Goal: Task Accomplishment & Management: Complete application form

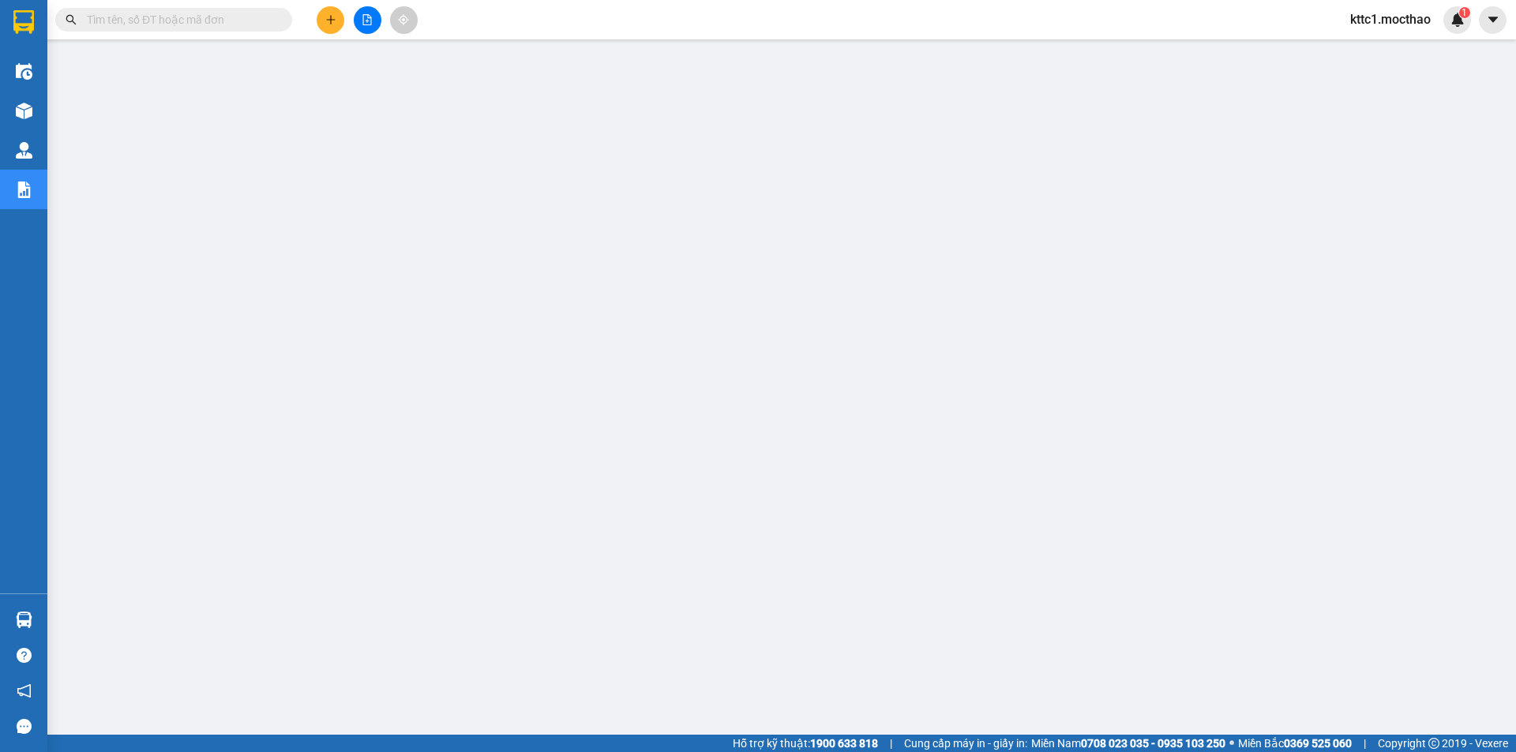
click at [188, 20] on input "text" at bounding box center [180, 19] width 186 height 17
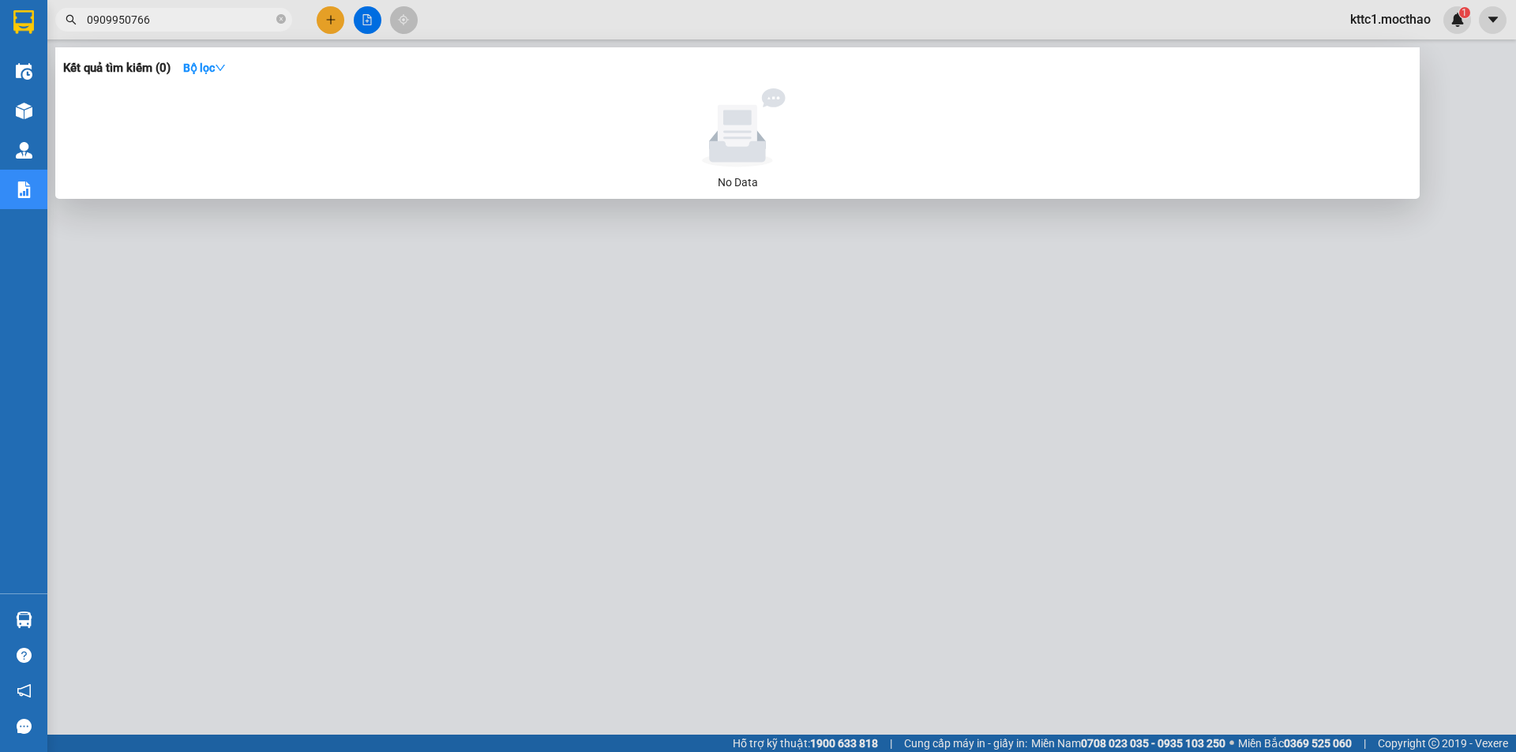
click at [114, 19] on input "0909950766" at bounding box center [180, 19] width 186 height 17
click at [104, 18] on input "0909950766" at bounding box center [180, 19] width 186 height 17
click at [111, 20] on input "0909950766" at bounding box center [180, 19] width 186 height 17
click at [149, 20] on input "0909950766" at bounding box center [180, 19] width 186 height 17
drag, startPoint x: 151, startPoint y: 20, endPoint x: 88, endPoint y: 18, distance: 62.4
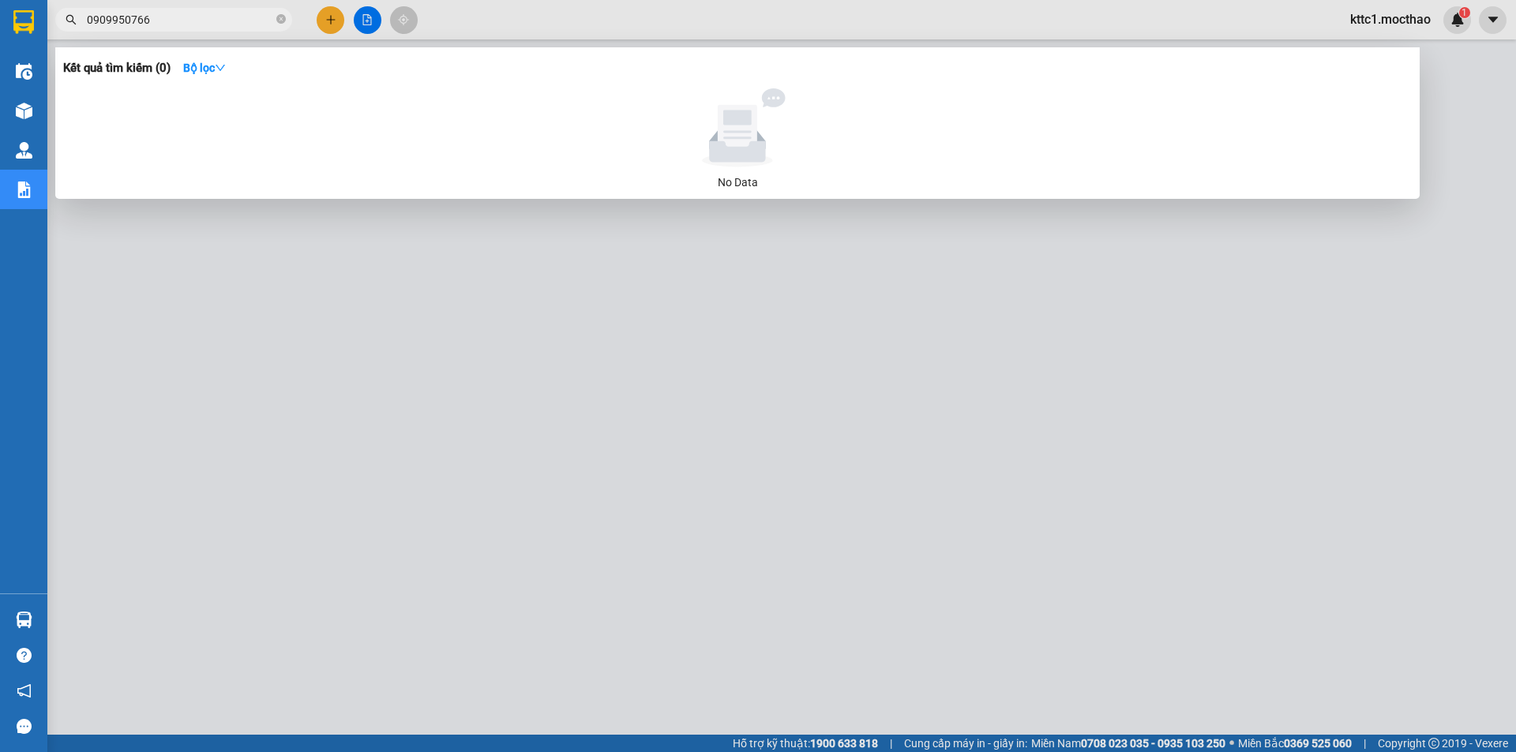
click at [88, 18] on input "0909950766" at bounding box center [180, 19] width 186 height 17
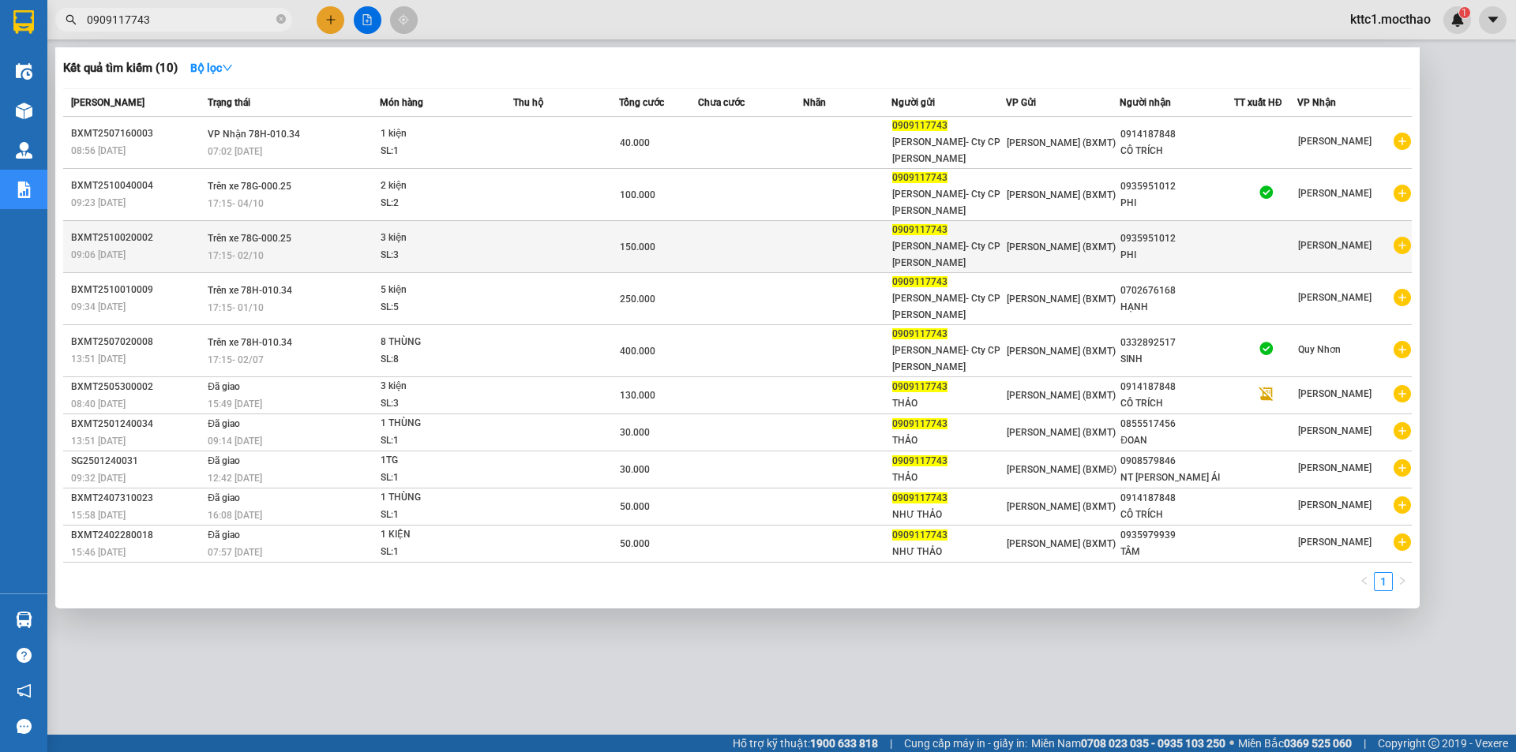
type input "0909117743"
click at [789, 238] on td at bounding box center [751, 247] width 106 height 52
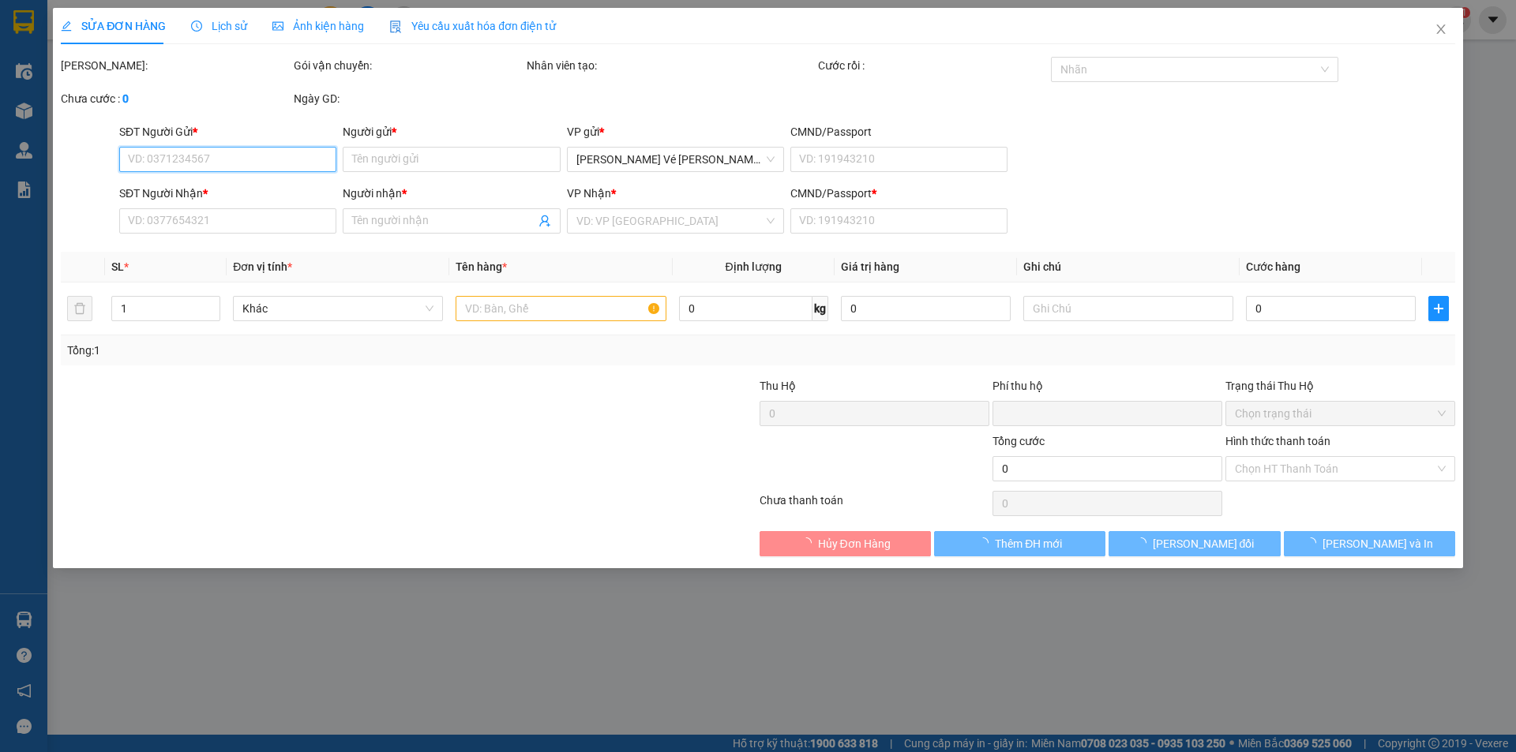
type input "0909117743"
type input "THẢO- Cty CP DP FREMED"
type input "0935951012"
type input "PHI"
type input "0"
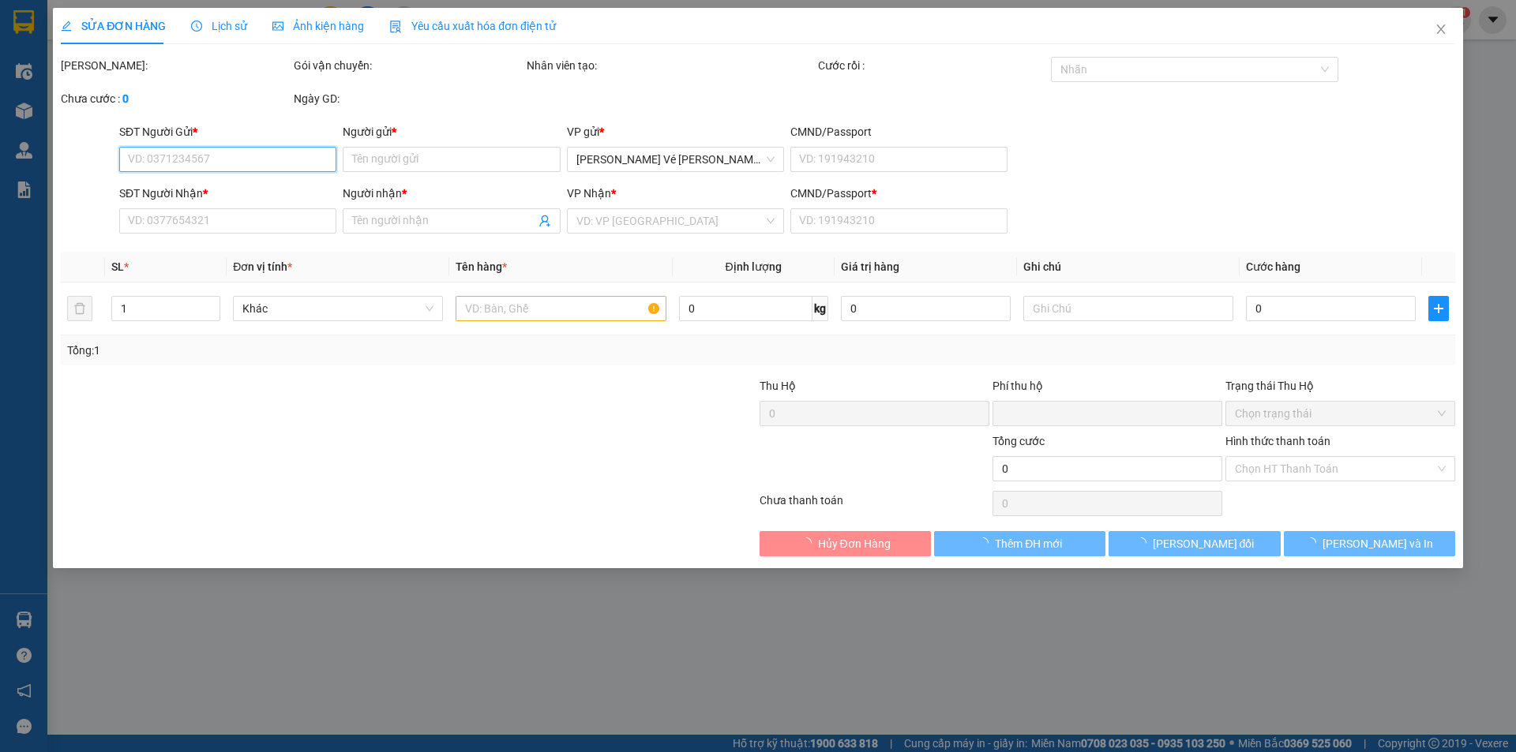
type input "0"
type input "150.000"
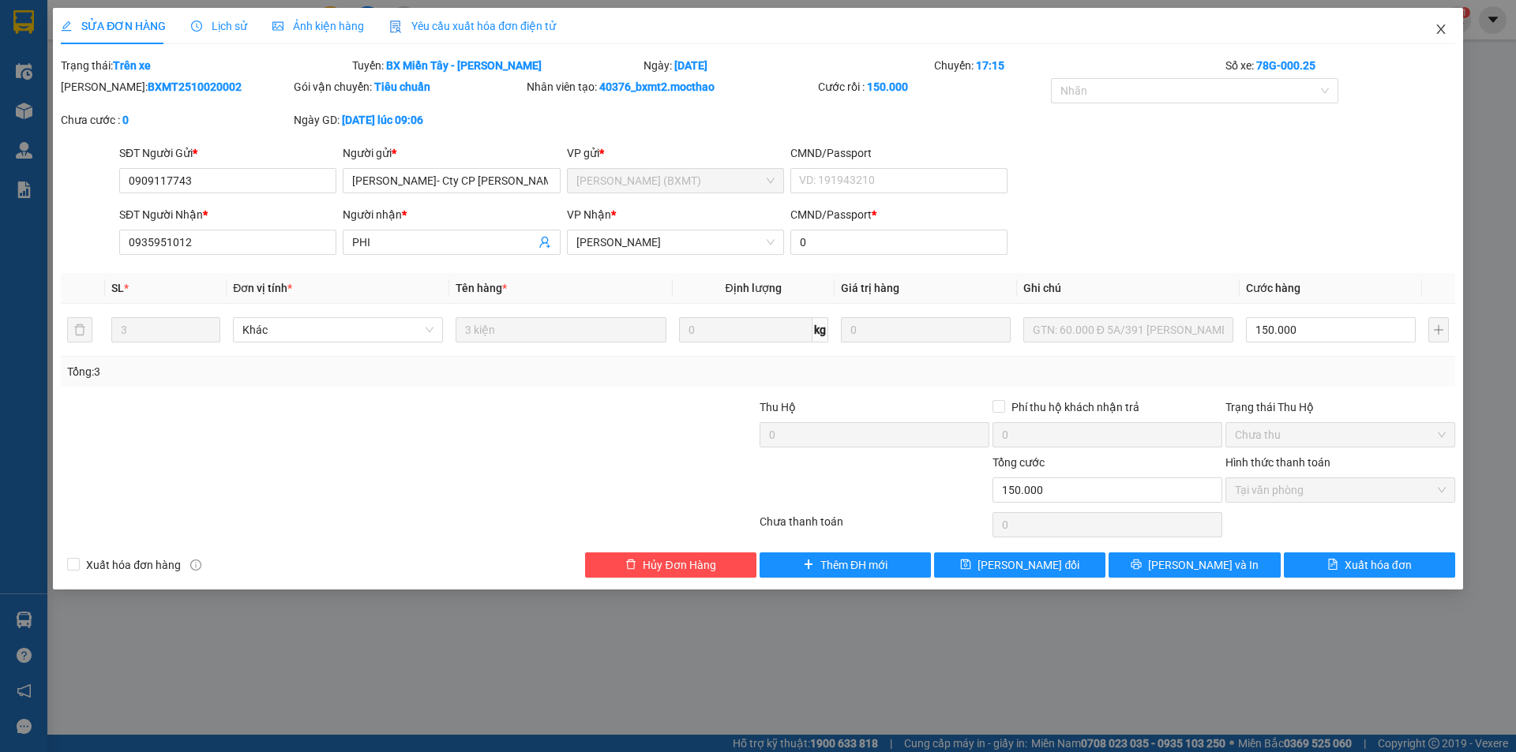
click at [1437, 26] on icon "close" at bounding box center [1440, 28] width 9 height 9
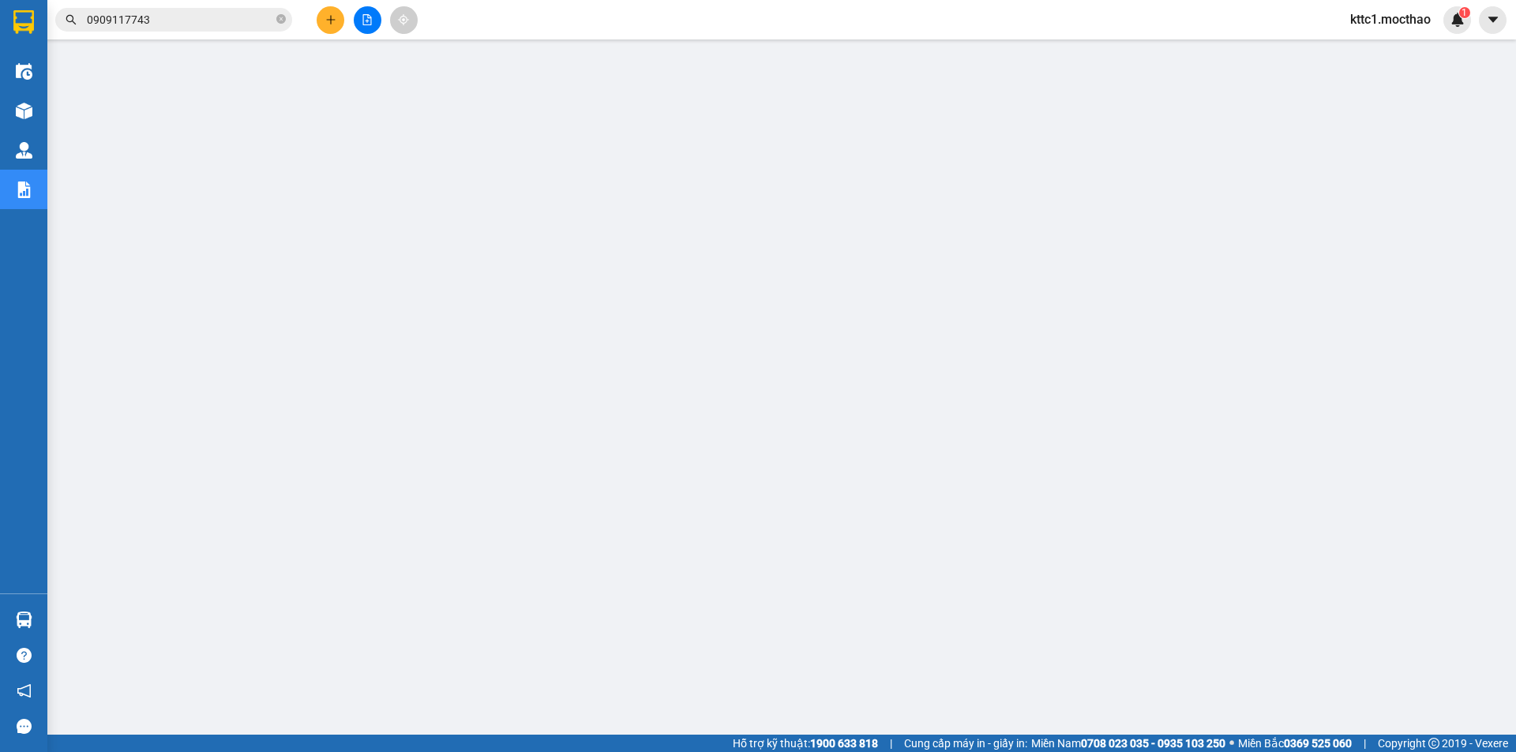
click at [186, 13] on input "0909117743" at bounding box center [180, 19] width 186 height 17
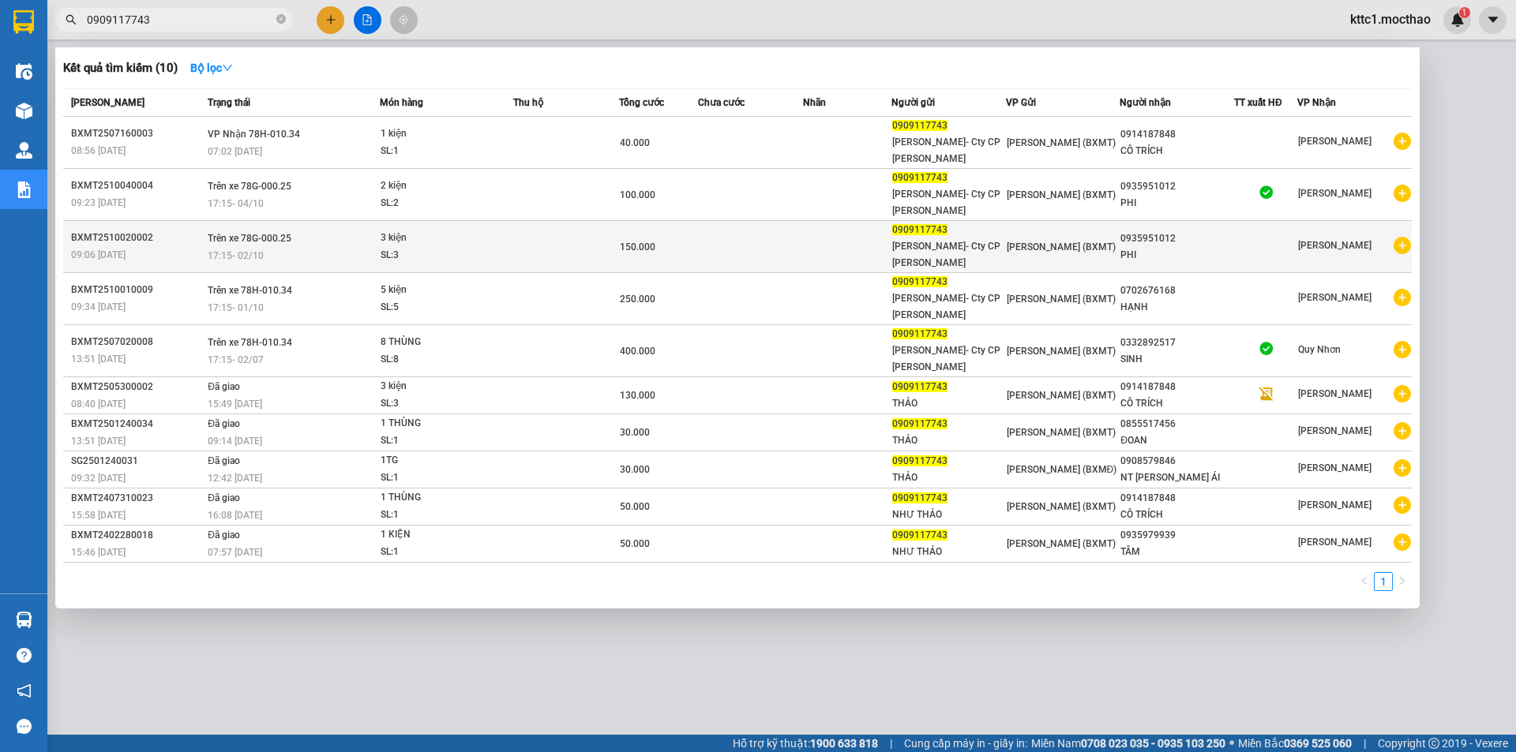
click at [799, 242] on td at bounding box center [751, 247] width 106 height 52
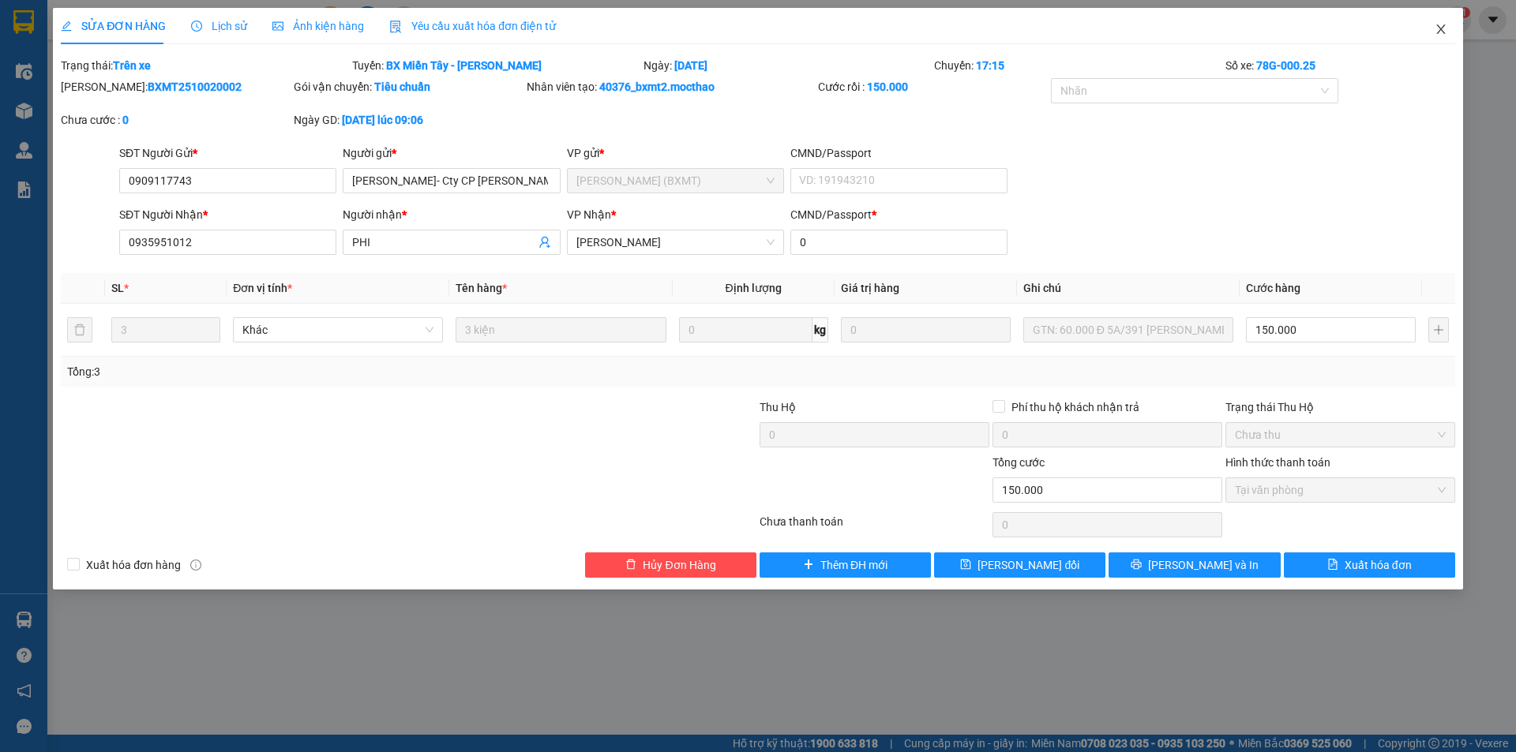
drag, startPoint x: 1439, startPoint y: 28, endPoint x: 1419, endPoint y: 24, distance: 20.9
click at [1440, 28] on icon "close" at bounding box center [1440, 28] width 9 height 9
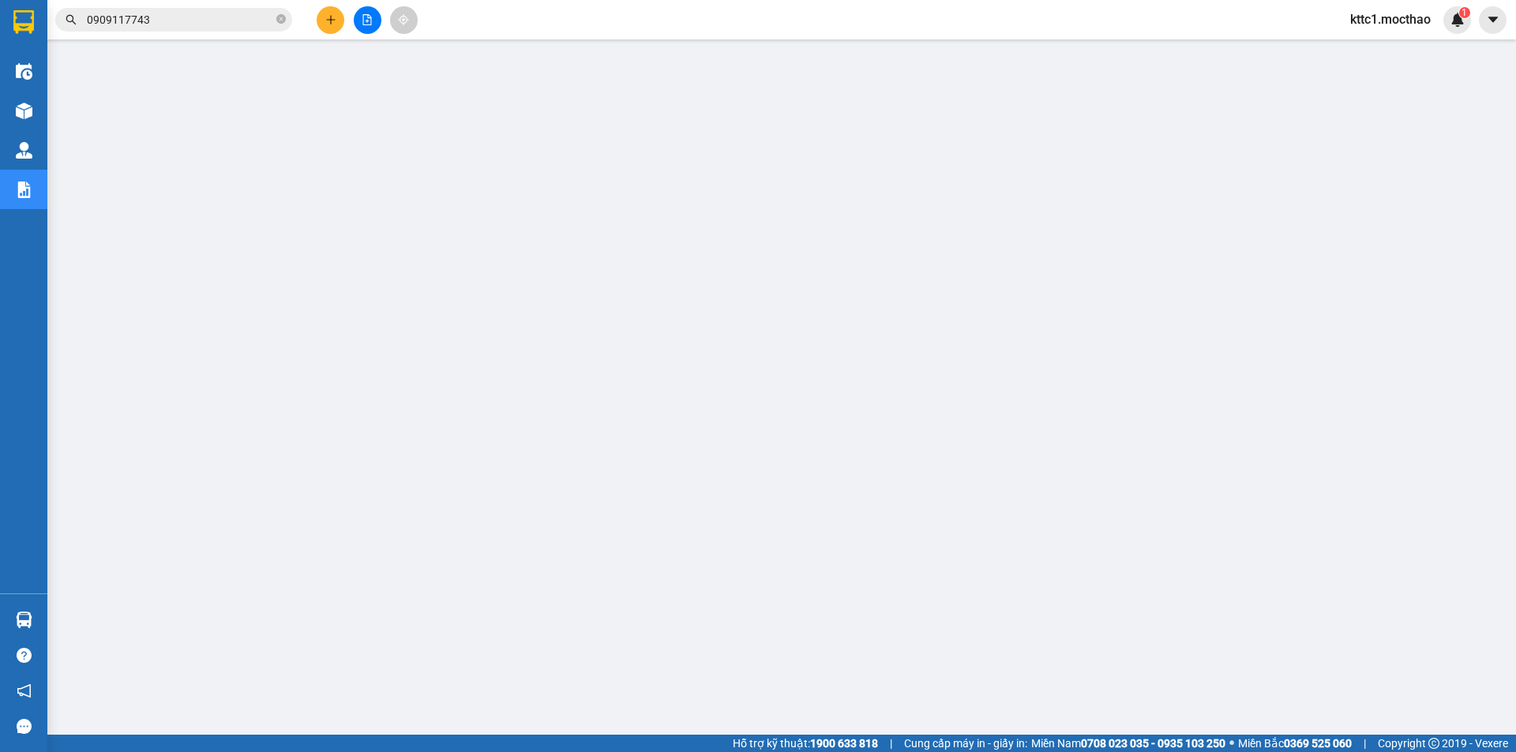
click at [183, 27] on input "0909117743" at bounding box center [180, 19] width 186 height 17
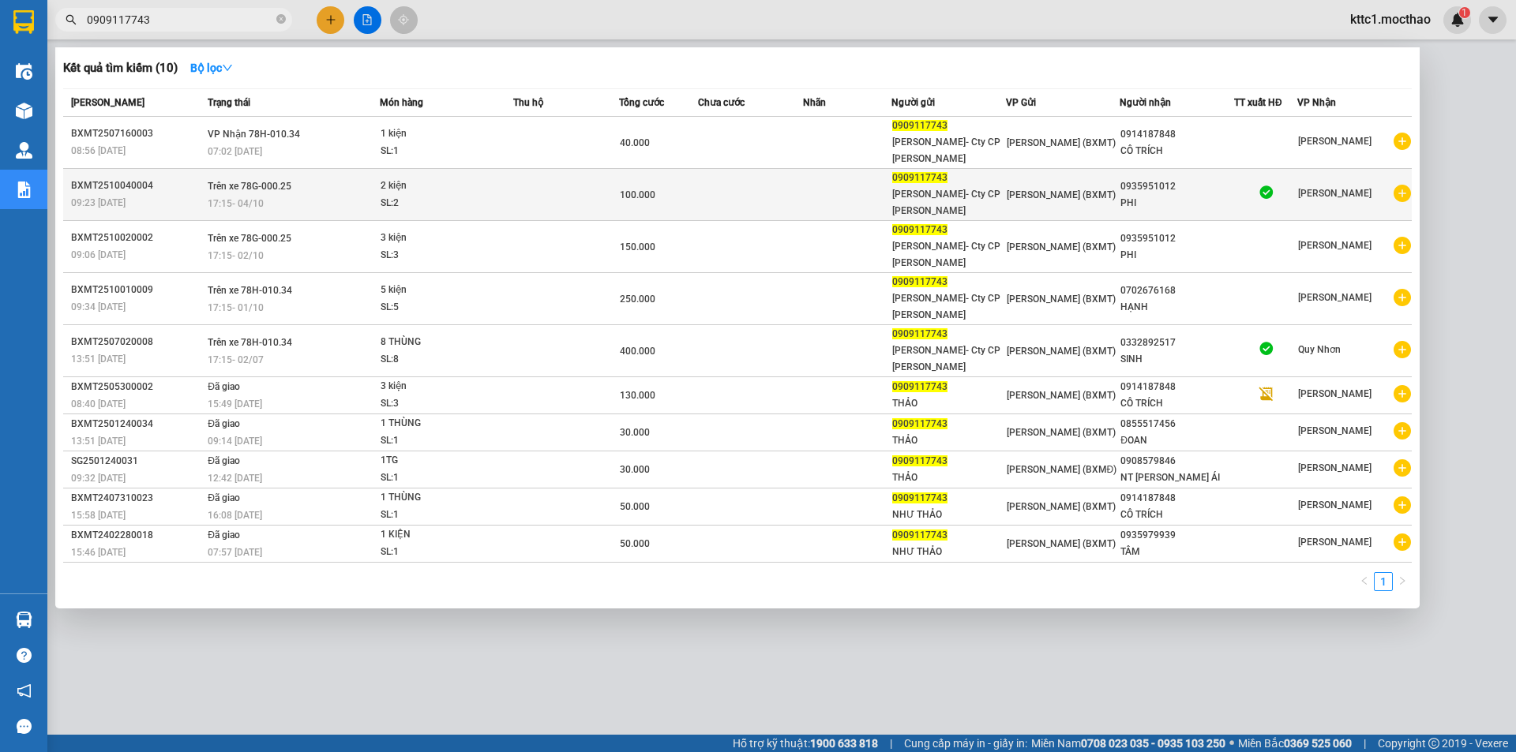
click at [569, 204] on td at bounding box center [566, 195] width 106 height 52
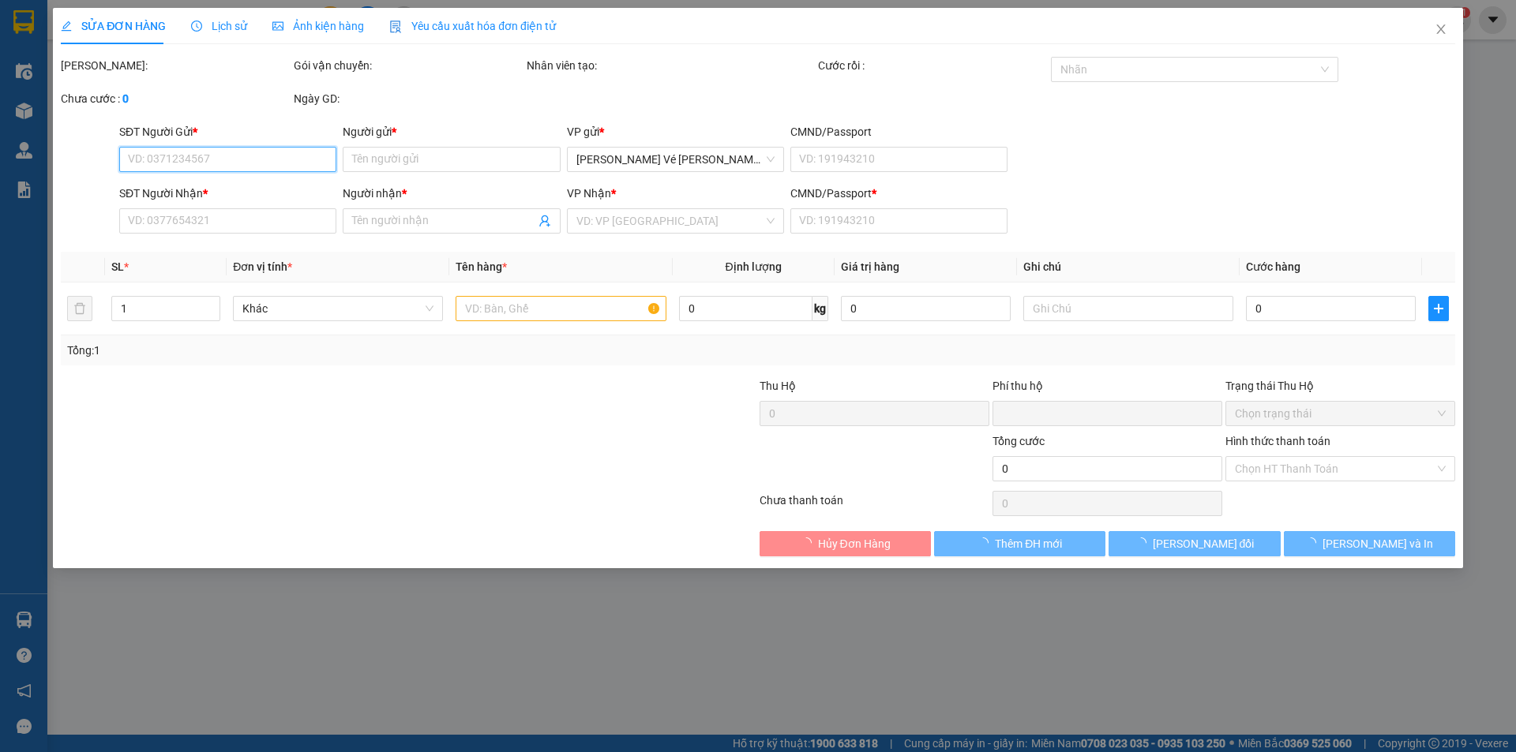
type input "0909117743"
type input "THẢO- Cty CP DP FREMED"
type input "0935951012"
type input "PHI"
type input "0"
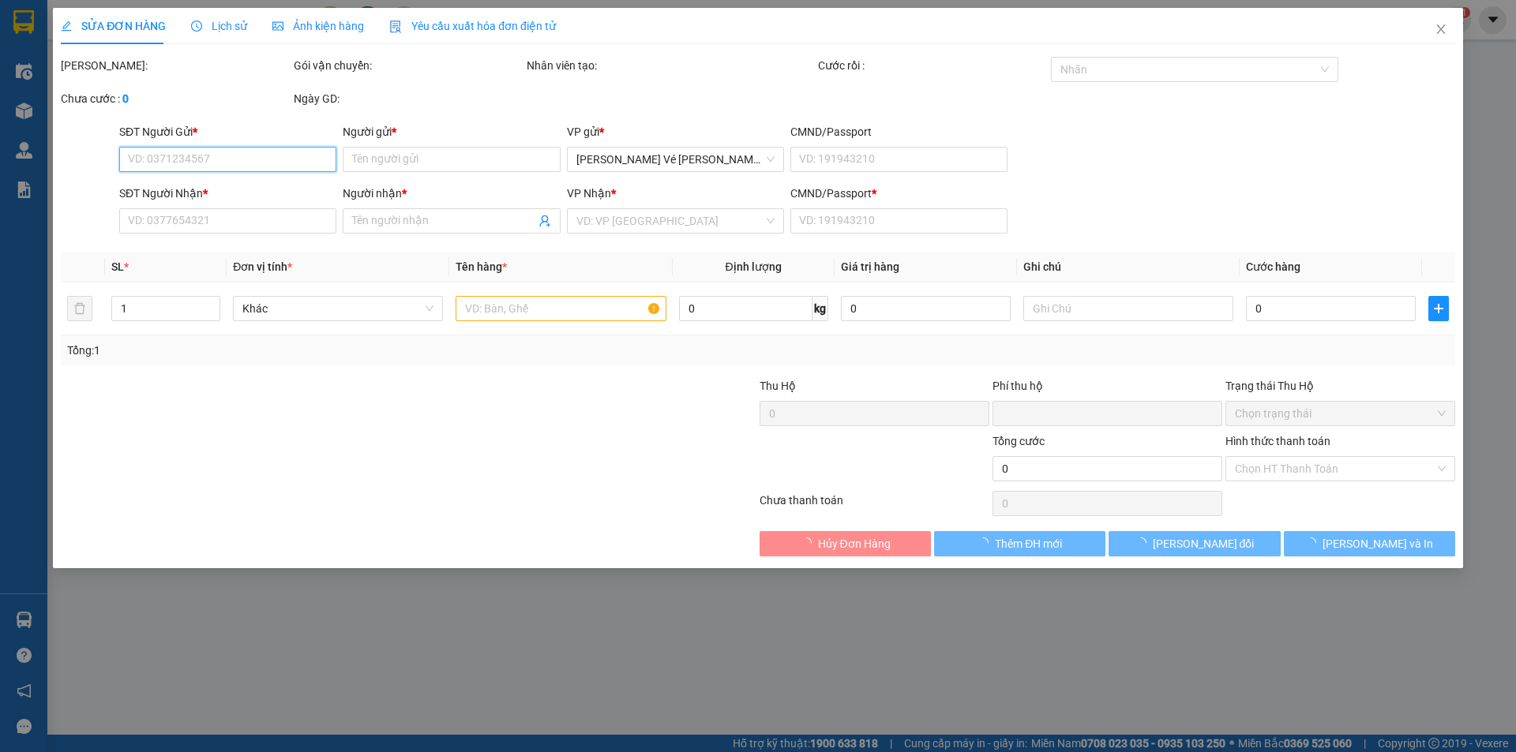
type input "0"
type input "100.000"
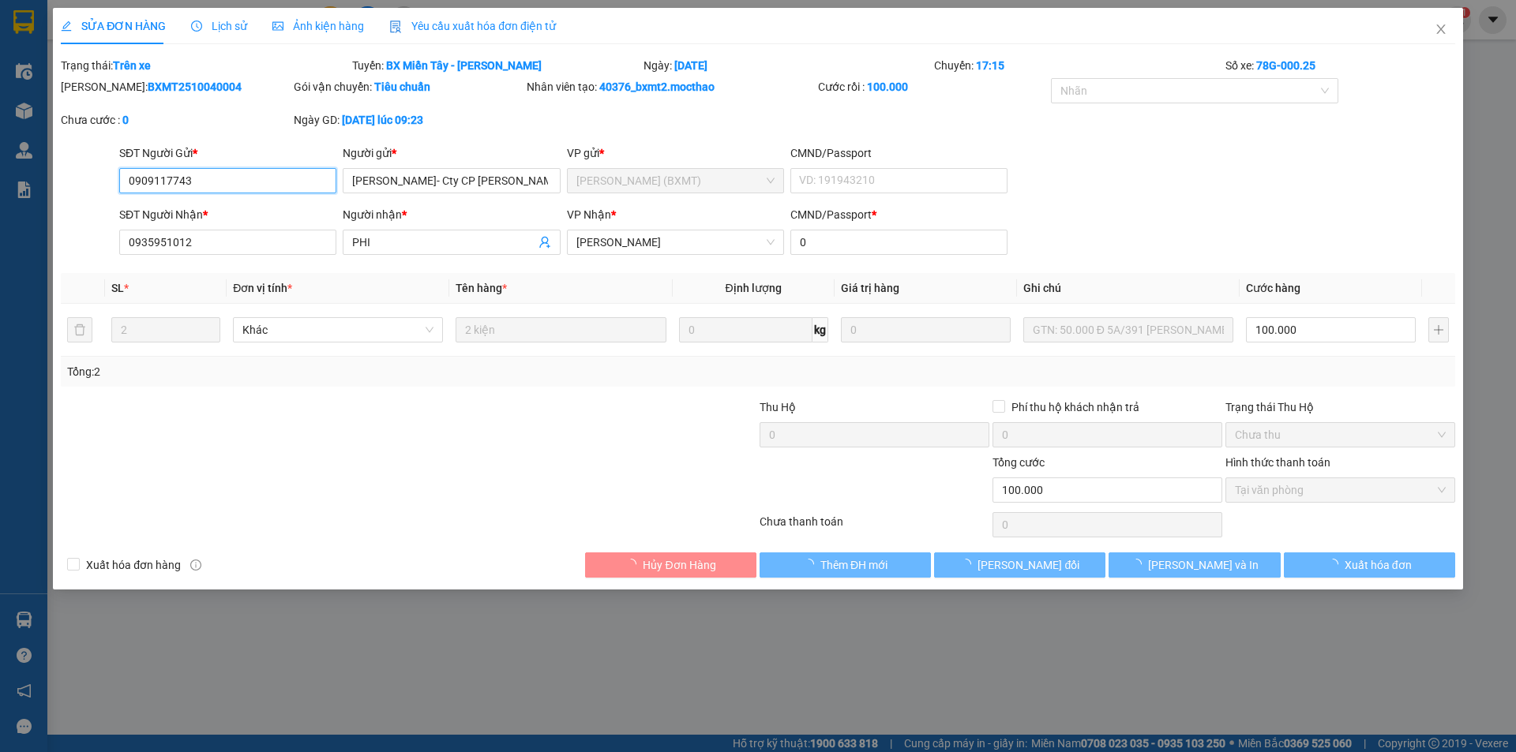
checkbox input "true"
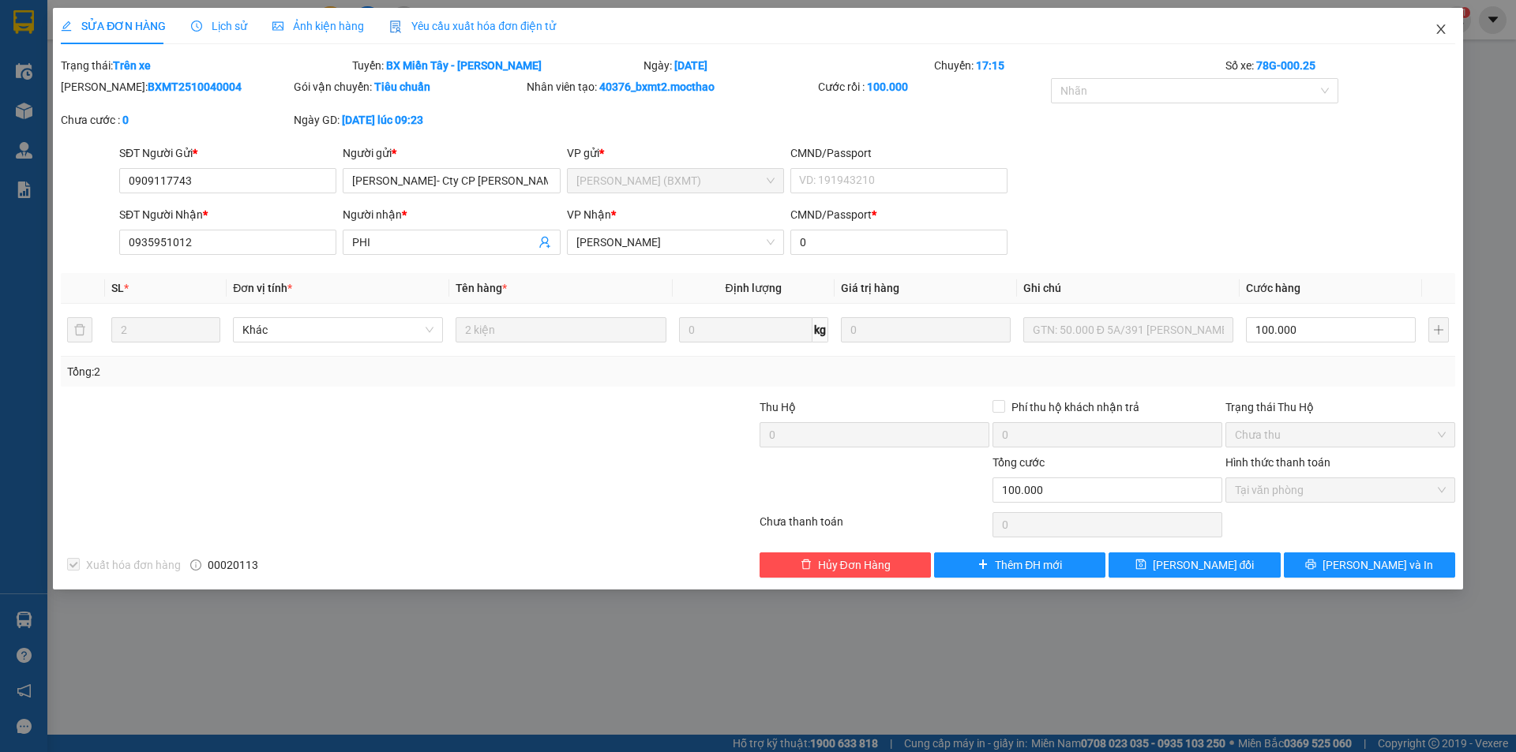
click at [1445, 32] on icon "close" at bounding box center [1441, 29] width 13 height 13
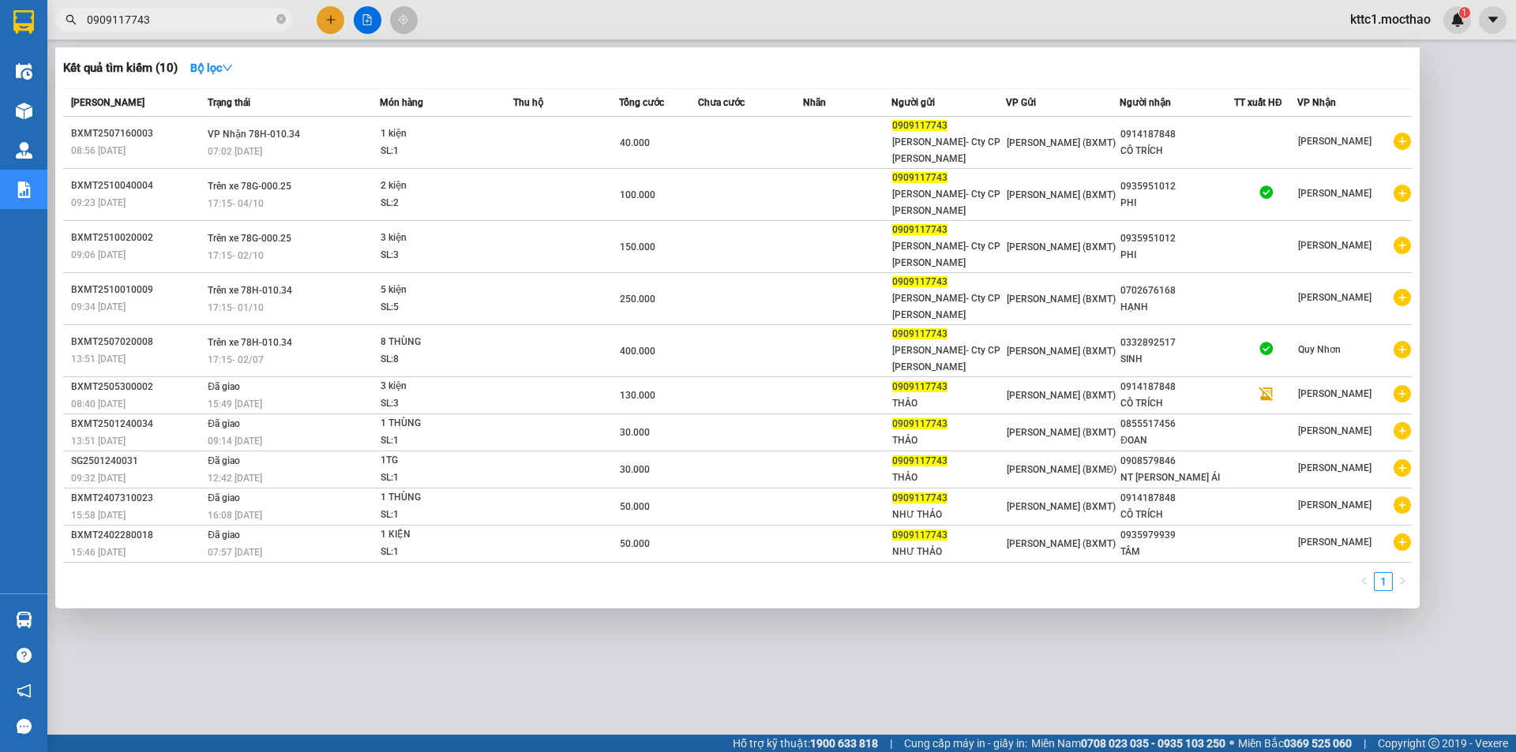
click at [173, 15] on input "0909117743" at bounding box center [180, 19] width 186 height 17
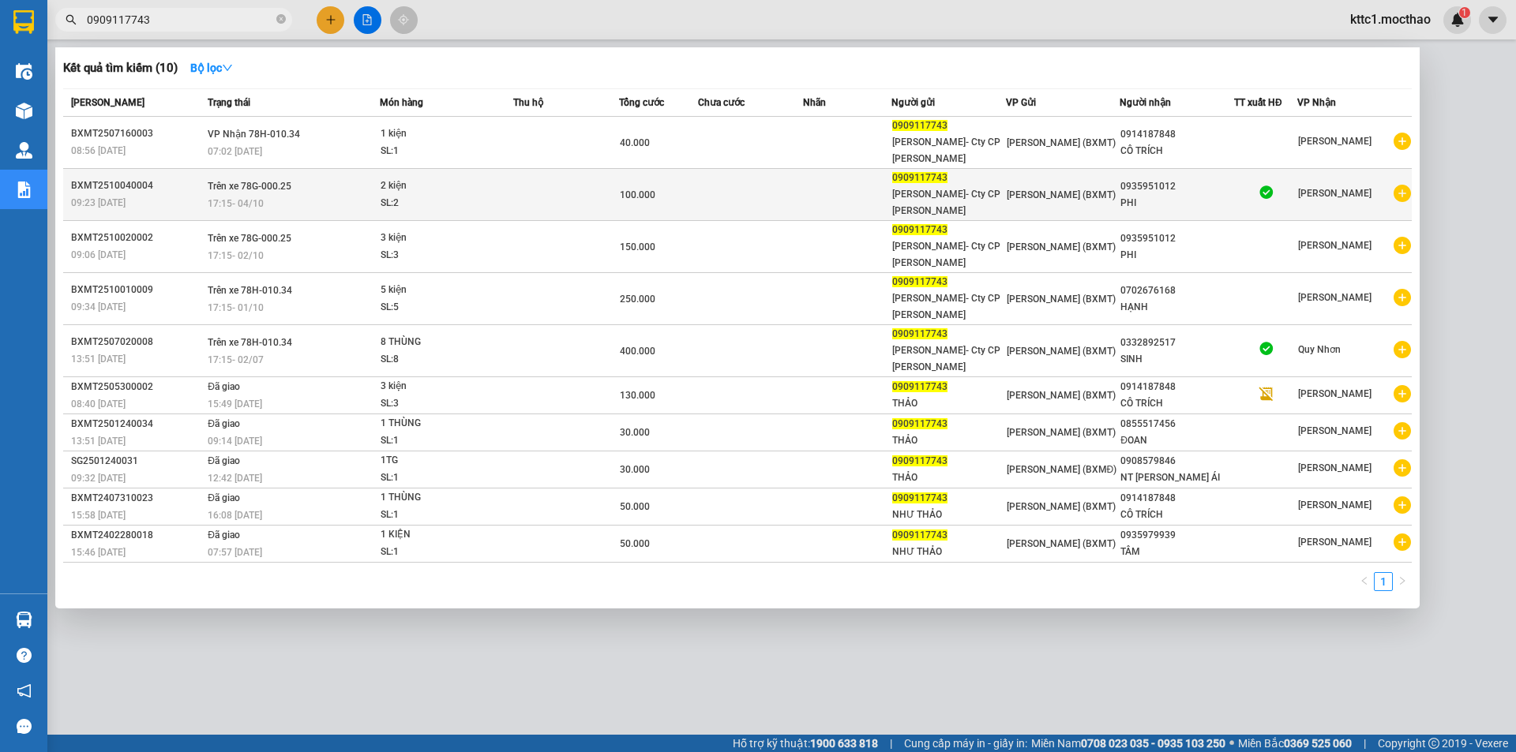
click at [806, 199] on td at bounding box center [847, 195] width 88 height 52
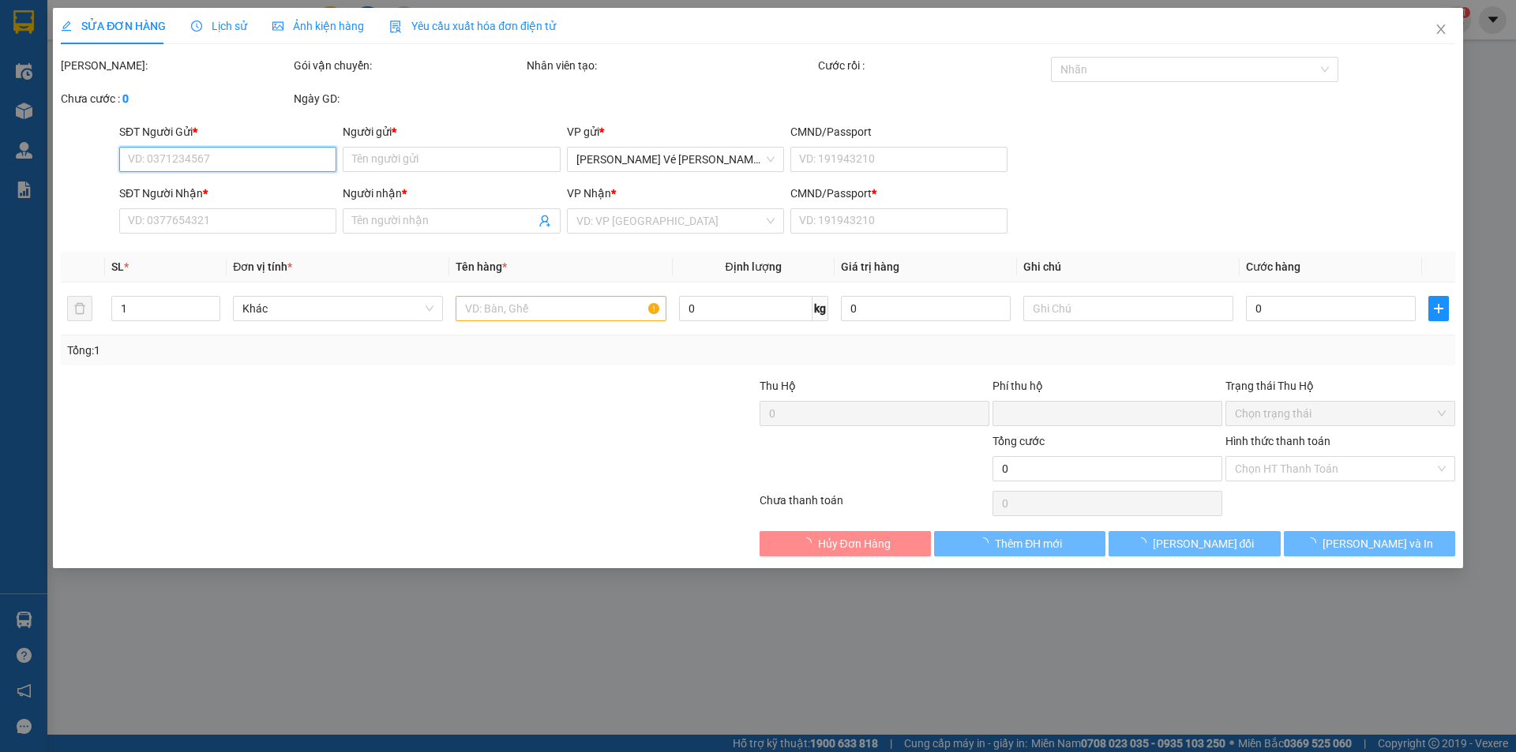
type input "0909117743"
type input "THẢO- Cty CP DP FREMED"
type input "0935951012"
type input "PHI"
type input "0"
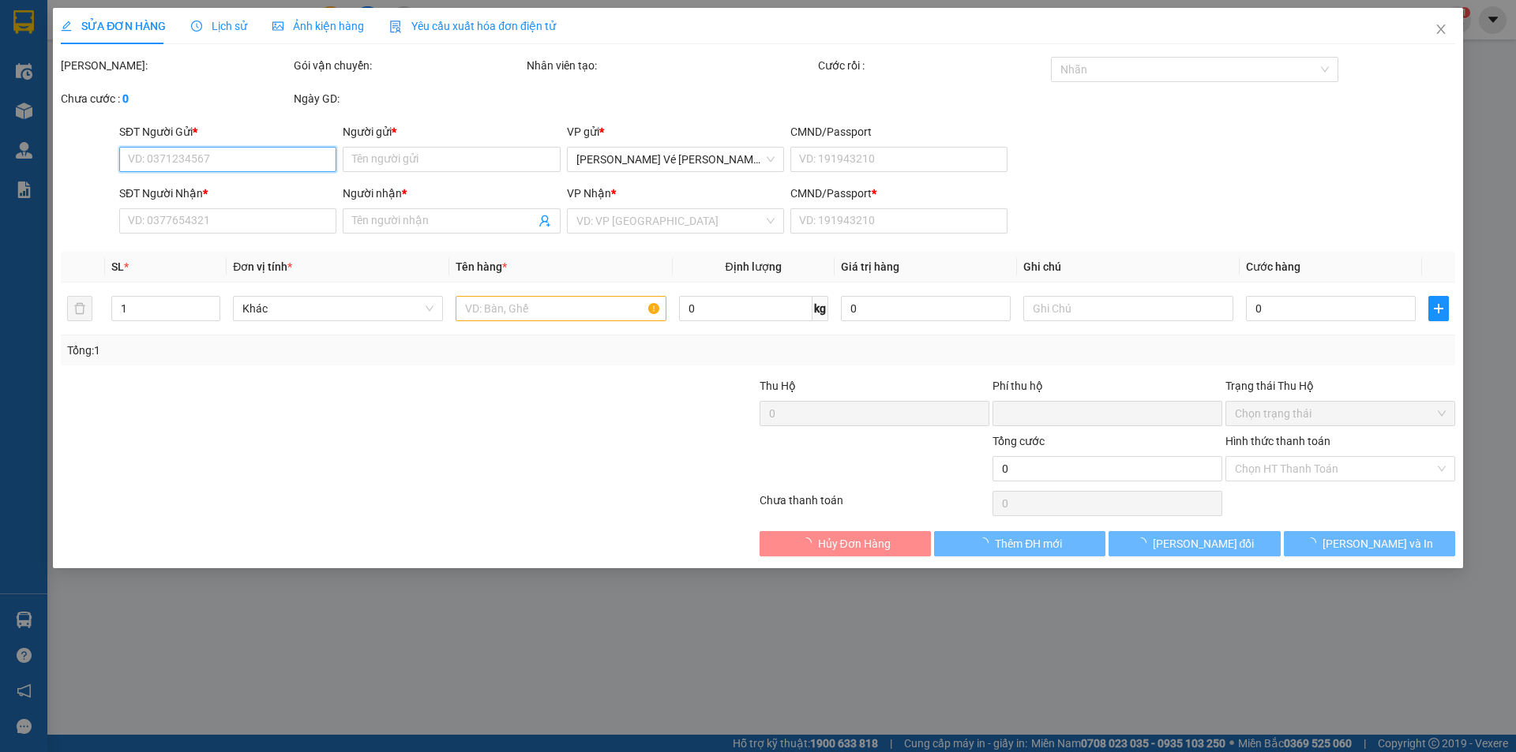
type input "0"
type input "100.000"
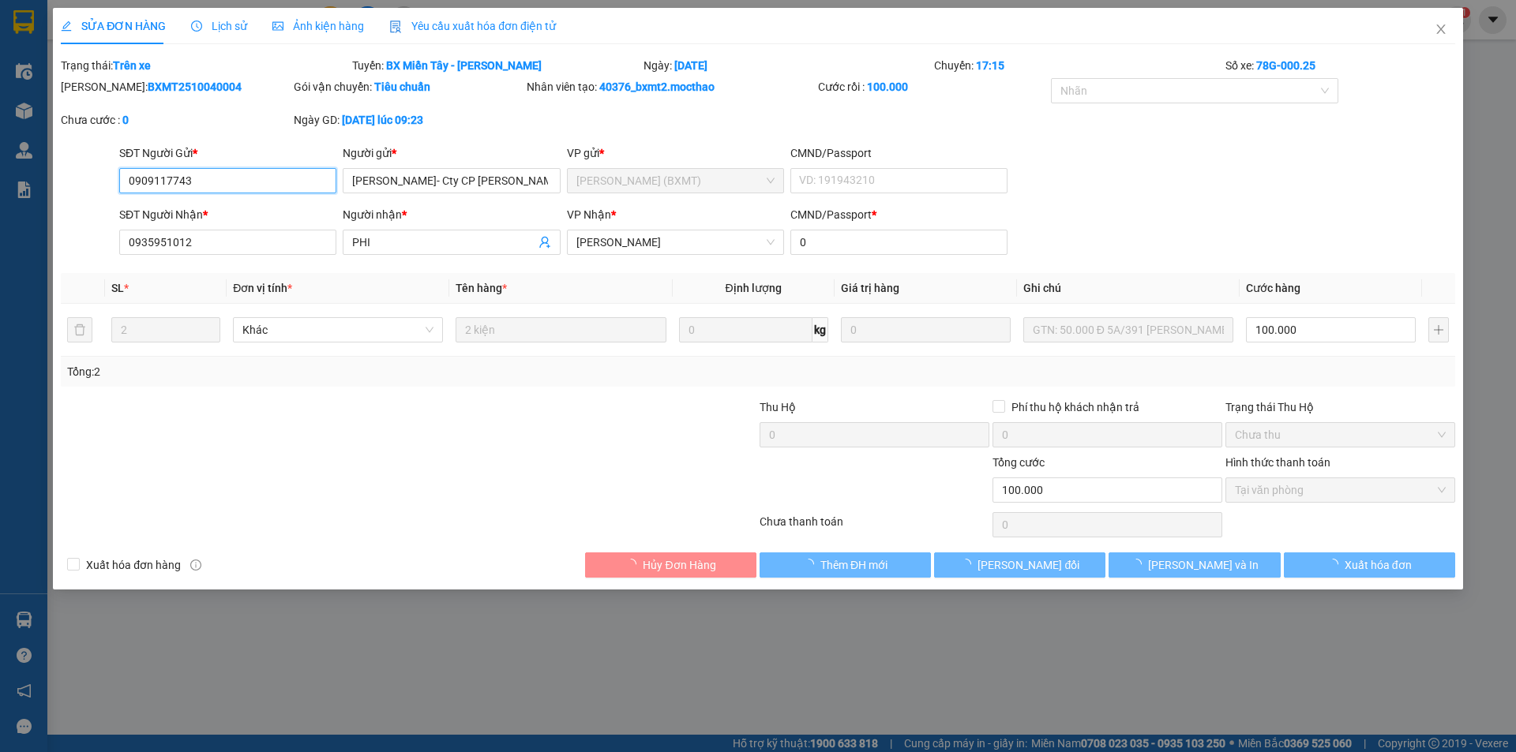
checkbox input "true"
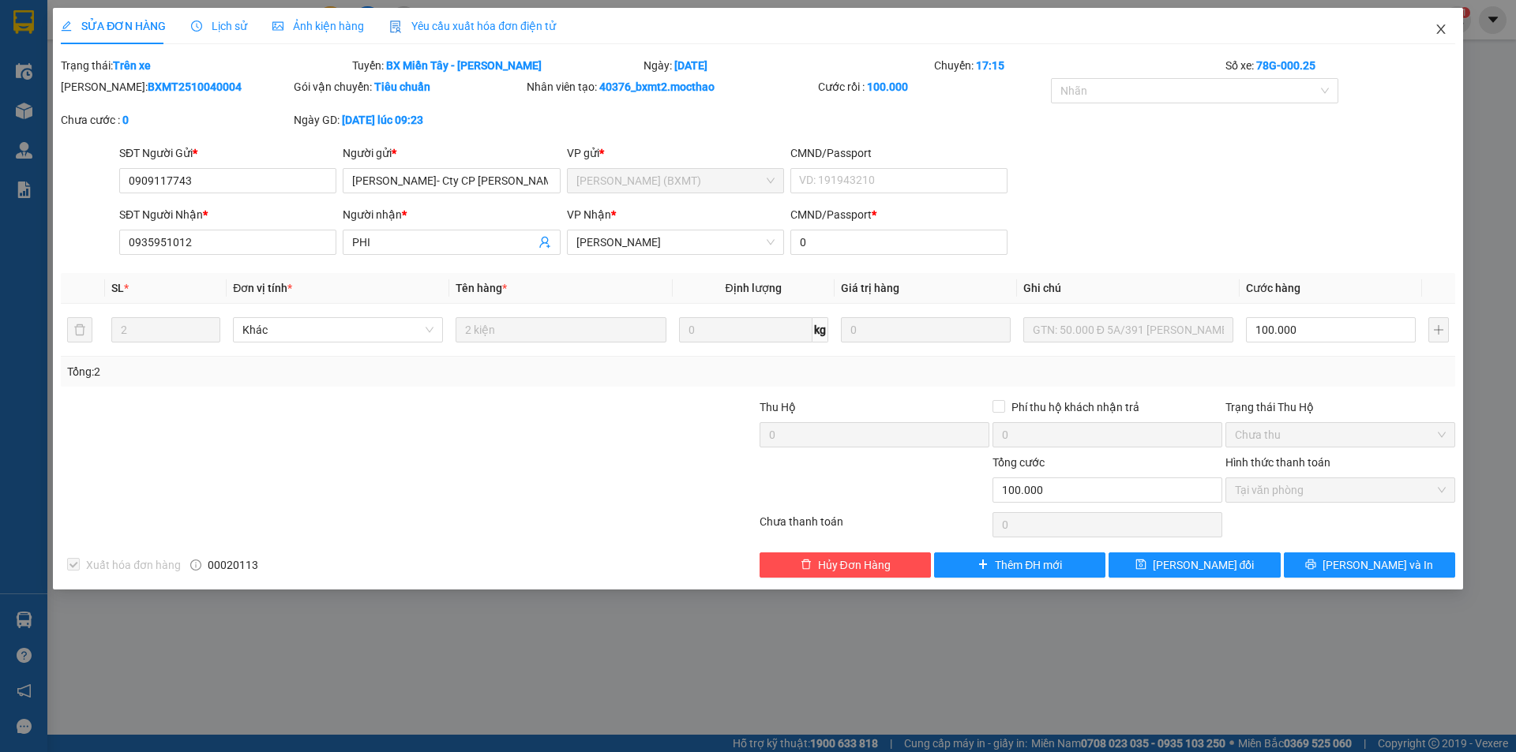
click at [1441, 30] on icon "close" at bounding box center [1440, 28] width 9 height 9
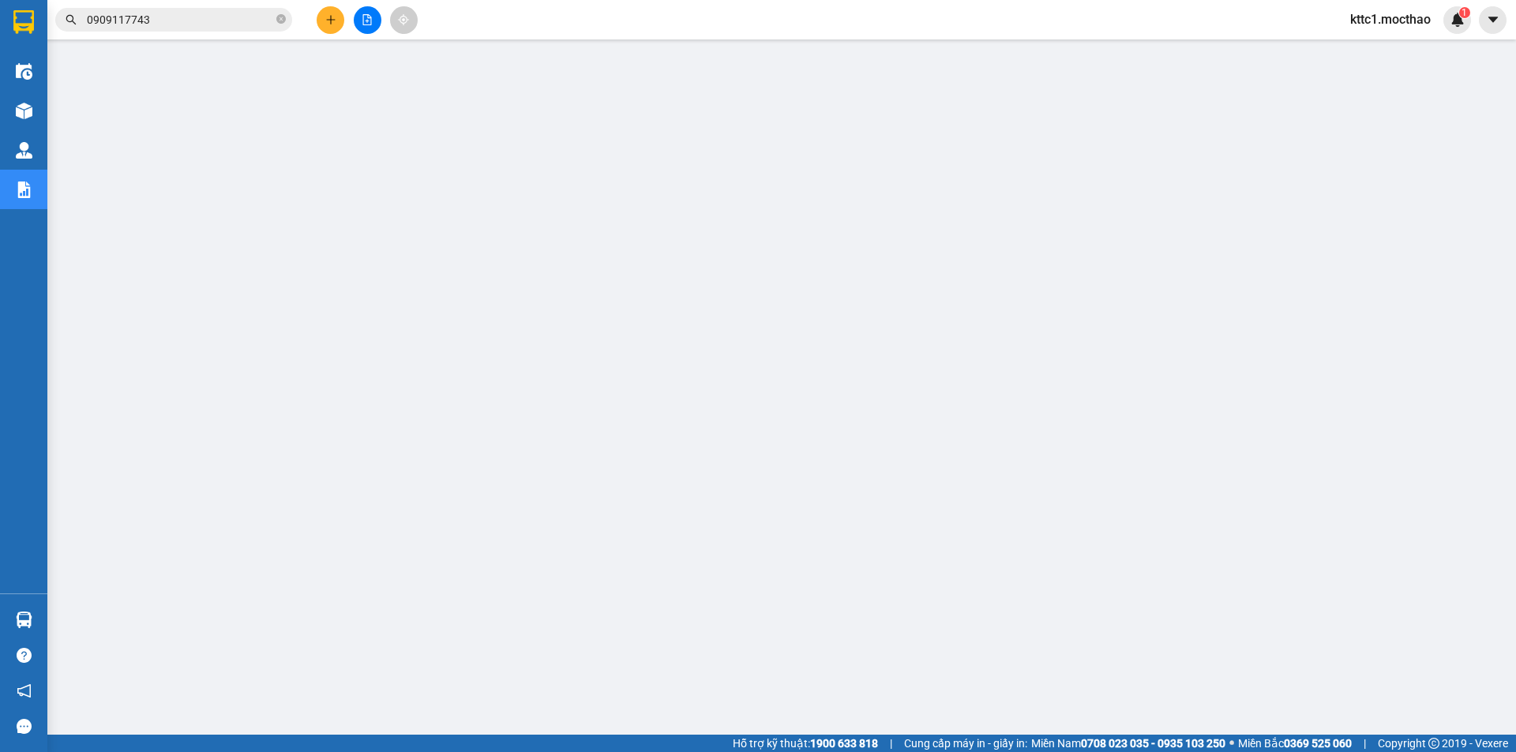
click at [198, 17] on input "0909117743" at bounding box center [180, 19] width 186 height 17
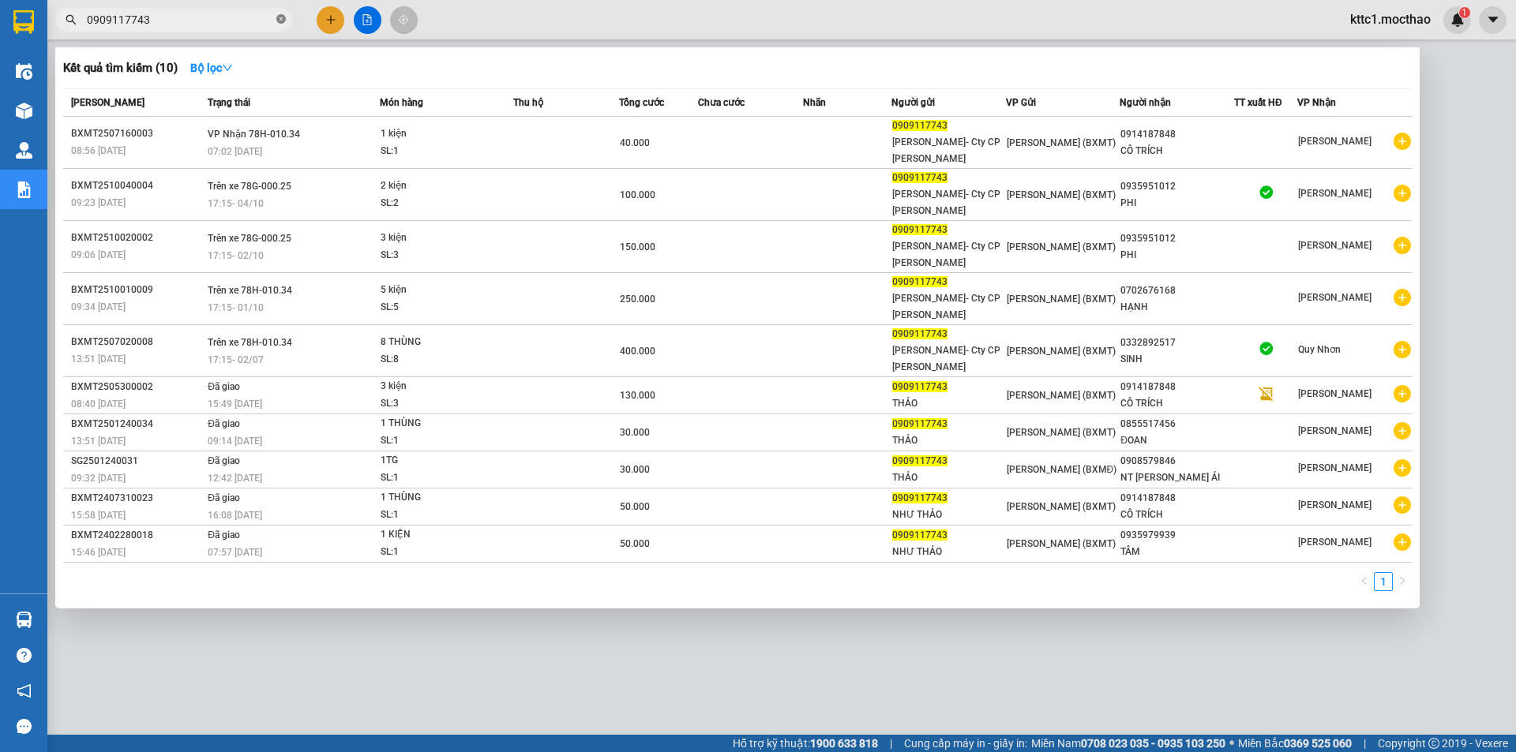
click at [282, 17] on icon "close-circle" at bounding box center [280, 18] width 9 height 9
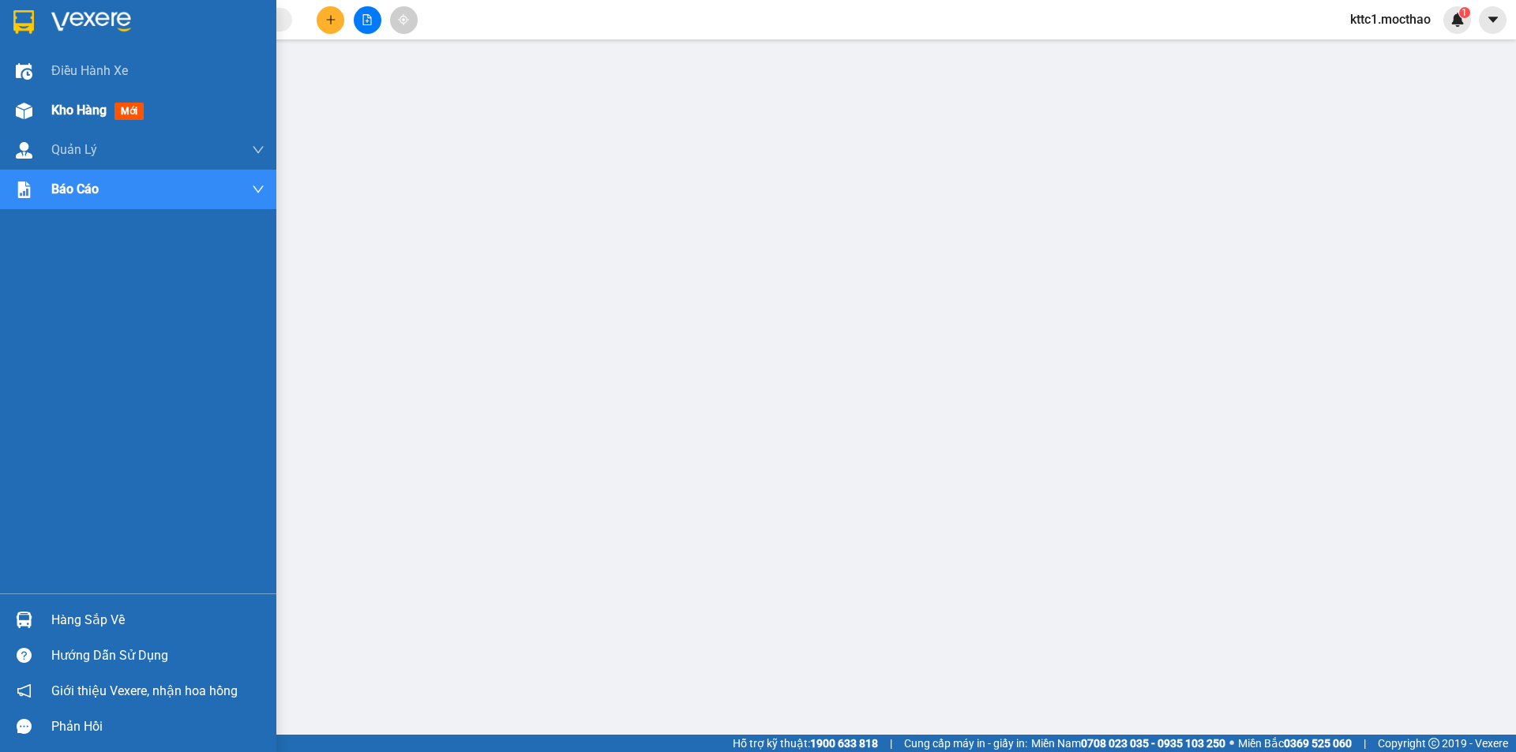
click at [21, 114] on img at bounding box center [24, 111] width 17 height 17
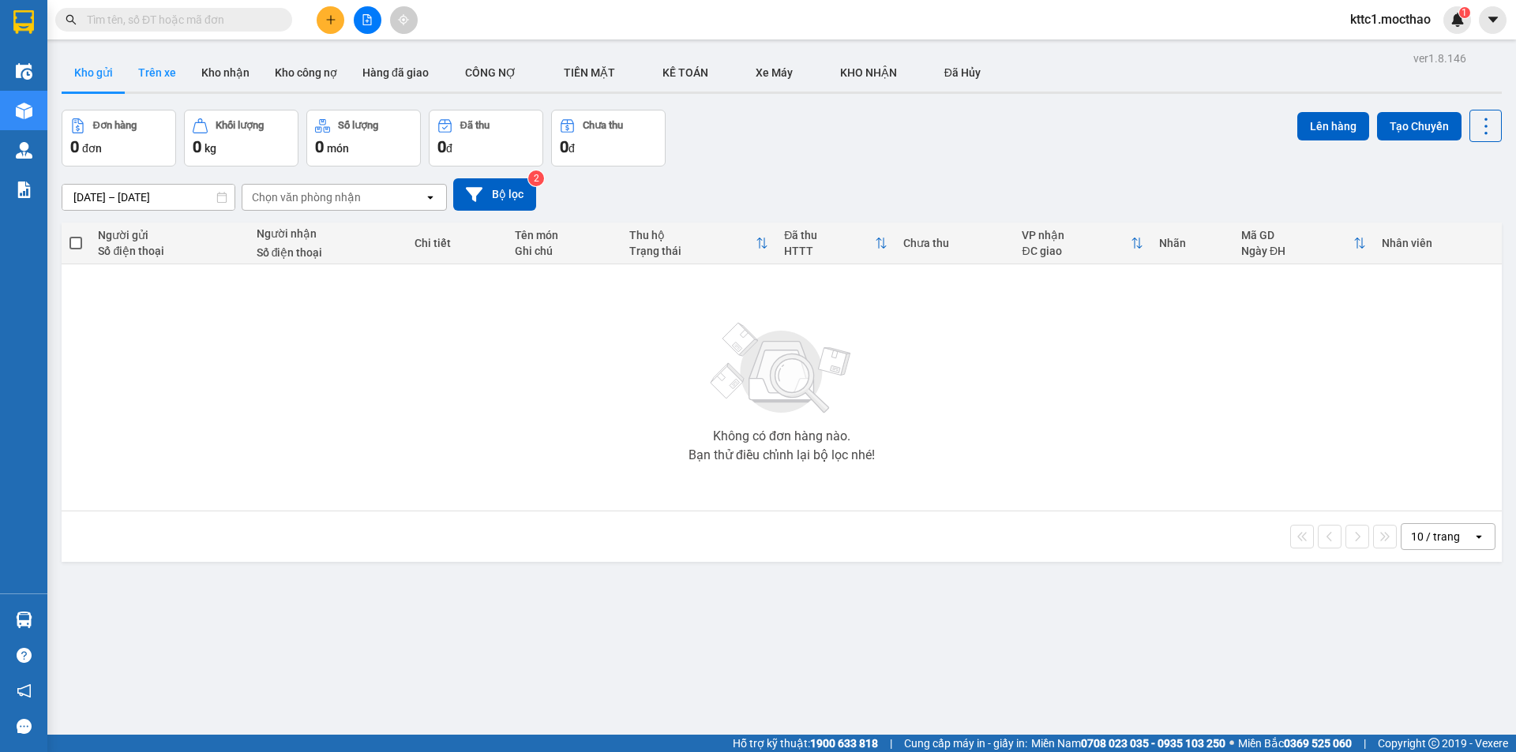
click at [157, 65] on button "Trên xe" at bounding box center [157, 73] width 63 height 38
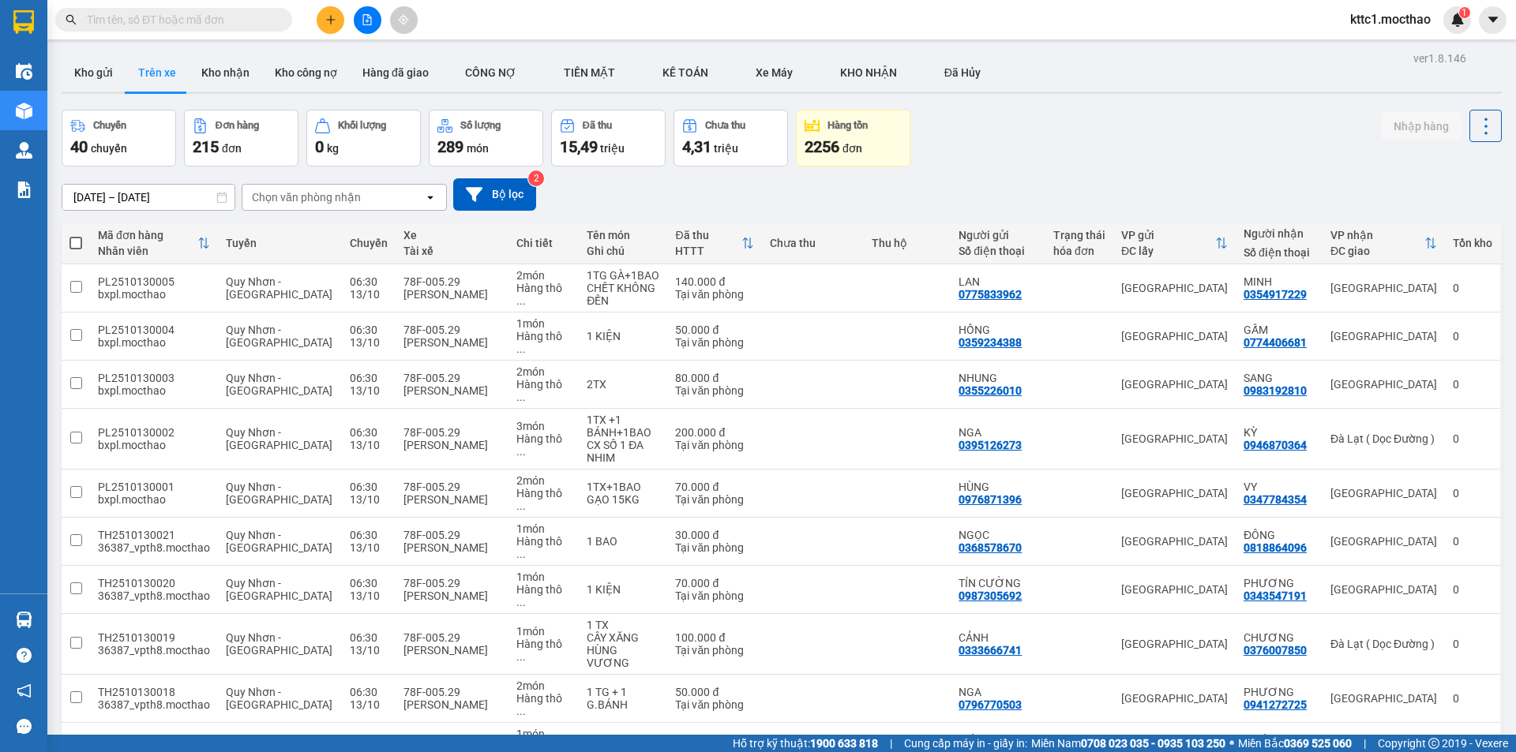
click at [1421, 663] on span "100 / trang" at bounding box center [1429, 661] width 57 height 16
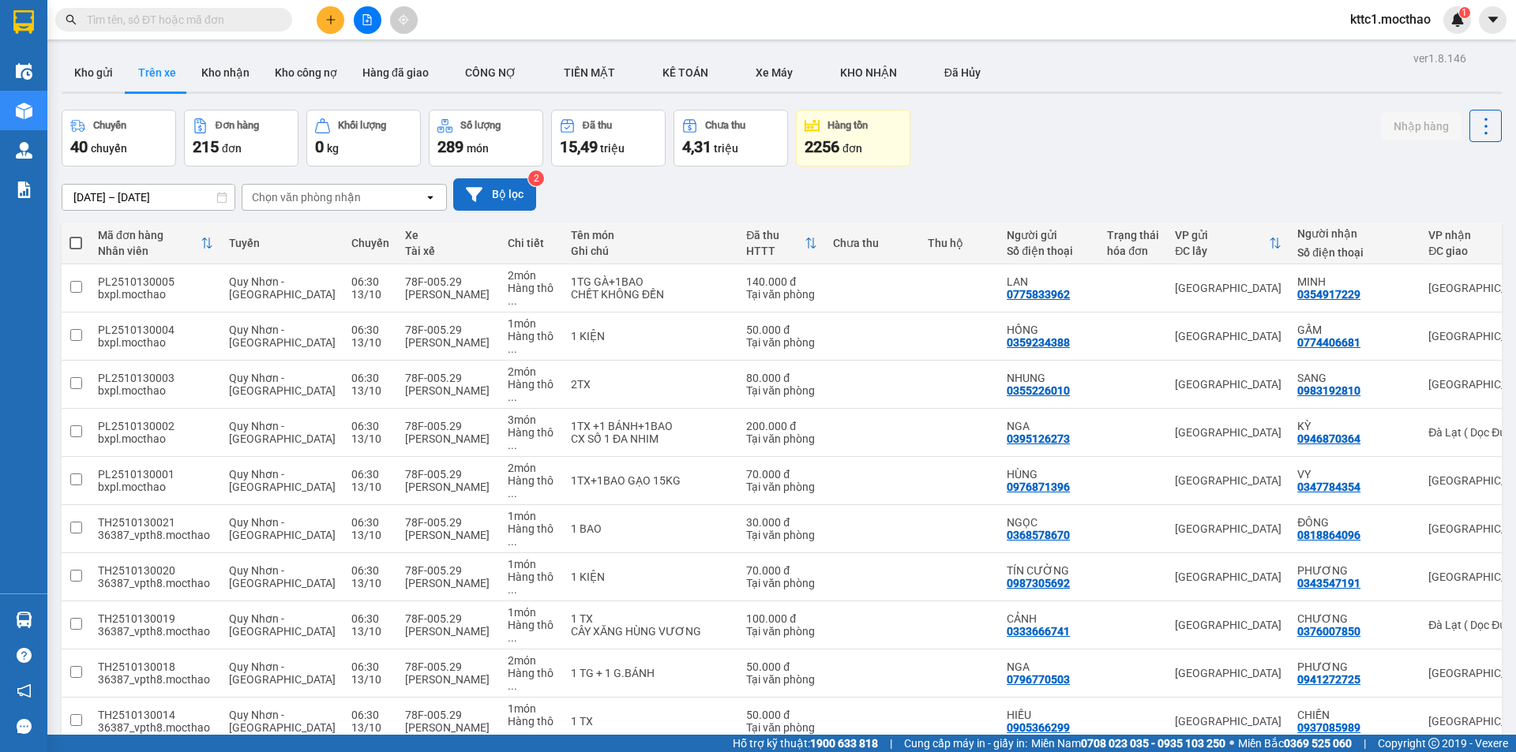
click at [475, 196] on icon at bounding box center [474, 194] width 17 height 14
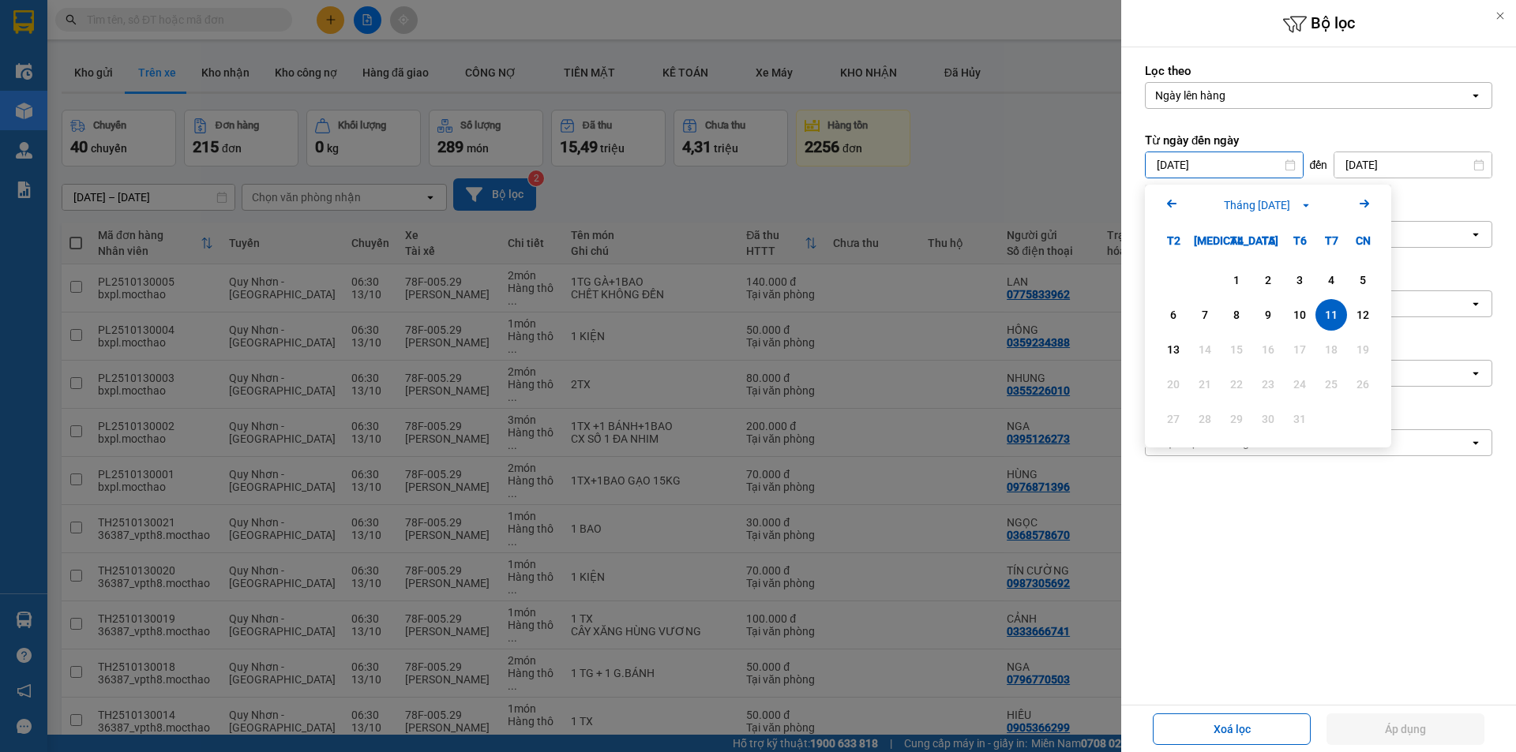
click at [1218, 167] on input "[DATE]" at bounding box center [1224, 164] width 157 height 25
click at [1168, 339] on div "13" at bounding box center [1173, 350] width 32 height 32
type input "[DATE]"
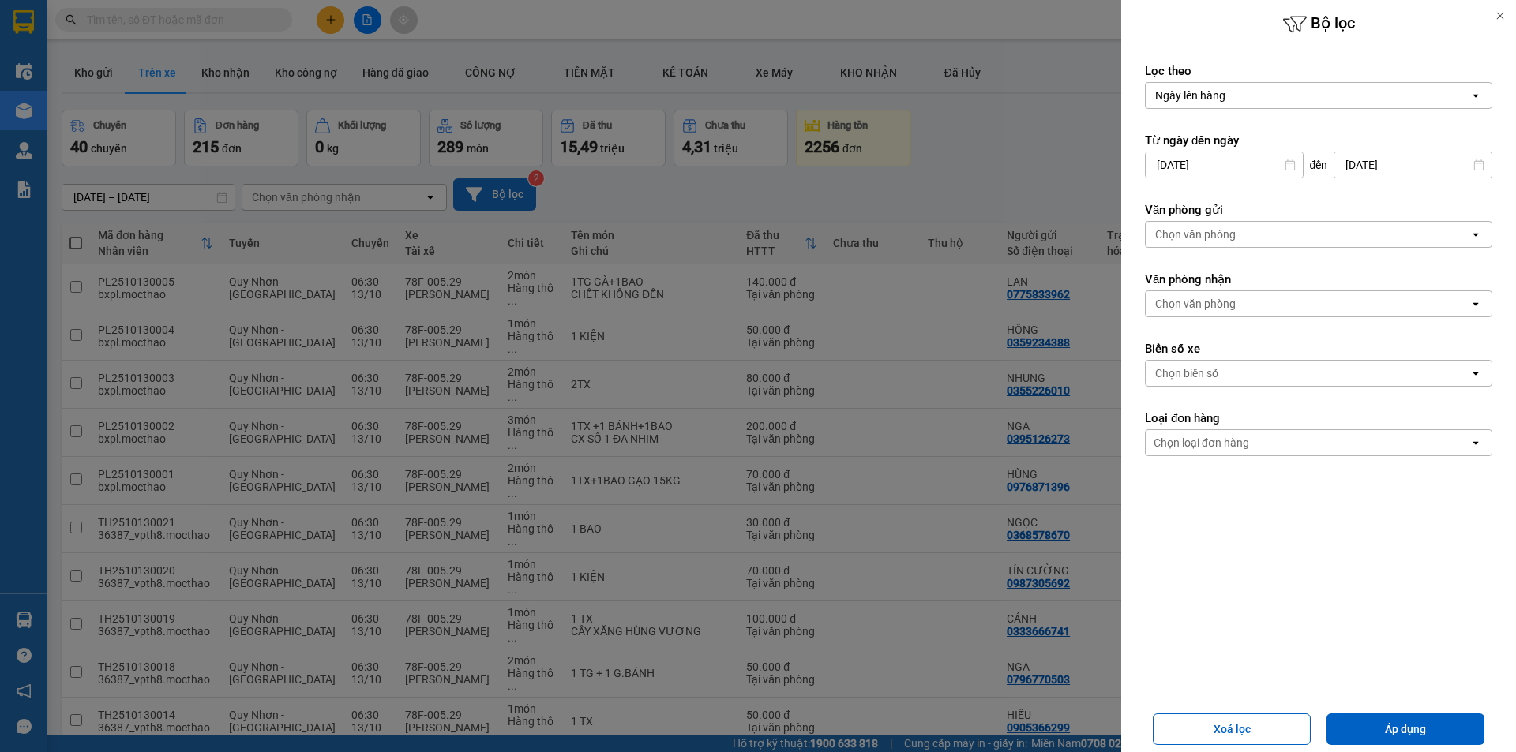
click at [1236, 238] on div "Chọn văn phòng" at bounding box center [1308, 234] width 324 height 25
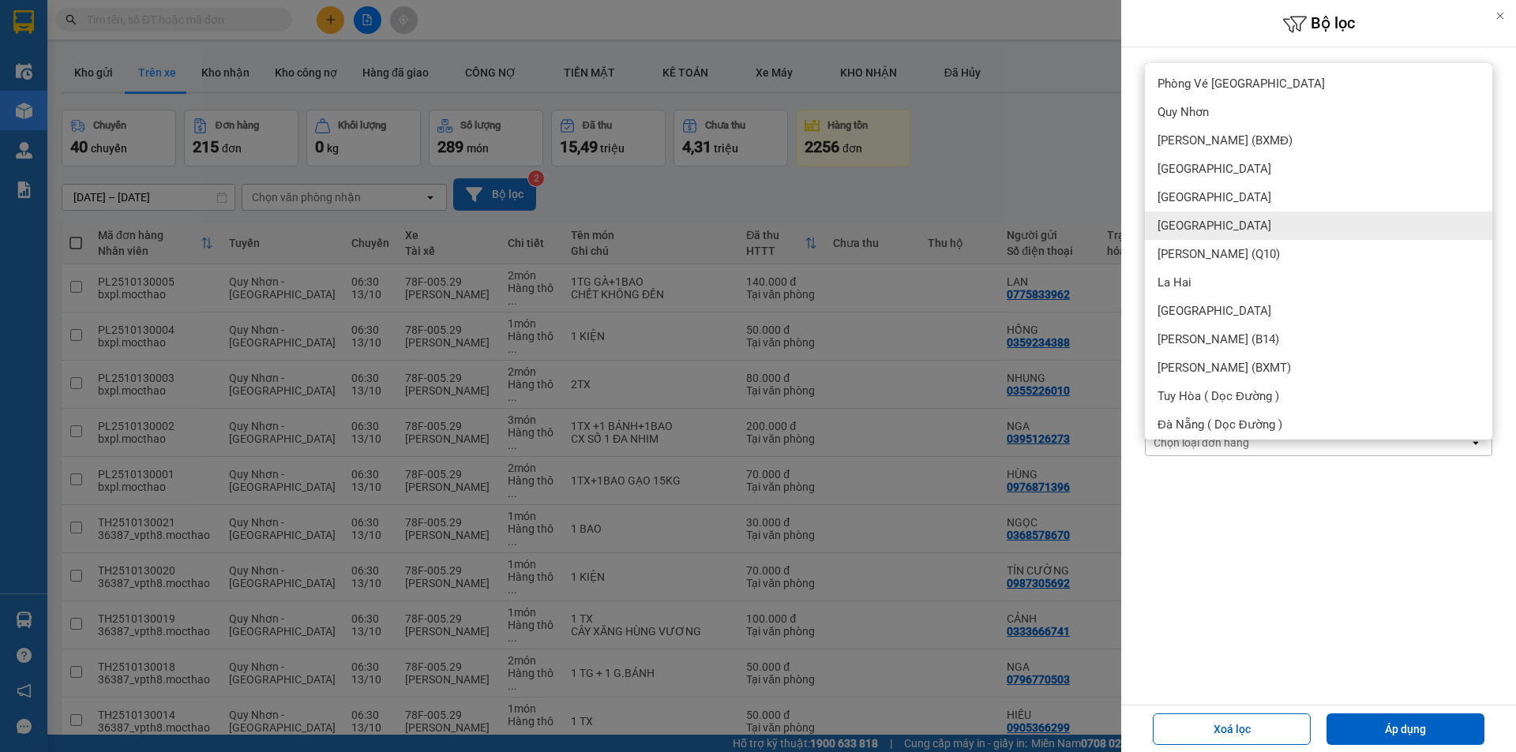
click at [1198, 220] on span "[GEOGRAPHIC_DATA]" at bounding box center [1214, 226] width 114 height 16
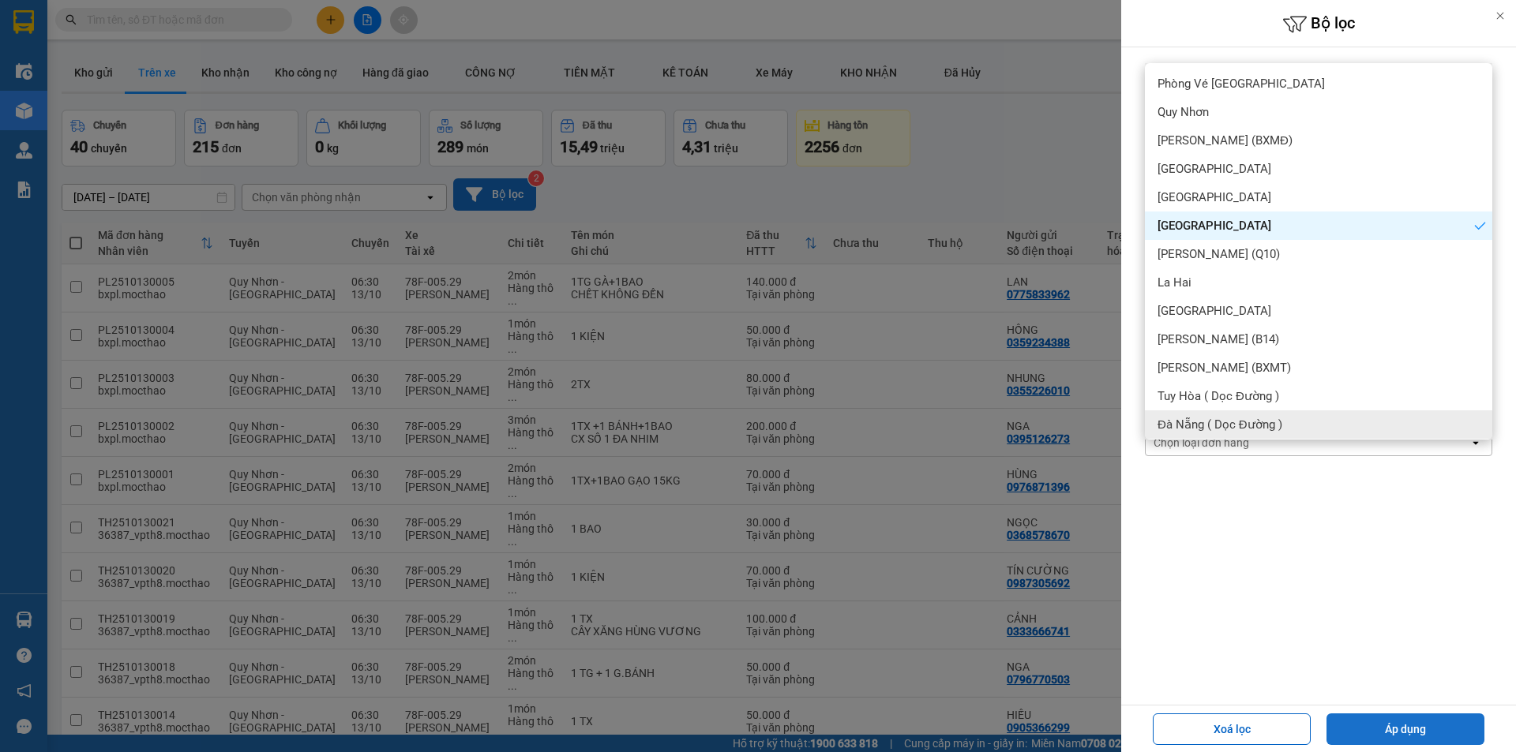
click at [1414, 723] on button "Áp dụng" at bounding box center [1405, 730] width 158 height 32
type input "[DATE] – [DATE]"
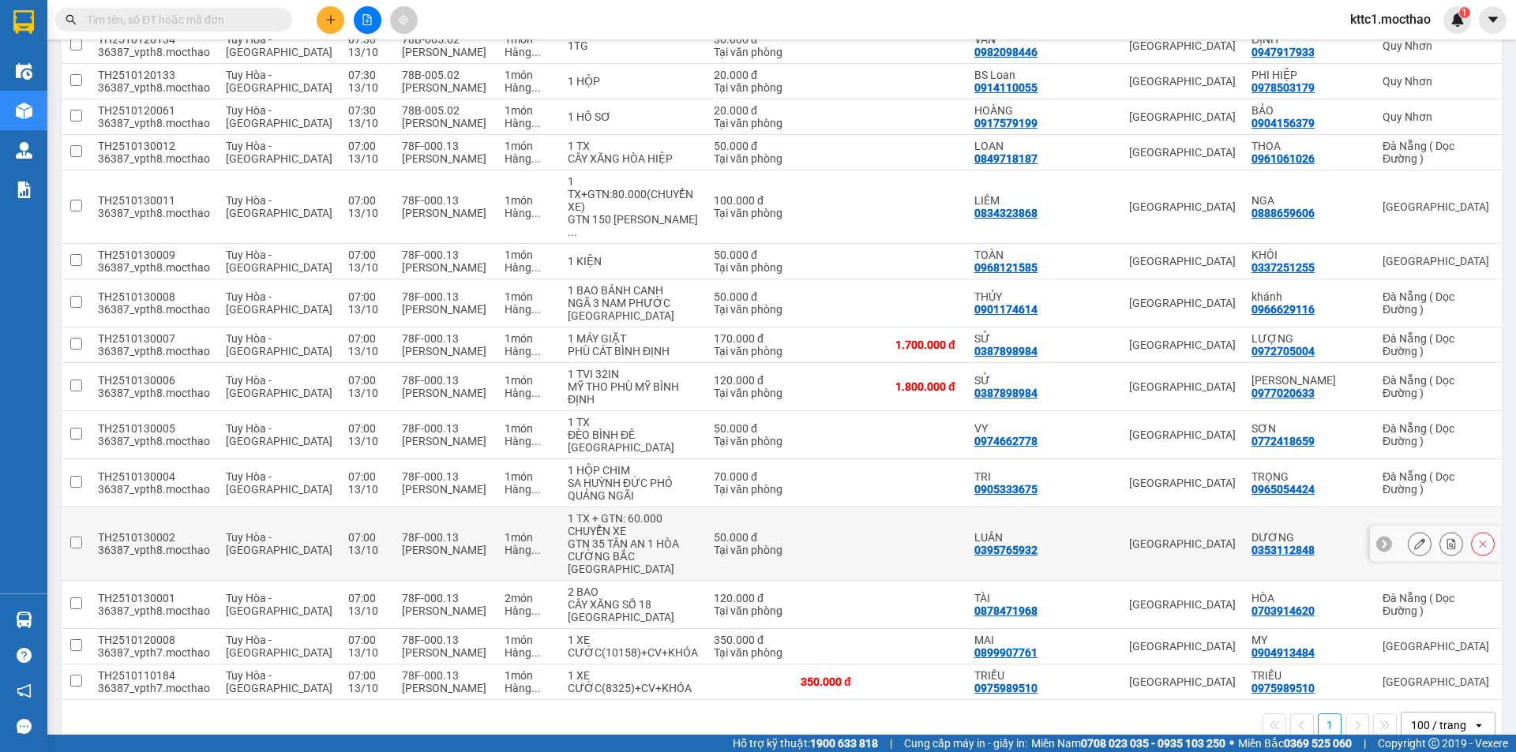
scroll to position [657, 0]
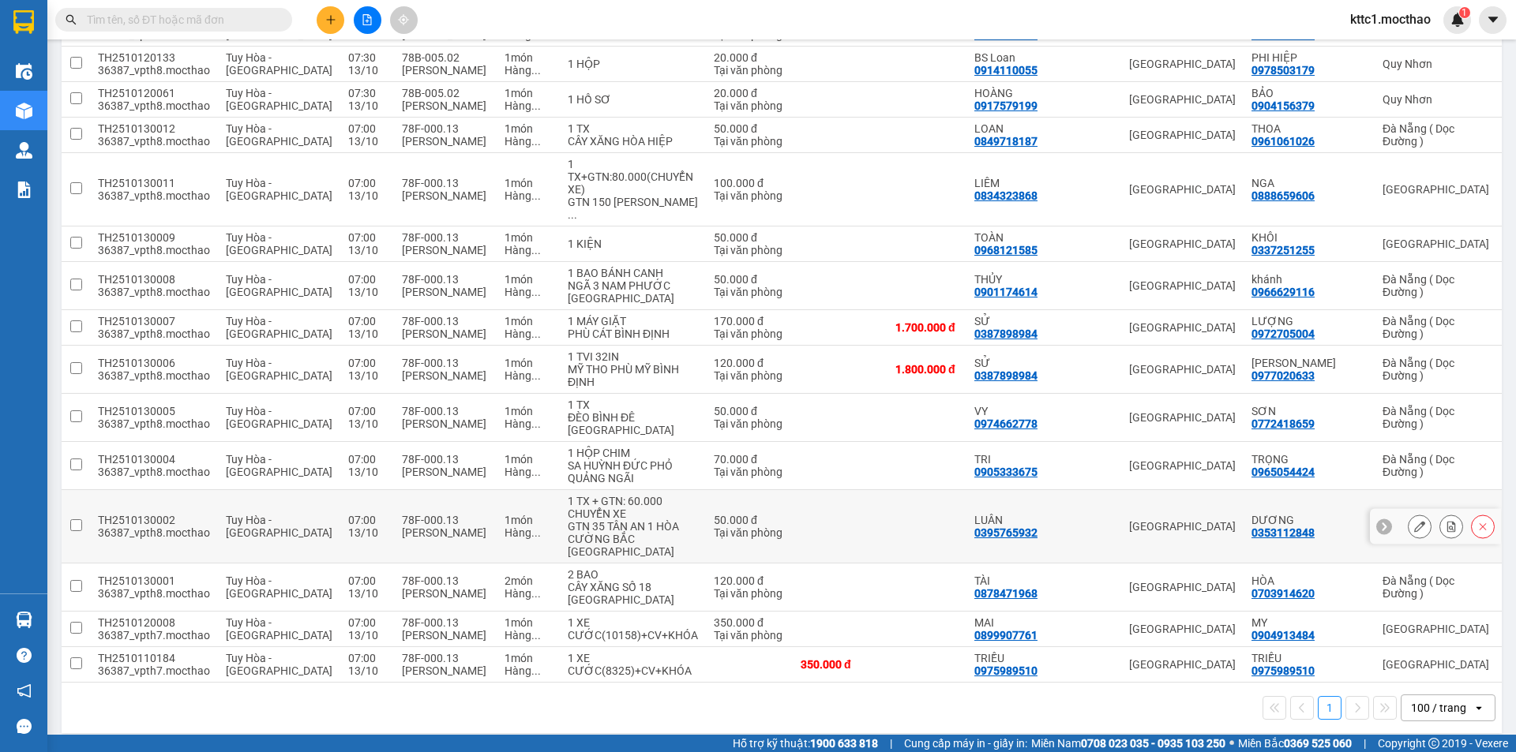
click at [1409, 522] on button at bounding box center [1420, 527] width 22 height 28
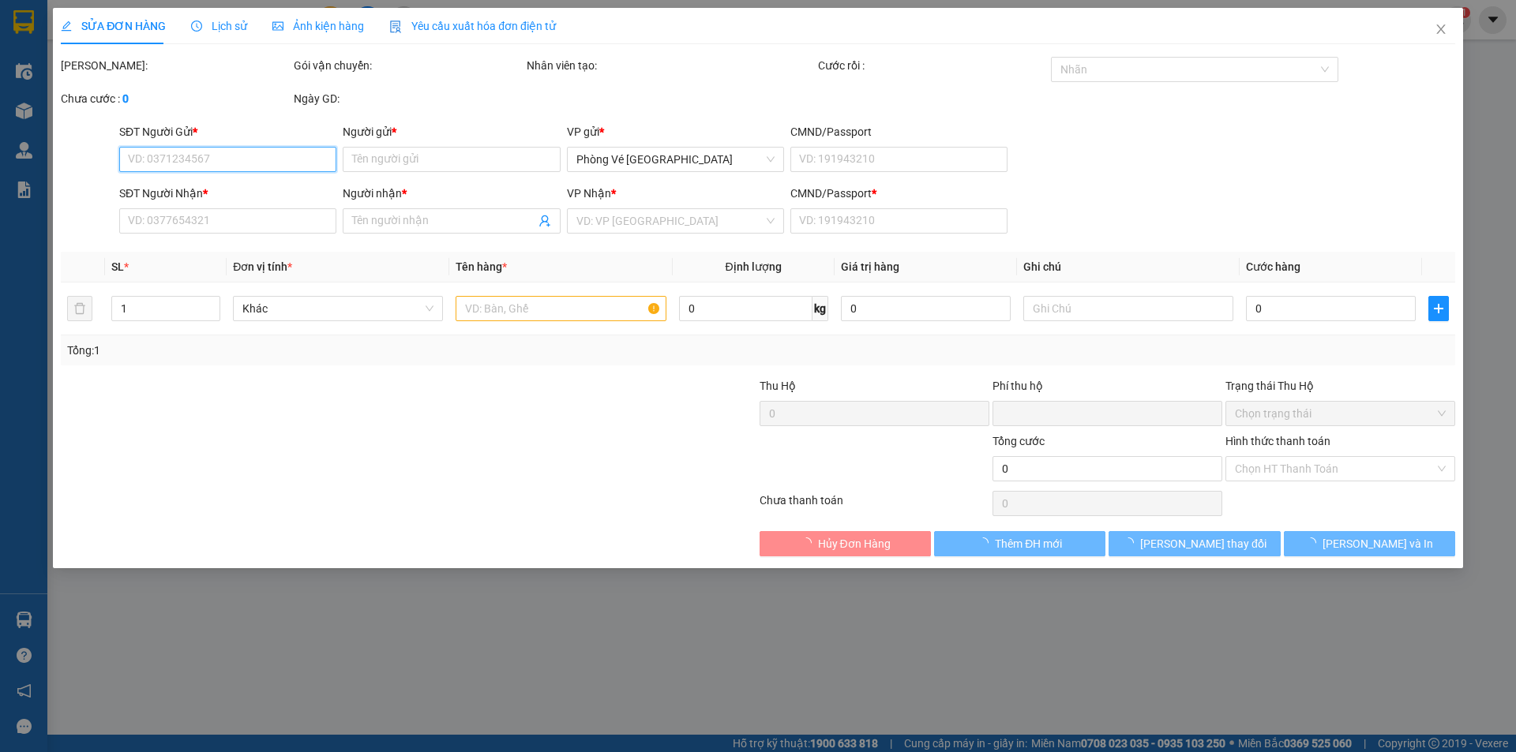
type input "0395765932"
type input "LUÂN"
type input "0353112848"
type input "DƯƠNG"
type input "1"
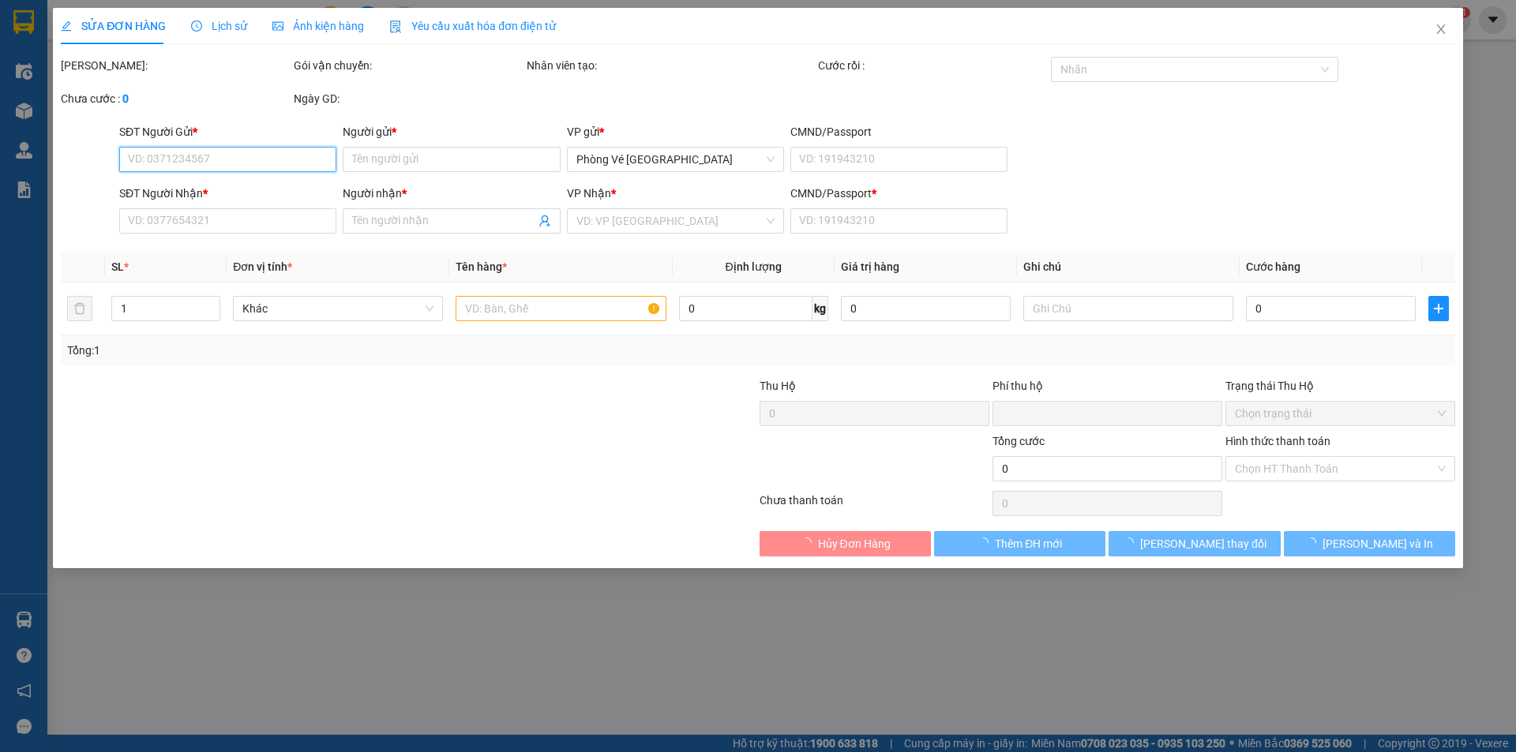
type input "0"
type input "50.000"
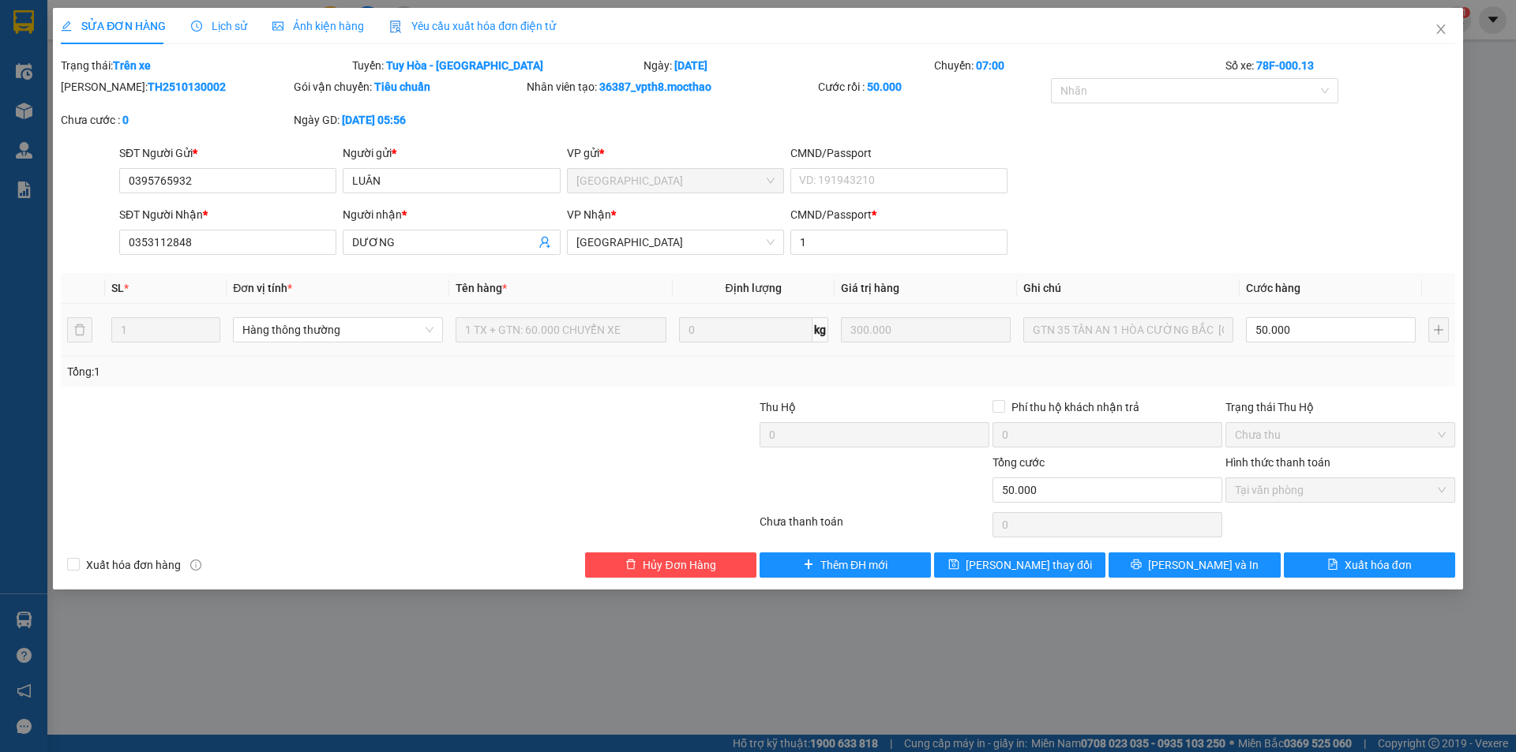
click at [471, 16] on div "Yêu cầu xuất hóa đơn điện tử" at bounding box center [472, 26] width 167 height 36
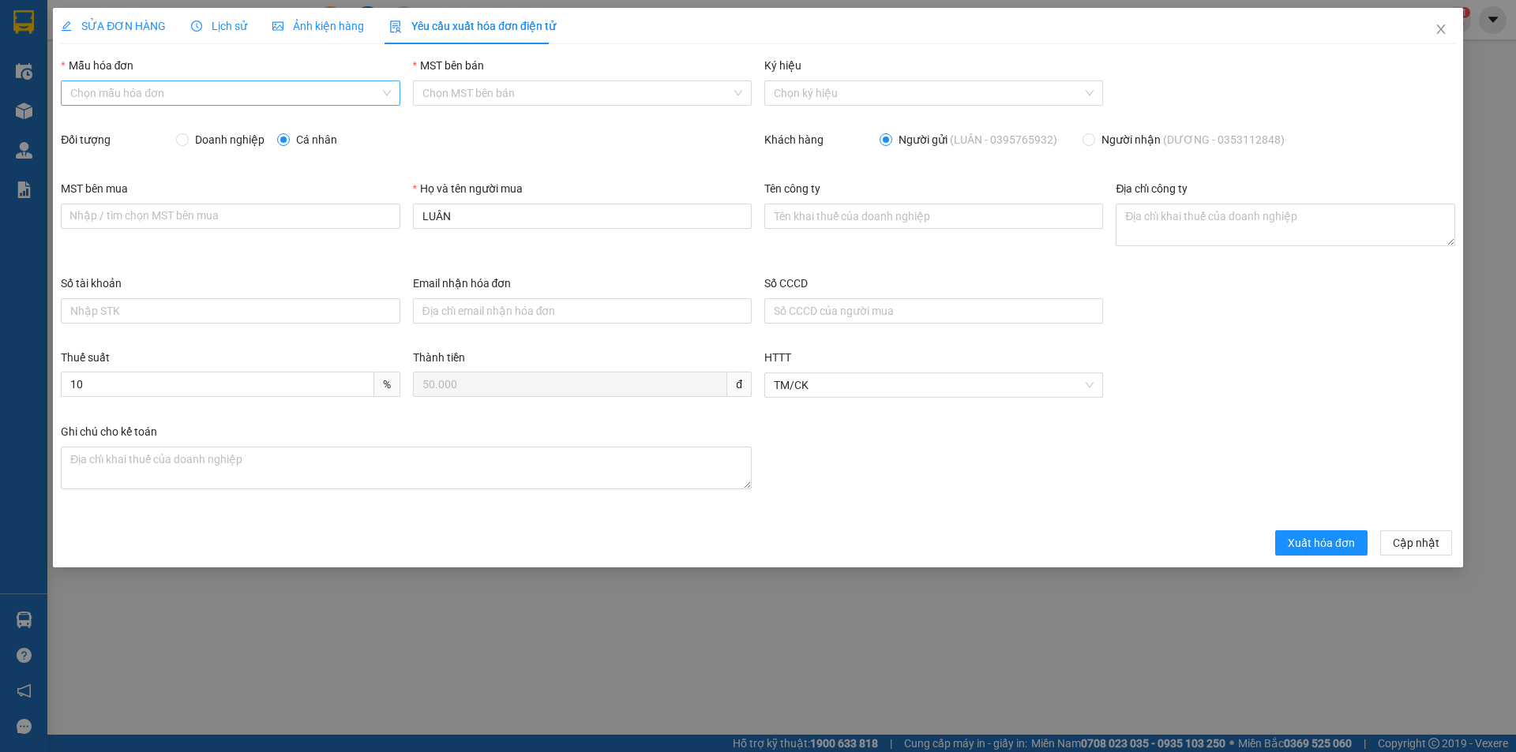
click at [185, 87] on input "Mẫu hóa đơn" at bounding box center [224, 93] width 309 height 24
click at [171, 115] on div "HĐH" at bounding box center [230, 124] width 339 height 25
type input "8"
drag, startPoint x: 480, startPoint y: 219, endPoint x: 400, endPoint y: 210, distance: 80.3
click at [400, 210] on div "MST bên mua Nhập / tìm chọn MST bên mua Họ và tên người mua LUÂN Tên công ty Đị…" at bounding box center [757, 227] width 1407 height 95
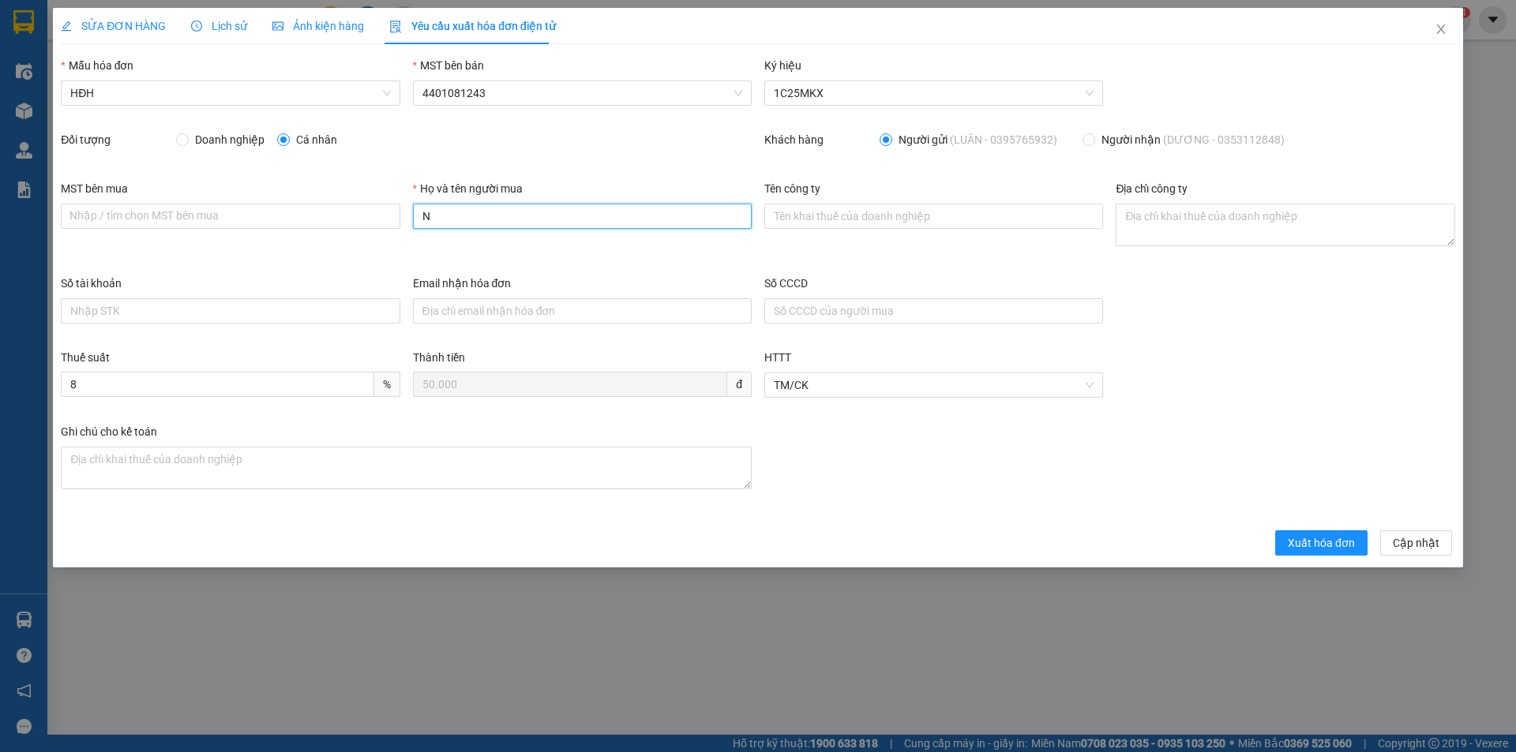
type input "Người mua không lấy hóa đơn"
click at [1355, 548] on span "Xuất hóa đơn" at bounding box center [1321, 543] width 67 height 17
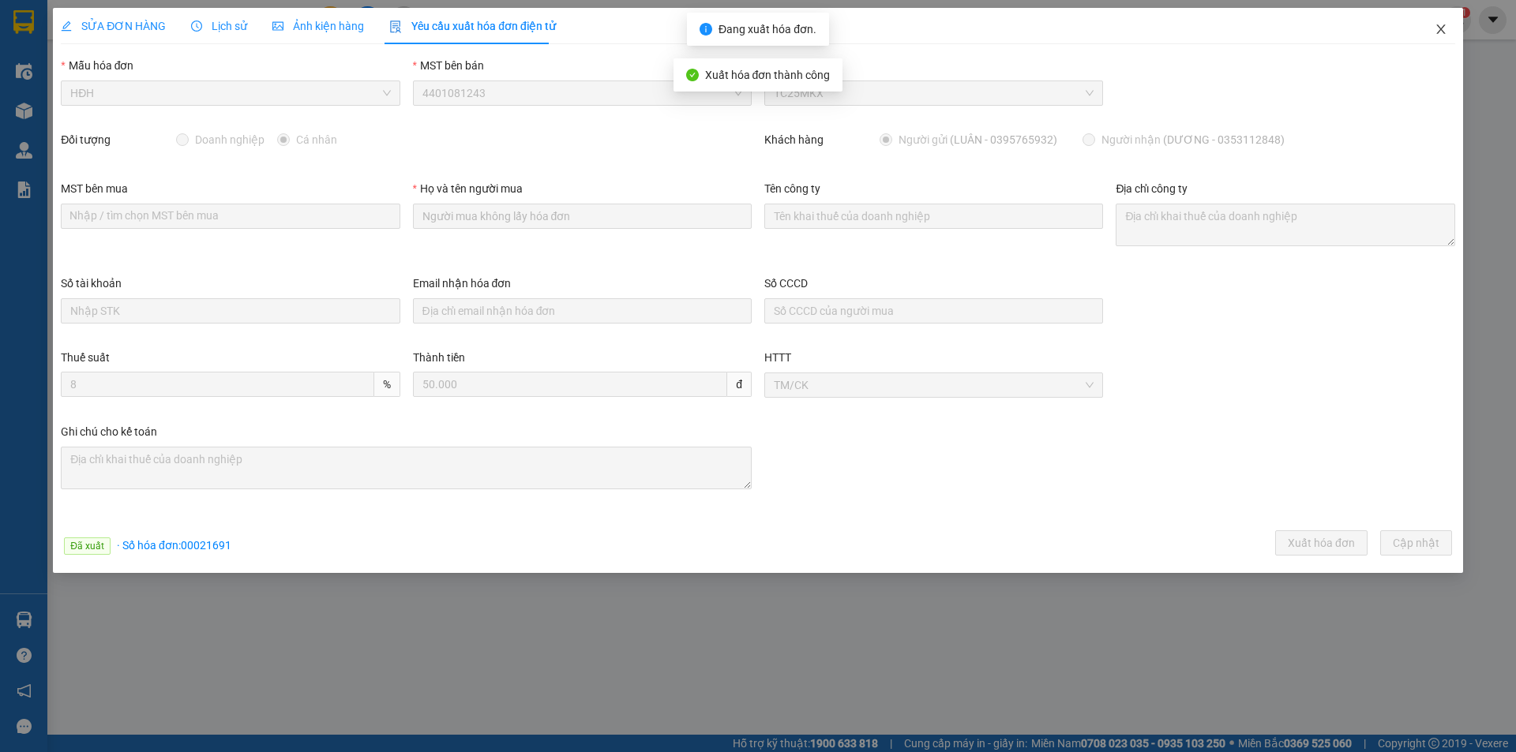
click at [1441, 33] on icon "close" at bounding box center [1441, 29] width 13 height 13
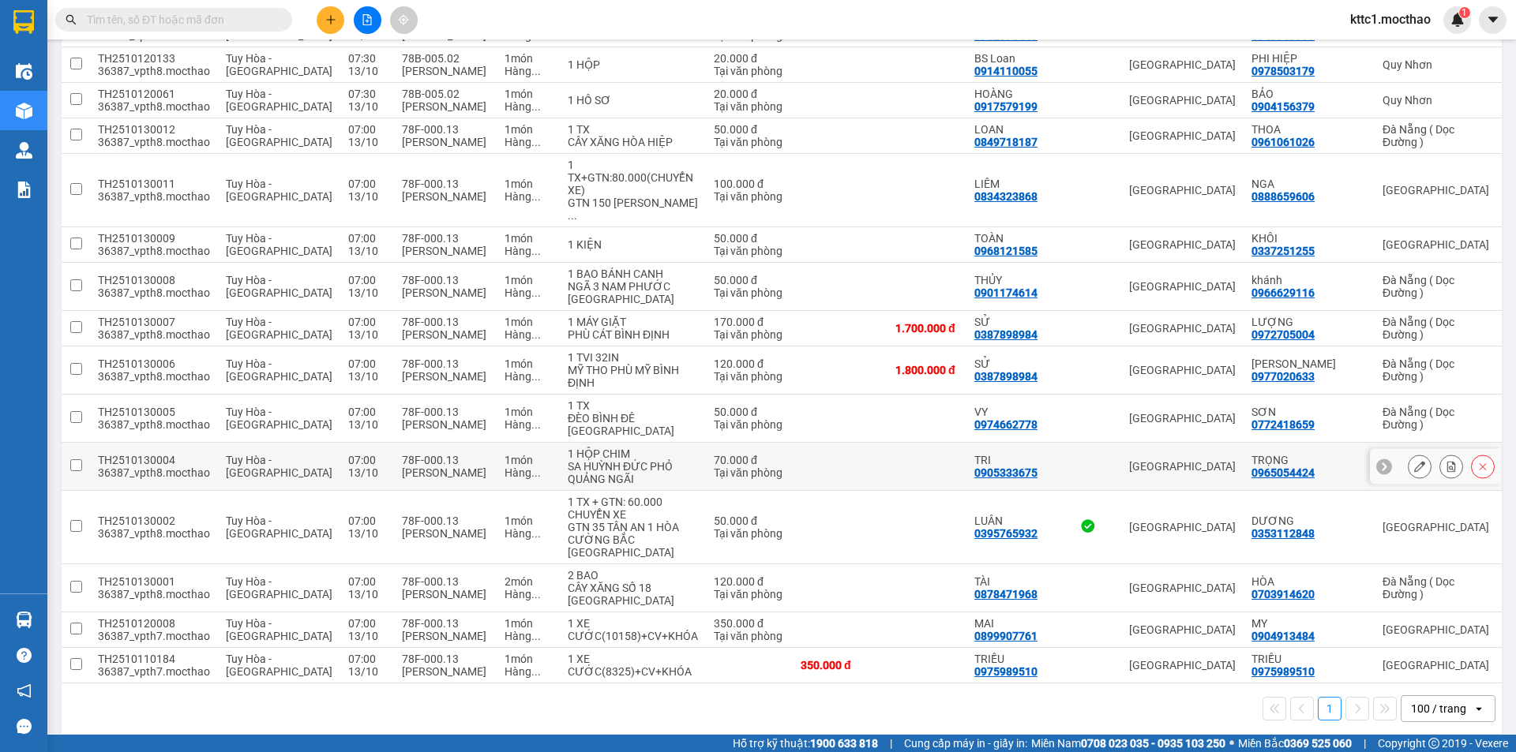
scroll to position [657, 0]
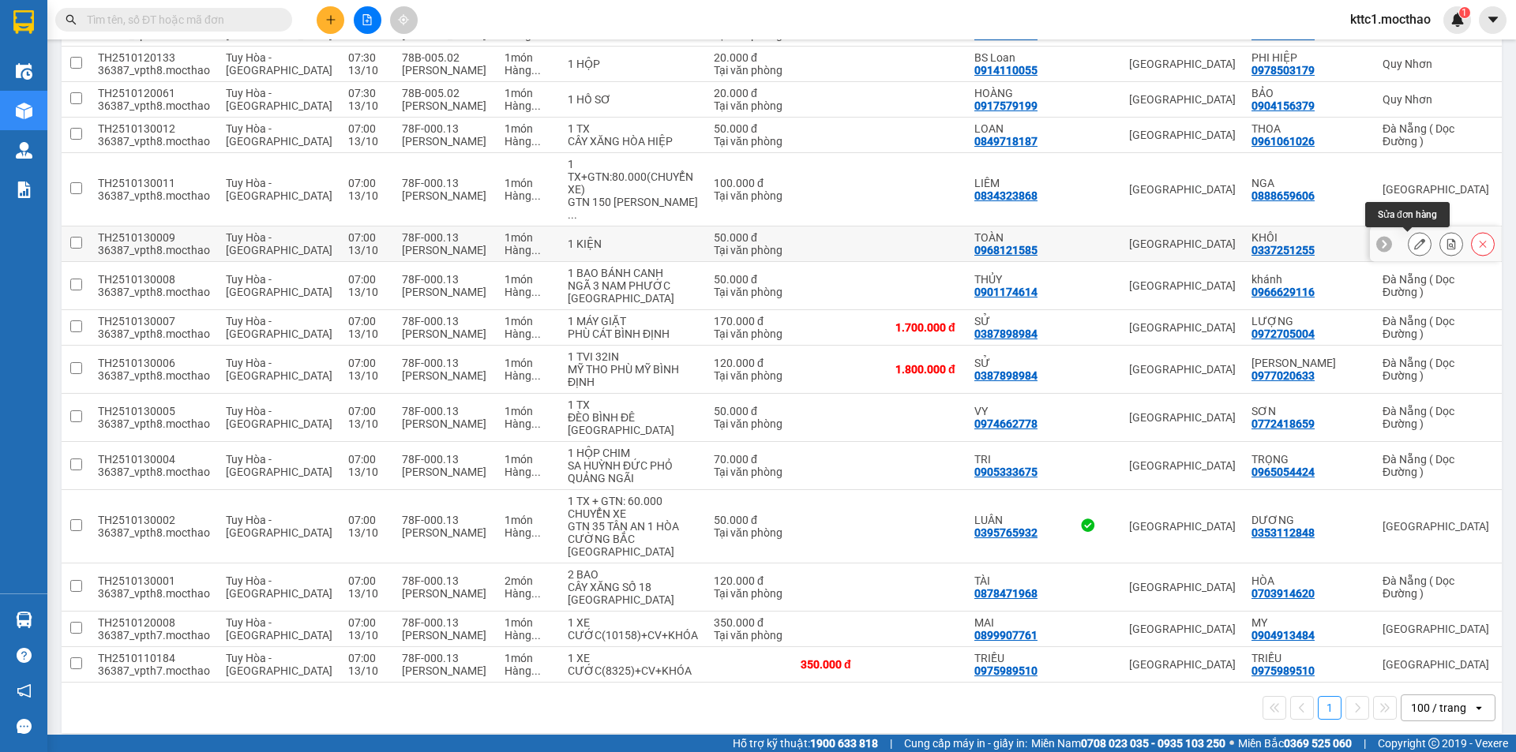
click at [1414, 244] on icon at bounding box center [1419, 243] width 11 height 11
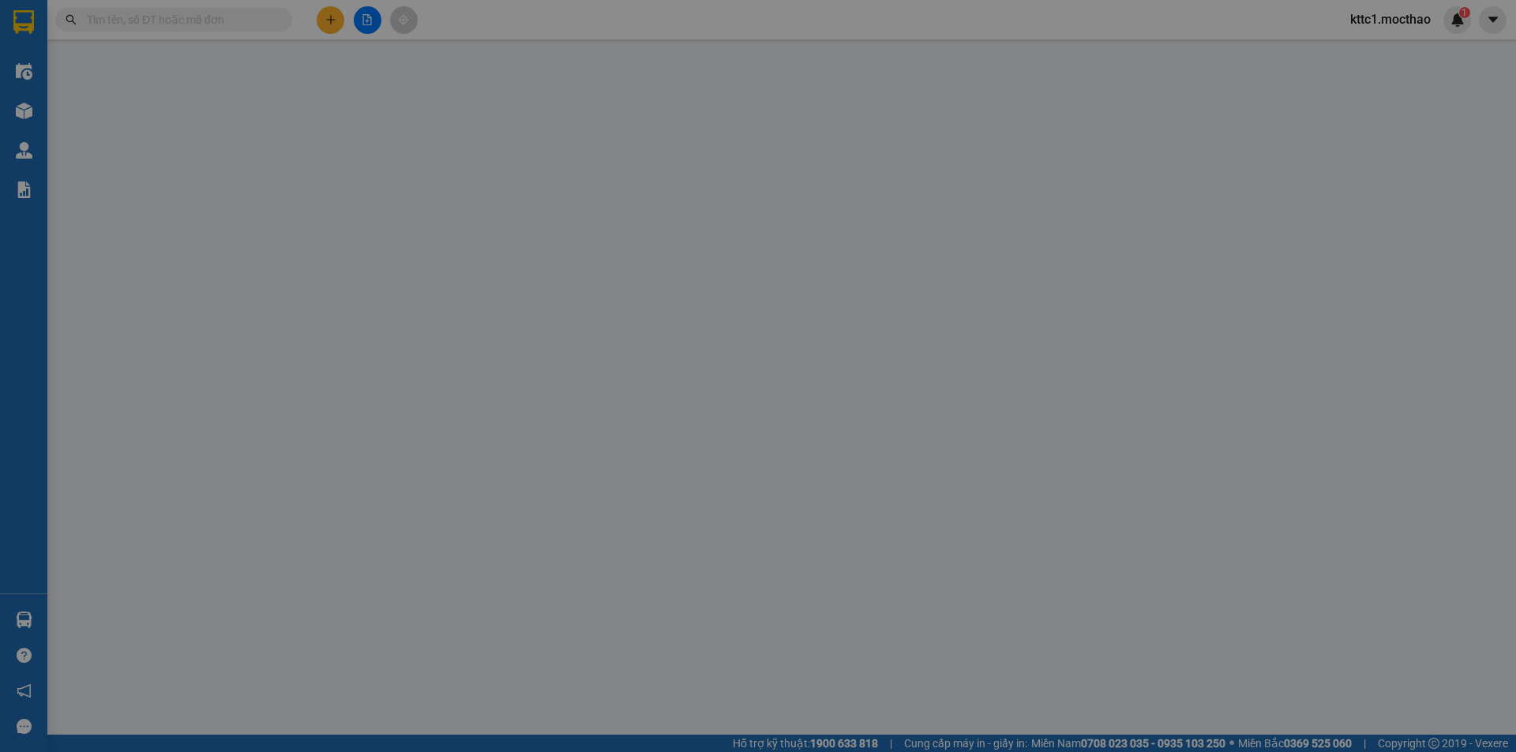
type input "0968121585"
type input "TOÀN"
type input "0337251255"
type input "KHÔI"
type input "1"
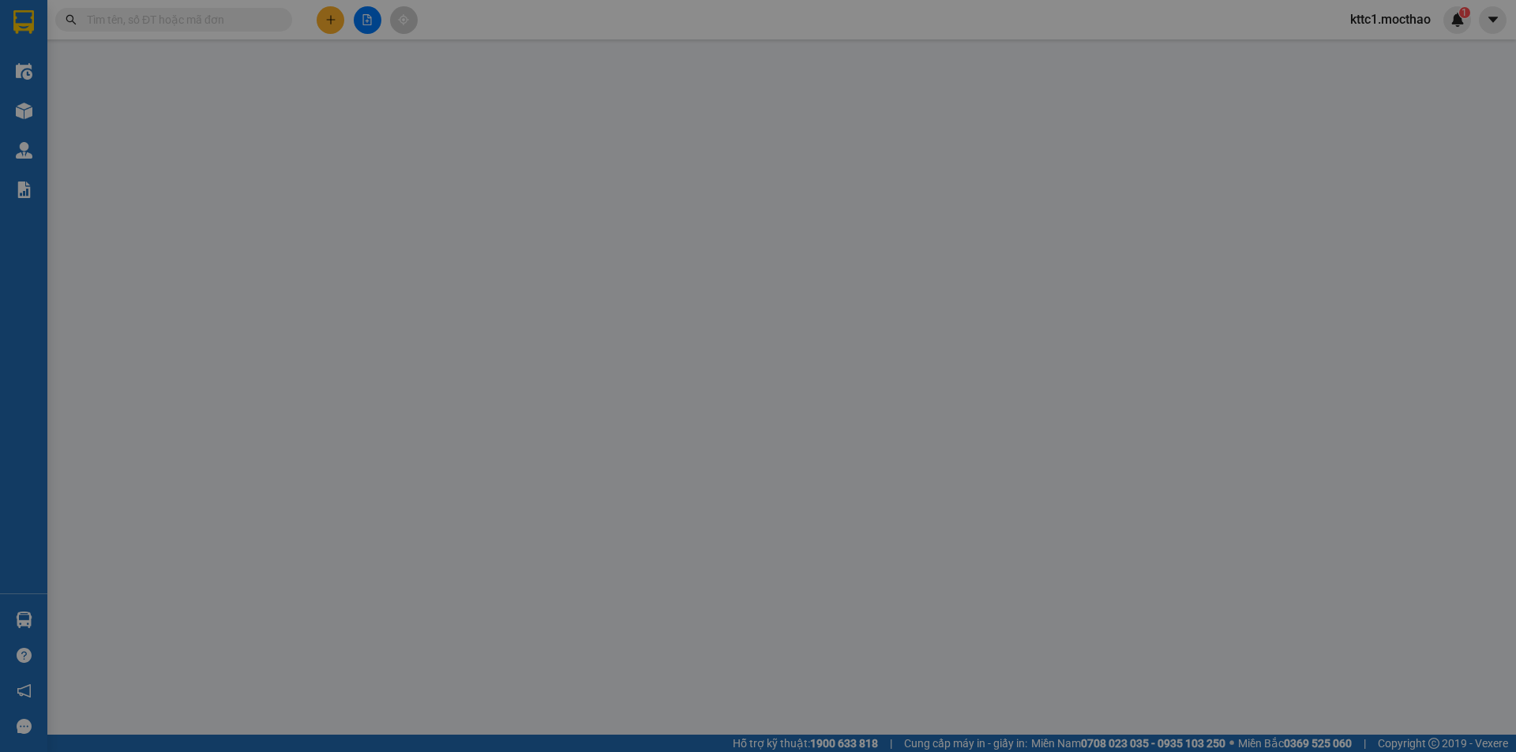
type input "0"
type input "50.000"
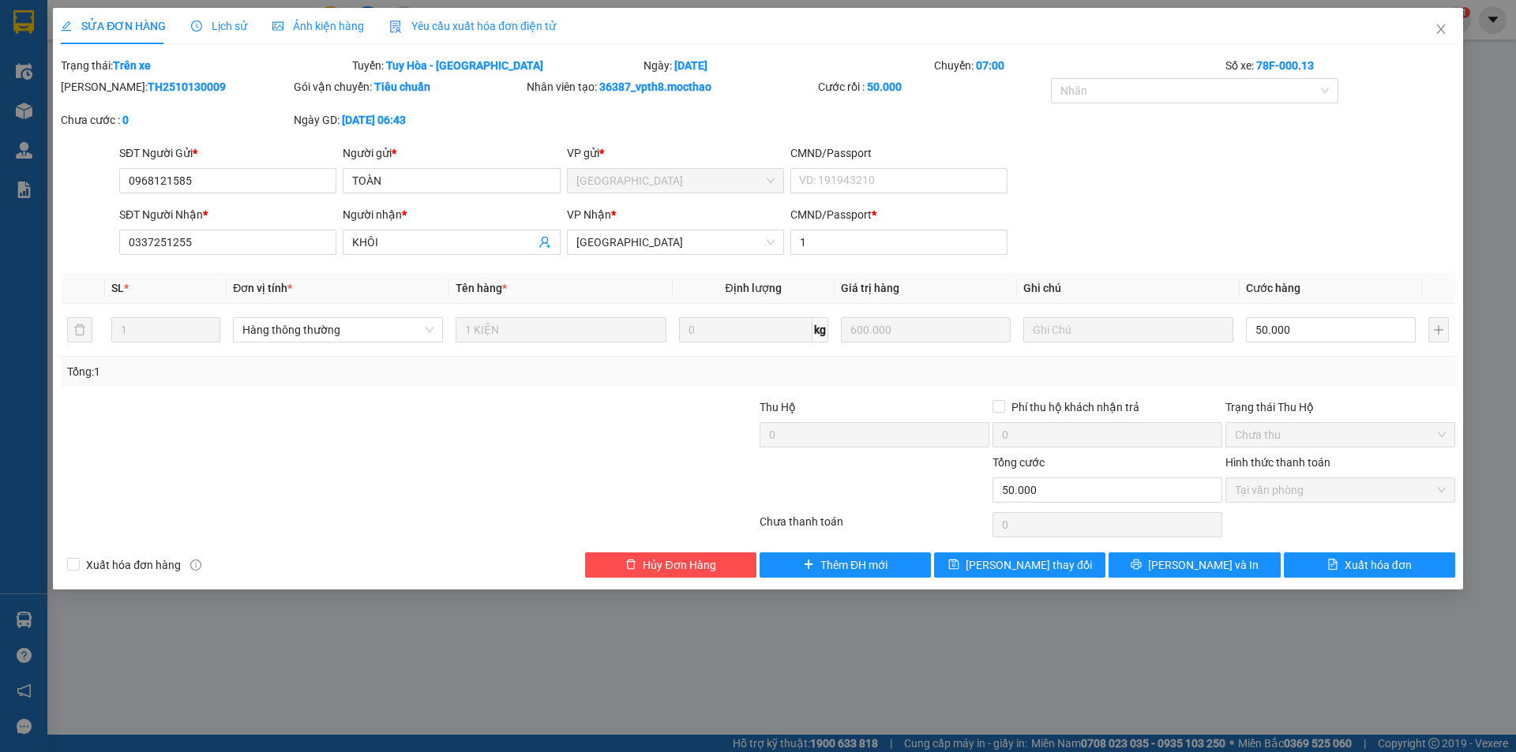
click at [449, 20] on span "Yêu cầu xuất hóa đơn điện tử" at bounding box center [472, 26] width 167 height 13
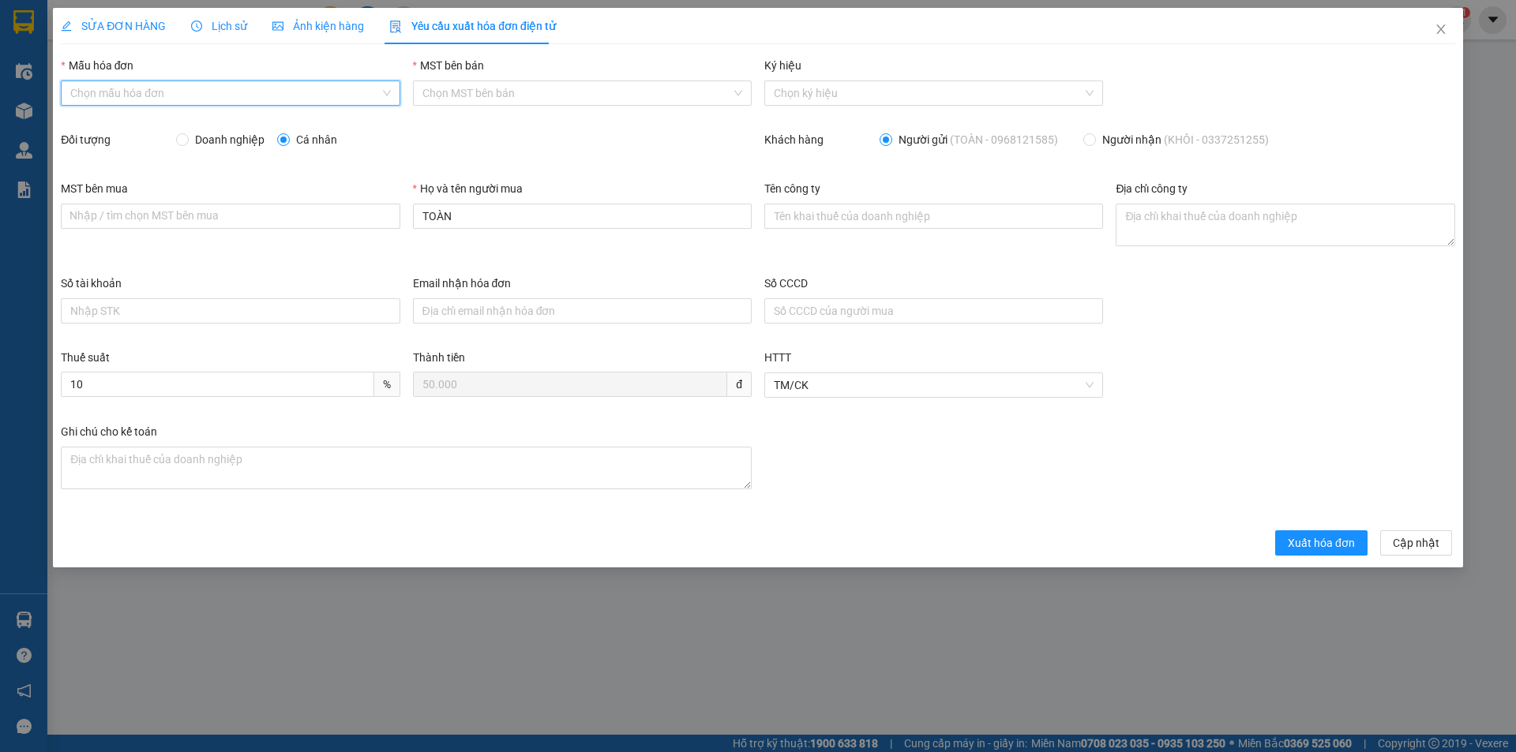
click at [167, 100] on input "Mẫu hóa đơn" at bounding box center [224, 93] width 309 height 24
click at [157, 124] on div "HĐH" at bounding box center [230, 124] width 320 height 17
type input "8"
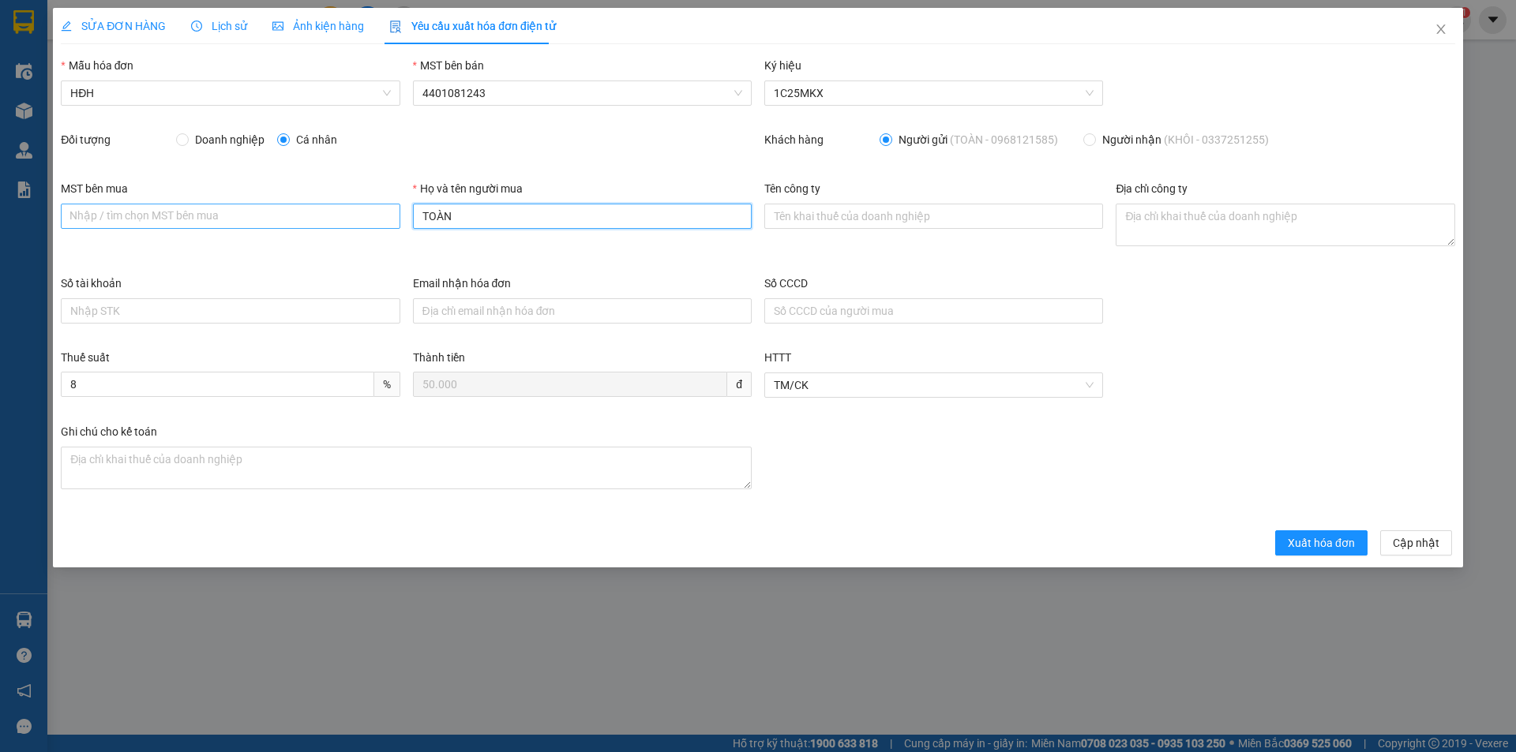
drag, startPoint x: 427, startPoint y: 216, endPoint x: 387, endPoint y: 213, distance: 40.4
click at [391, 215] on div "MST bên mua Nhập / tìm chọn MST bên mua Họ và tên người mua TOÀN Tên công ty Đị…" at bounding box center [757, 227] width 1407 height 95
type input "Người mua không lấy hóa đơn"
click at [1303, 529] on form "Mẫu hóa đơn HĐH MST bên bán 4401081243 Ký hiệu 1C25MKX Đối tượng Doanh nghiệp C…" at bounding box center [758, 306] width 1394 height 499
drag, startPoint x: 1300, startPoint y: 537, endPoint x: 1309, endPoint y: 551, distance: 16.7
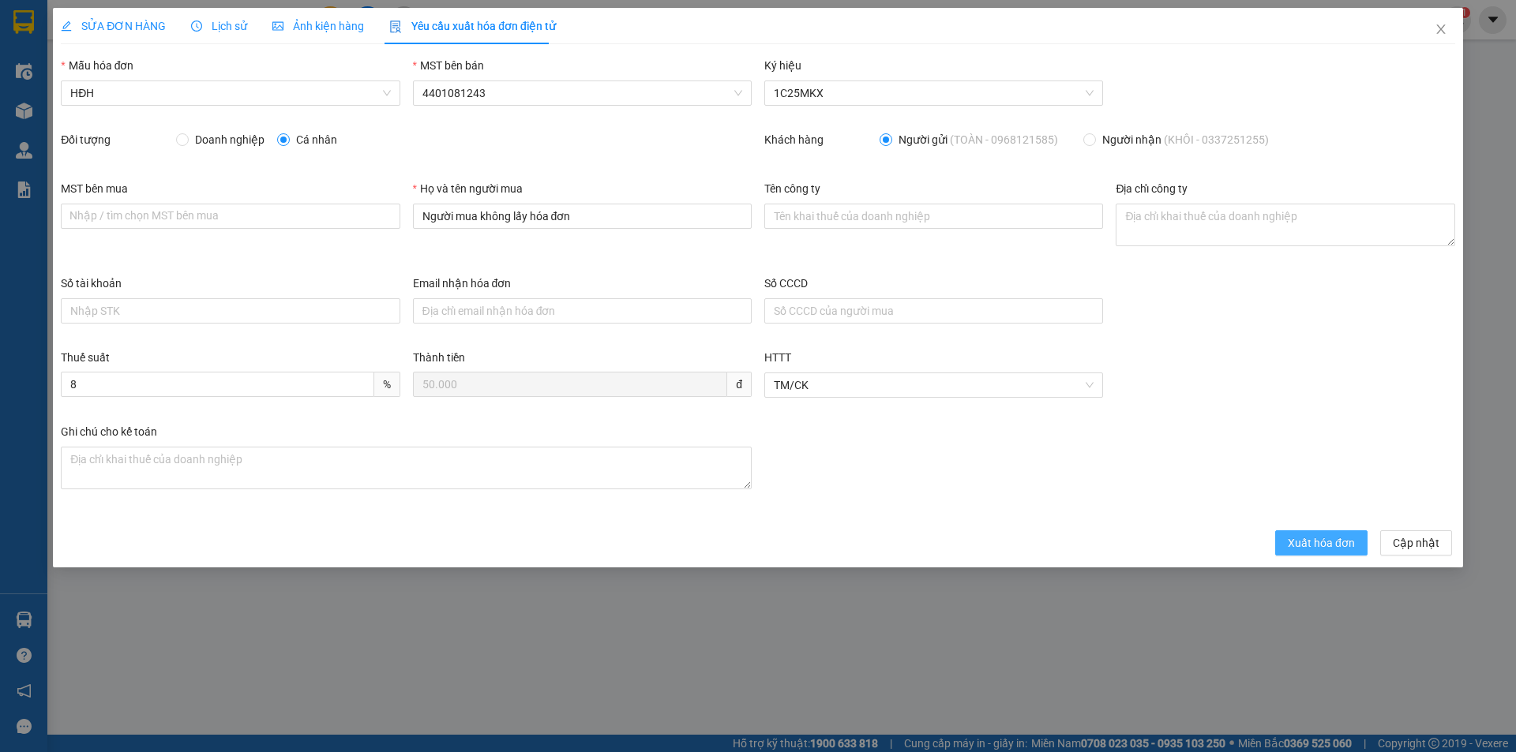
click at [1300, 538] on span "Xuất hóa đơn" at bounding box center [1321, 543] width 67 height 17
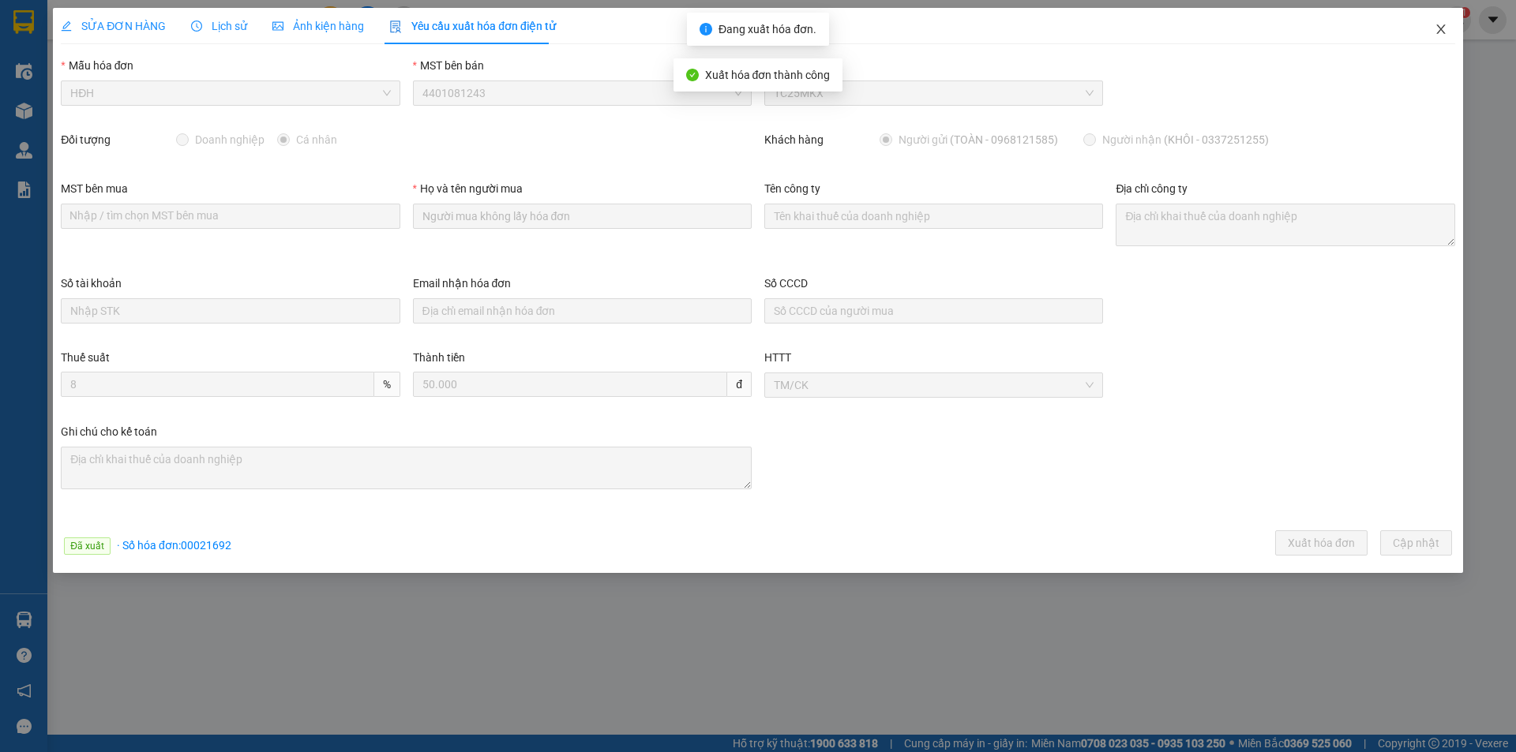
click at [1446, 28] on icon "close" at bounding box center [1441, 29] width 13 height 13
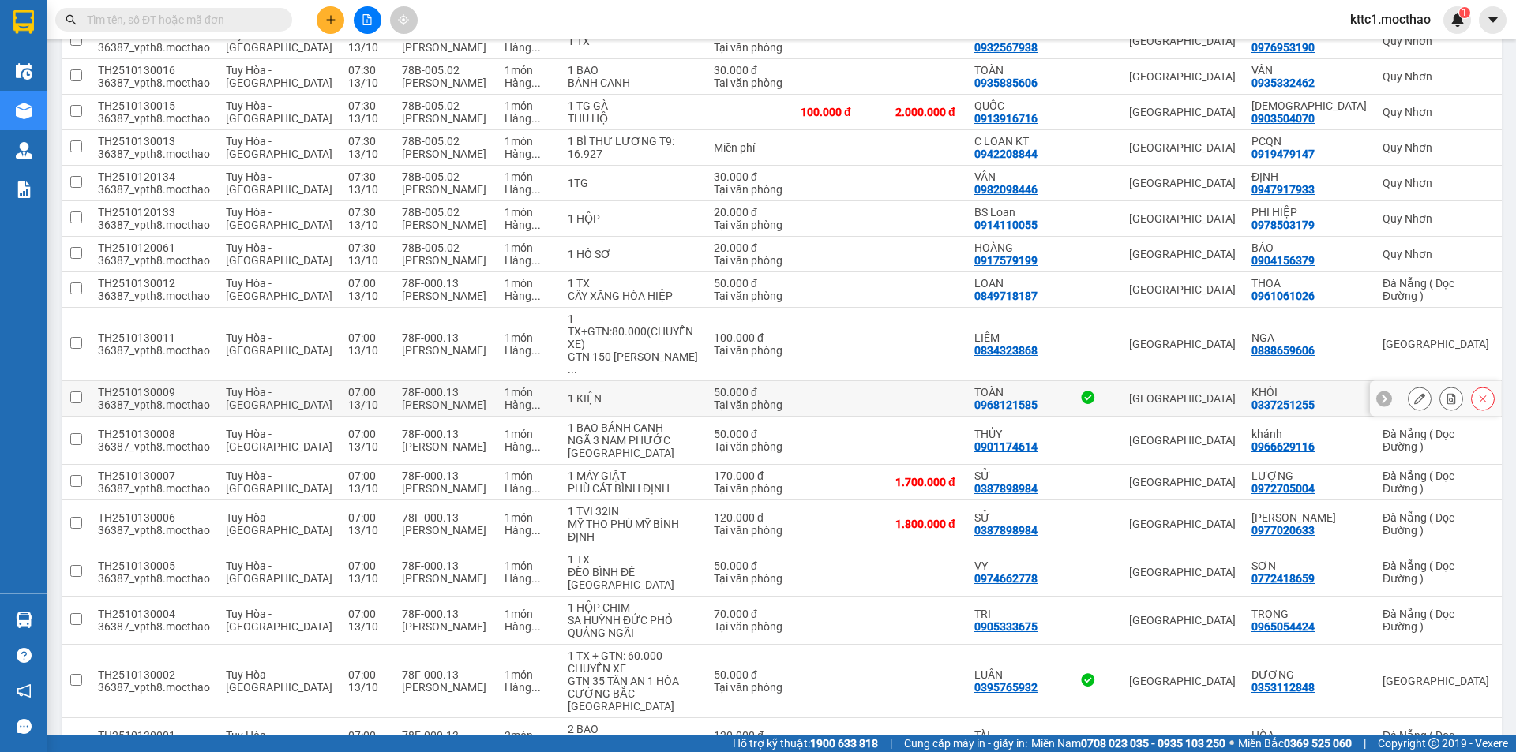
scroll to position [499, 0]
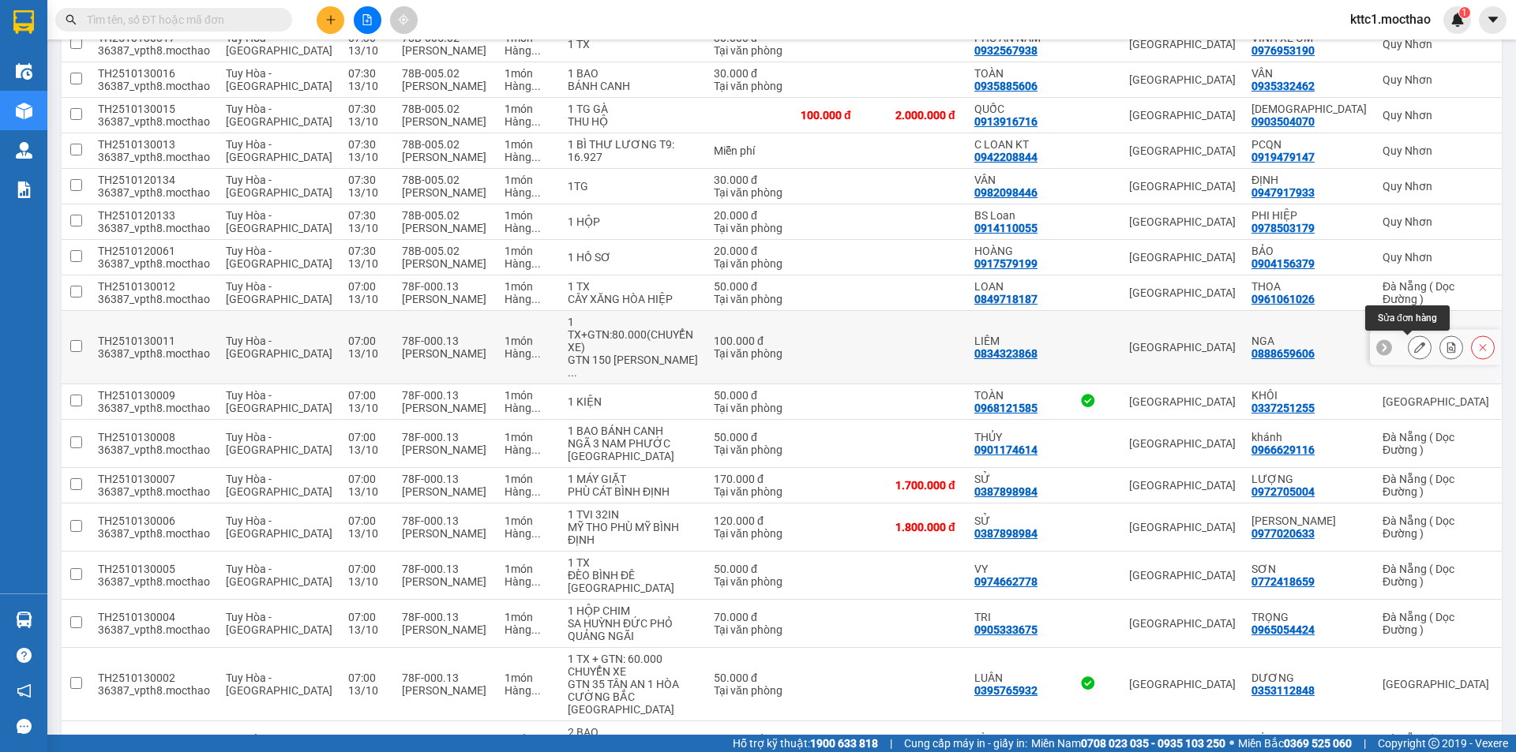
click at [1414, 346] on icon at bounding box center [1419, 347] width 11 height 11
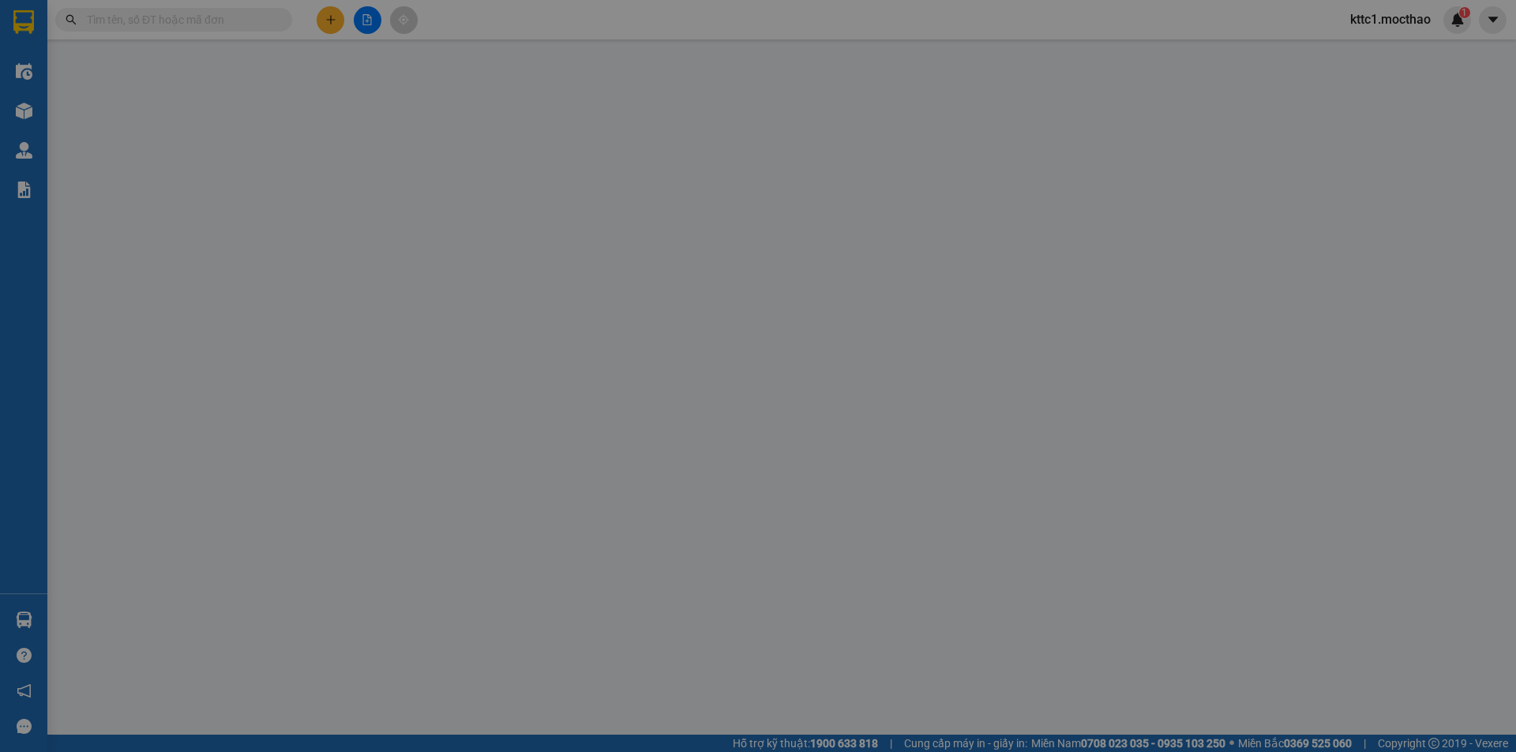
type input "0834323868"
type input "LIÊM"
type input "0888659606"
type input "NGA"
type input "1"
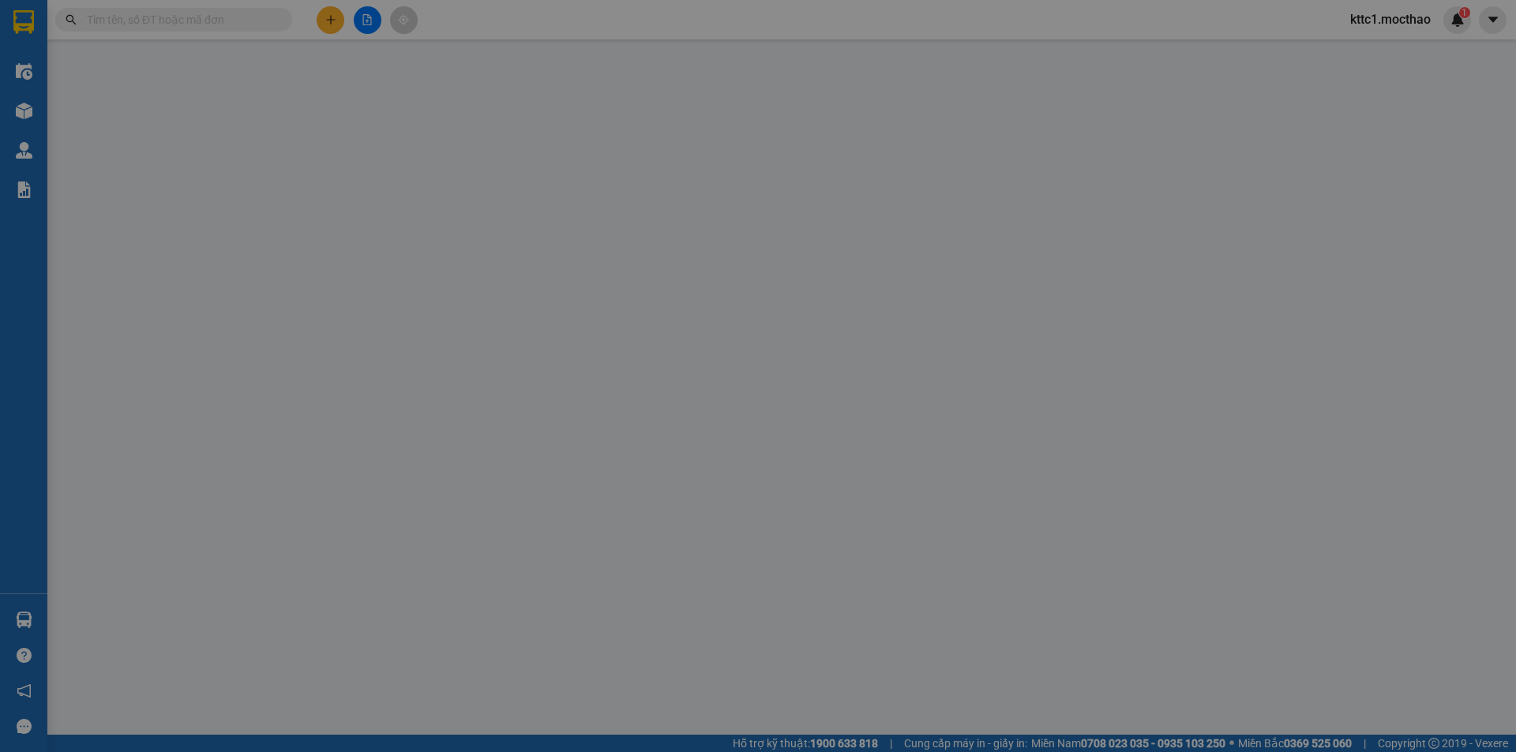
type input "0"
type input "100.000"
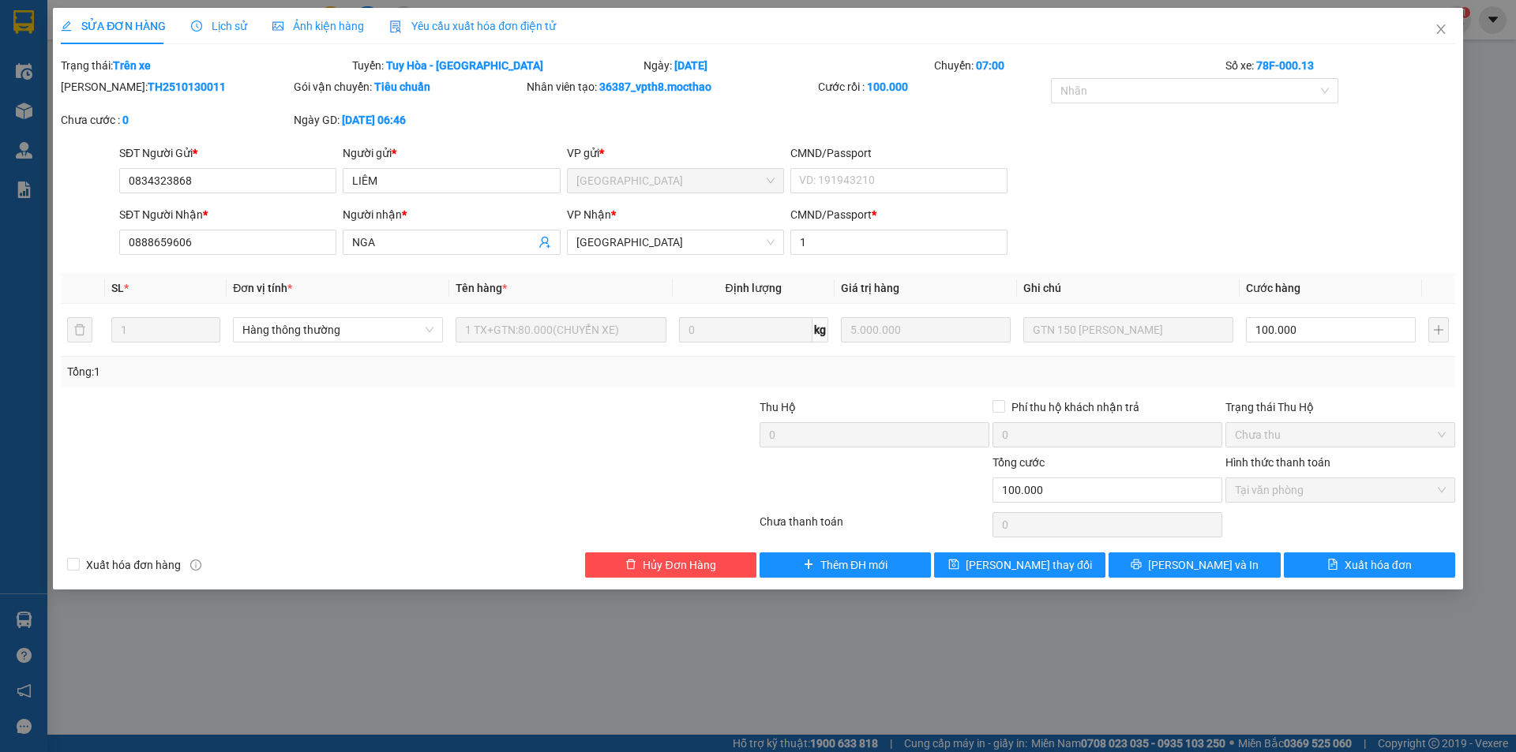
click at [478, 28] on span "Yêu cầu xuất hóa đơn điện tử" at bounding box center [472, 26] width 167 height 13
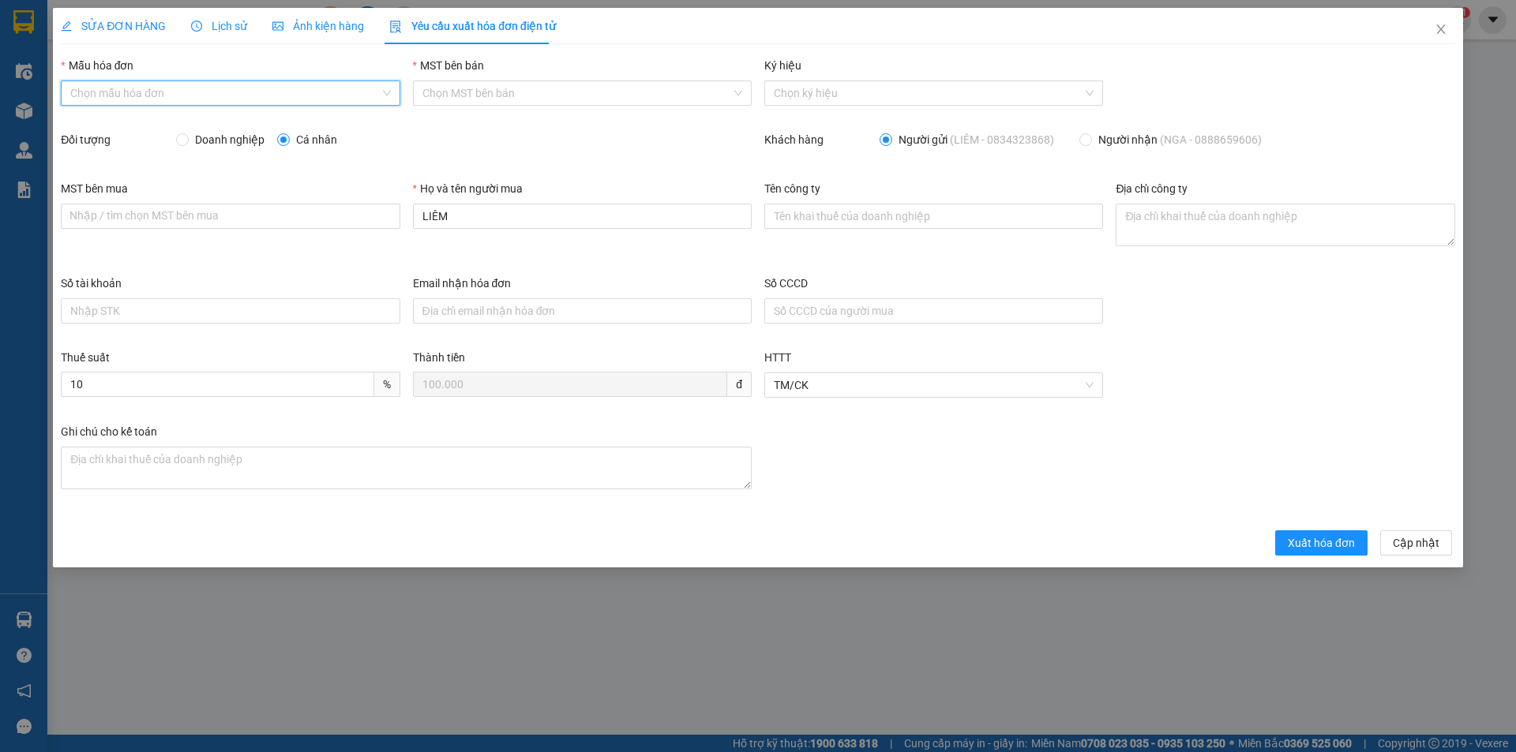
click at [237, 98] on input "Mẫu hóa đơn" at bounding box center [224, 93] width 309 height 24
drag, startPoint x: 216, startPoint y: 120, endPoint x: 276, endPoint y: 155, distance: 70.0
click at [215, 120] on div "HĐH" at bounding box center [230, 124] width 320 height 17
type input "8"
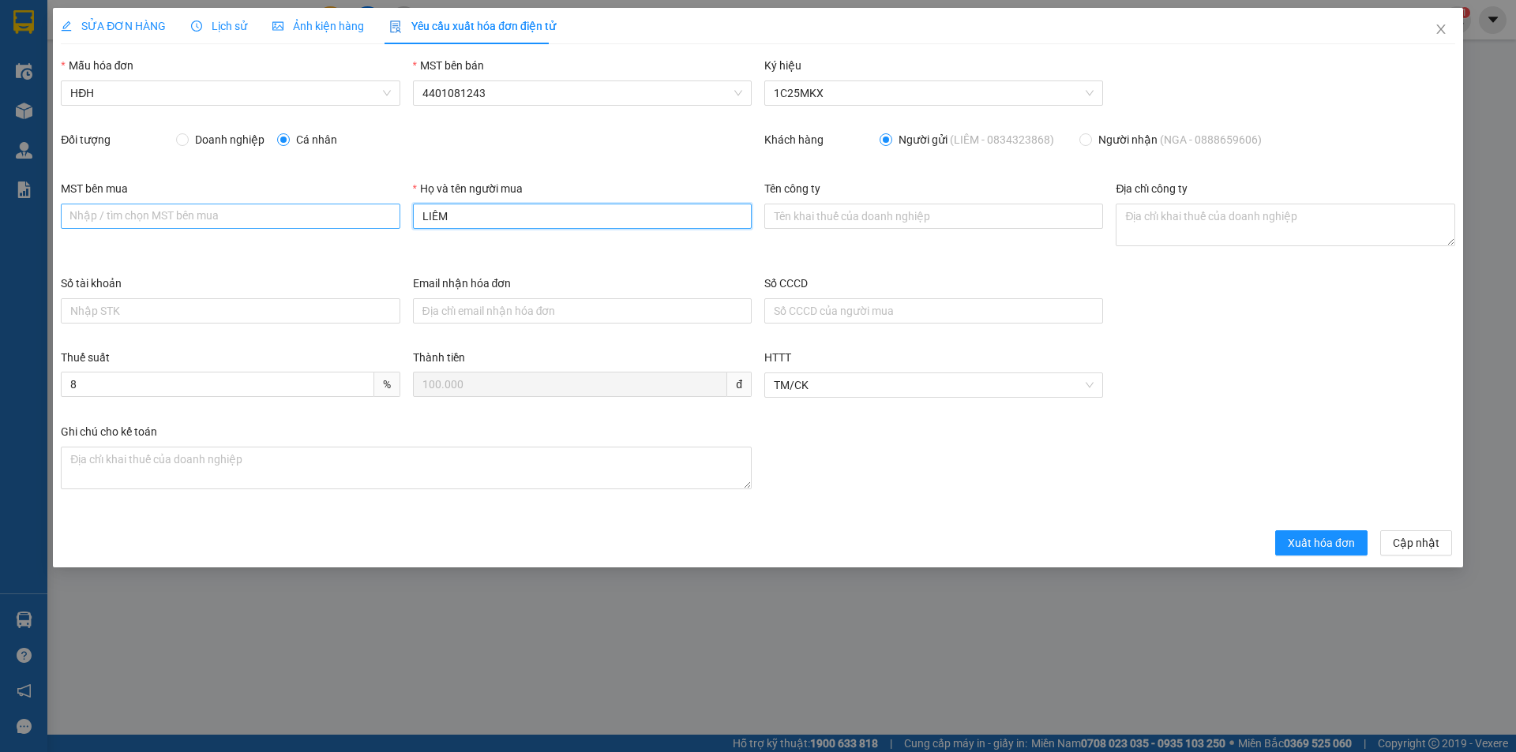
drag, startPoint x: 476, startPoint y: 219, endPoint x: 352, endPoint y: 216, distance: 124.0
click at [361, 219] on div "MST bên mua Nhập / tìm chọn MST bên mua Họ và tên người mua LIÊM Tên công ty Đị…" at bounding box center [757, 227] width 1407 height 95
type input "Người mua không lấy hóa đơn"
click at [1308, 548] on span "Xuất hóa đơn" at bounding box center [1321, 543] width 67 height 17
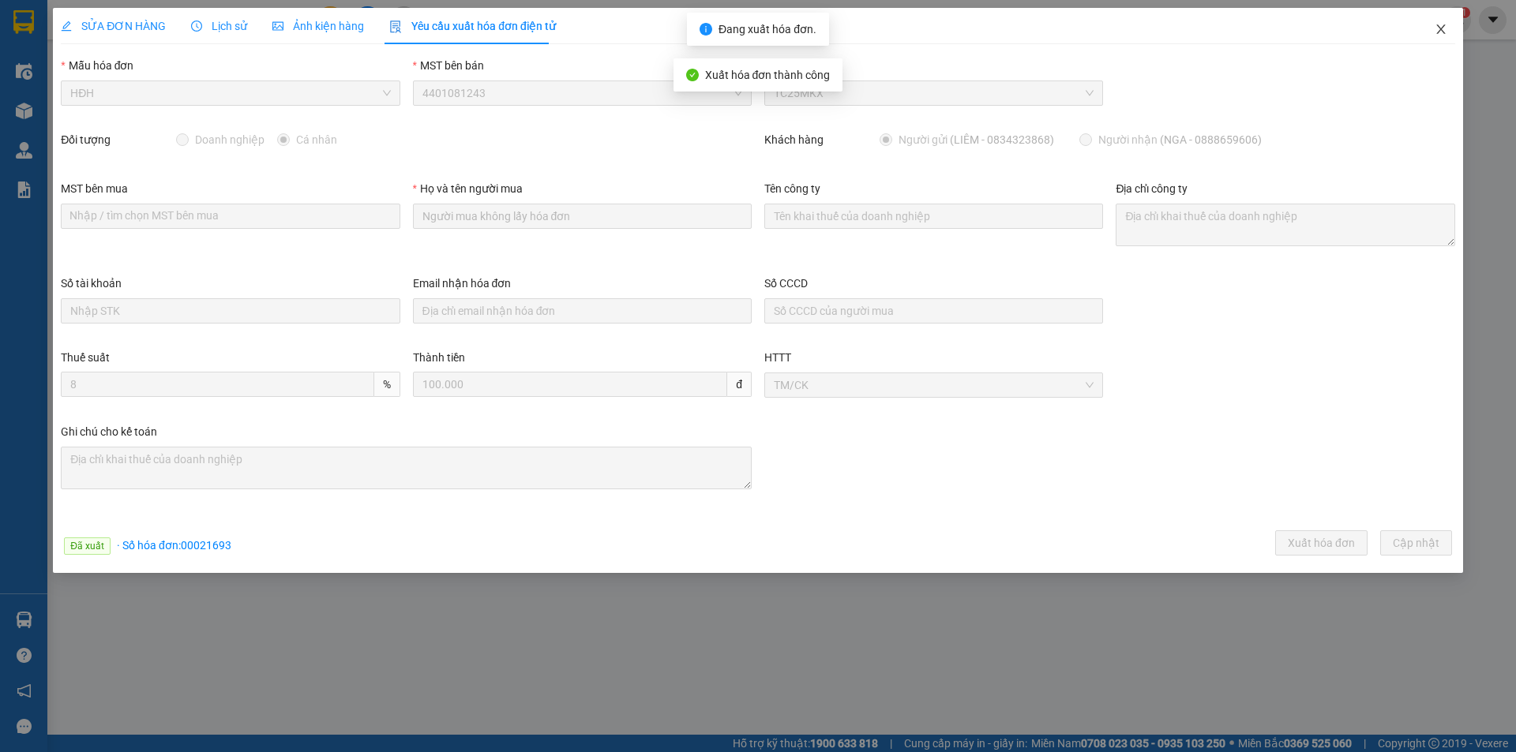
click at [1438, 28] on icon "close" at bounding box center [1441, 29] width 13 height 13
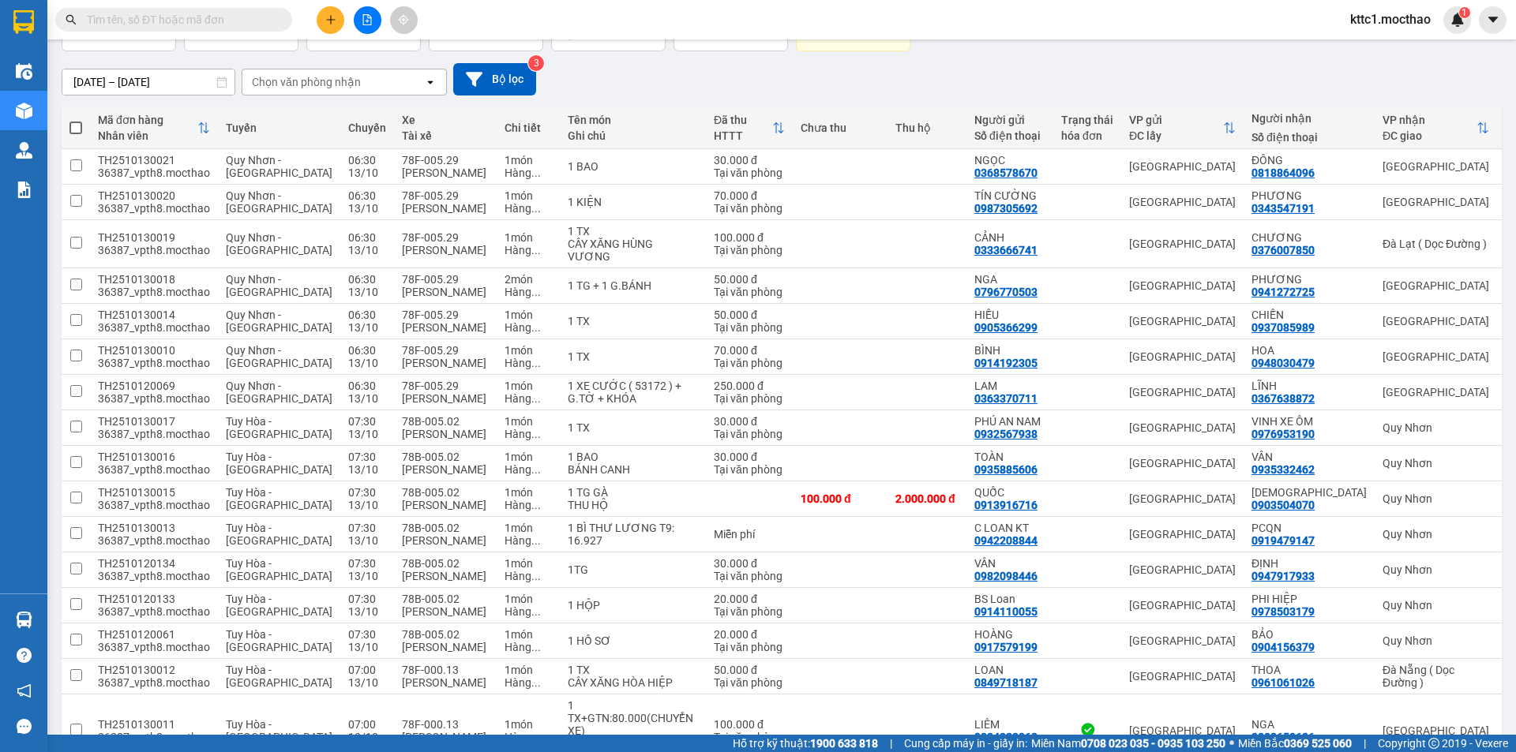
scroll to position [474, 0]
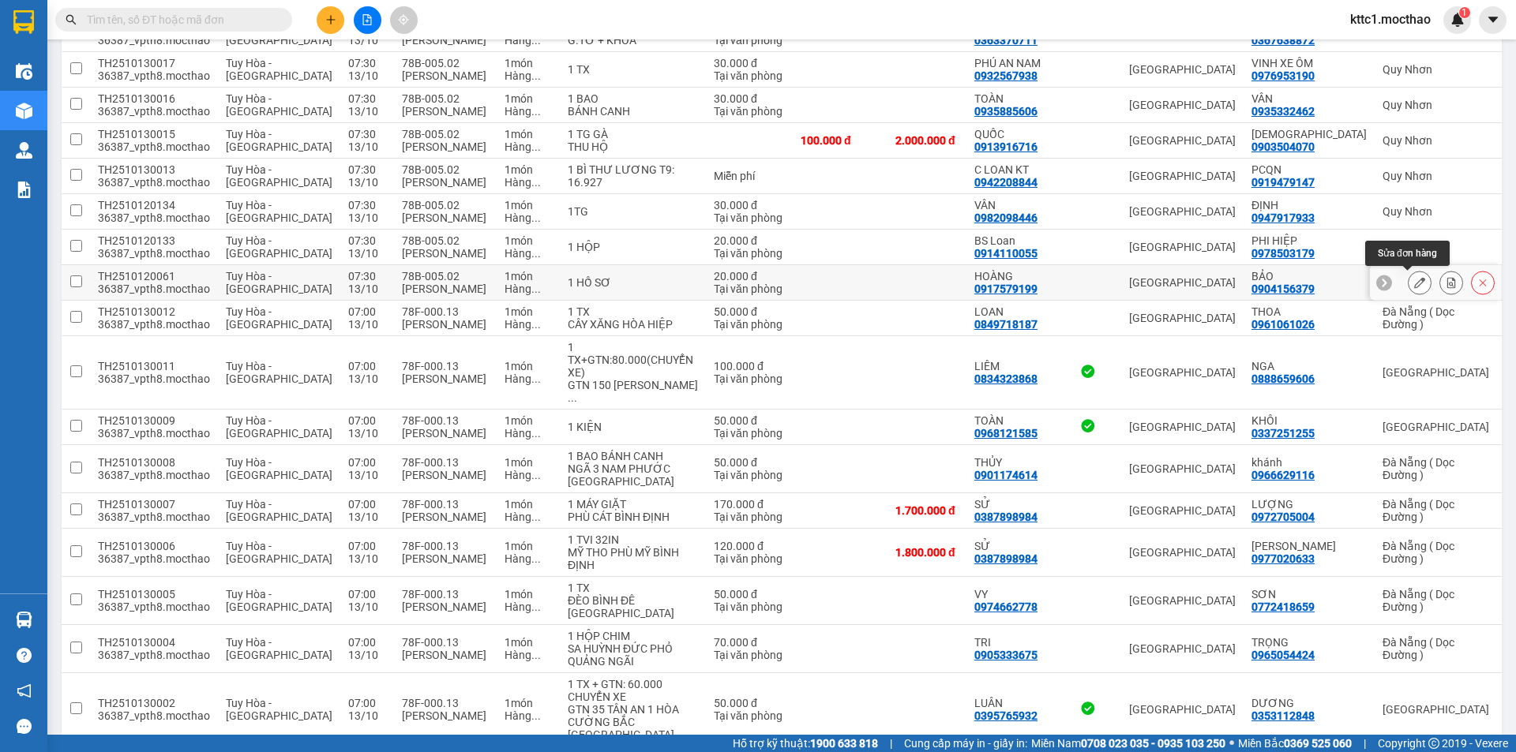
click at [1414, 280] on icon at bounding box center [1419, 282] width 11 height 11
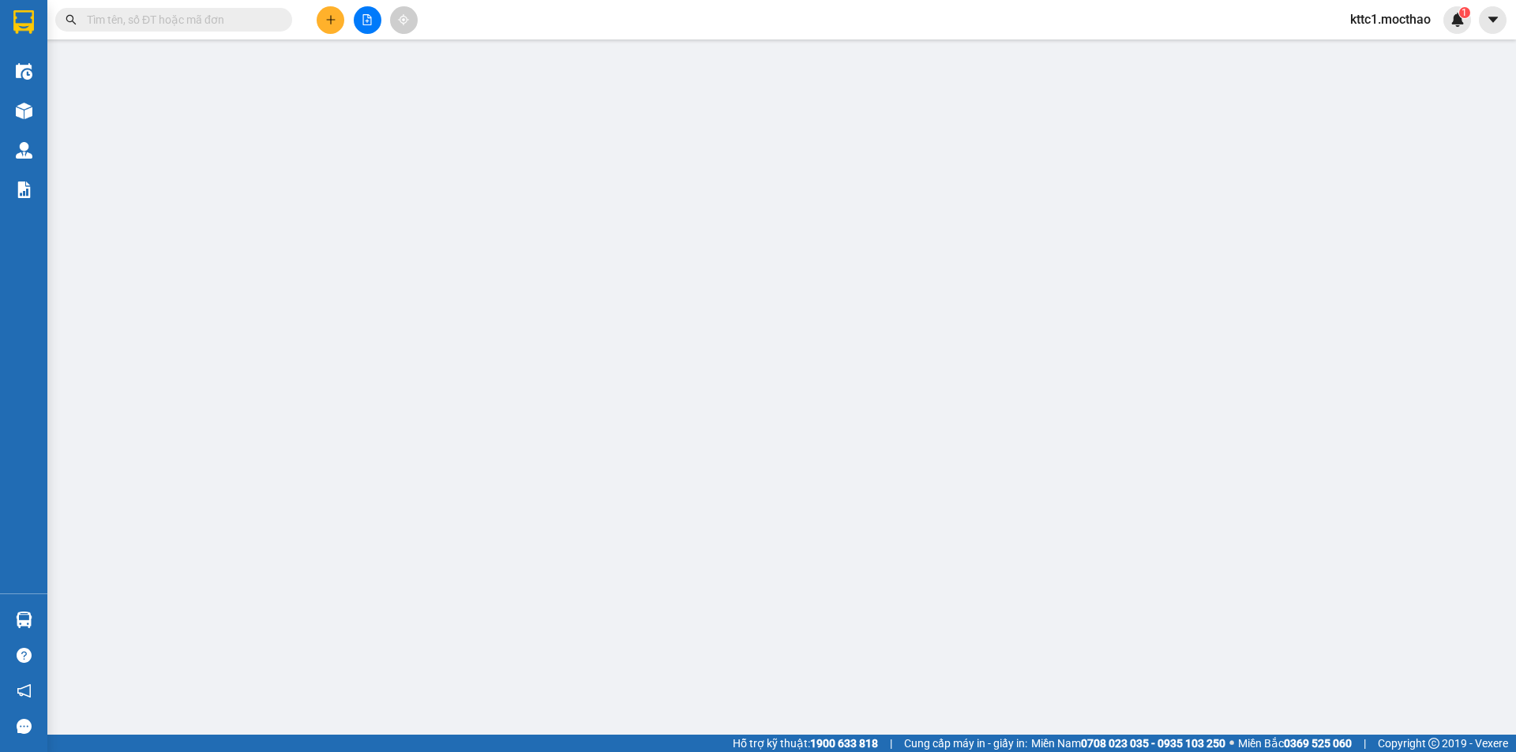
type input "0917579199"
type input "HOÀNG"
type input "0904156379"
type input "BẢO"
type input "1"
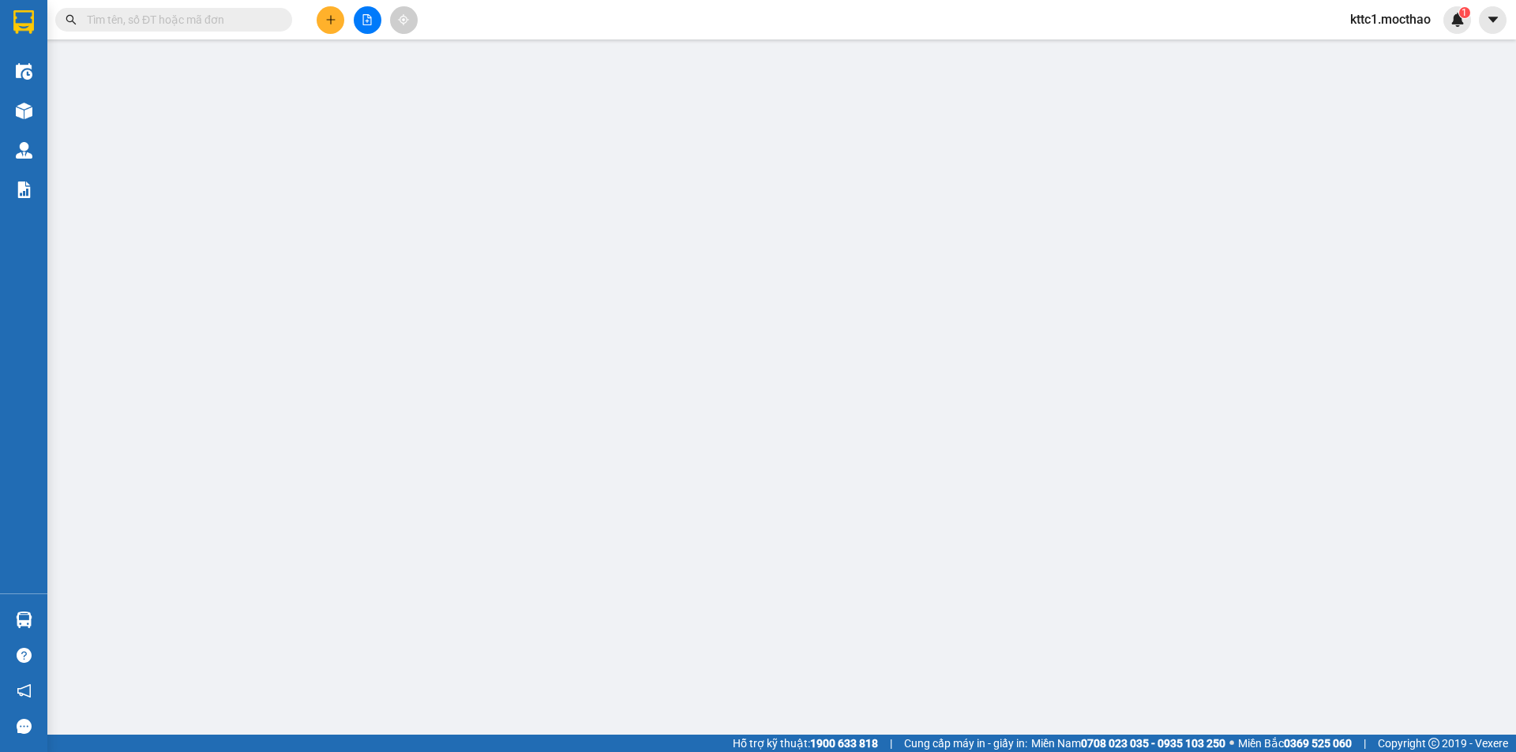
type input "0"
type input "20.000"
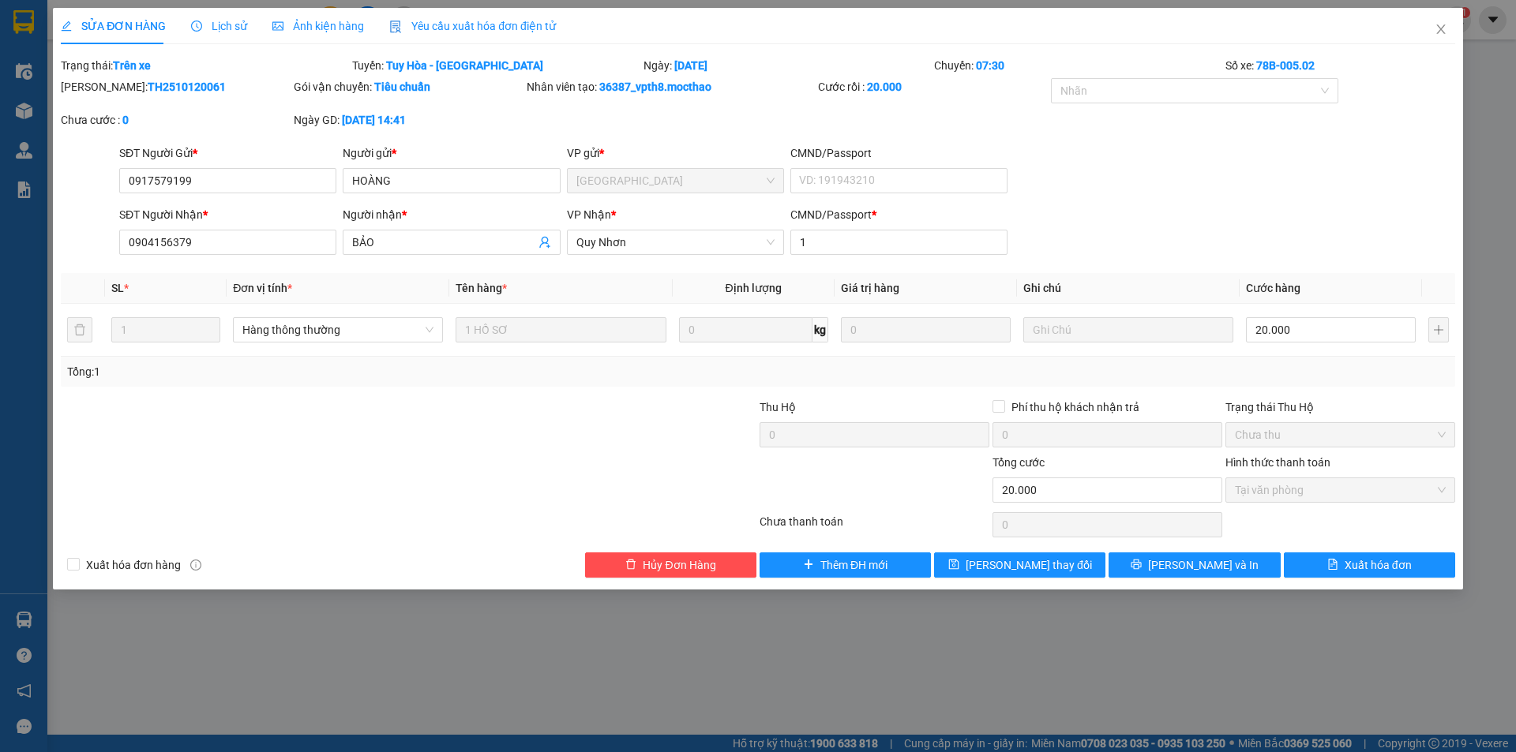
click at [488, 20] on span "Yêu cầu xuất hóa đơn điện tử" at bounding box center [472, 26] width 167 height 13
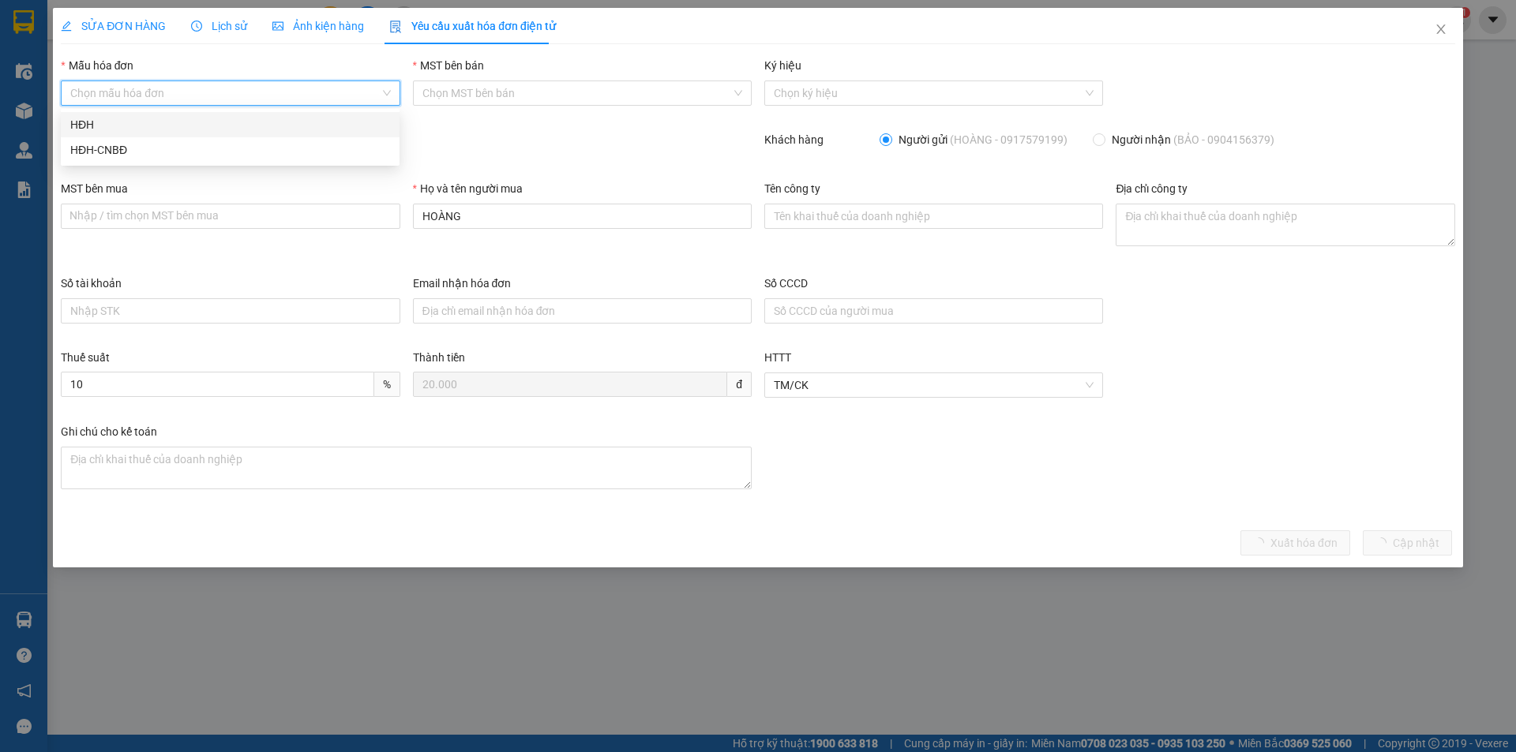
click at [318, 94] on input "Mẫu hóa đơn" at bounding box center [224, 93] width 309 height 24
click at [280, 118] on div "HĐH" at bounding box center [230, 124] width 320 height 17
type input "8"
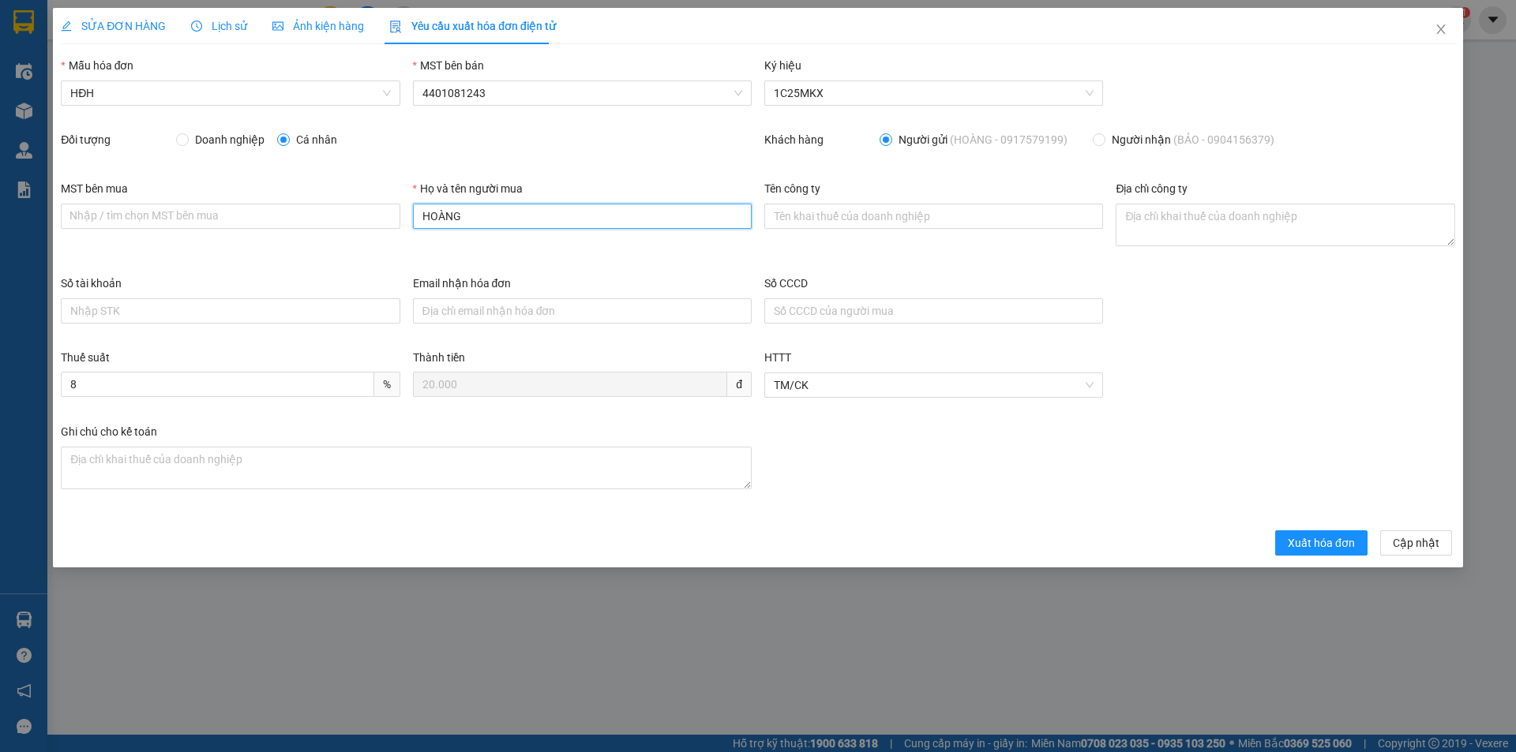
drag, startPoint x: 478, startPoint y: 216, endPoint x: 400, endPoint y: 215, distance: 77.4
click at [400, 215] on div "MST bên mua Nhập / tìm chọn MST bên mua Họ và tên người mua HOÀNG Tên công ty Đ…" at bounding box center [757, 227] width 1407 height 95
type input "Người mua không lấy hóa đơn"
click at [1310, 536] on span "Xuất hóa đơn" at bounding box center [1321, 543] width 67 height 17
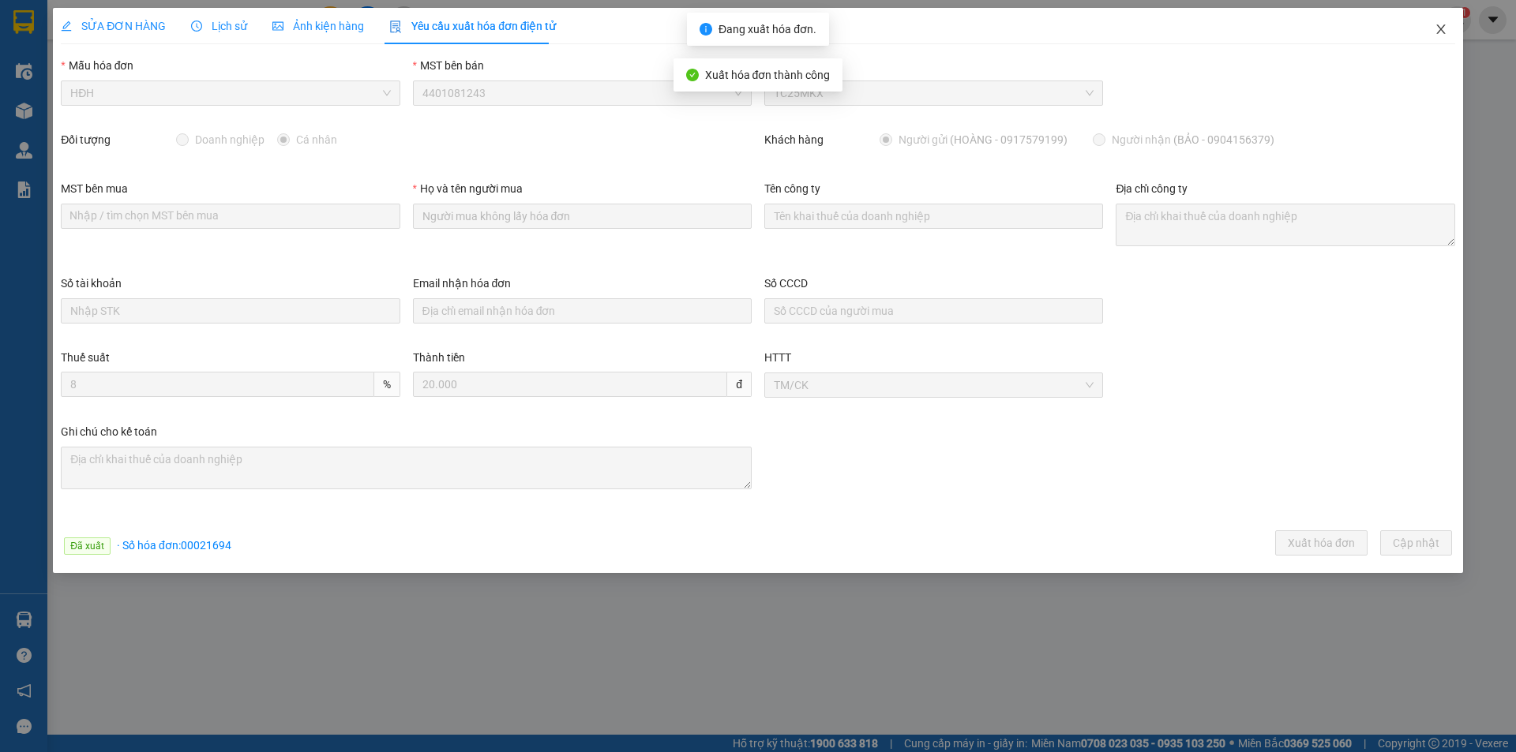
click at [1440, 32] on icon "close" at bounding box center [1440, 28] width 9 height 9
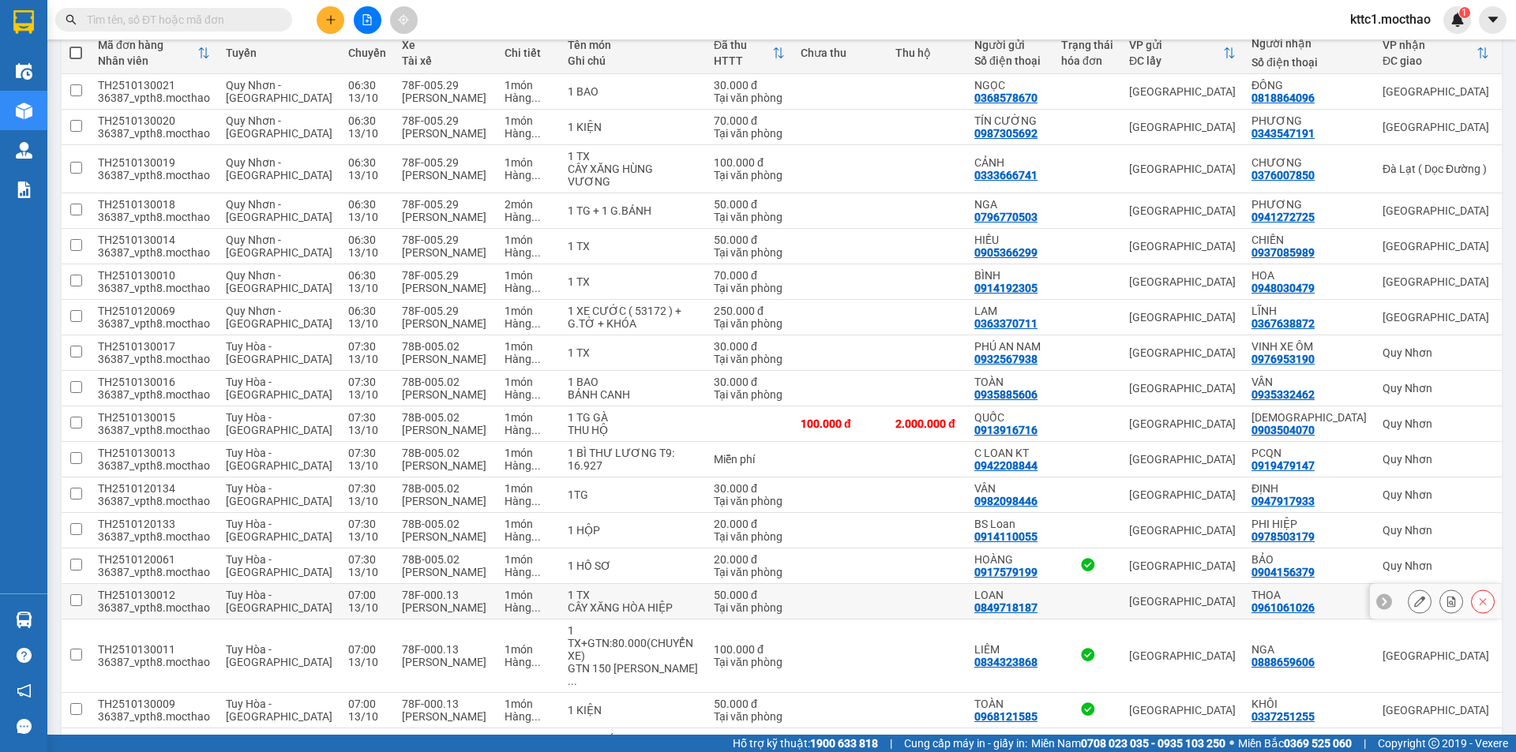
scroll to position [474, 0]
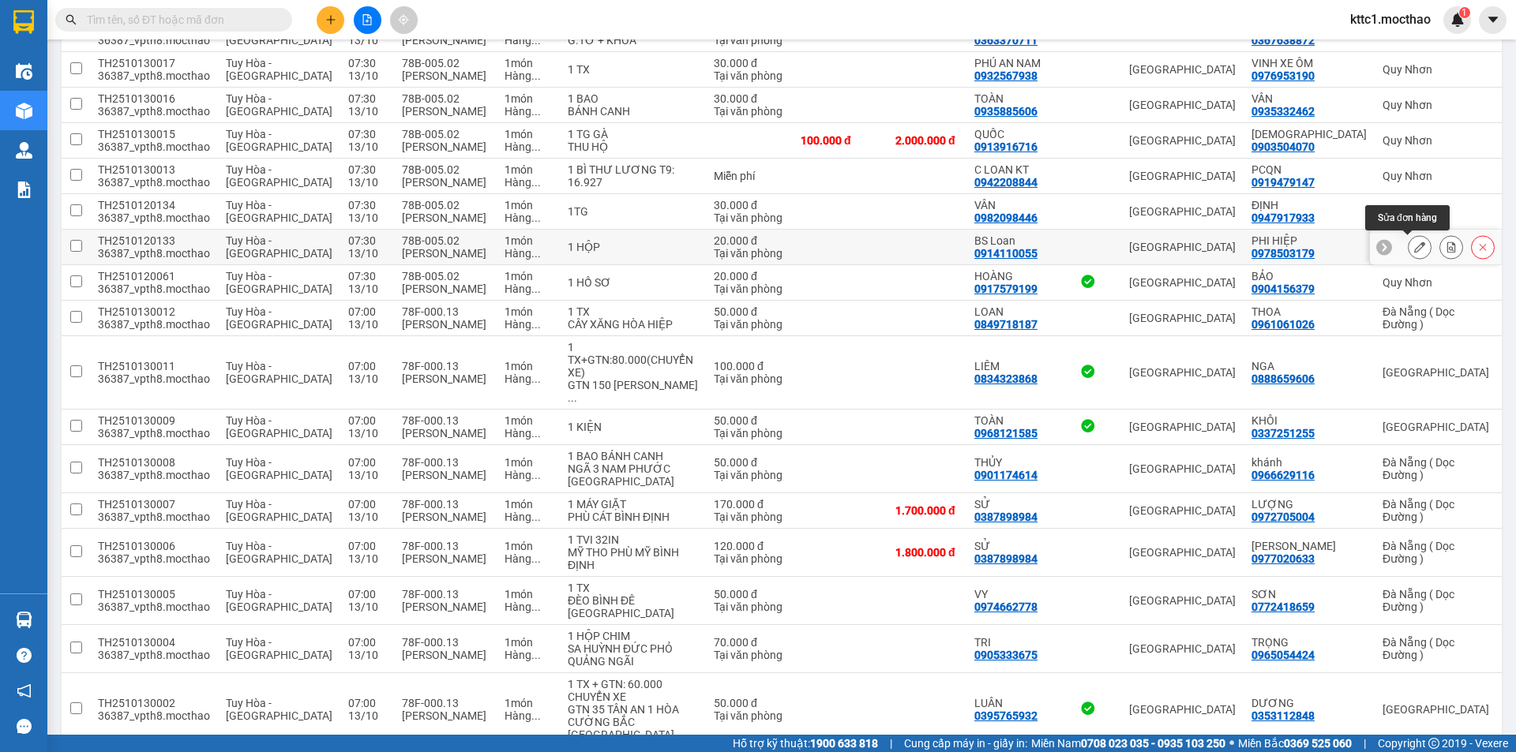
click at [1414, 245] on icon at bounding box center [1419, 247] width 11 height 11
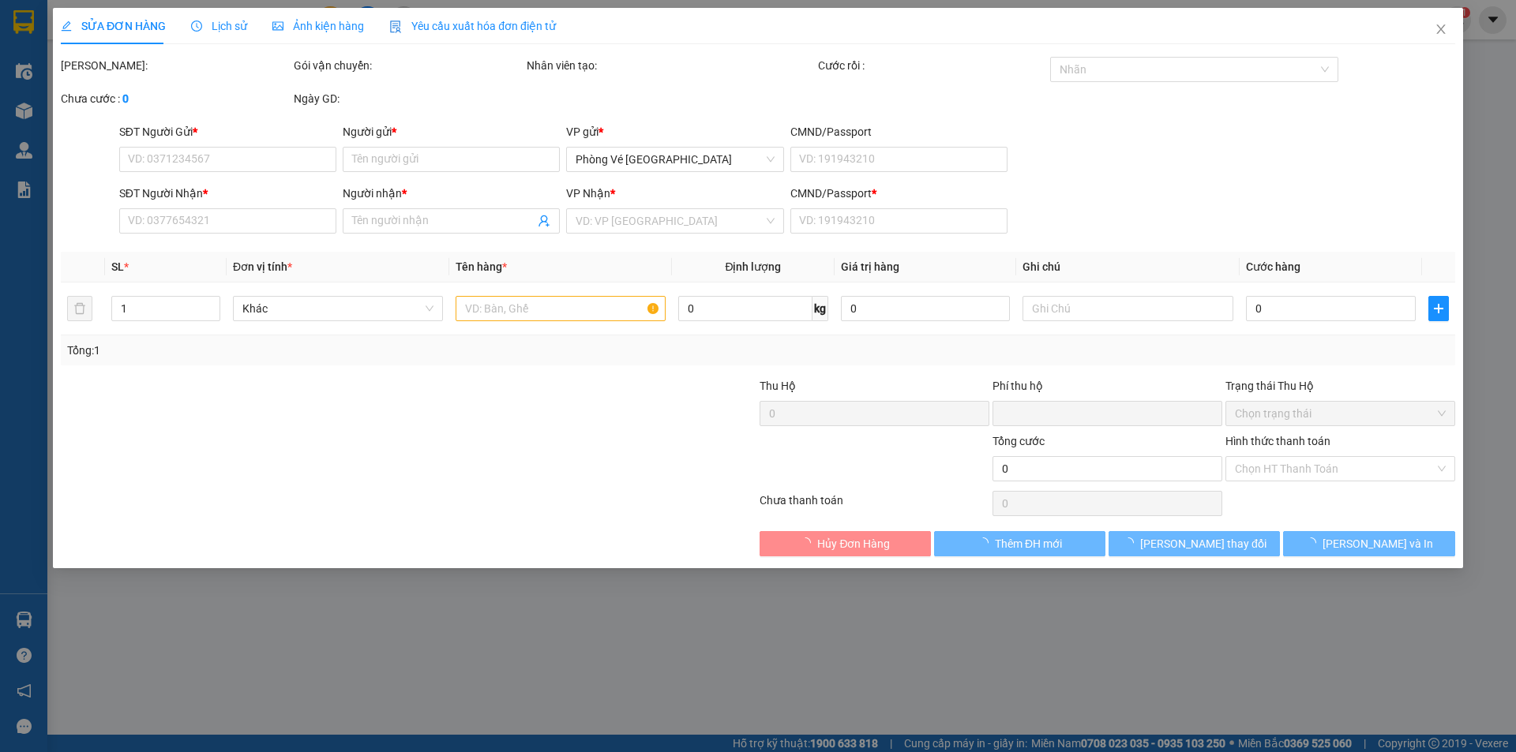
type input "0914110055"
type input "BS Loan"
type input "0978503179"
type input "PHI HIỆP"
type input "1"
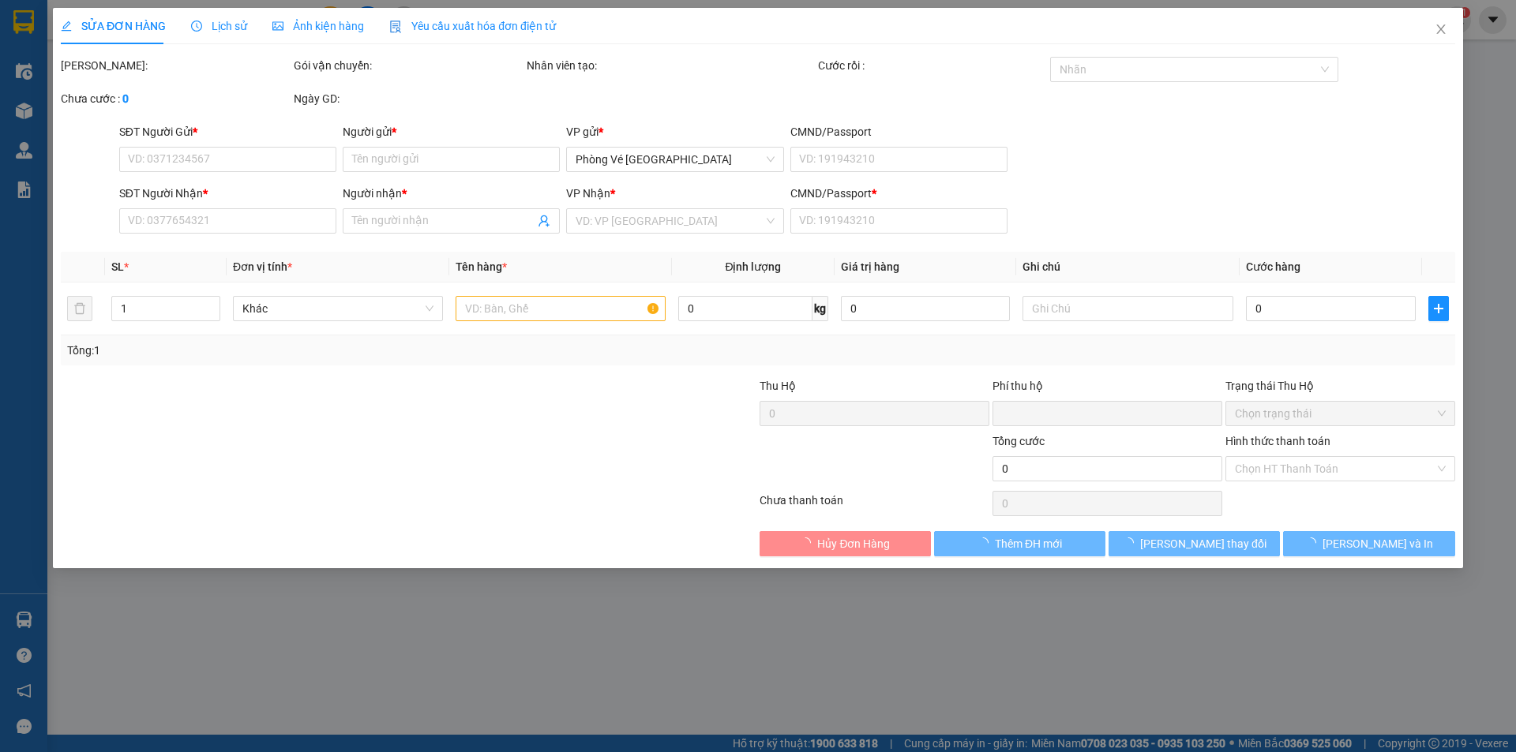
type input "0"
type input "20.000"
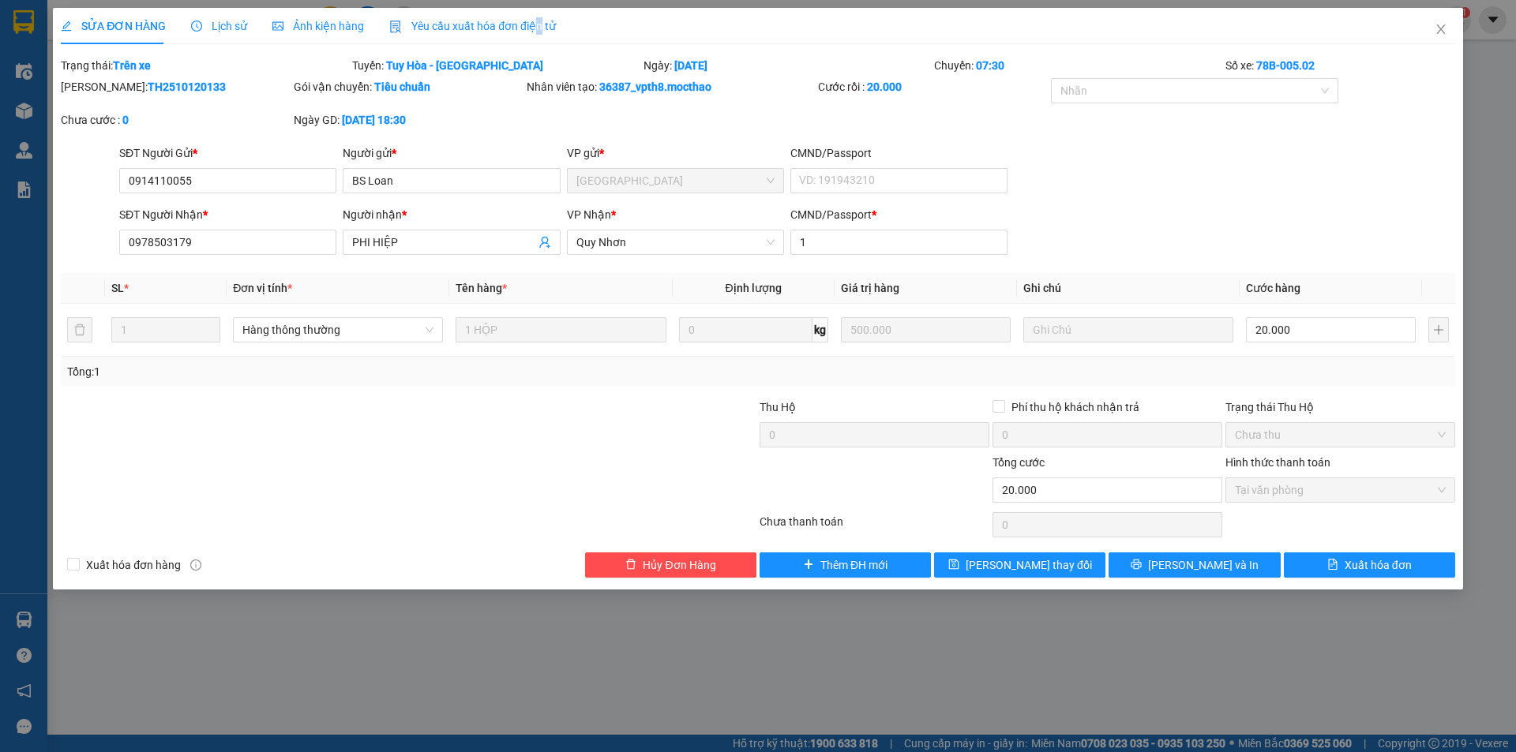
click at [532, 29] on span "Yêu cầu xuất hóa đơn điện tử" at bounding box center [472, 26] width 167 height 13
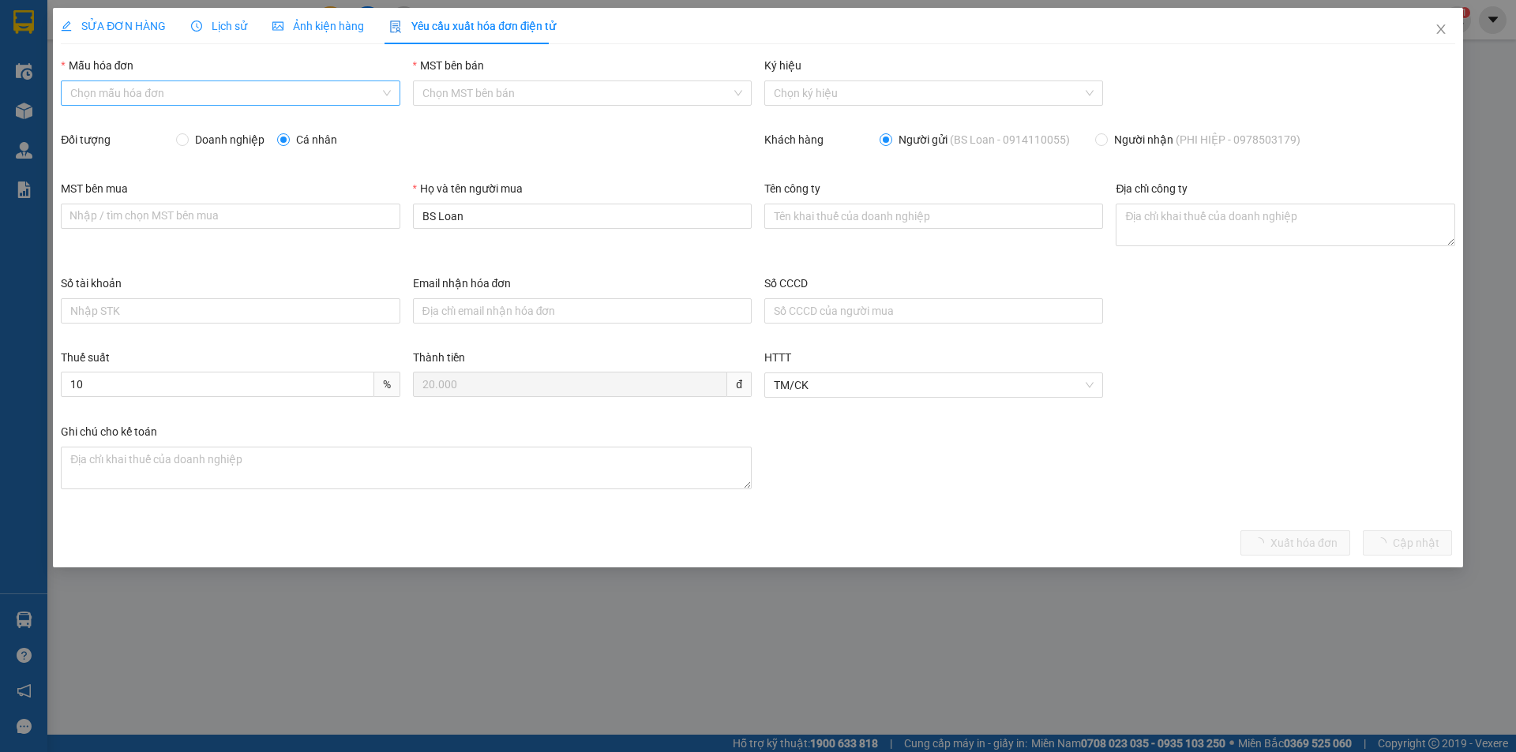
click at [264, 92] on input "Mẫu hóa đơn" at bounding box center [224, 93] width 309 height 24
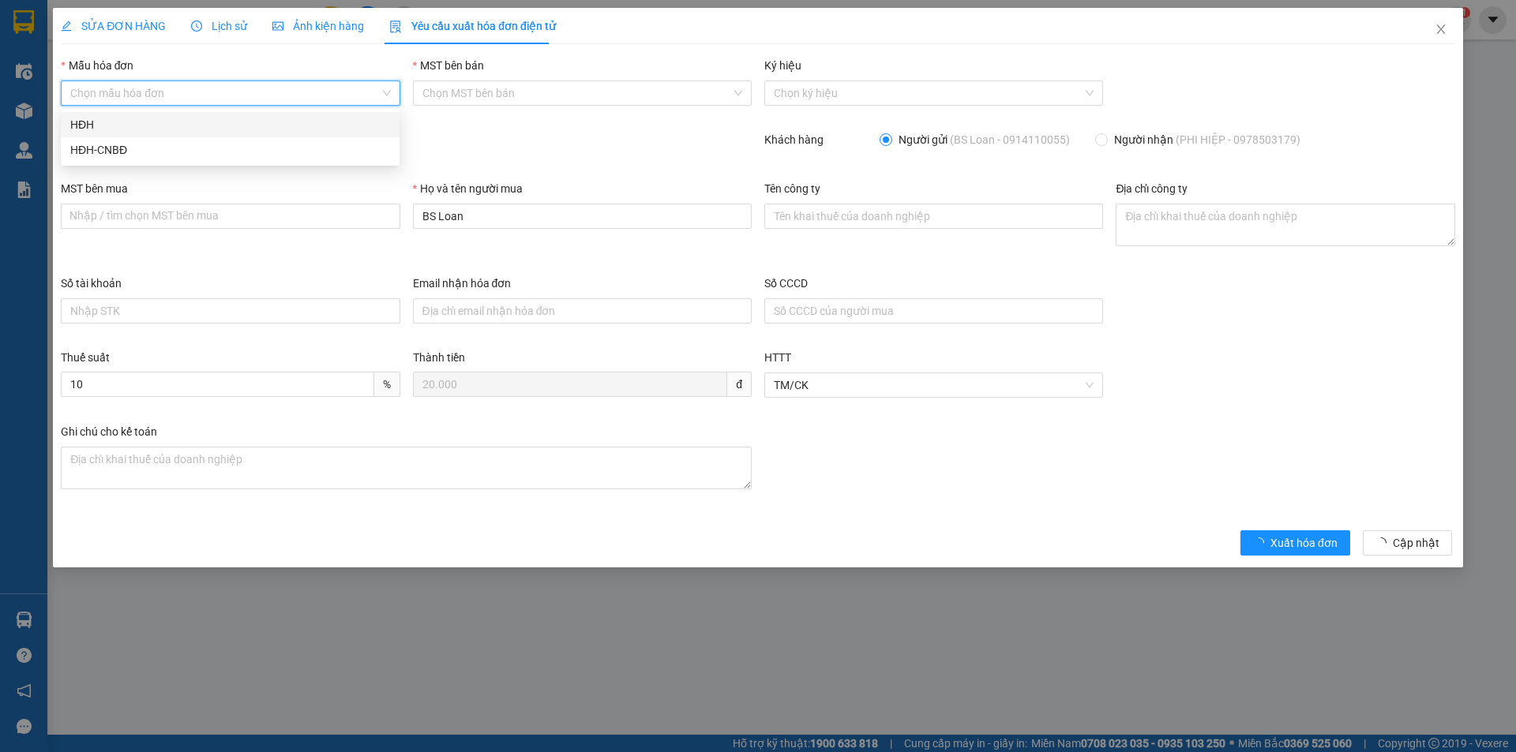
click at [231, 125] on div "HĐH" at bounding box center [230, 124] width 320 height 17
type input "8"
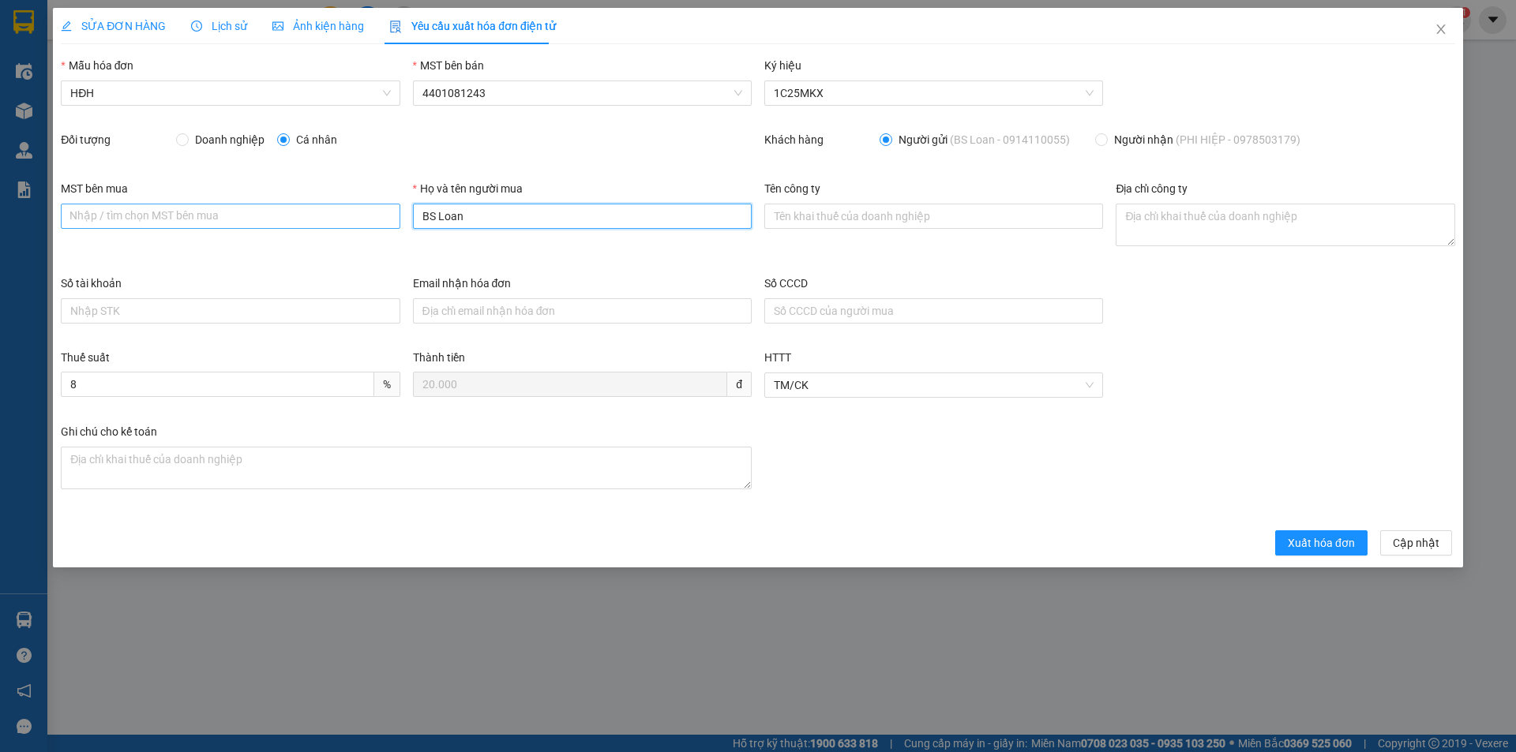
drag, startPoint x: 473, startPoint y: 216, endPoint x: 395, endPoint y: 216, distance: 78.2
click at [395, 216] on div "MST bên mua Nhập / tìm chọn MST bên mua Họ và tên người mua BS Loan Tên công ty…" at bounding box center [757, 227] width 1407 height 95
type input "Người mua không lấy hóa đơn"
click at [1307, 532] on button "Xuất hóa đơn" at bounding box center [1321, 543] width 92 height 25
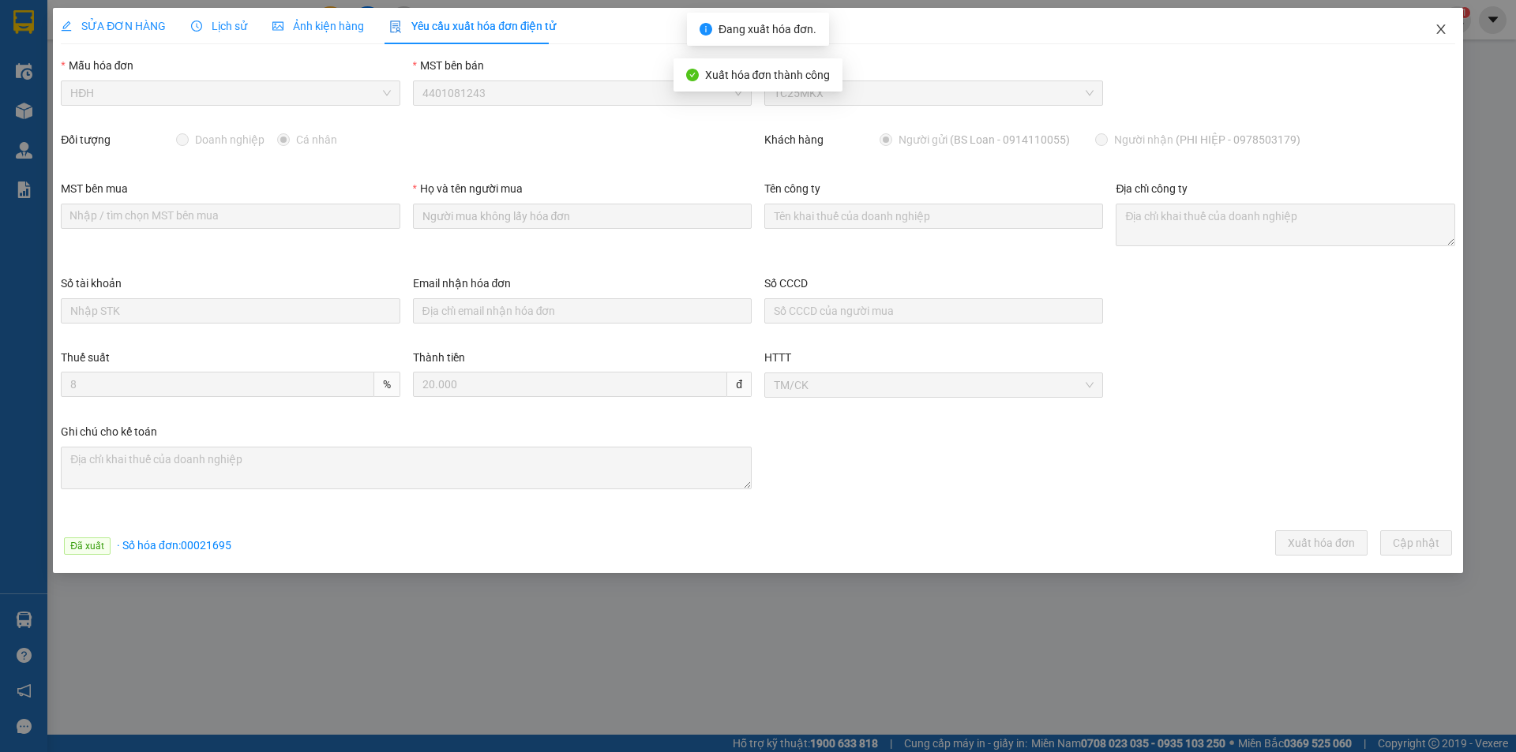
click at [1441, 30] on icon "close" at bounding box center [1440, 28] width 9 height 9
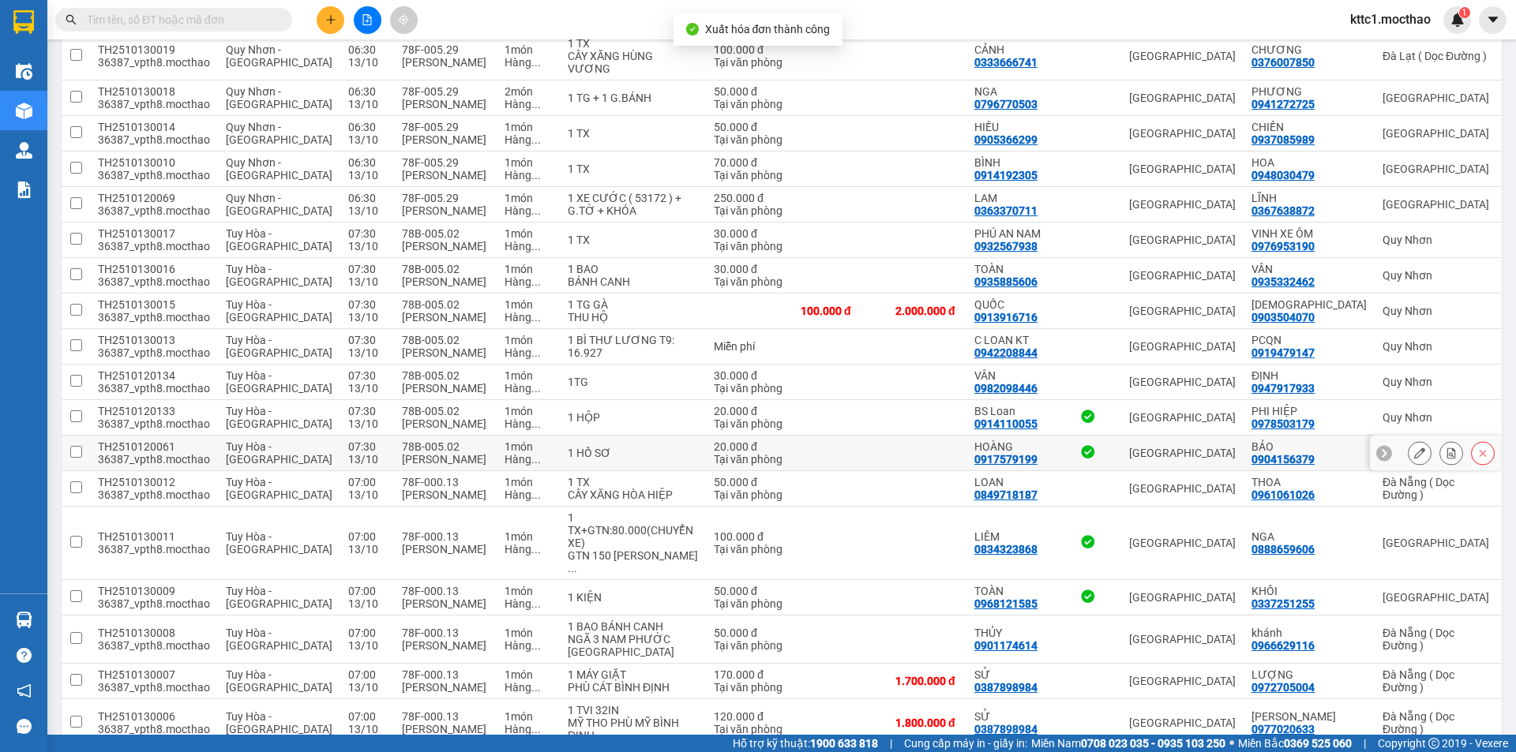
scroll to position [316, 0]
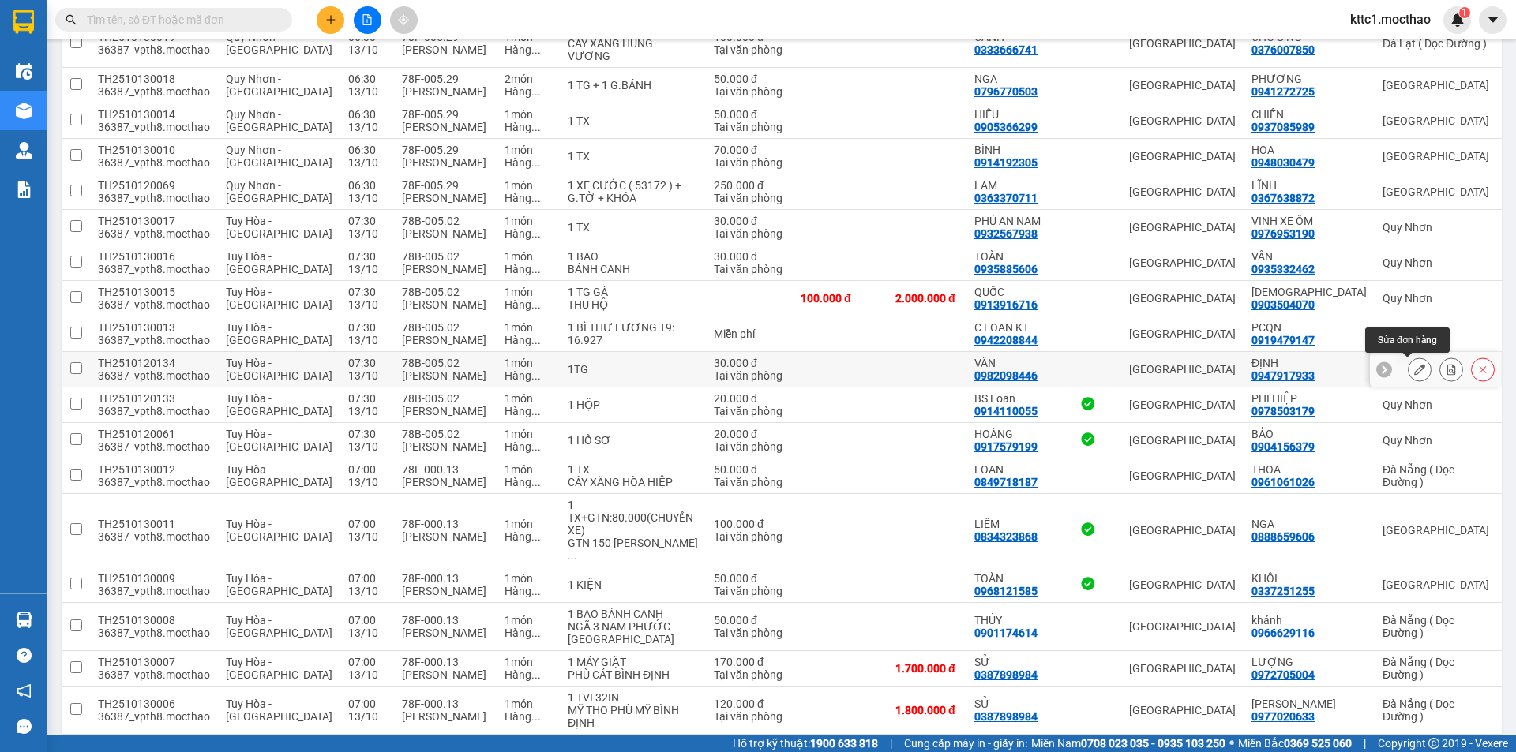
click at [1414, 374] on icon at bounding box center [1419, 369] width 11 height 11
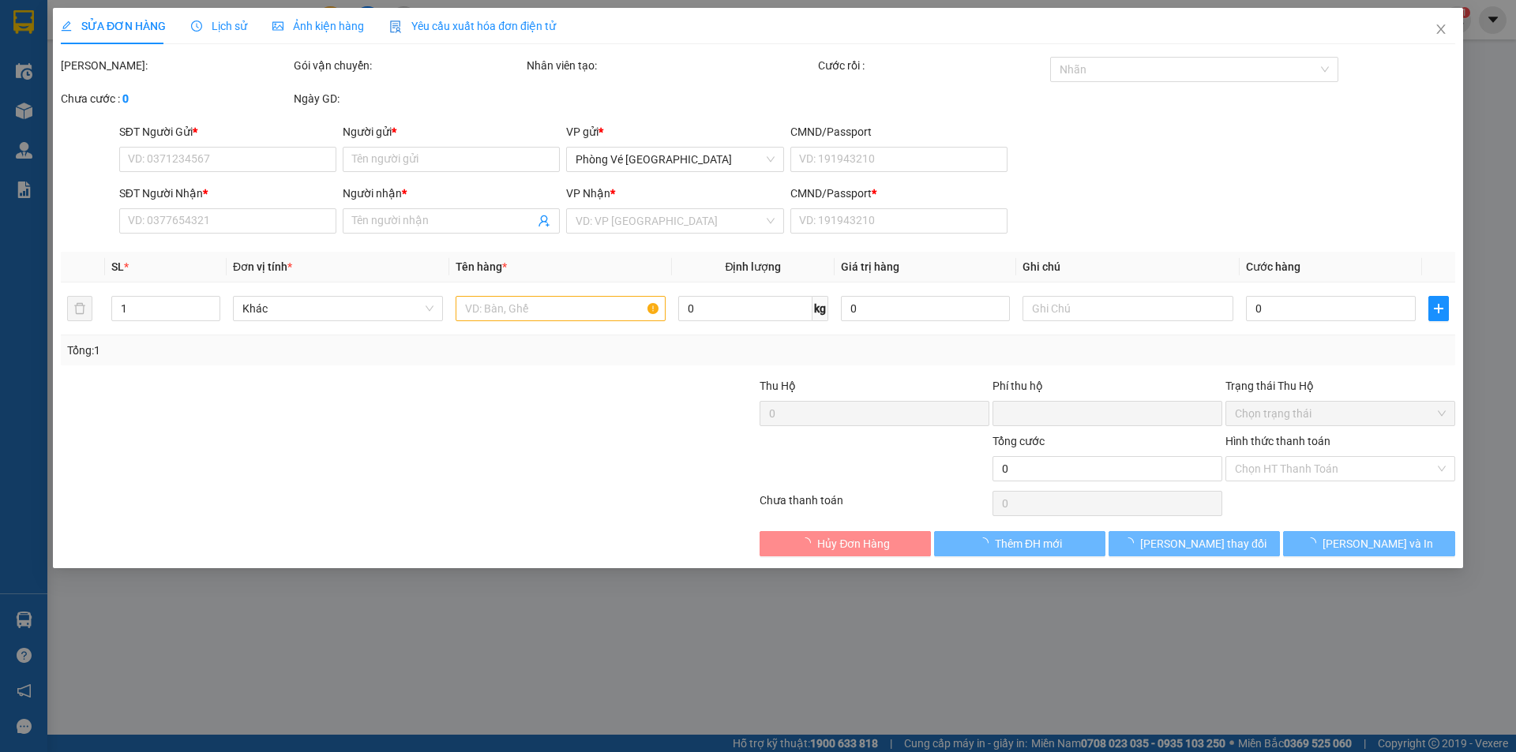
type input "0982098446"
type input "VÂN"
type input "0947917933"
type input "ĐỊNH"
type input "1"
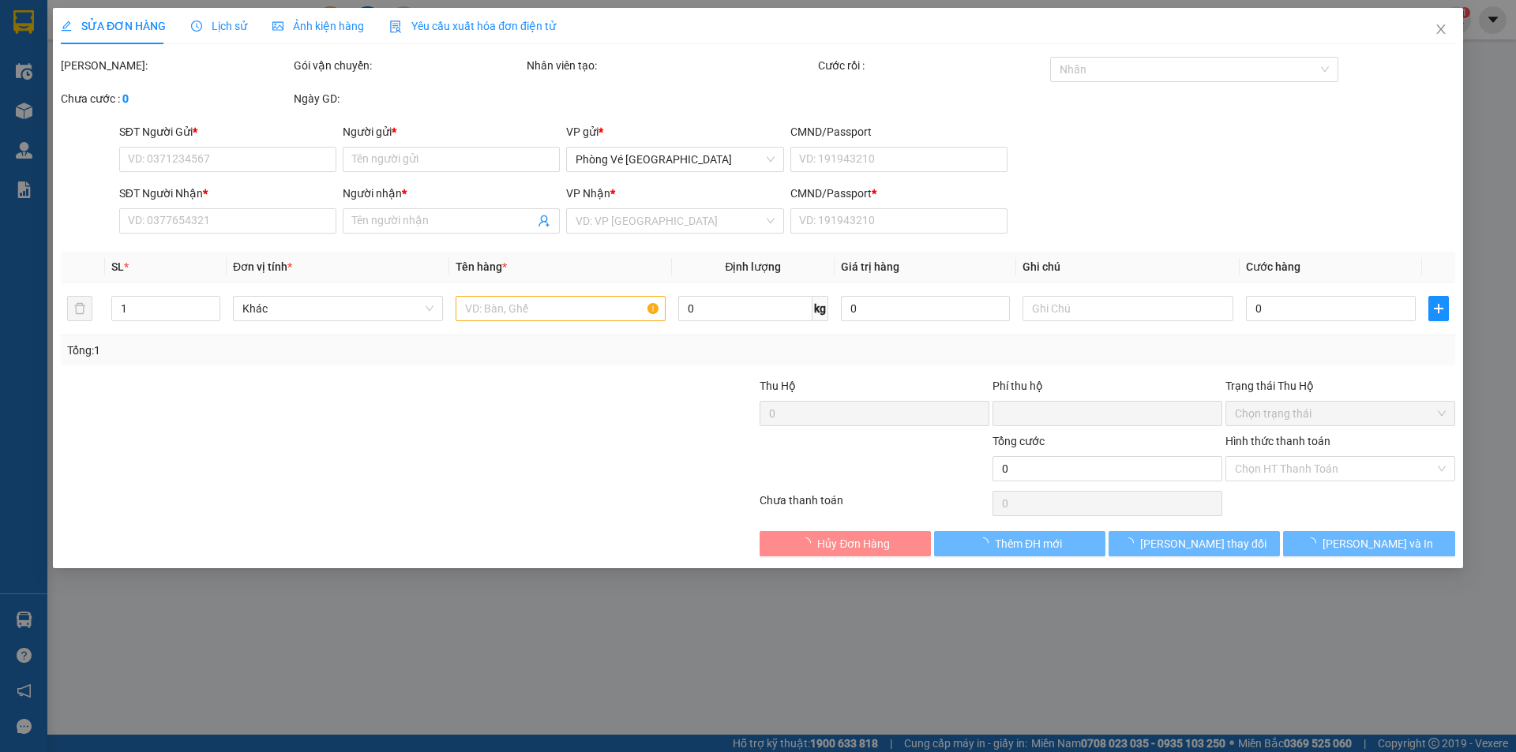
type input "0"
type input "30.000"
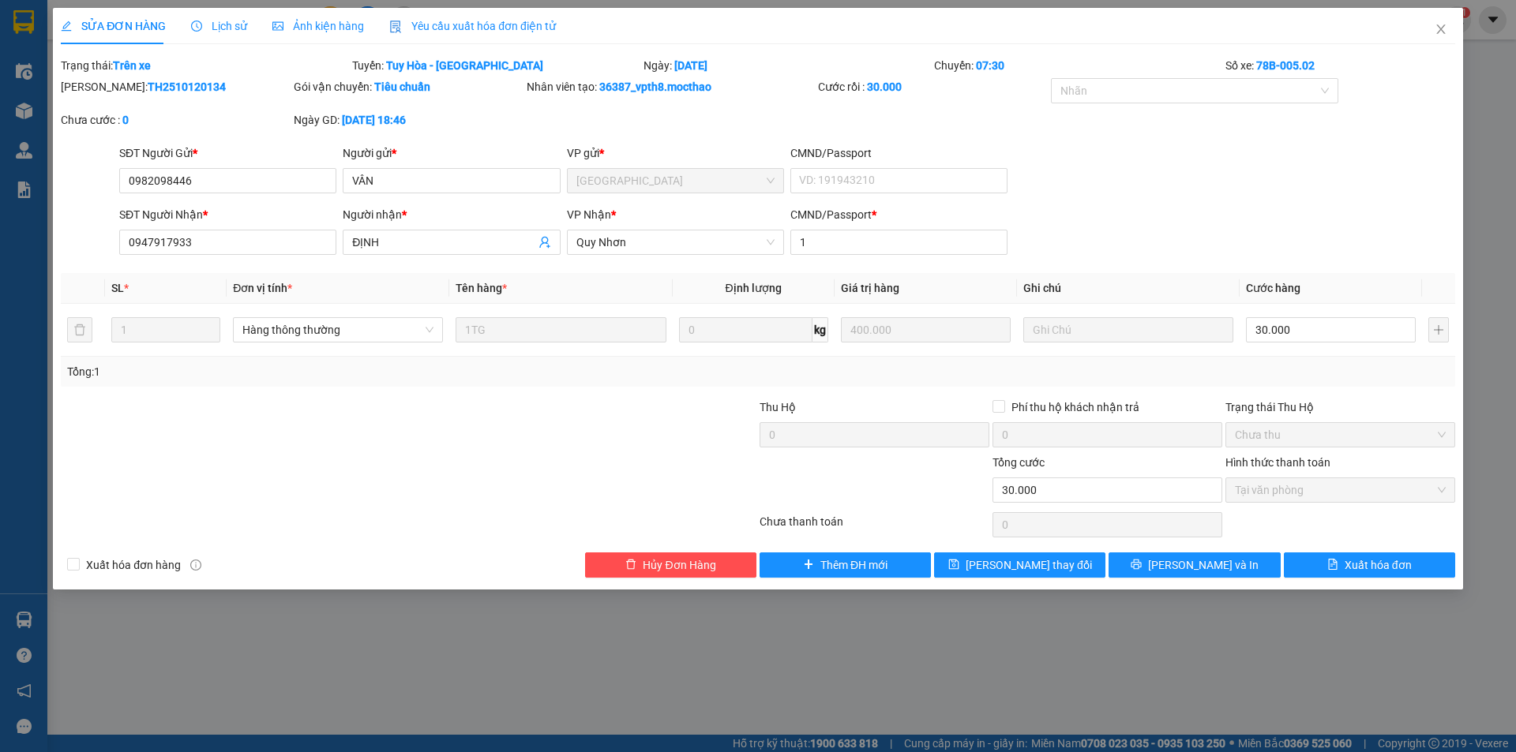
click at [503, 22] on span "Yêu cầu xuất hóa đơn điện tử" at bounding box center [472, 26] width 167 height 13
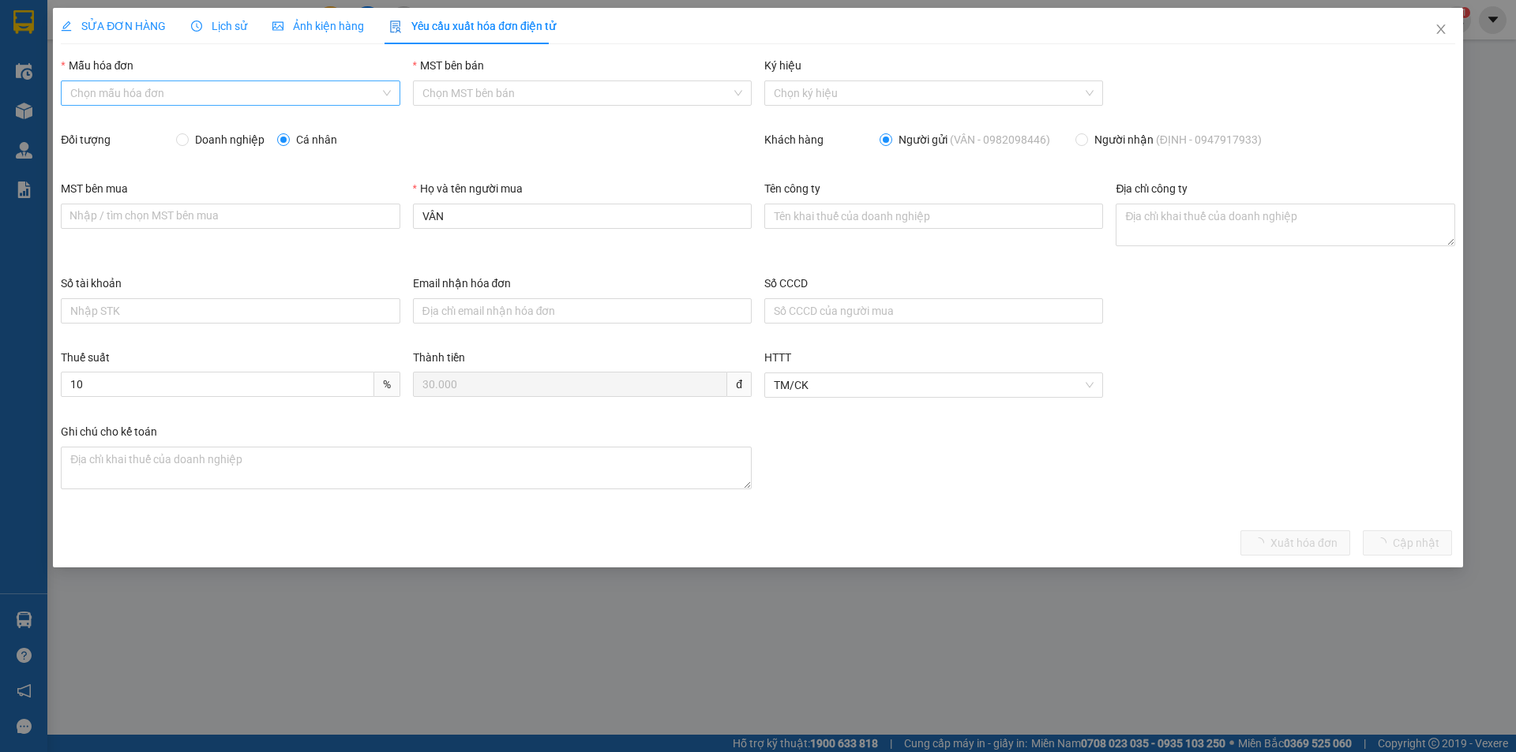
click at [234, 91] on input "Mẫu hóa đơn" at bounding box center [224, 93] width 309 height 24
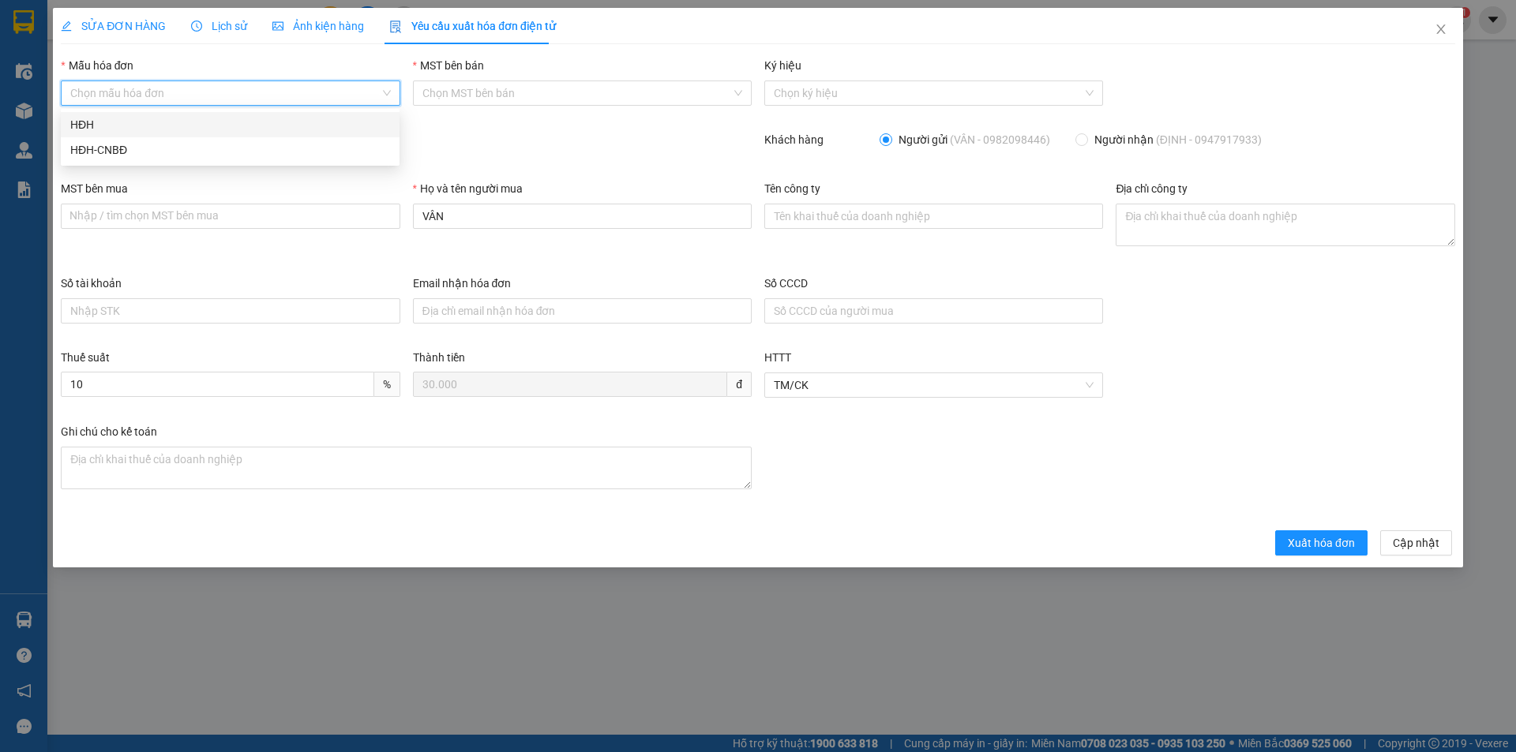
click at [219, 122] on div "HĐH" at bounding box center [230, 124] width 320 height 17
type input "8"
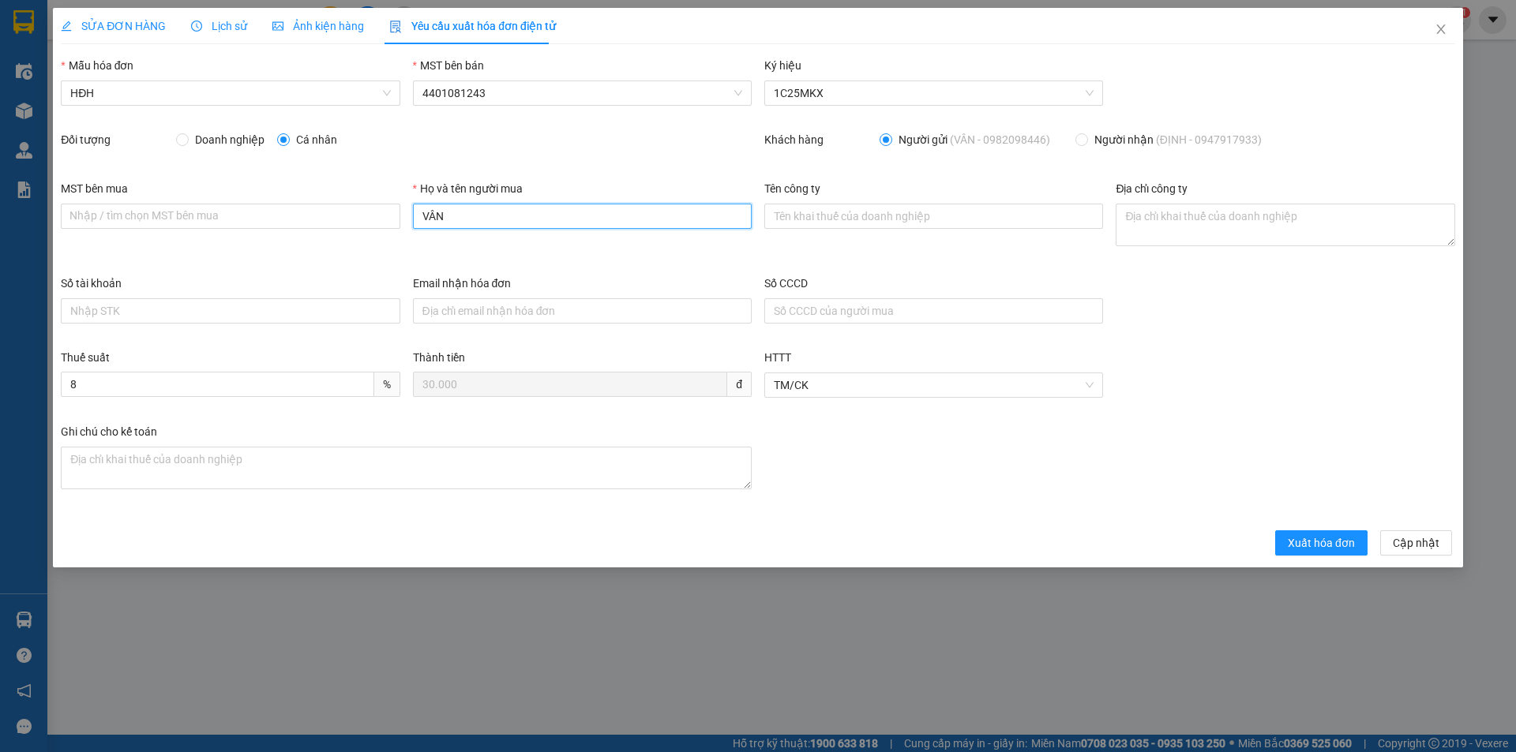
drag, startPoint x: 467, startPoint y: 206, endPoint x: 401, endPoint y: 216, distance: 67.0
click at [401, 216] on div "MST bên mua Nhập / tìm chọn MST bên mua Họ và tên người mua VÂN Tên công ty Địa…" at bounding box center [757, 227] width 1407 height 95
type input "Người mua không lấy hóa đơn"
click at [1326, 543] on span "Xuất hóa đơn" at bounding box center [1321, 543] width 67 height 17
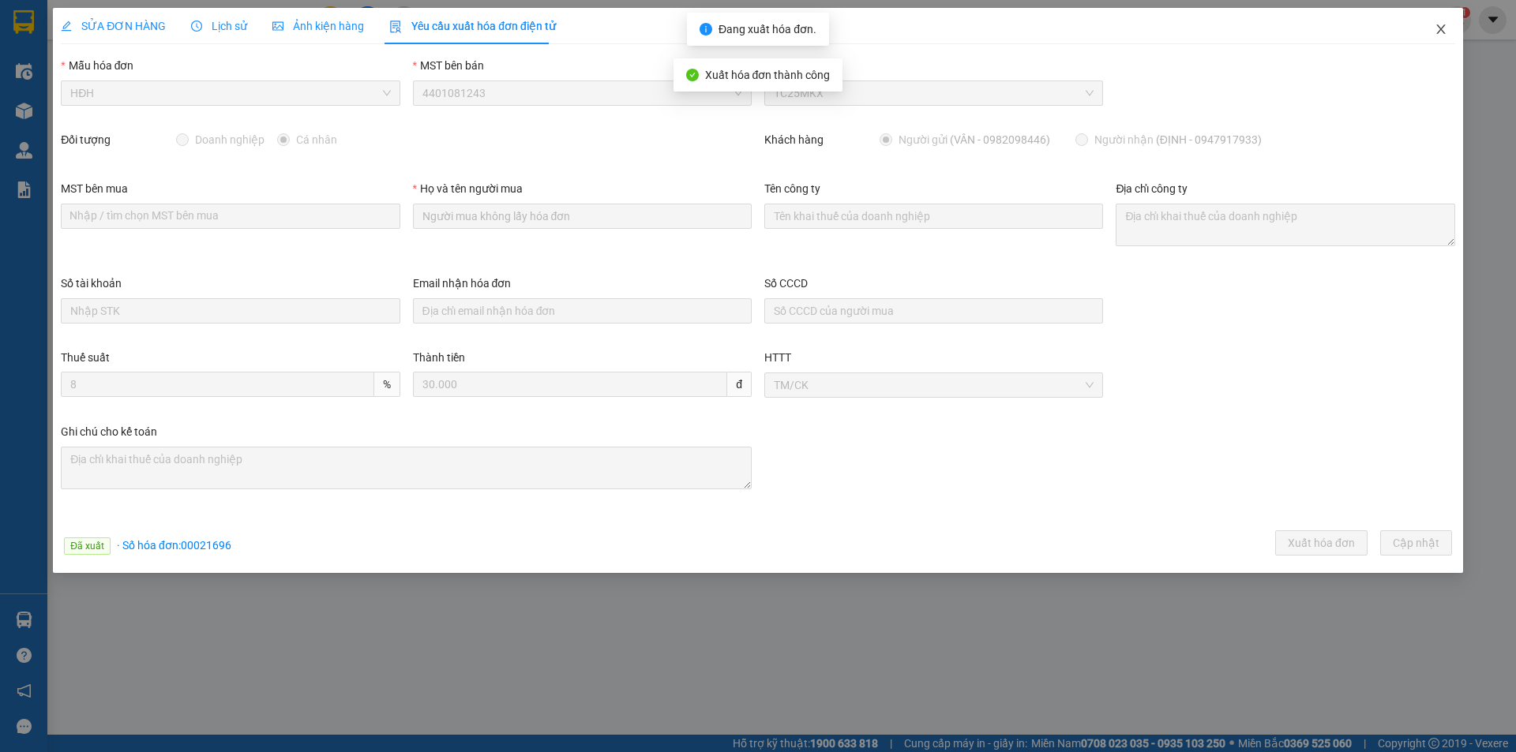
click at [1442, 28] on icon "close" at bounding box center [1441, 29] width 13 height 13
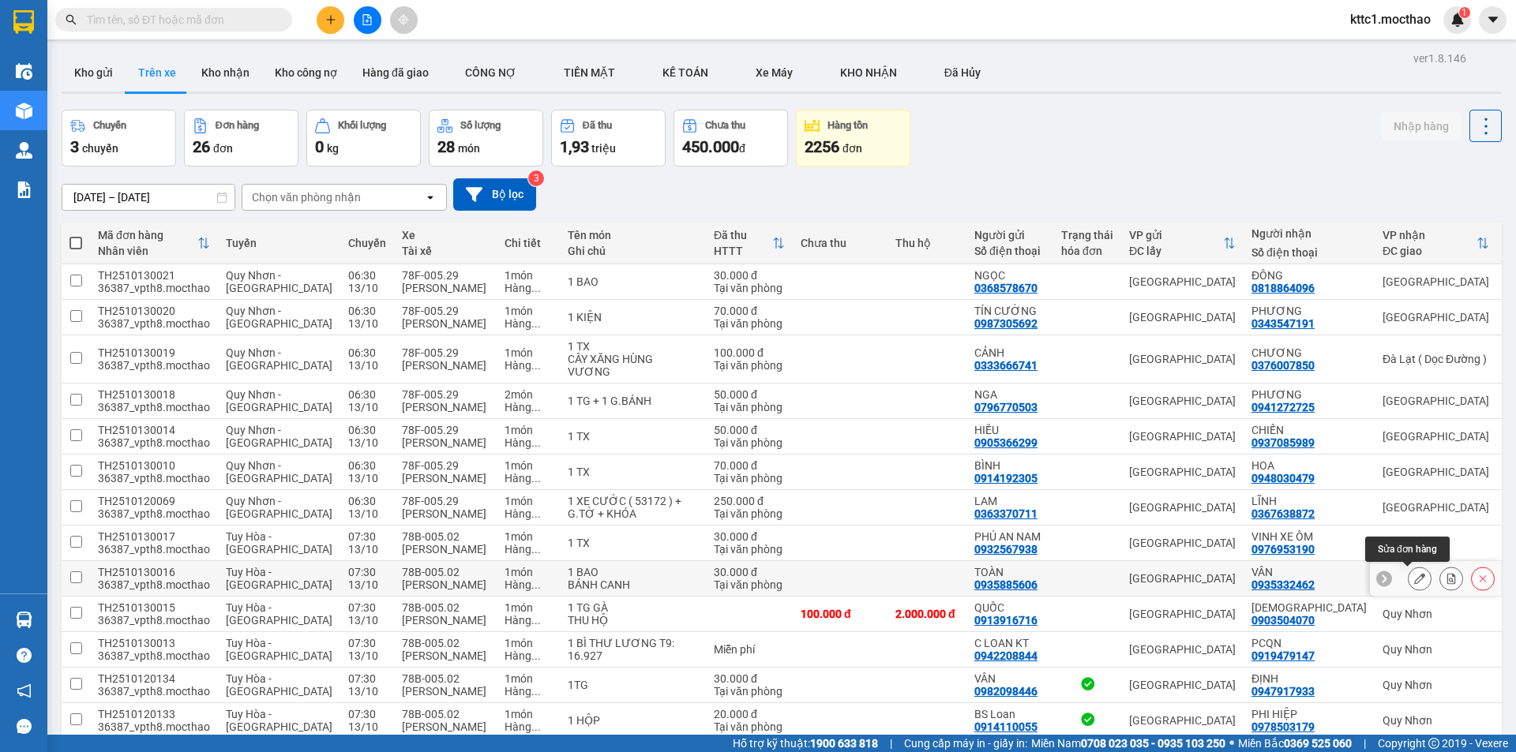
click at [1414, 573] on icon at bounding box center [1419, 578] width 11 height 11
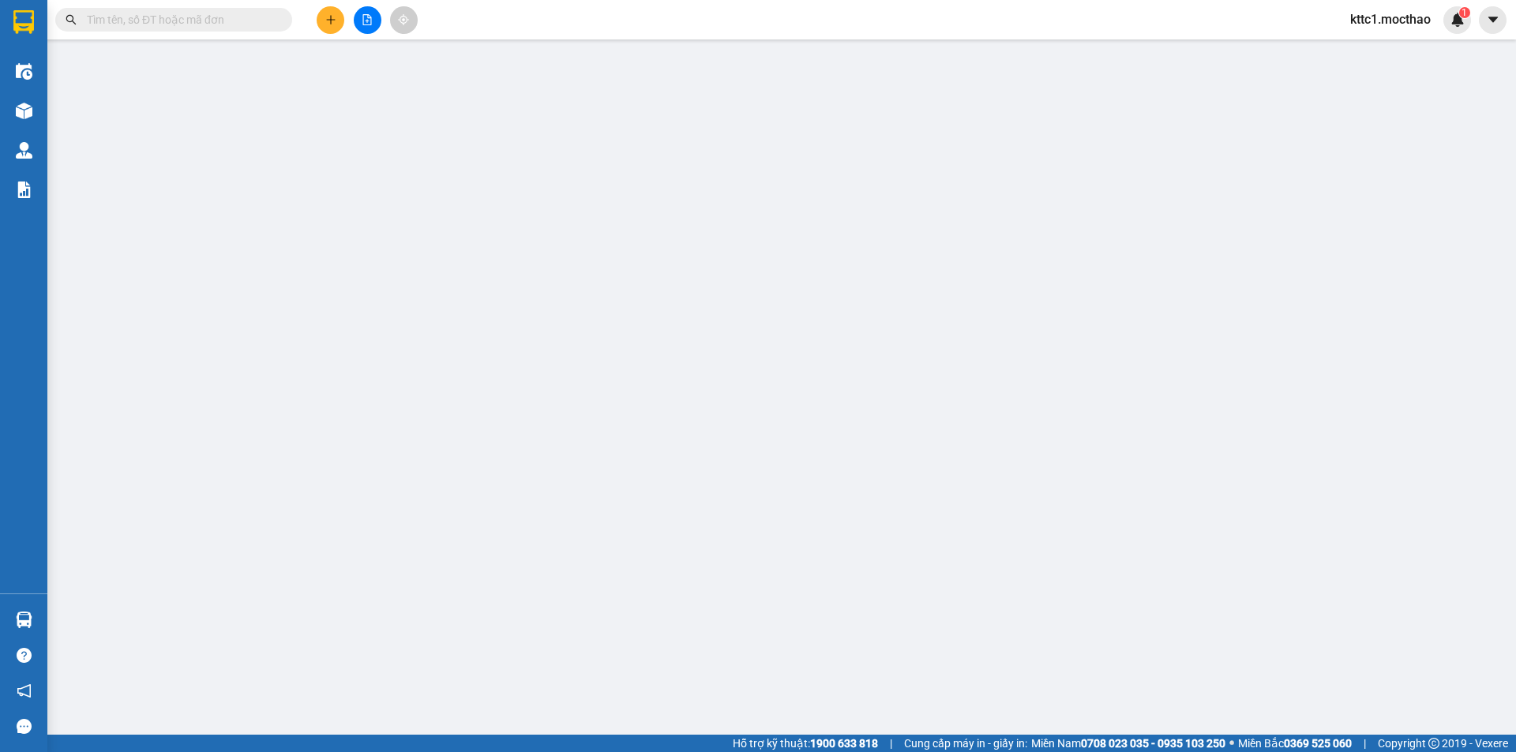
type input "0935885606"
type input "TOÀN"
type input "0935332462"
type input "VÂN"
type input "0"
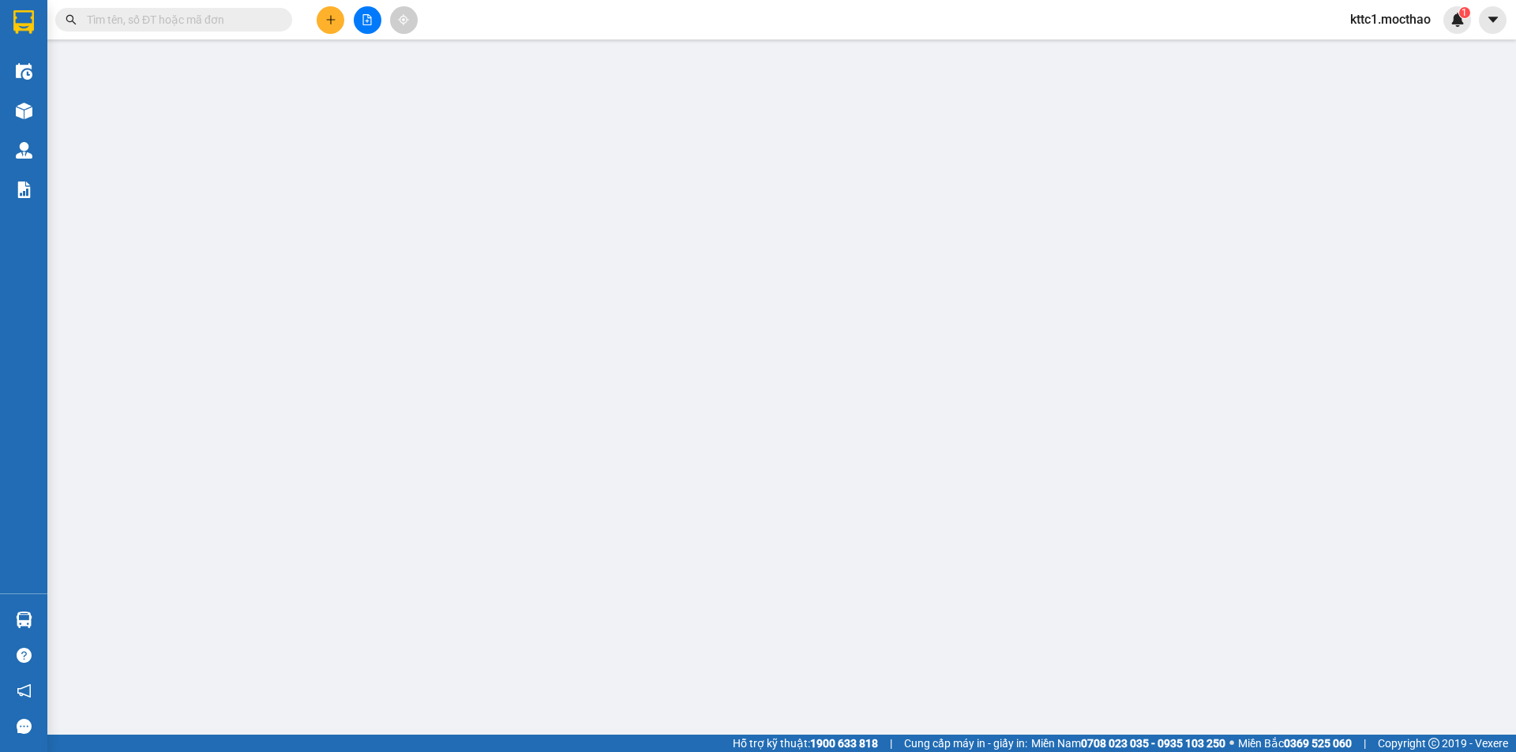
type input "0"
type input "30.000"
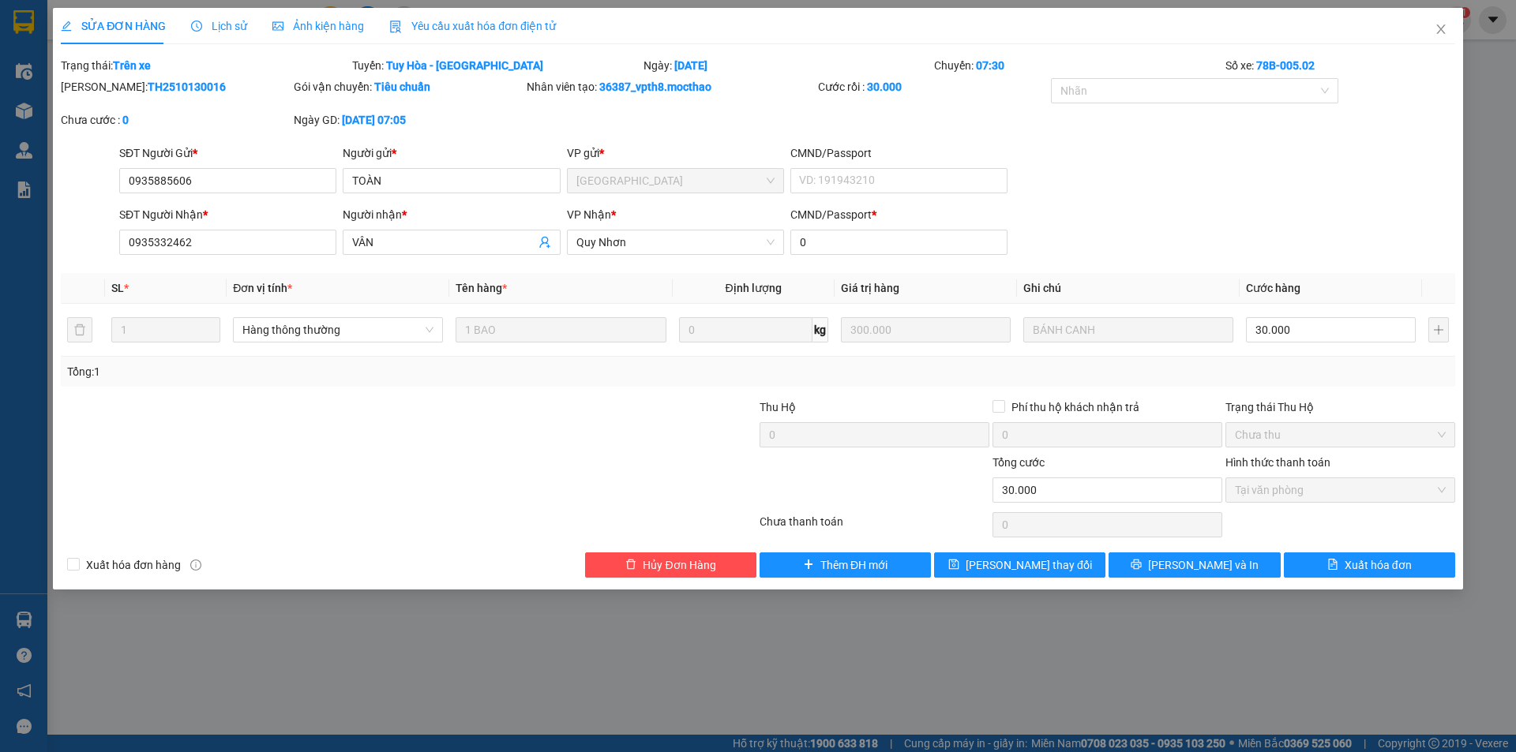
drag, startPoint x: 497, startPoint y: 24, endPoint x: 470, endPoint y: 28, distance: 27.8
click at [497, 25] on span "Yêu cầu xuất hóa đơn điện tử" at bounding box center [472, 26] width 167 height 13
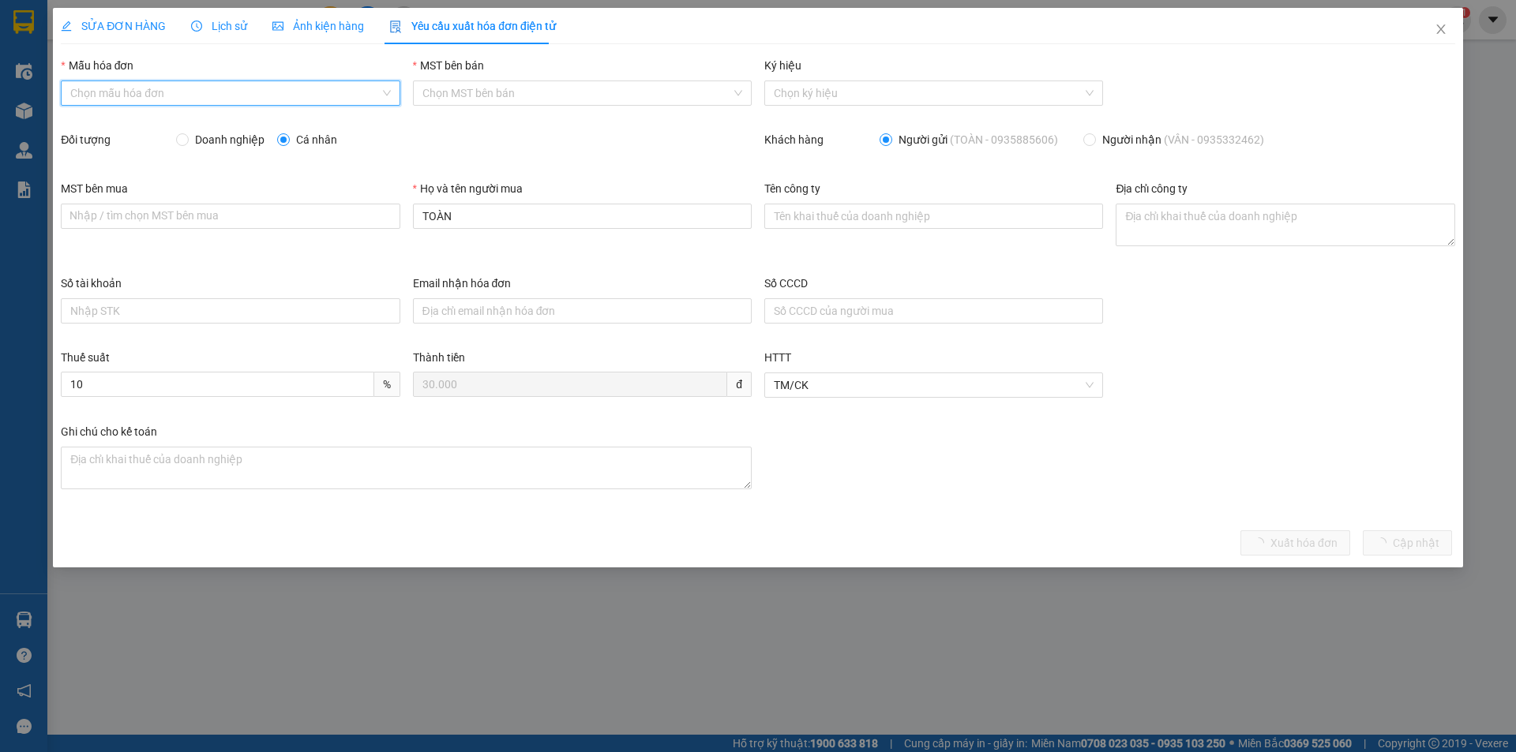
click at [292, 93] on input "Mẫu hóa đơn" at bounding box center [224, 93] width 309 height 24
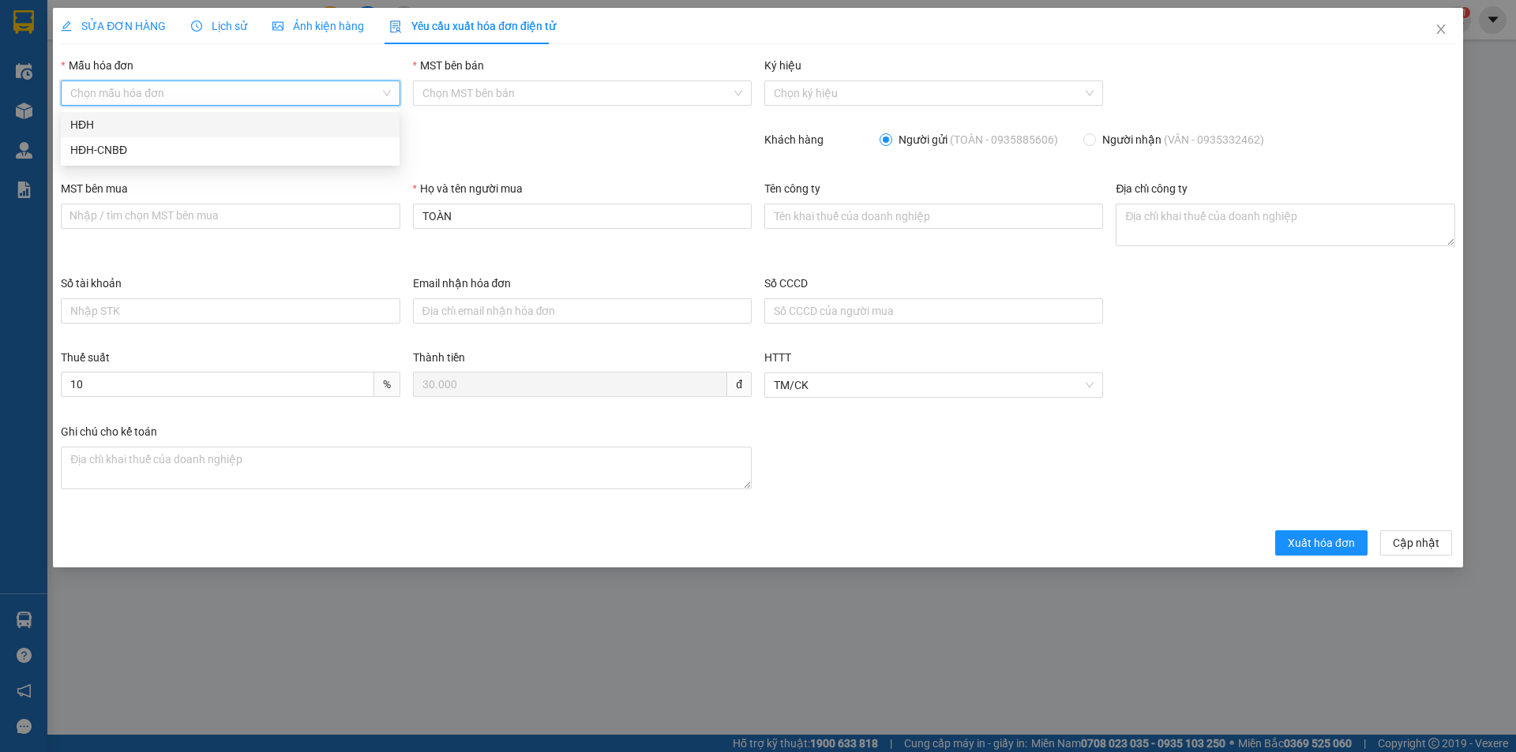
click at [272, 123] on div "HĐH" at bounding box center [230, 124] width 320 height 17
type input "8"
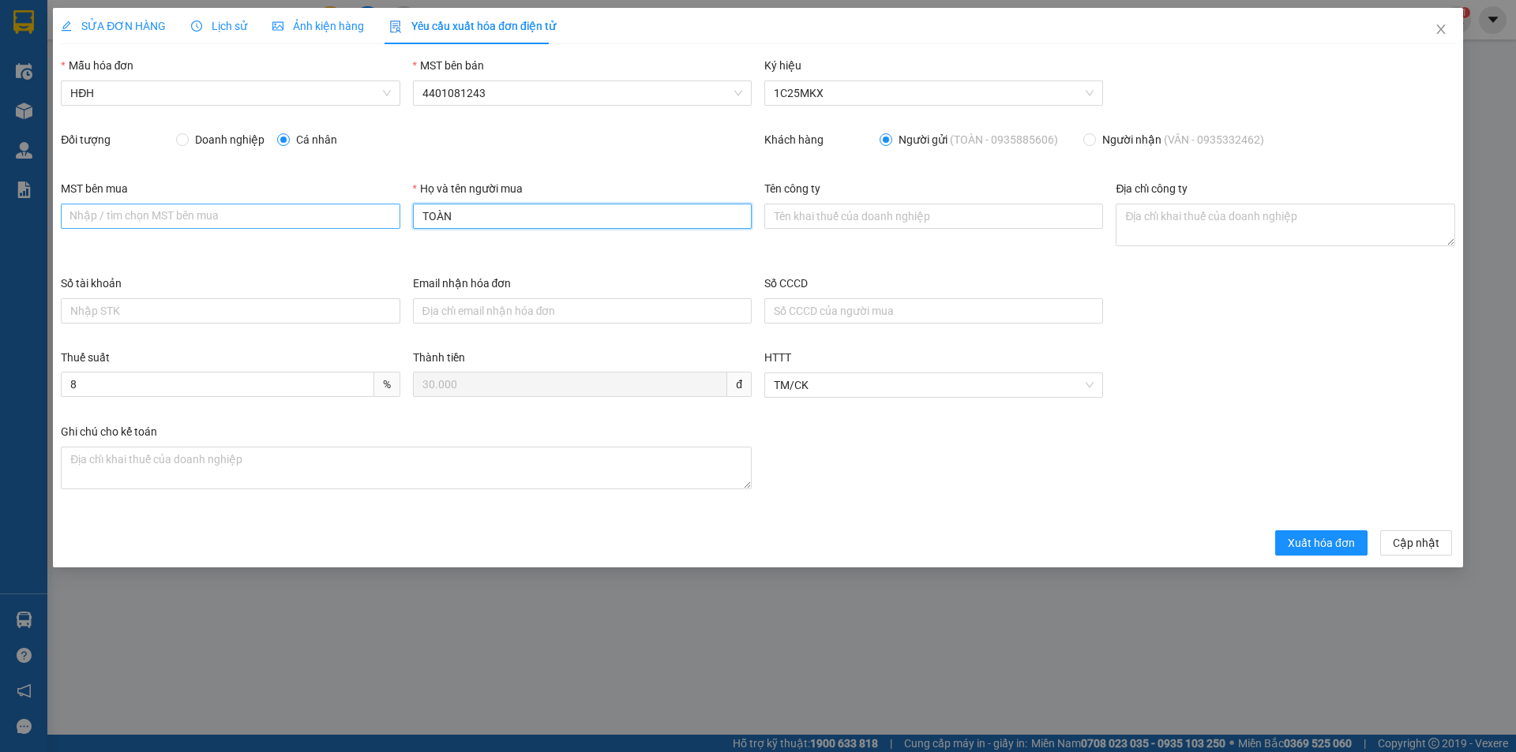
drag, startPoint x: 521, startPoint y: 221, endPoint x: 382, endPoint y: 206, distance: 139.8
click at [383, 206] on div "MST bên mua Nhập / tìm chọn MST bên mua Họ và tên người mua TOÀN Tên công ty Đị…" at bounding box center [757, 227] width 1407 height 95
type input "Người mua không lấy hóa đơn"
click at [1313, 535] on span "Xuất hóa đơn" at bounding box center [1321, 543] width 67 height 17
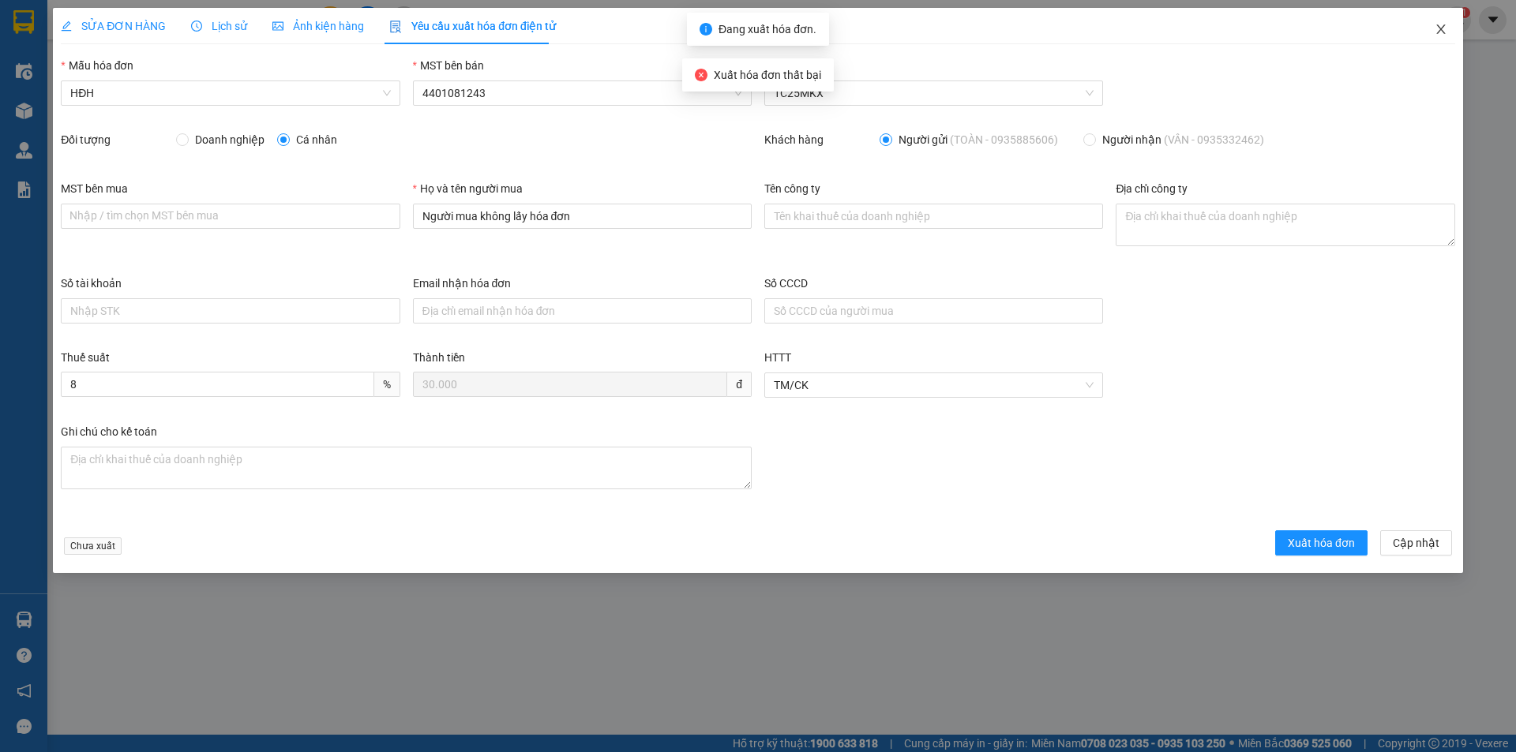
click at [1443, 27] on icon "close" at bounding box center [1441, 29] width 13 height 13
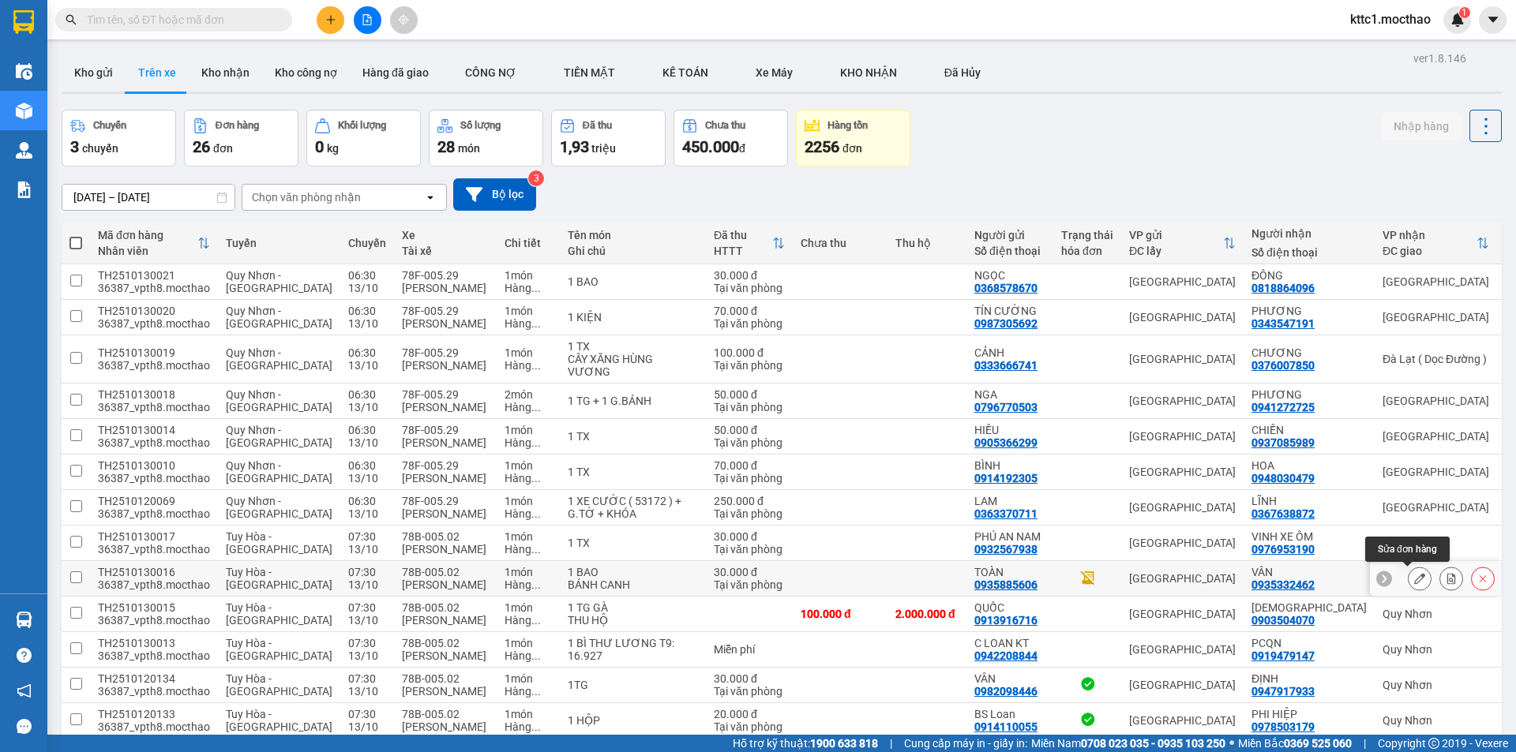
click at [1409, 576] on button at bounding box center [1420, 579] width 22 height 28
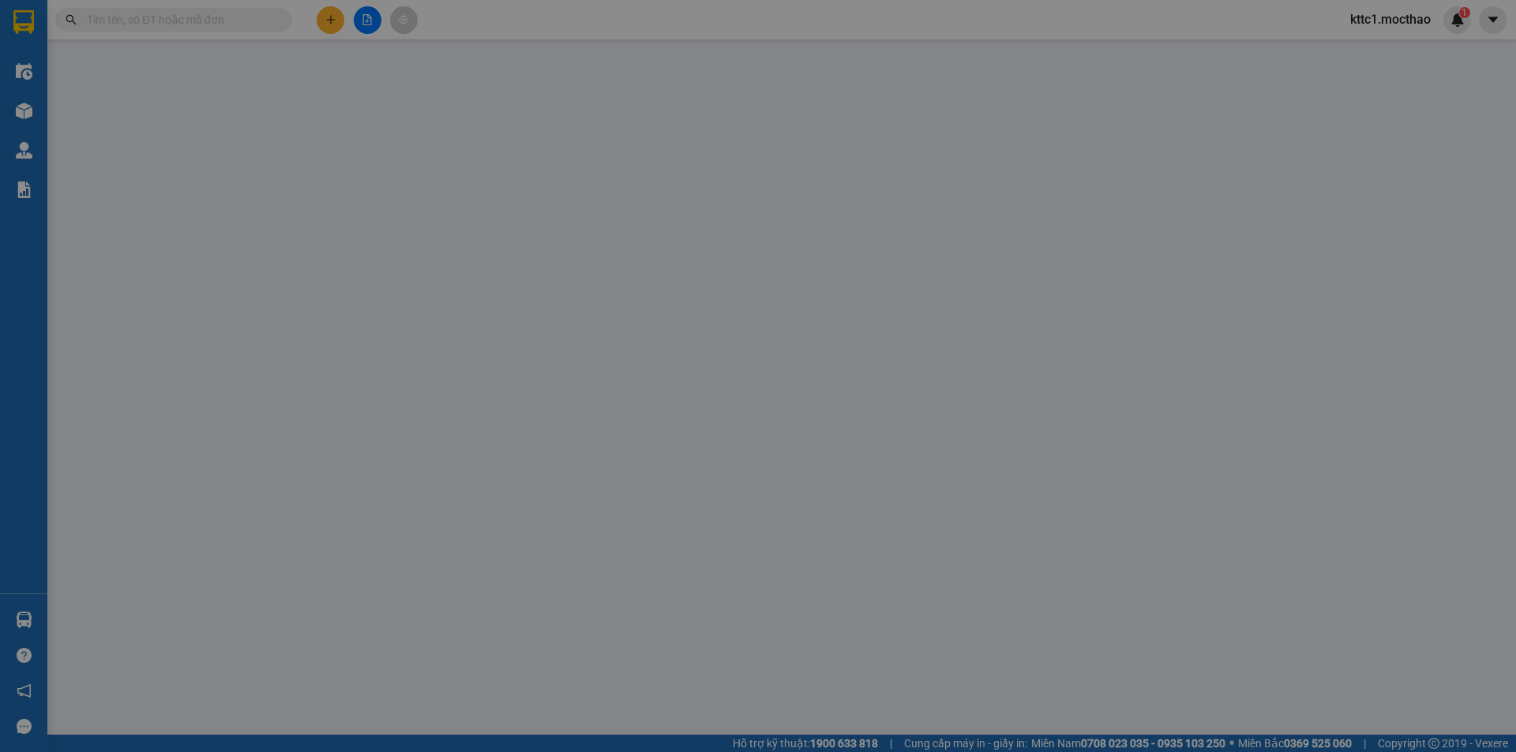
type input "0935885606"
type input "TOÀN"
type input "0935332462"
type input "VÂN"
type input "0"
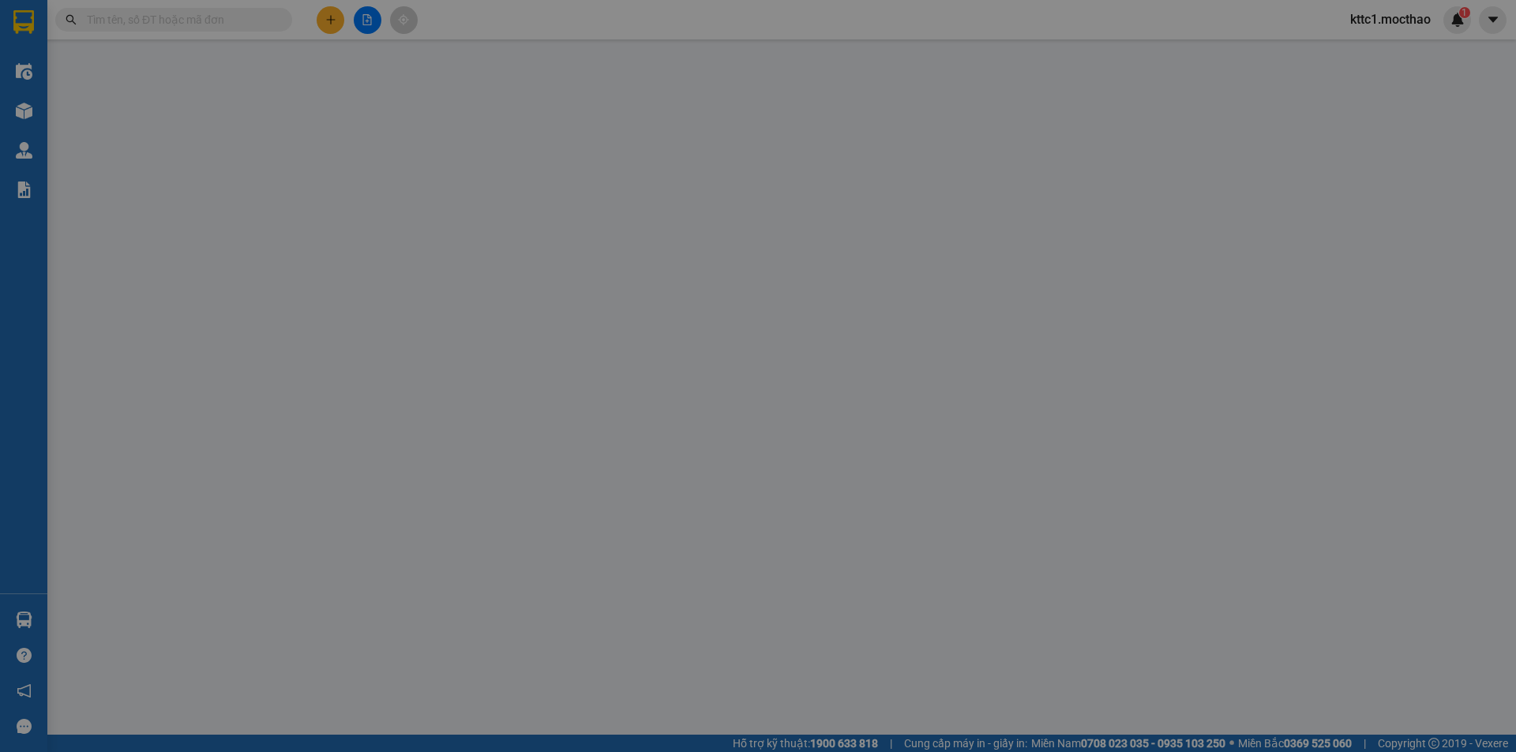
type input "0"
type input "30.000"
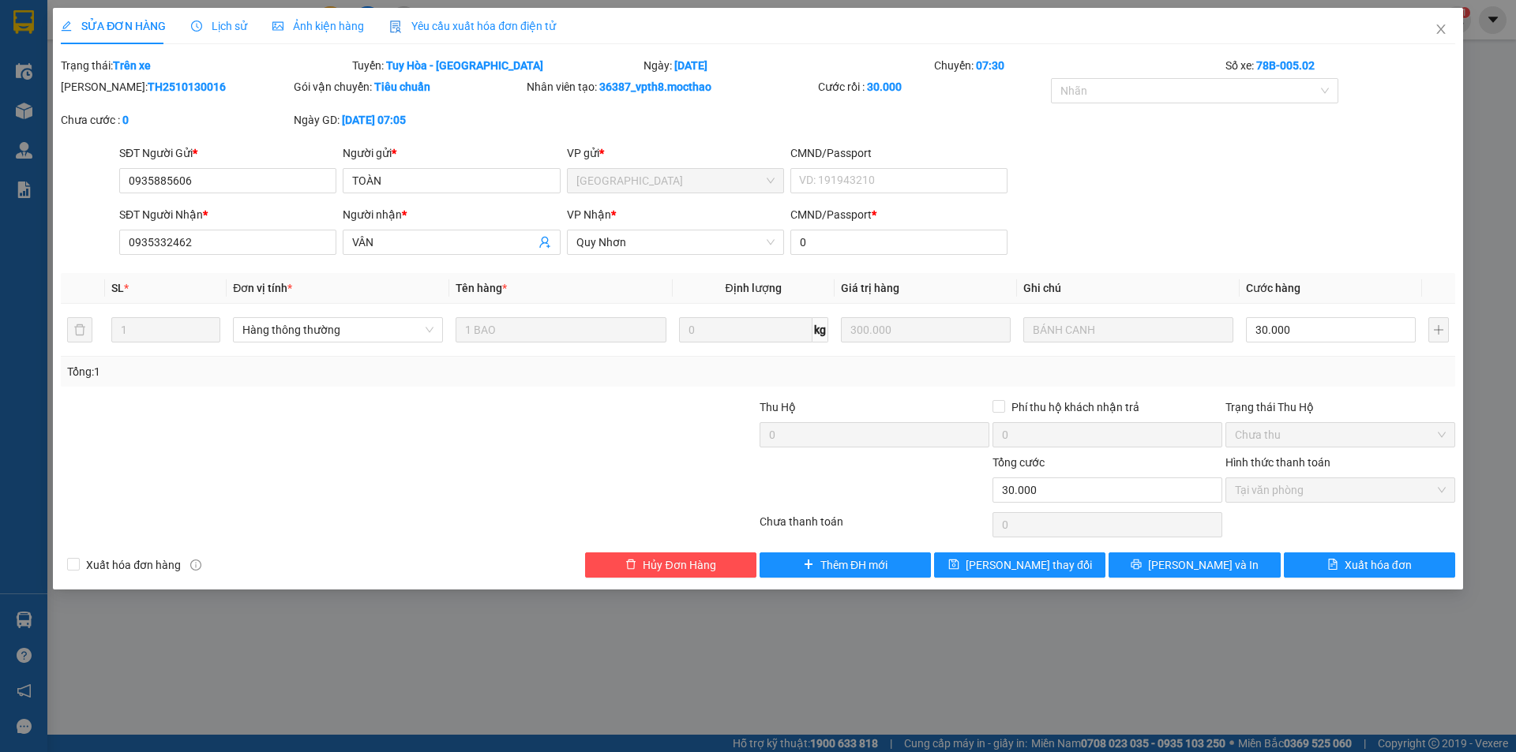
click at [493, 24] on span "Yêu cầu xuất hóa đơn điện tử" at bounding box center [472, 26] width 167 height 13
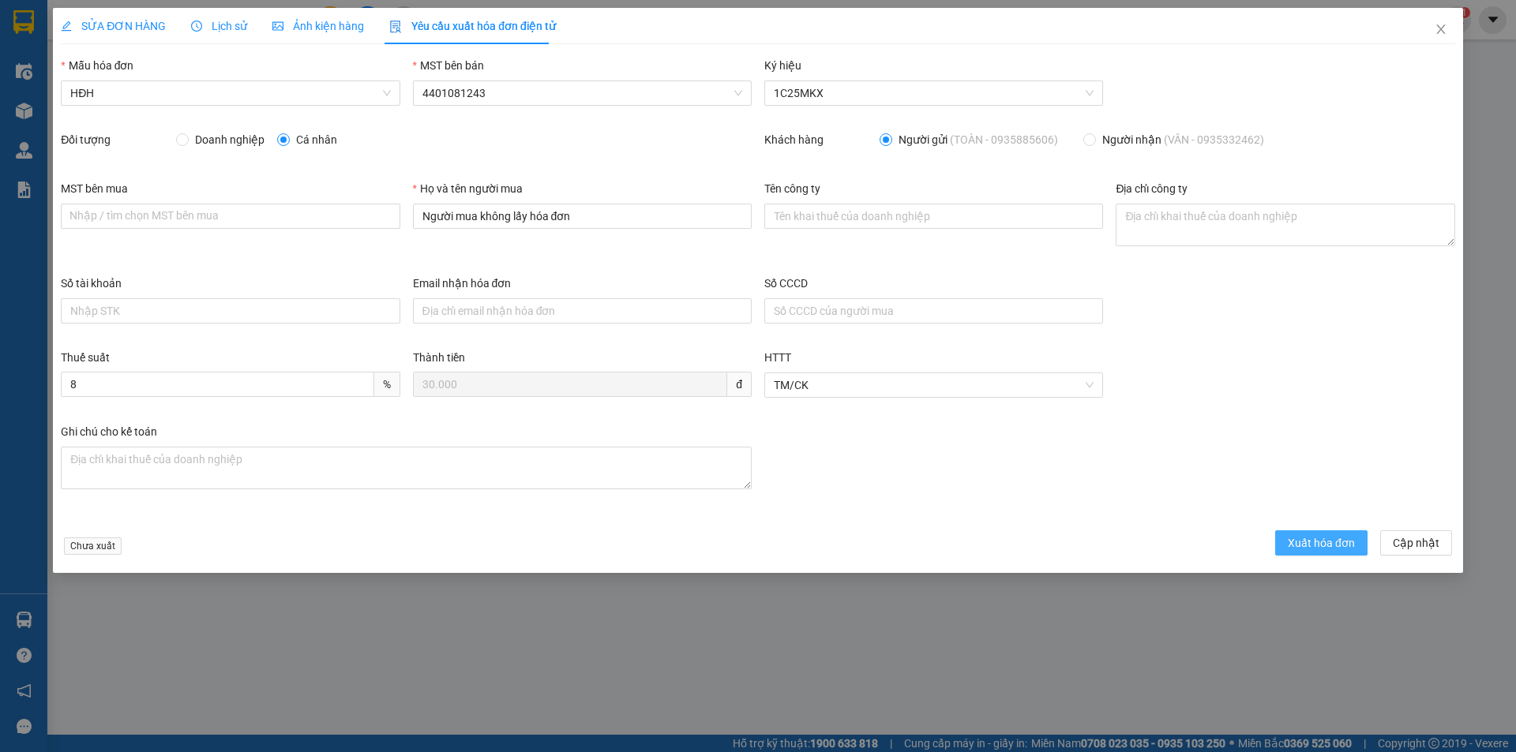
click at [1293, 539] on span "Xuất hóa đơn" at bounding box center [1321, 543] width 67 height 17
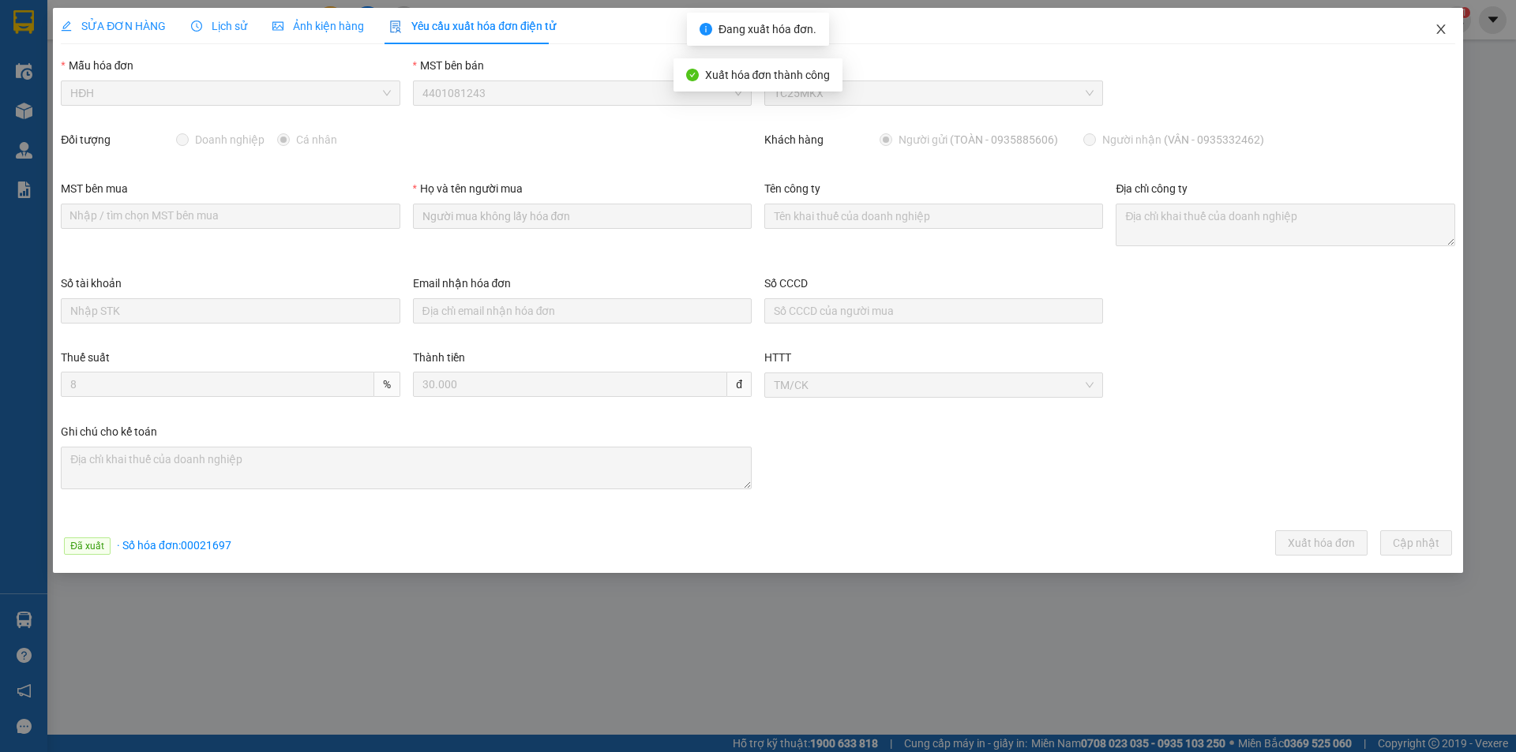
click at [1436, 24] on icon "close" at bounding box center [1441, 29] width 13 height 13
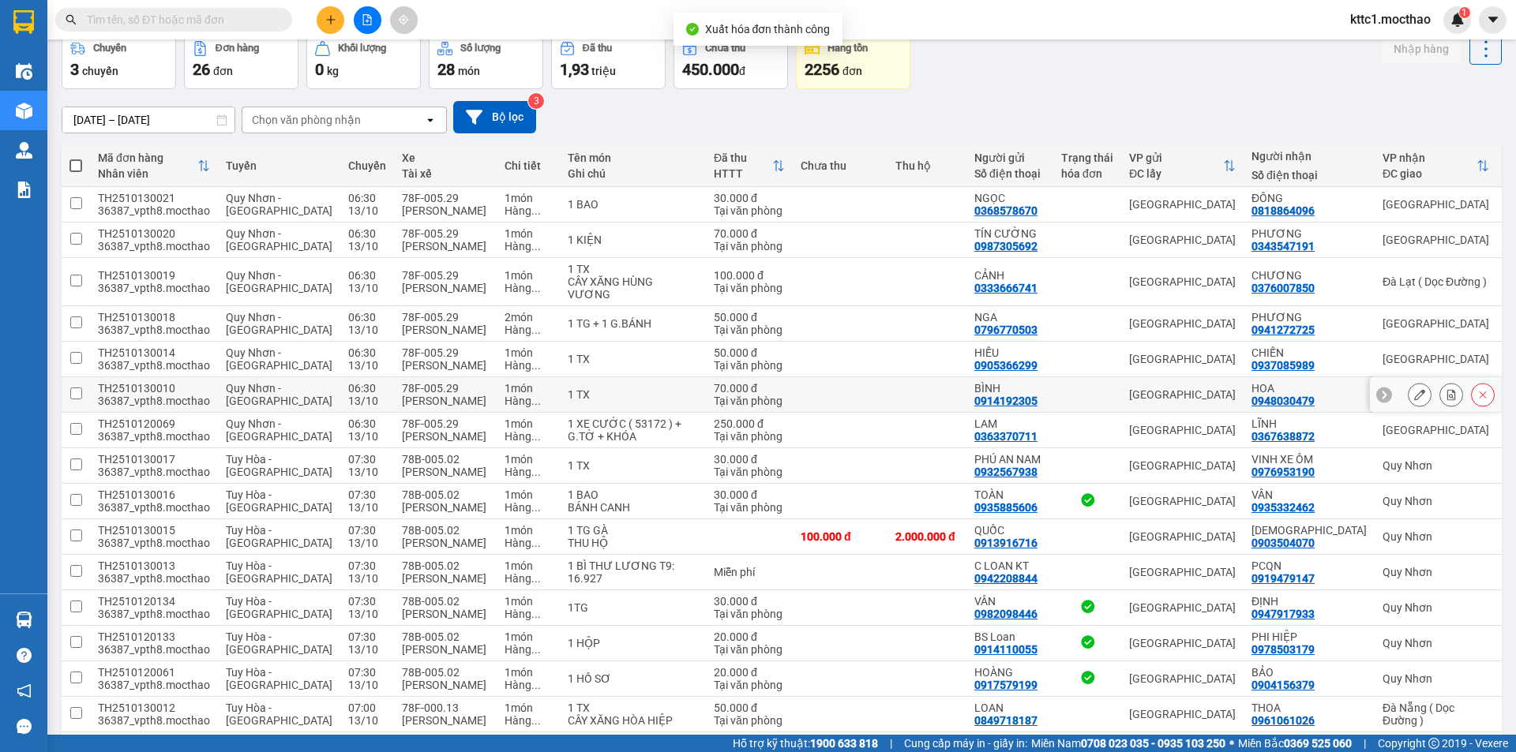
scroll to position [79, 0]
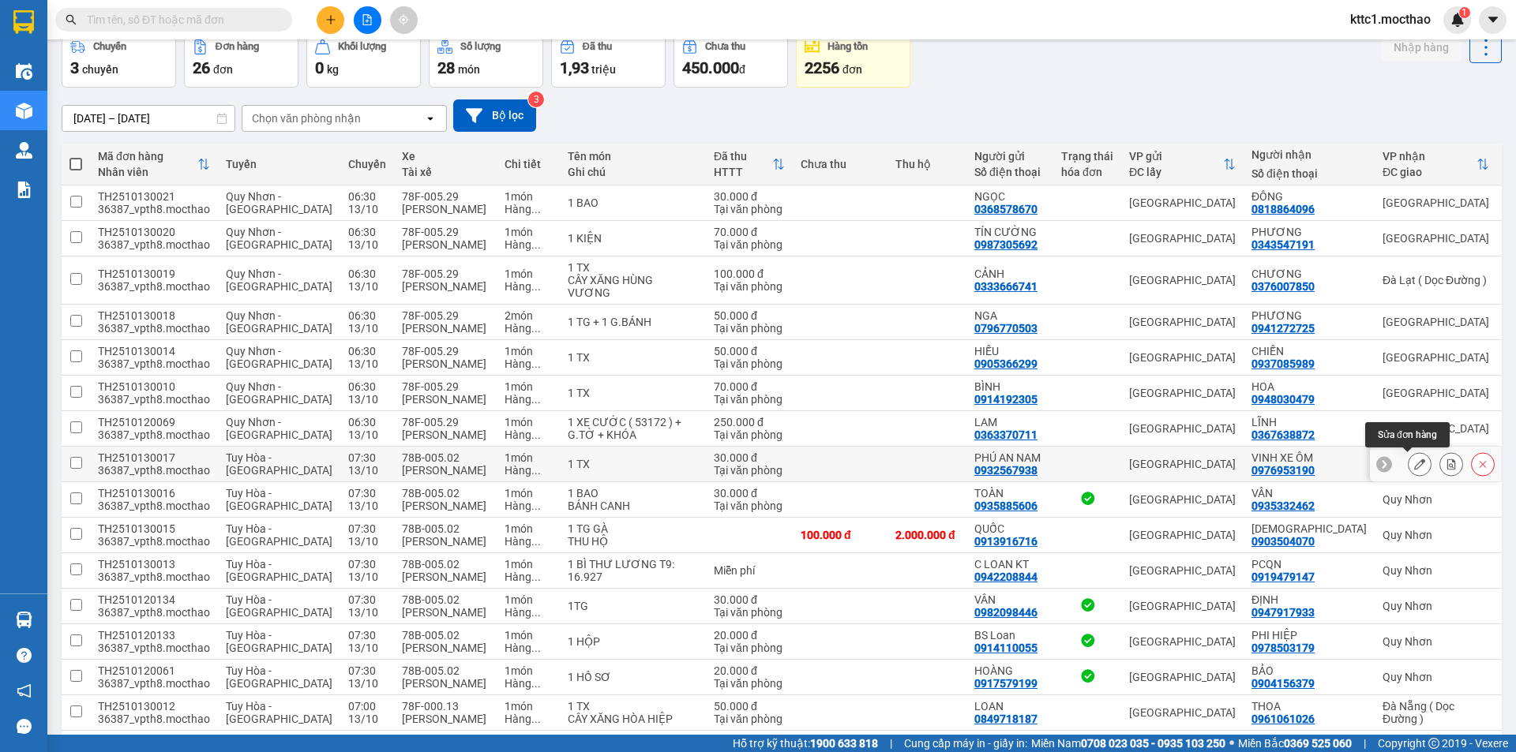
click at [1414, 462] on icon at bounding box center [1419, 464] width 11 height 11
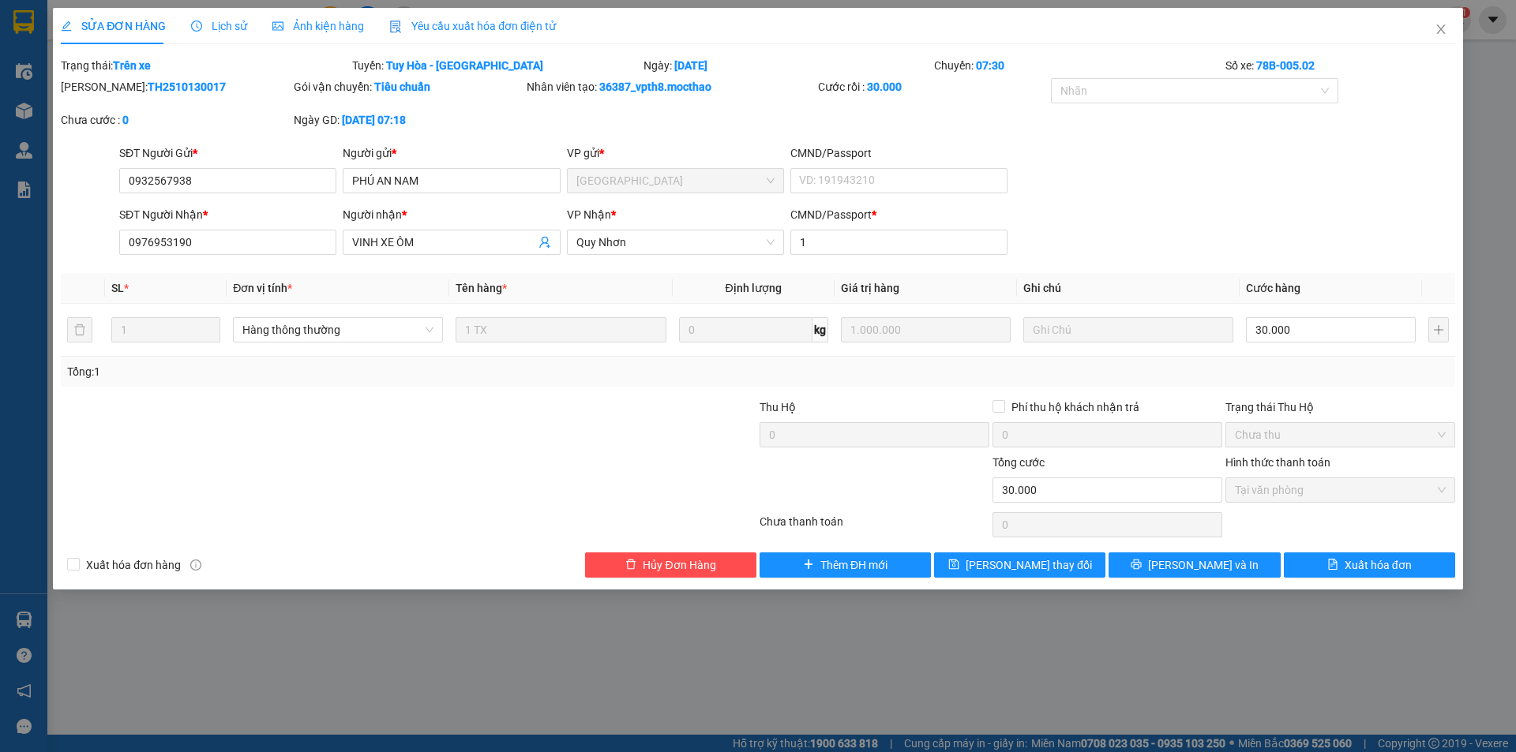
click at [513, 25] on span "Yêu cầu xuất hóa đơn điện tử" at bounding box center [472, 26] width 167 height 13
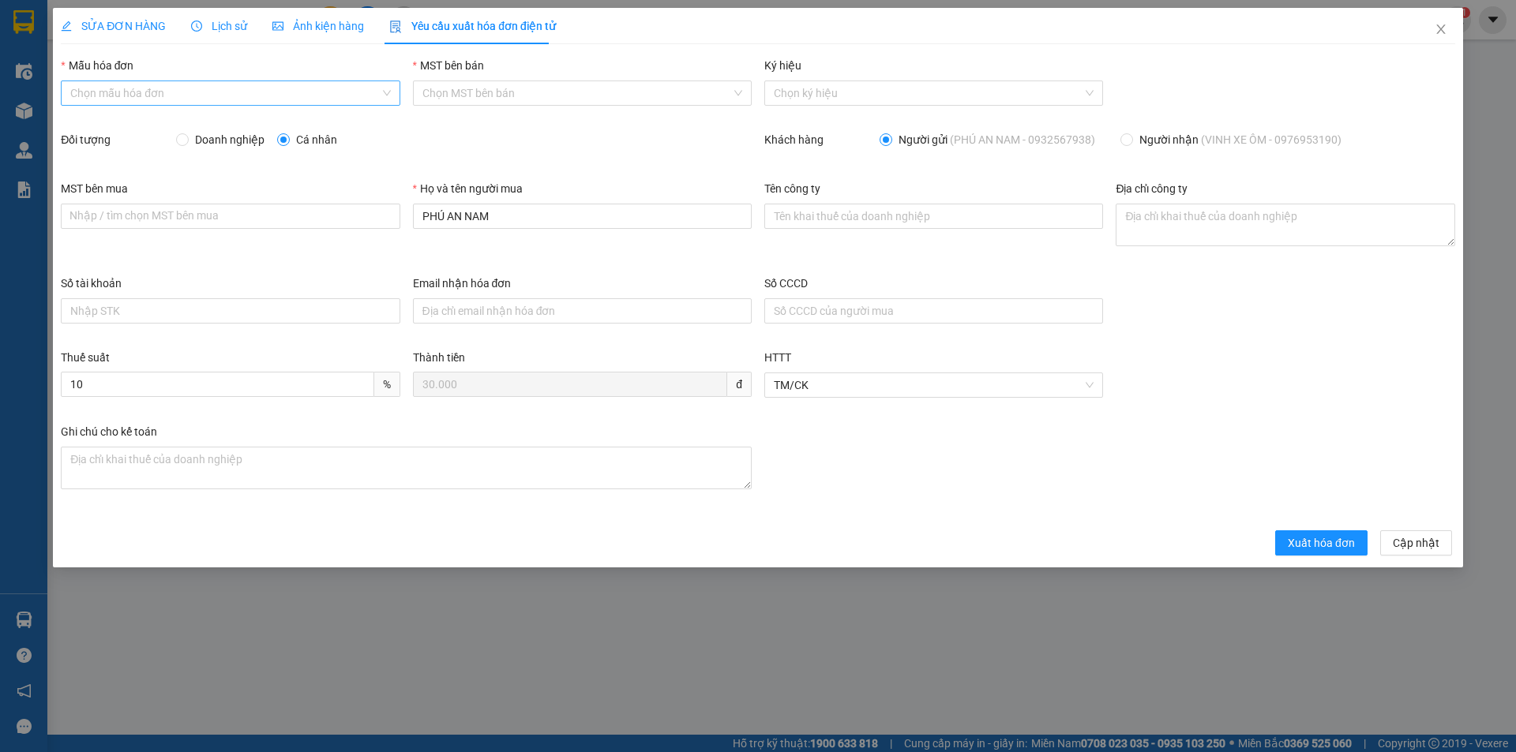
click at [200, 88] on input "Mẫu hóa đơn" at bounding box center [224, 93] width 309 height 24
click at [185, 114] on div "HĐH" at bounding box center [230, 124] width 339 height 25
type input "8"
drag, startPoint x: 531, startPoint y: 219, endPoint x: 351, endPoint y: 220, distance: 180.8
click at [351, 220] on div "MST bên mua Nhập / tìm chọn MST bên mua Họ và tên người mua PHÚ AN NAM Tên công…" at bounding box center [757, 227] width 1407 height 95
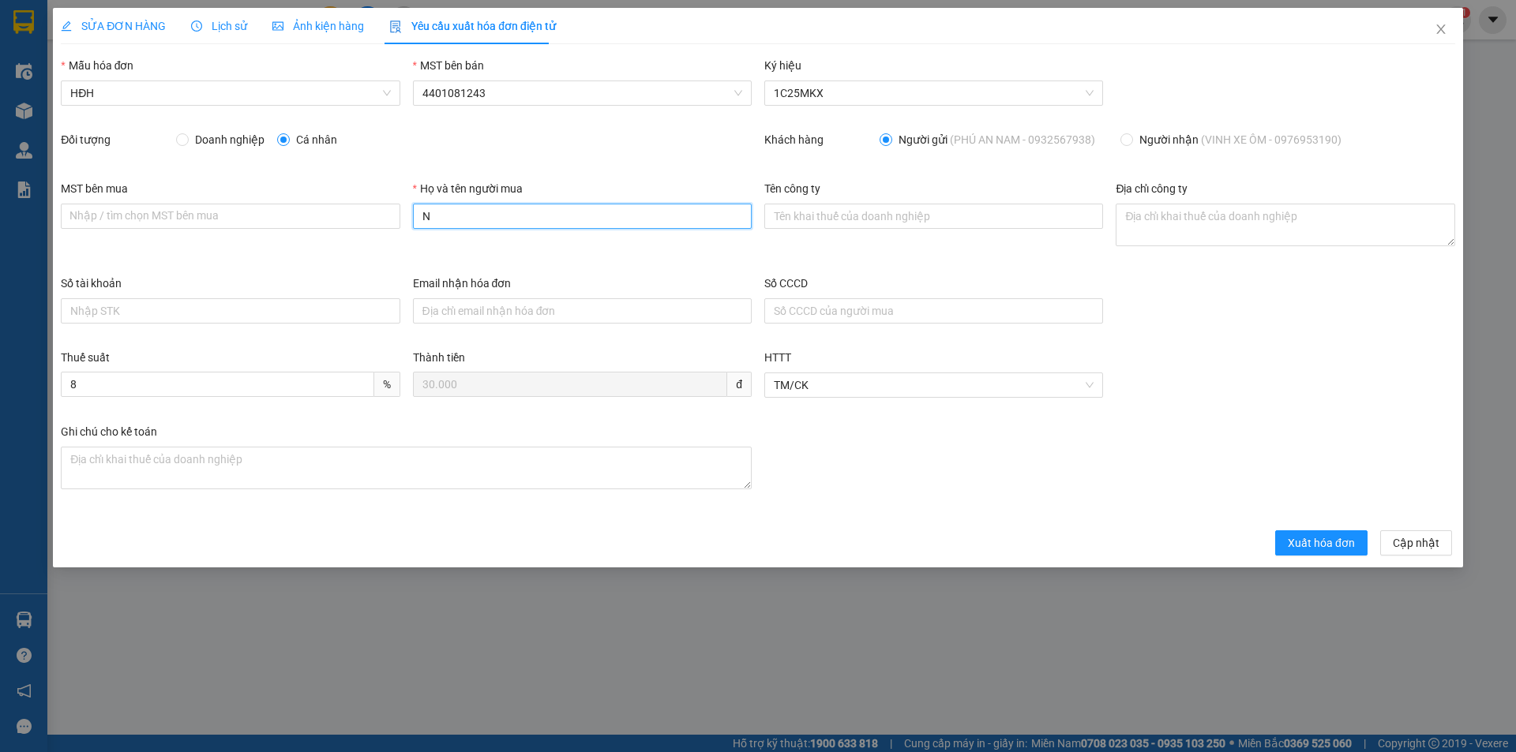
type input "Người mua không lấy hóa đơn"
click at [1333, 552] on button "Xuất hóa đơn" at bounding box center [1321, 543] width 92 height 25
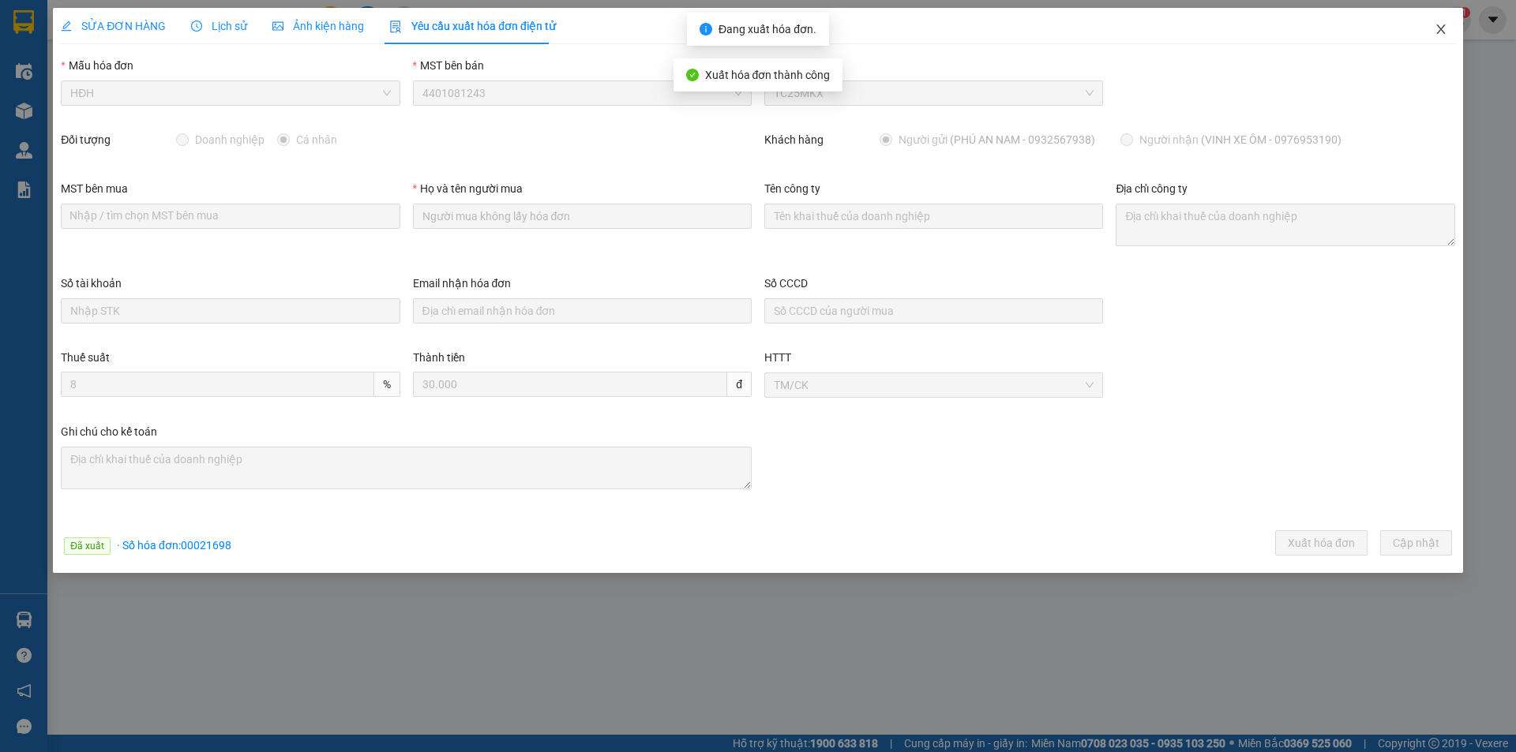
click at [1441, 26] on icon "close" at bounding box center [1441, 29] width 13 height 13
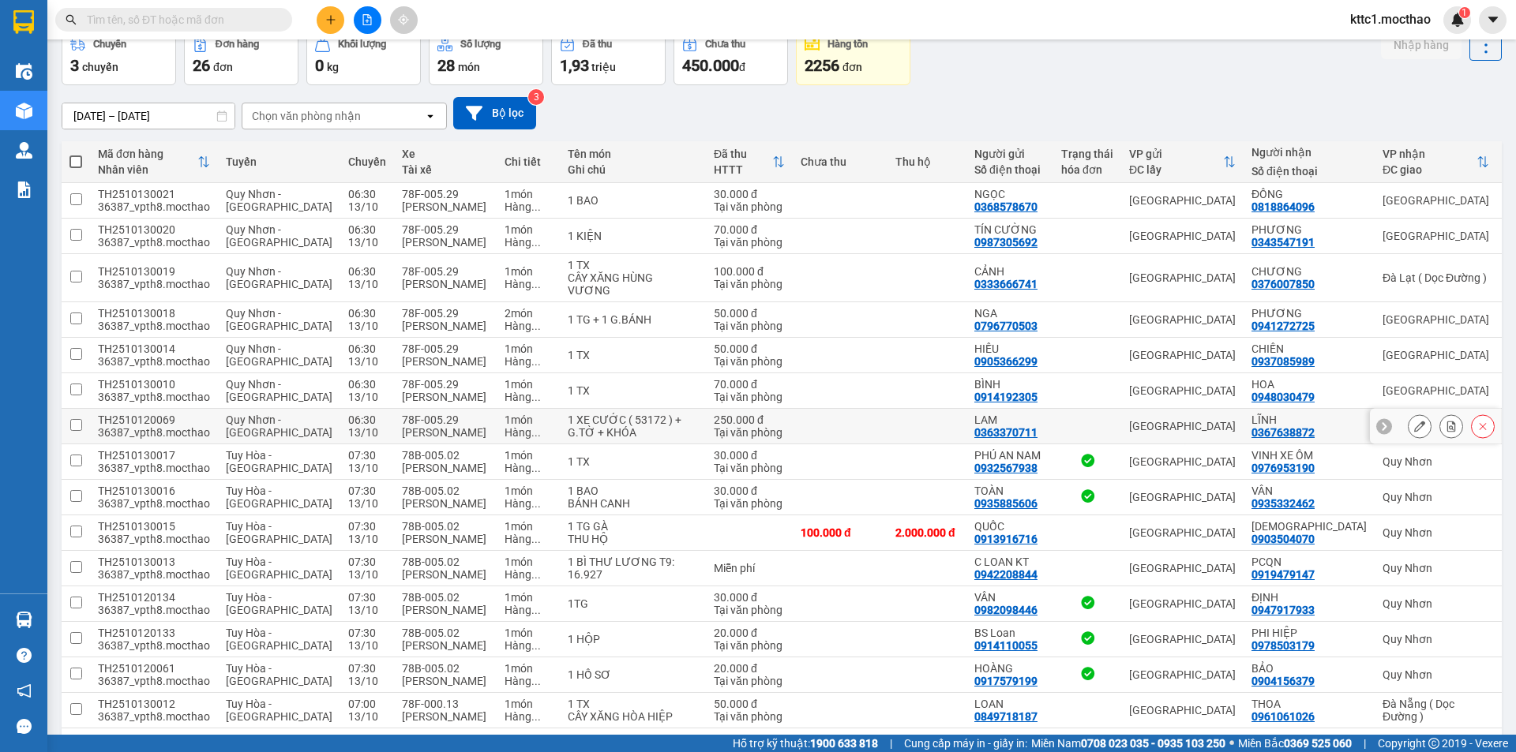
scroll to position [158, 0]
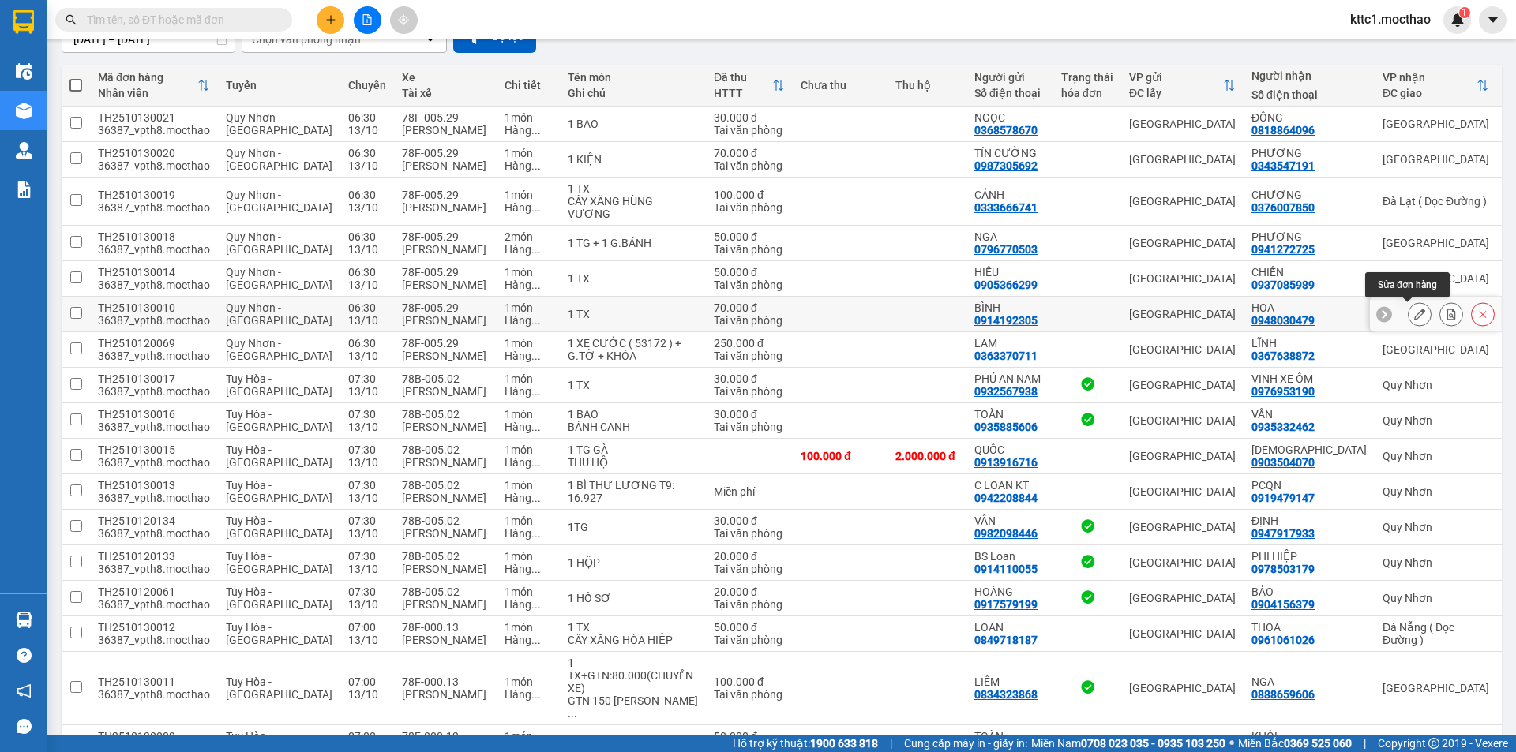
click at [1409, 317] on button at bounding box center [1420, 315] width 22 height 28
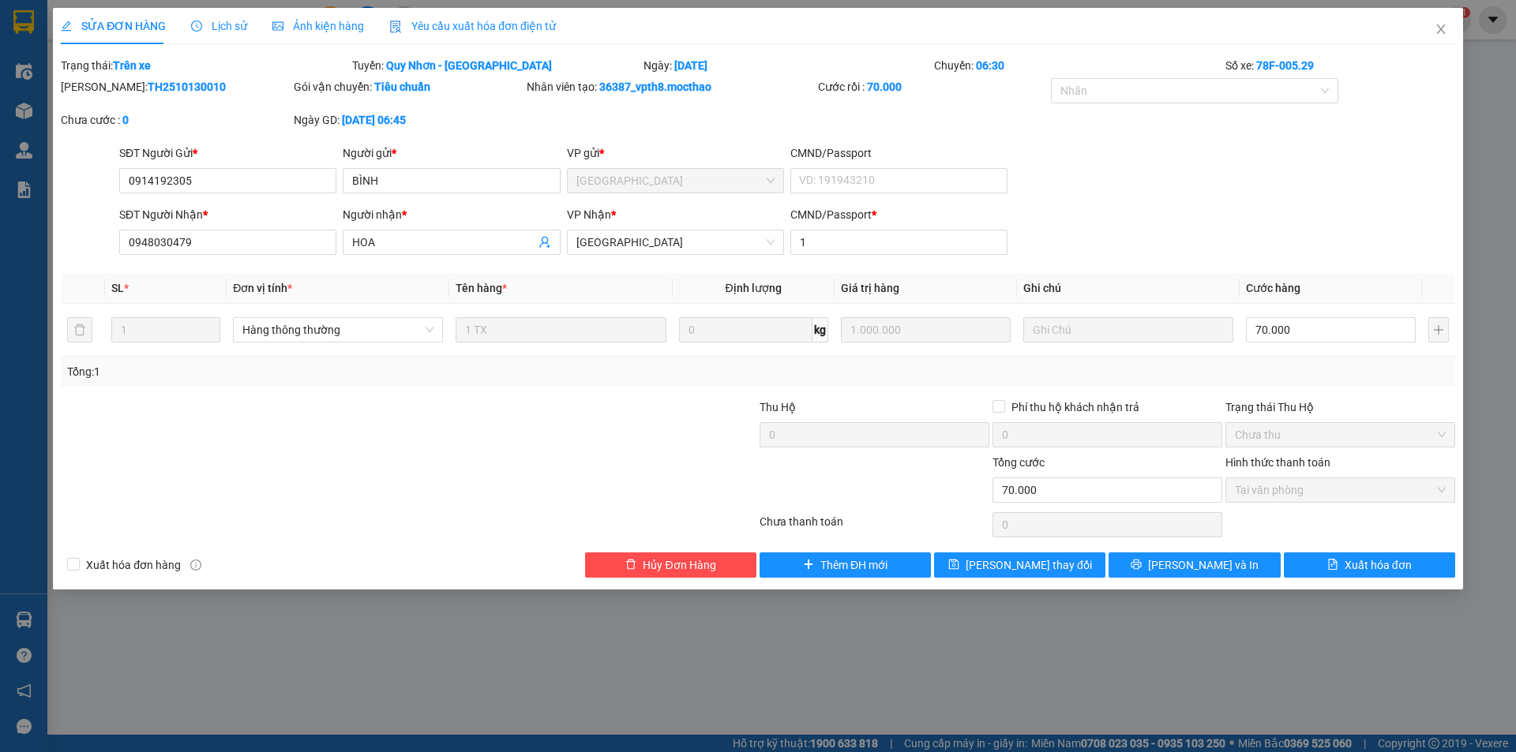
click at [465, 22] on span "Yêu cầu xuất hóa đơn điện tử" at bounding box center [472, 26] width 167 height 13
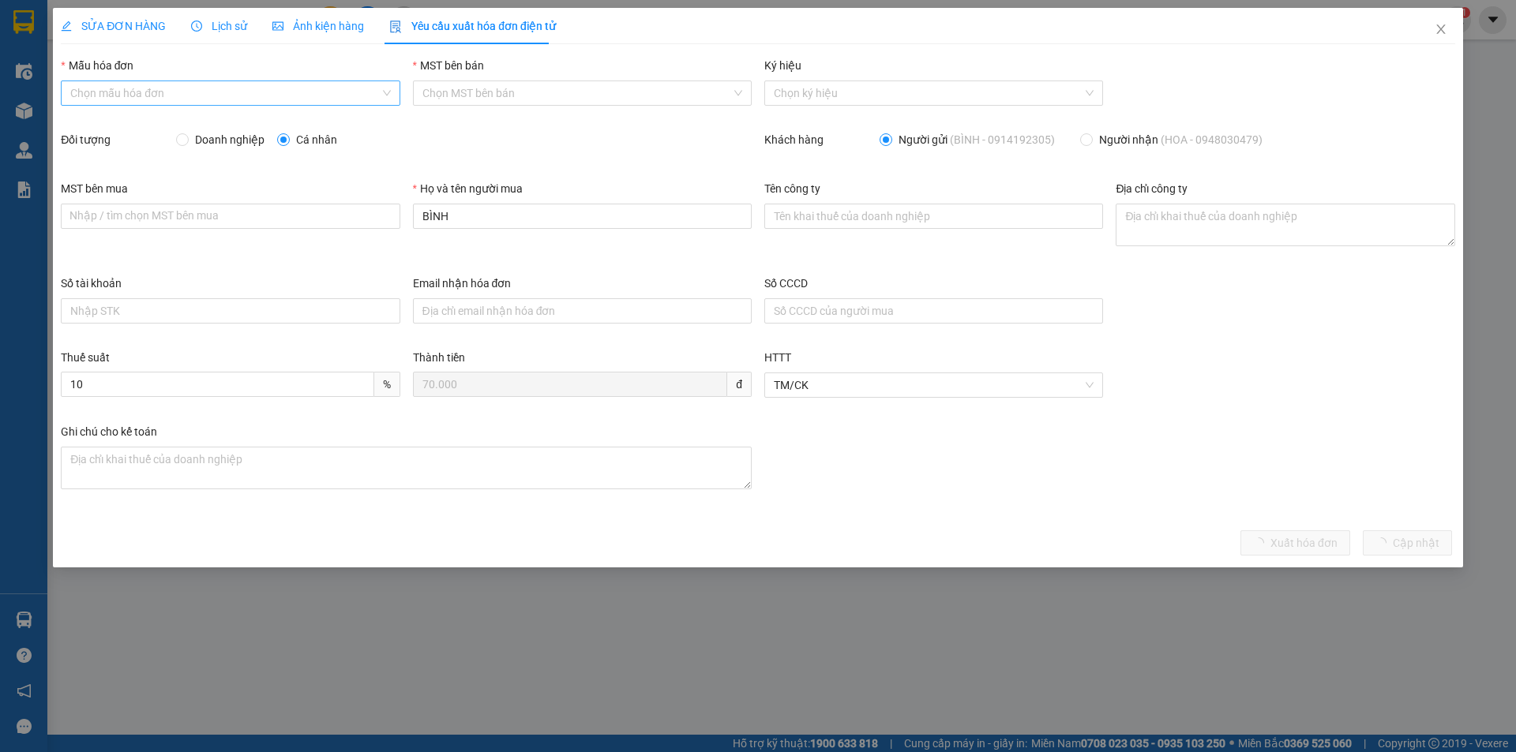
click at [212, 92] on input "Mẫu hóa đơn" at bounding box center [224, 93] width 309 height 24
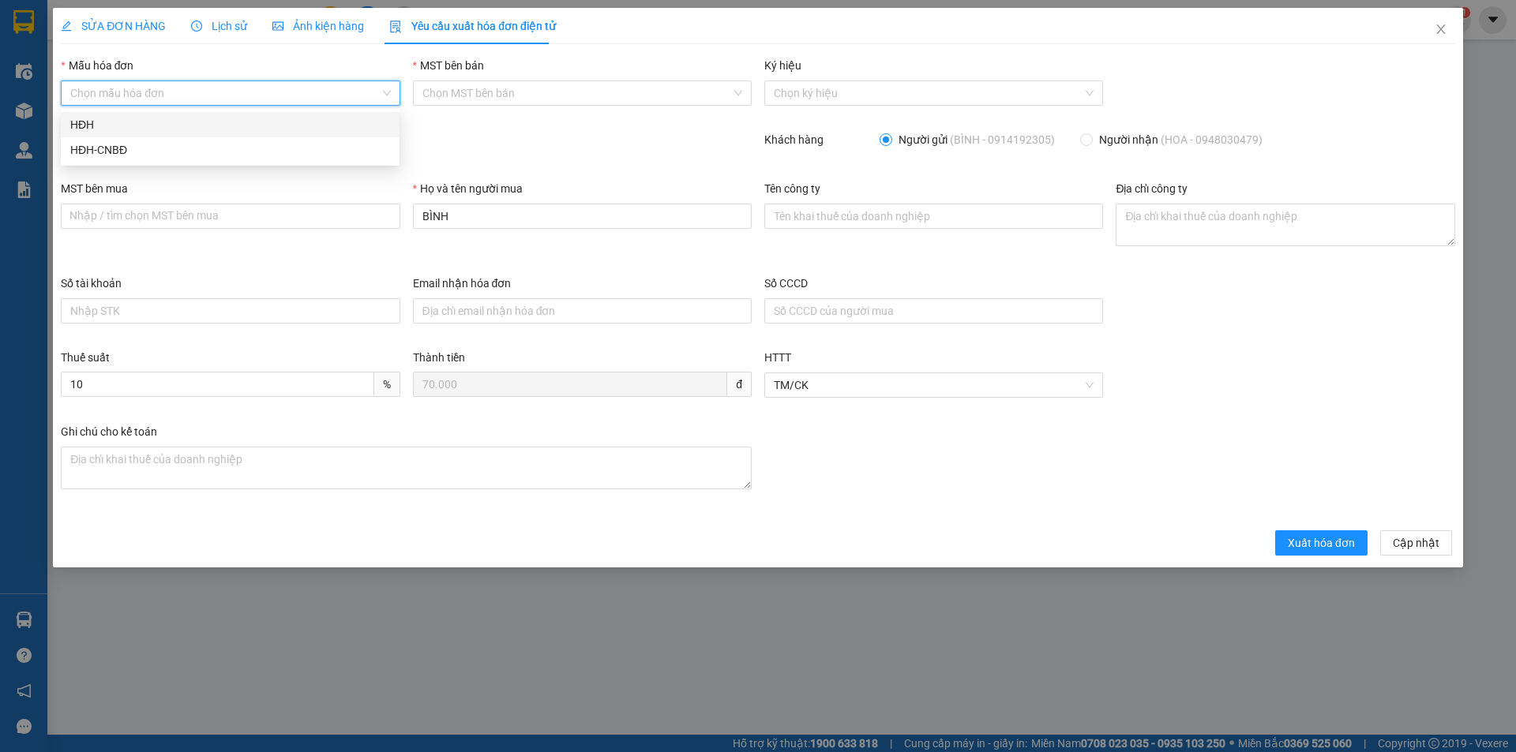
click at [178, 122] on div "HĐH" at bounding box center [230, 124] width 320 height 17
type input "8"
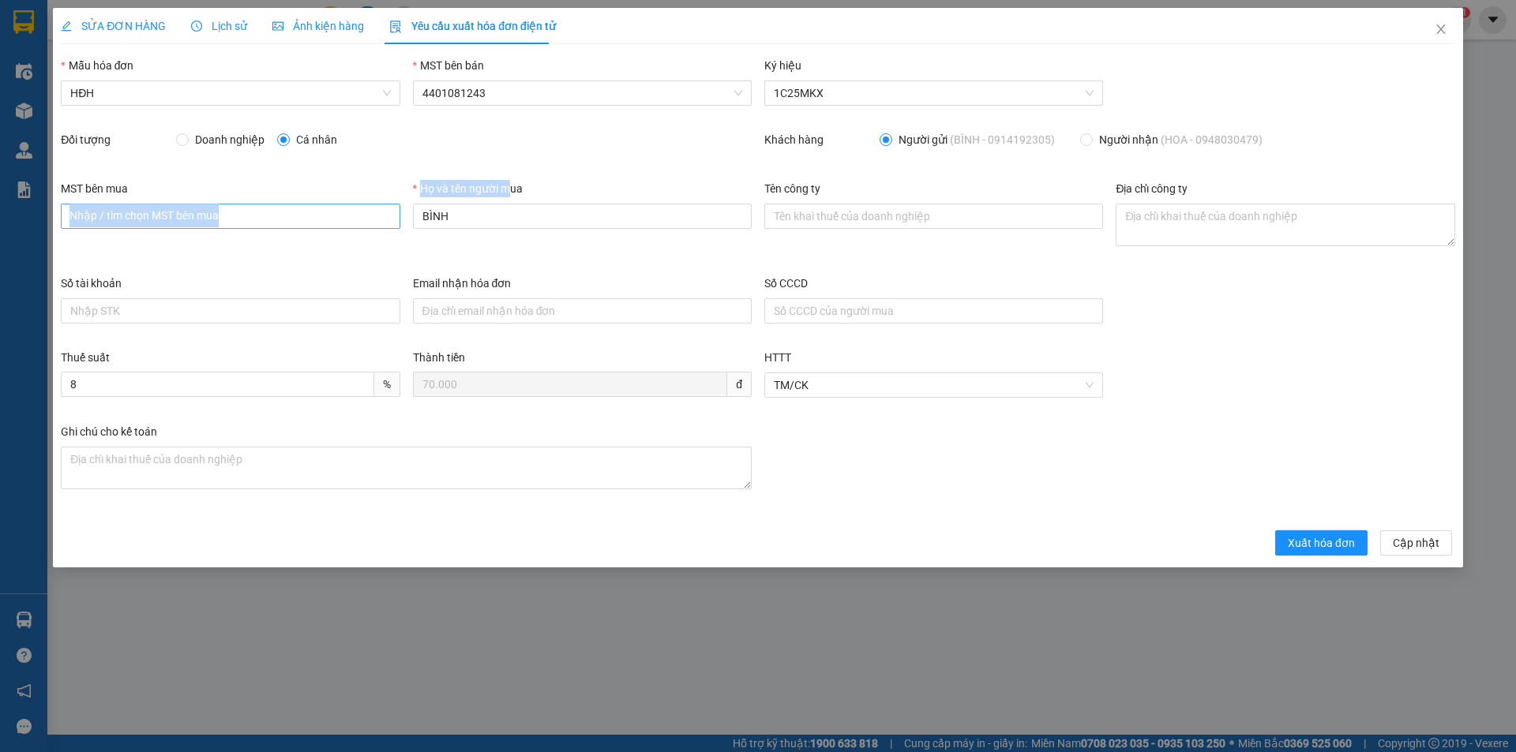
drag, startPoint x: 509, startPoint y: 201, endPoint x: 339, endPoint y: 205, distance: 170.6
click at [340, 205] on div "MST bên mua Nhập / tìm chọn MST bên mua Họ và tên người mua BÌNH Tên công ty Đị…" at bounding box center [757, 227] width 1407 height 95
drag, startPoint x: 444, startPoint y: 216, endPoint x: 429, endPoint y: 214, distance: 15.1
click at [429, 214] on input "BÌNH" at bounding box center [582, 216] width 339 height 25
click at [457, 214] on input "BÌNH" at bounding box center [582, 216] width 339 height 25
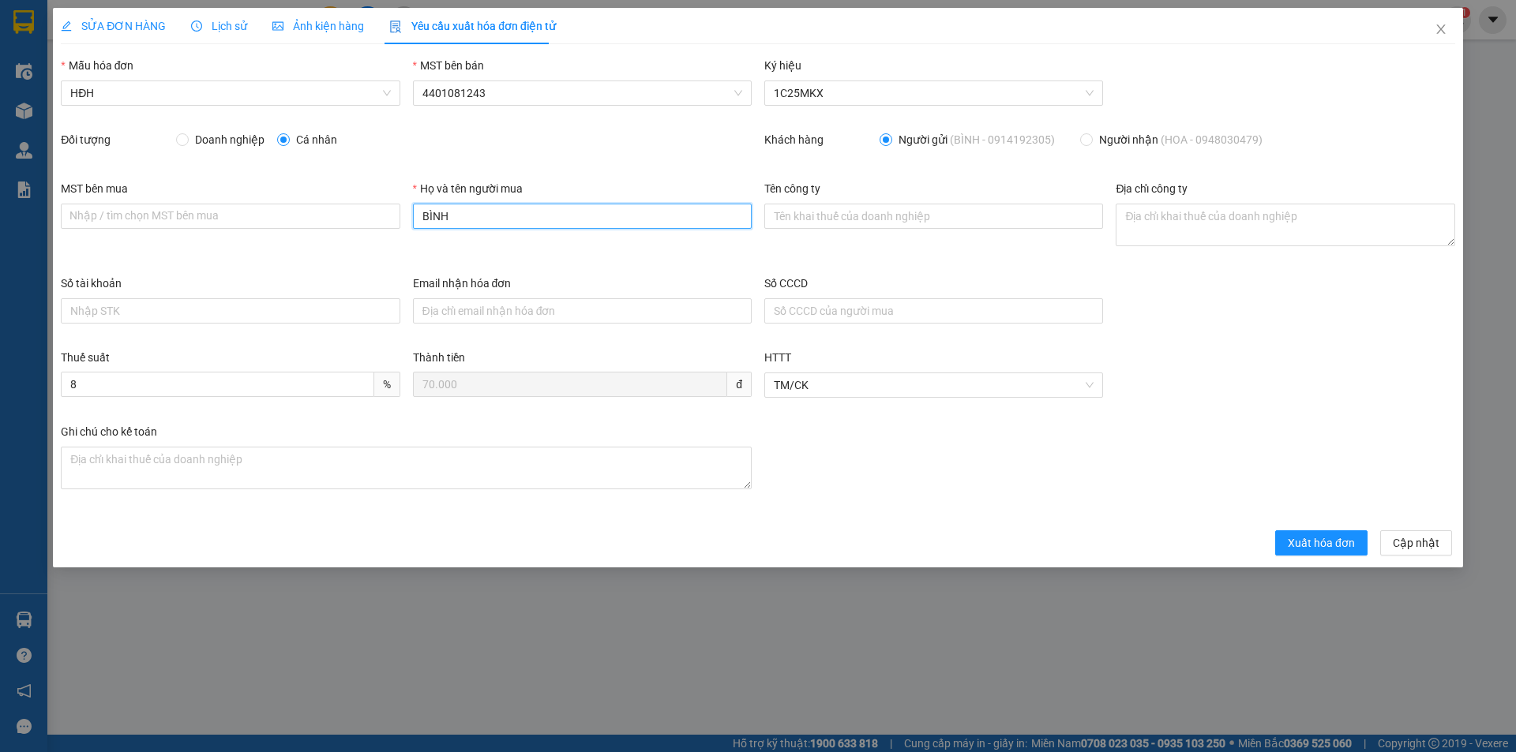
drag, startPoint x: 459, startPoint y: 216, endPoint x: 418, endPoint y: 210, distance: 41.5
click at [418, 210] on input "BÌNH" at bounding box center [582, 216] width 339 height 25
type input "Người mua không lấy hóa đơn"
click at [1331, 550] on span "Xuất hóa đơn" at bounding box center [1321, 543] width 67 height 17
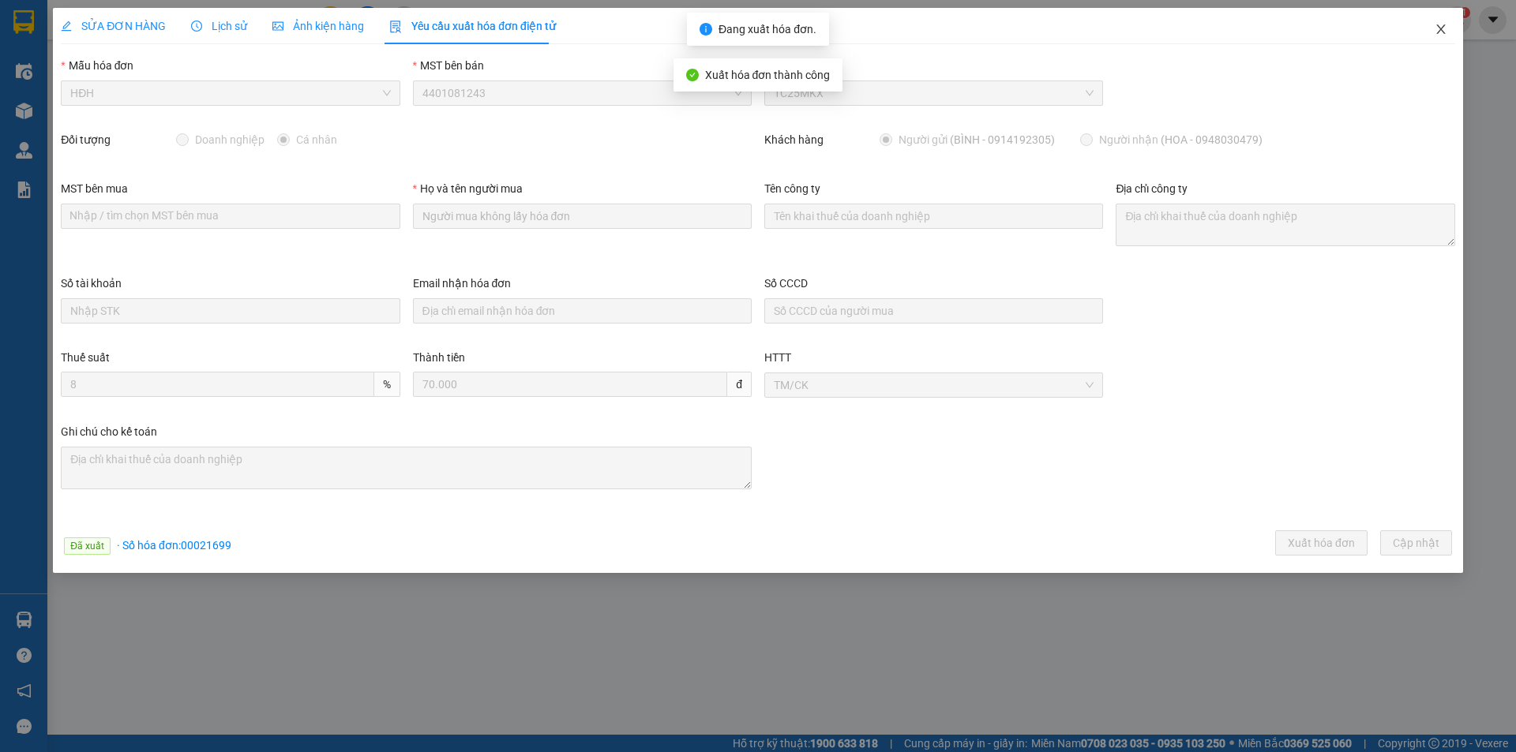
click at [1445, 28] on icon "close" at bounding box center [1441, 29] width 13 height 13
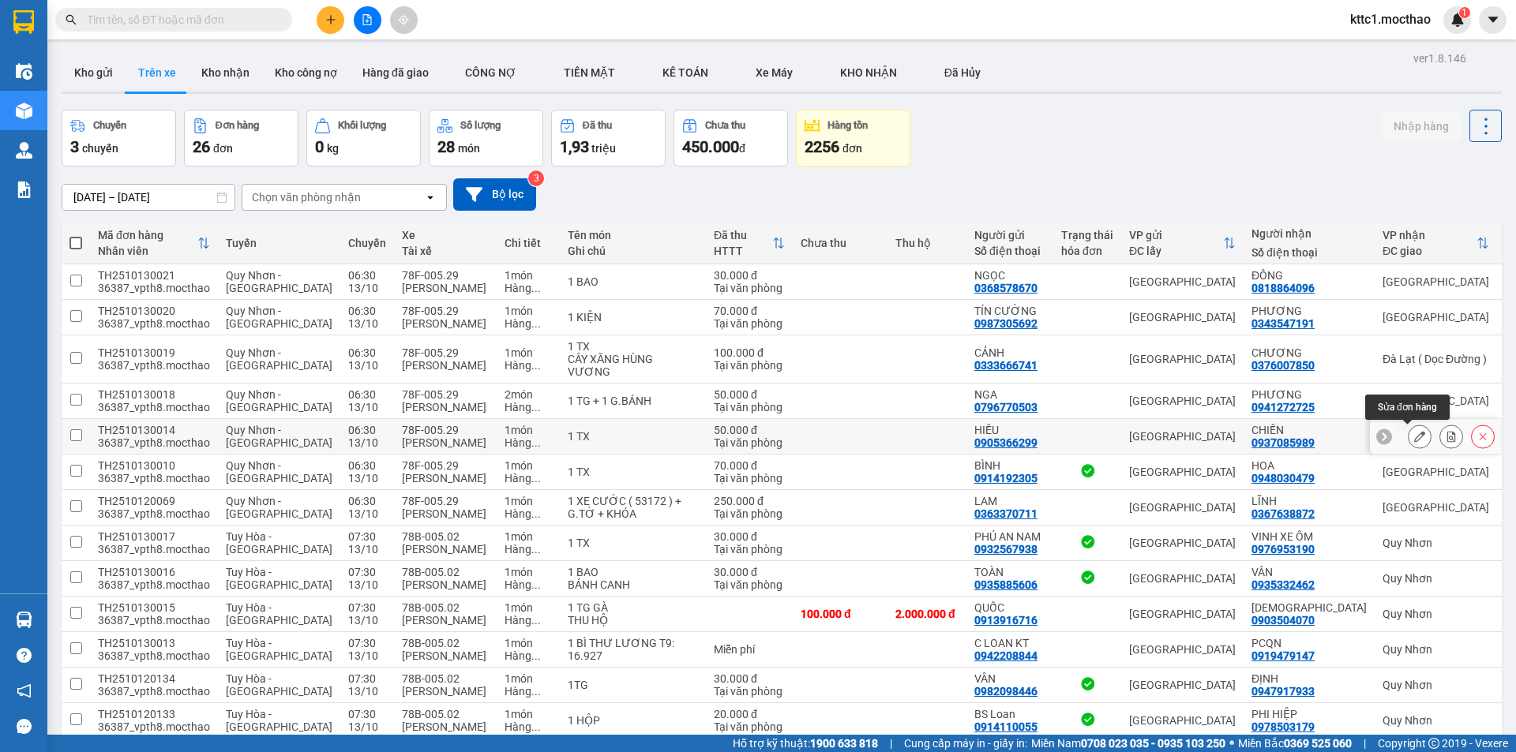
click at [1414, 435] on icon at bounding box center [1419, 436] width 11 height 11
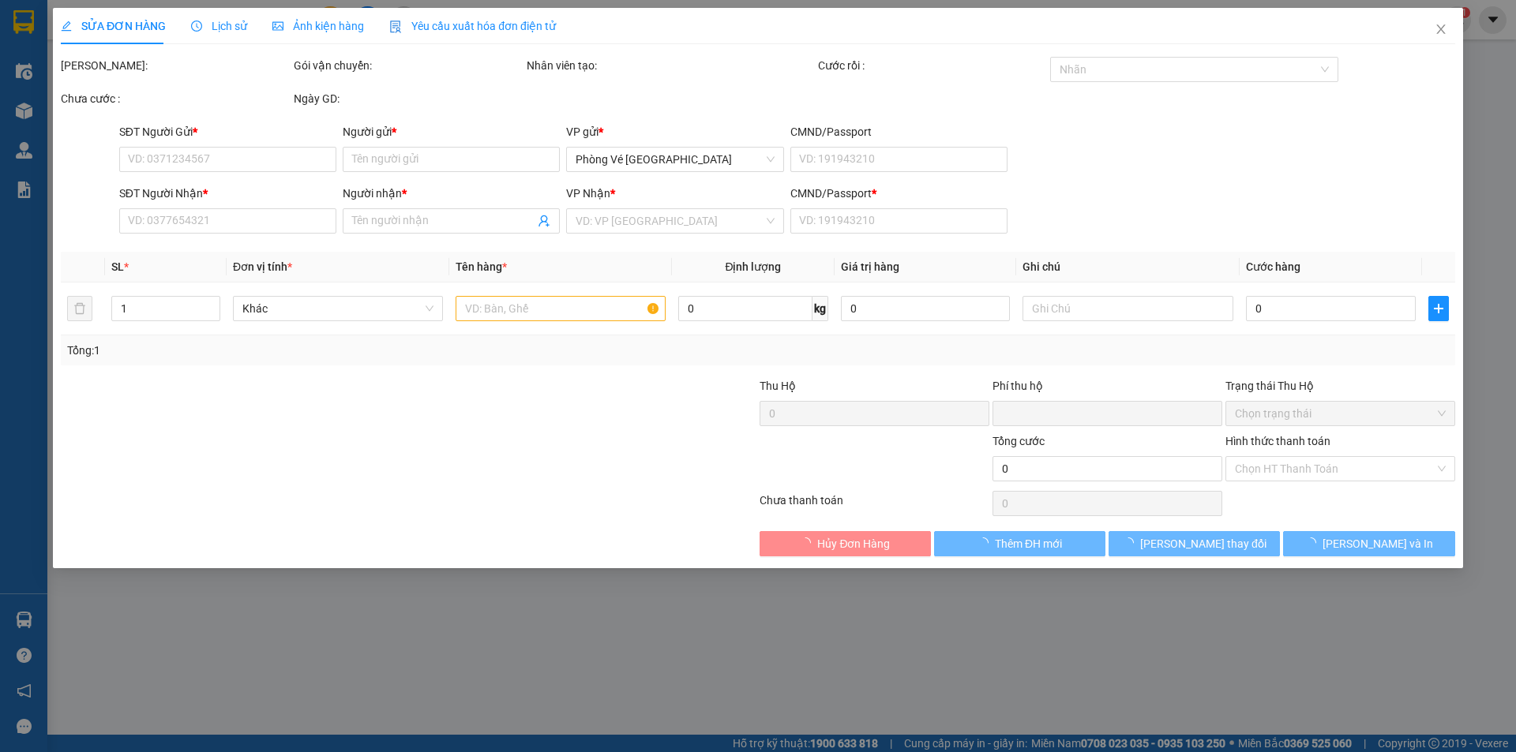
type input "0905366299"
type input "HIẾU"
type input "0937085989"
type input "CHIẾN"
type input "1"
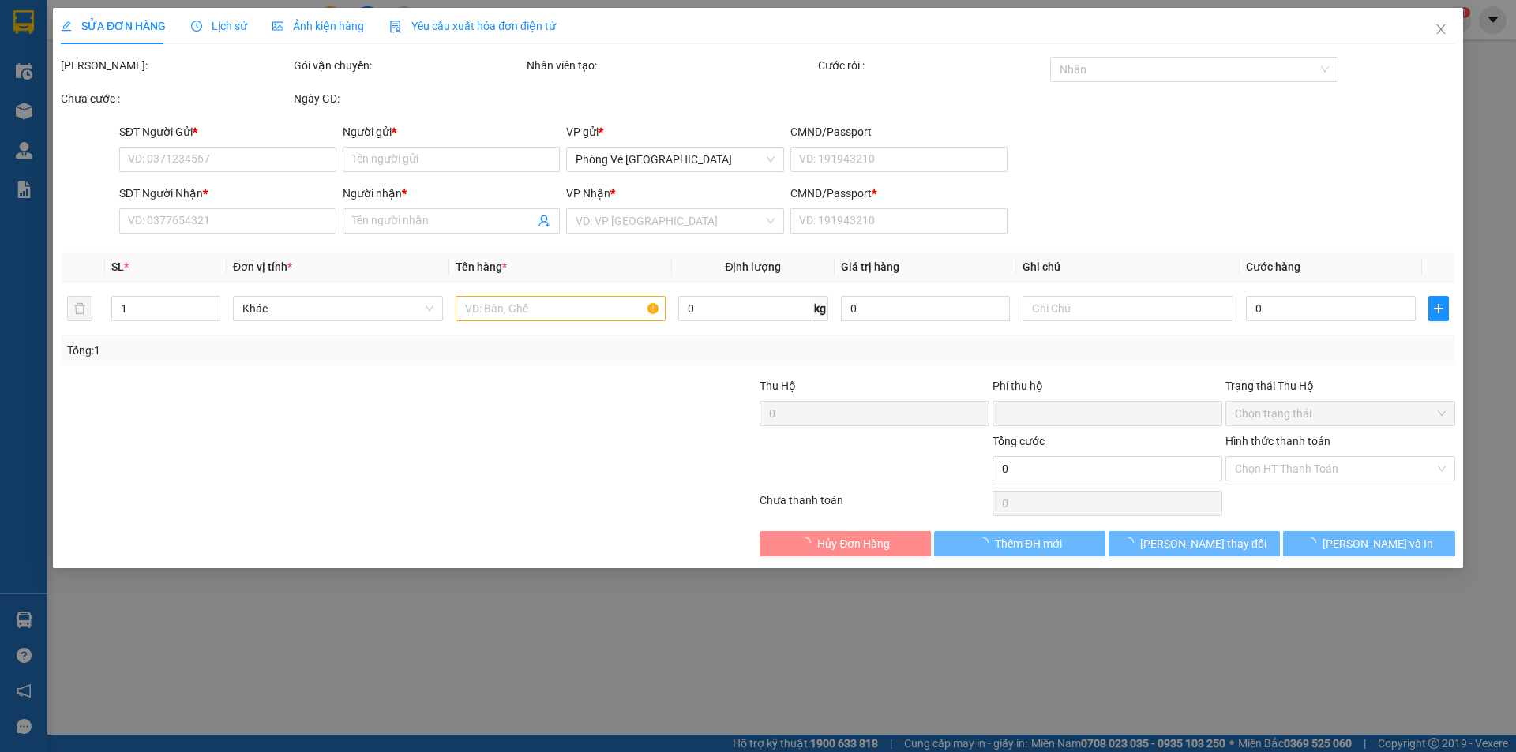
type input "0"
type input "50.000"
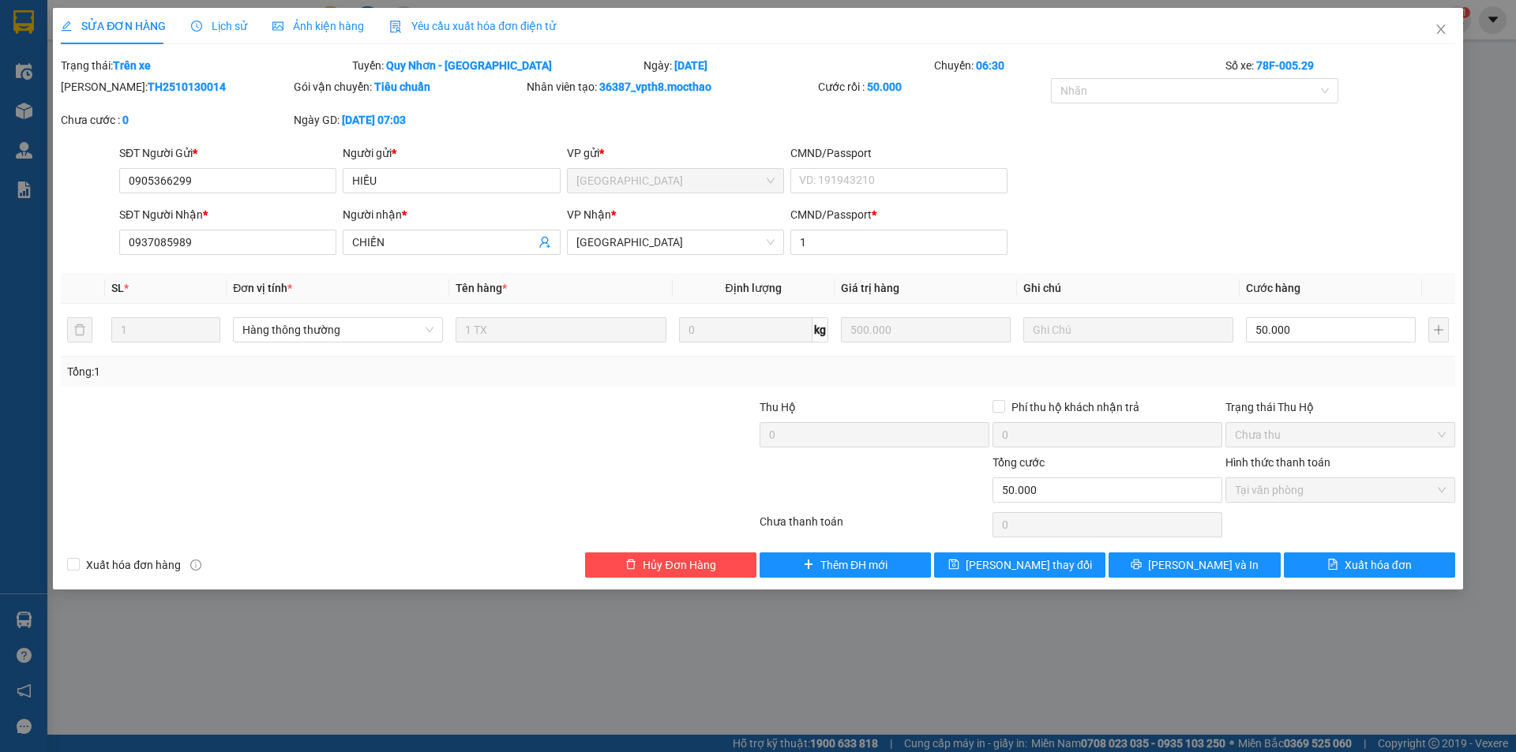
click at [430, 25] on span "Yêu cầu xuất hóa đơn điện tử" at bounding box center [472, 26] width 167 height 13
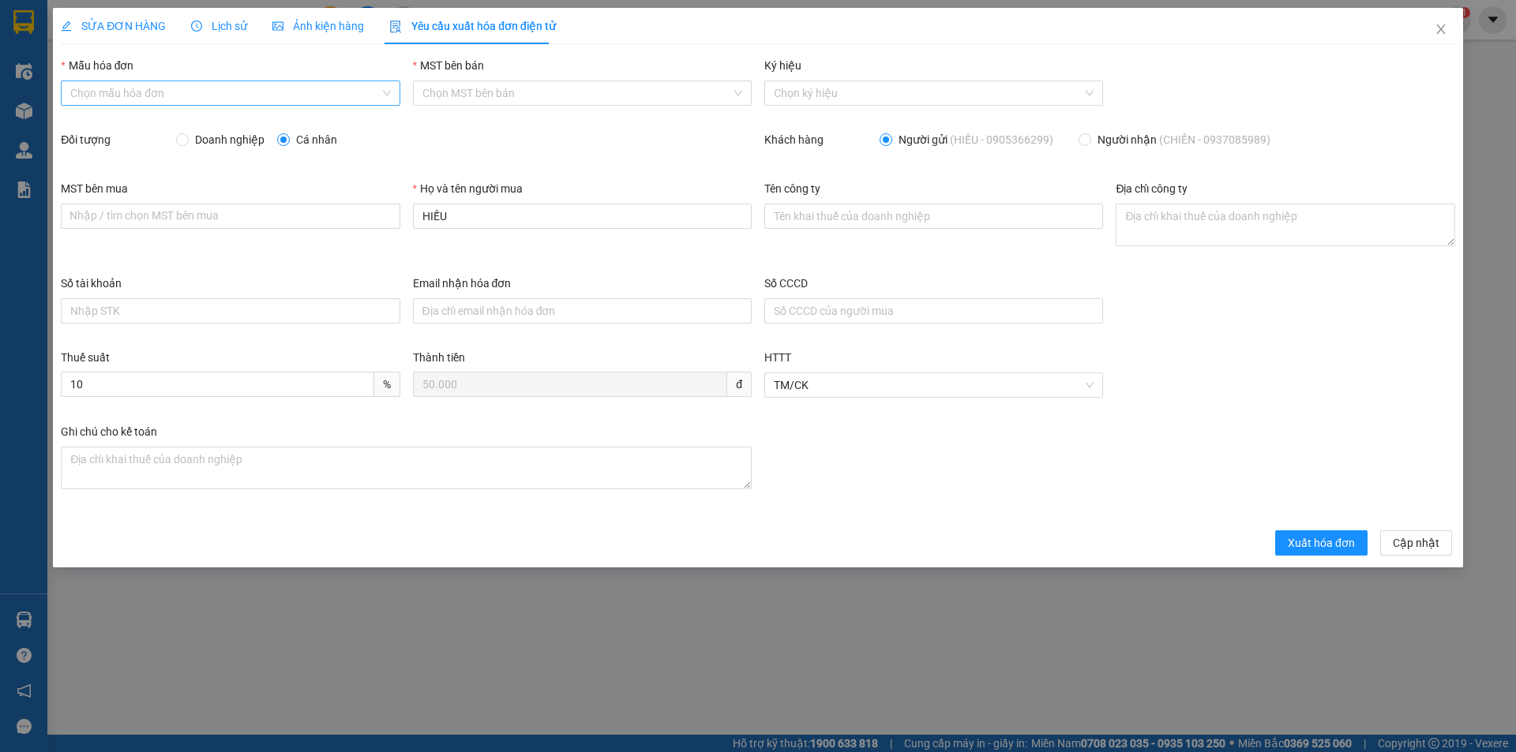
click at [196, 99] on input "Mẫu hóa đơn" at bounding box center [224, 93] width 309 height 24
click at [182, 118] on div "HĐH" at bounding box center [230, 124] width 320 height 17
type input "8"
drag, startPoint x: 396, startPoint y: 223, endPoint x: 377, endPoint y: 228, distance: 20.3
click at [377, 228] on div "MST bên mua Nhập / tìm chọn MST bên mua Họ và tên người mua HIẾU Tên công ty Đị…" at bounding box center [757, 227] width 1407 height 95
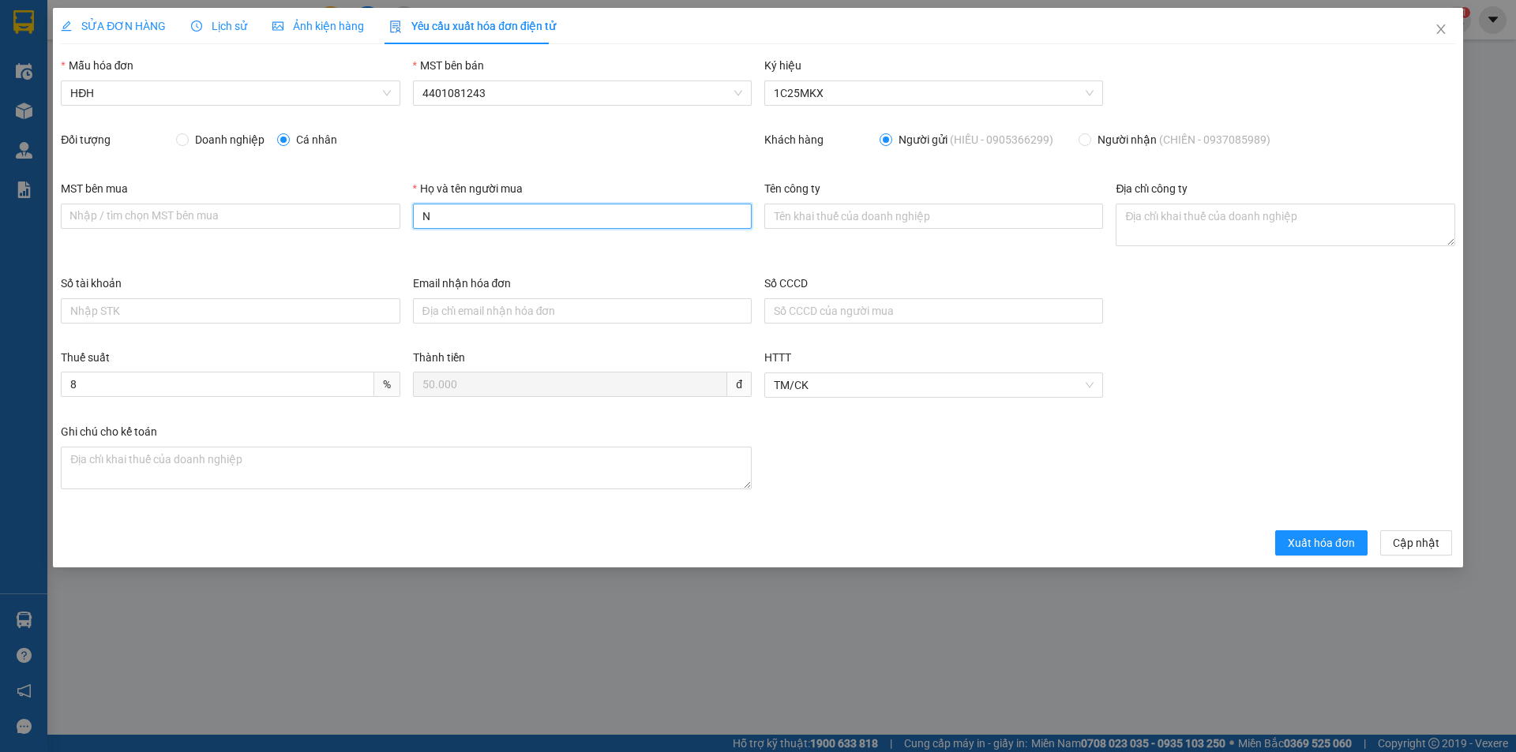
type input "Người mua không lấy hóa đơn"
click at [1325, 548] on span "Xuất hóa đơn" at bounding box center [1321, 543] width 67 height 17
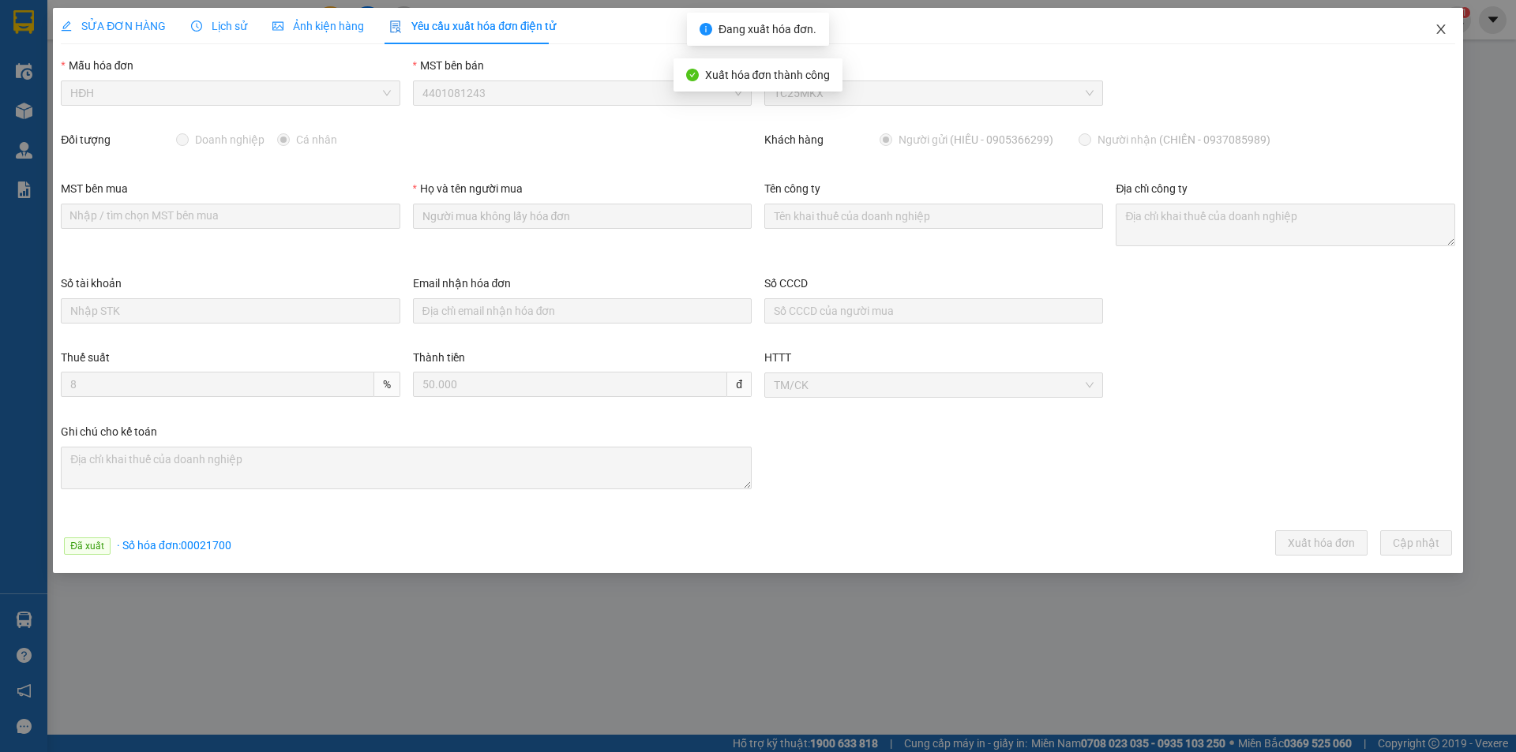
click at [1442, 29] on icon "close" at bounding box center [1440, 28] width 9 height 9
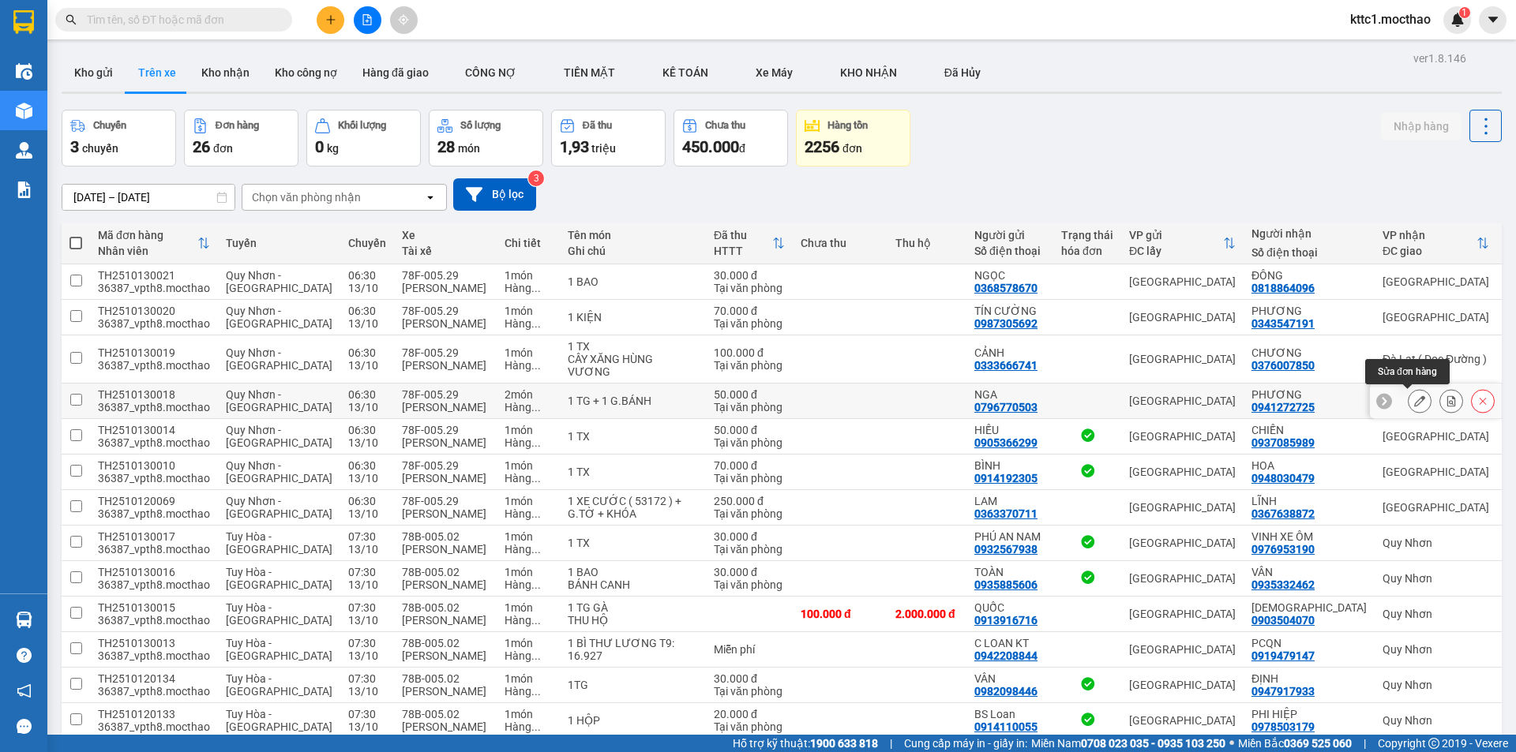
click at [1414, 405] on icon at bounding box center [1419, 401] width 11 height 11
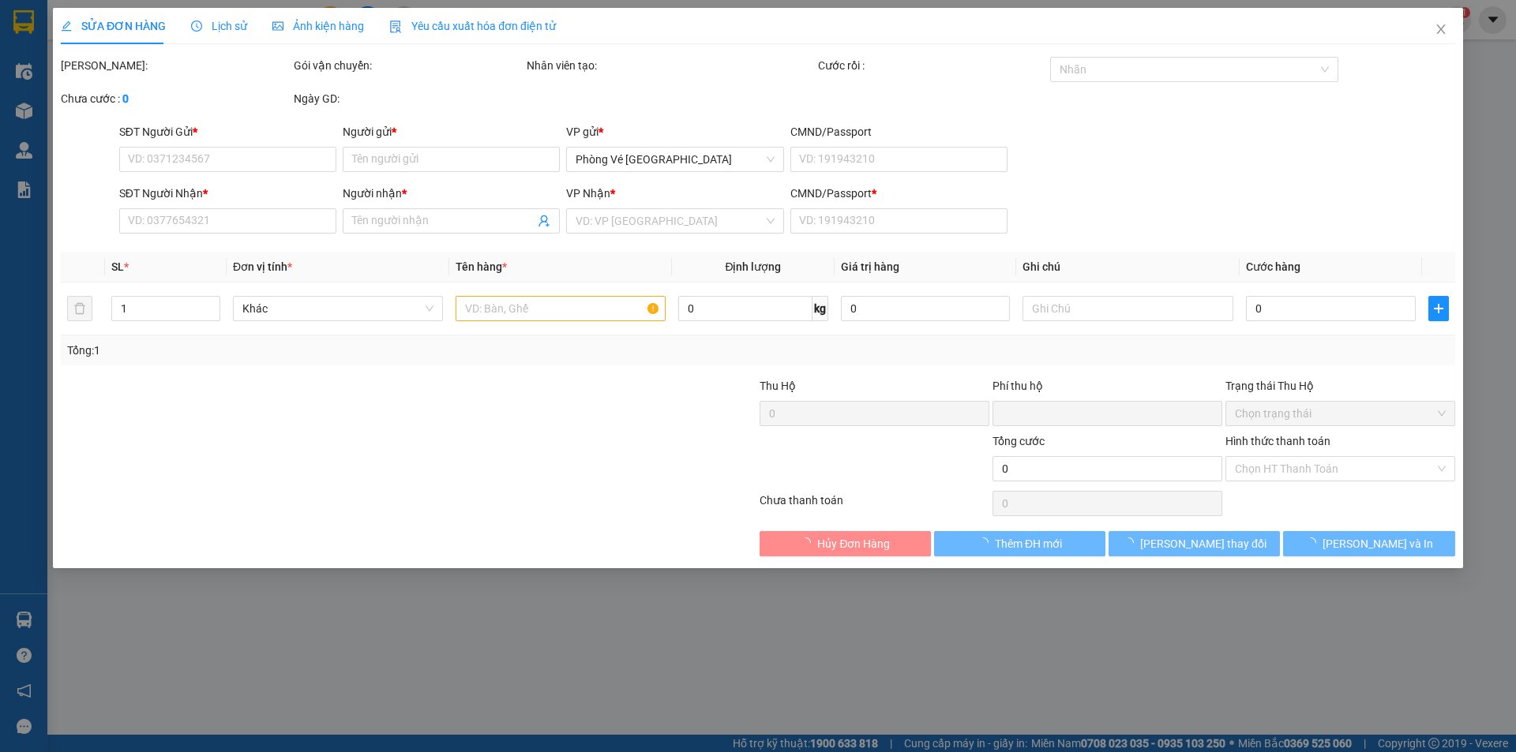
type input "0796770503"
type input "NGA"
type input "0941272725"
type input "PHƯƠNG"
type input "1"
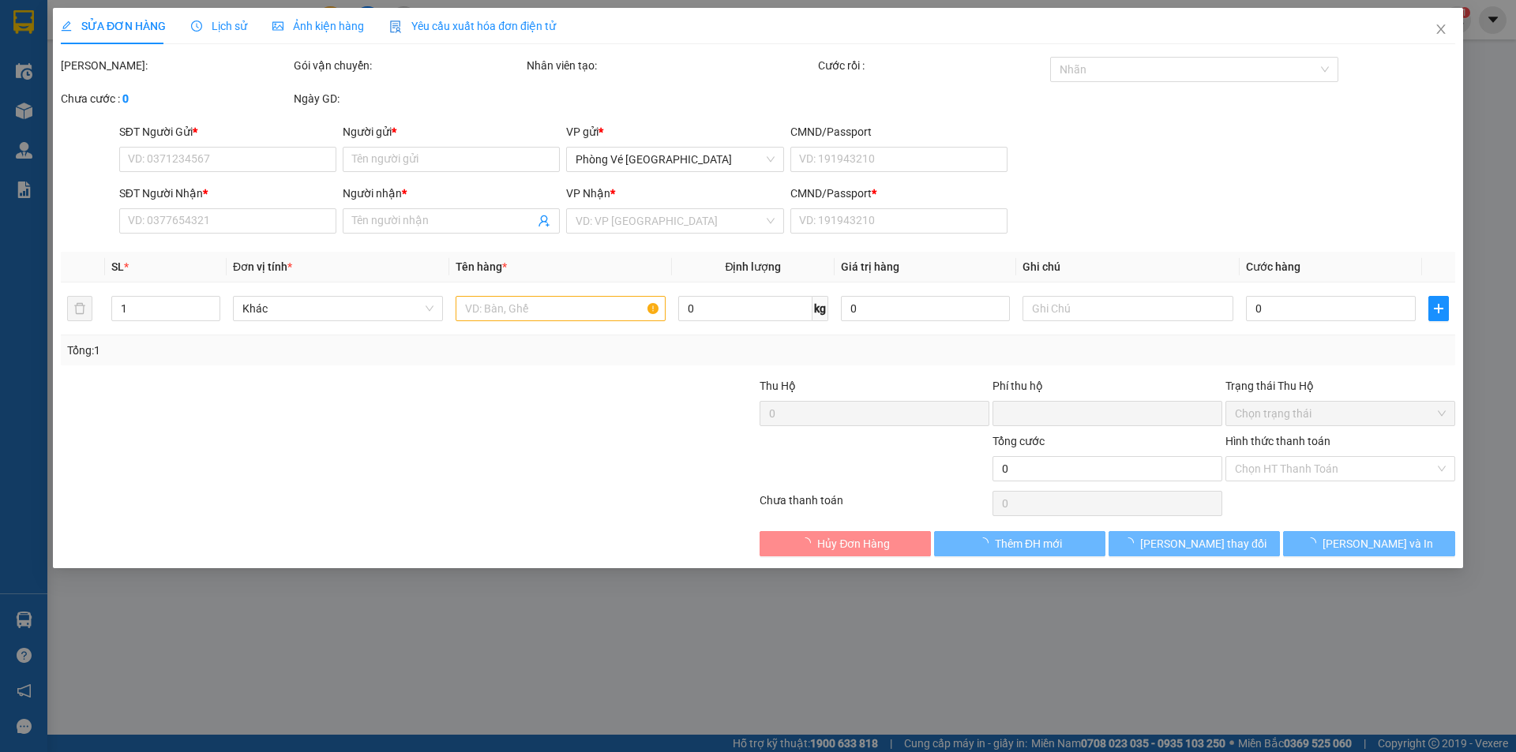
type input "0"
type input "50.000"
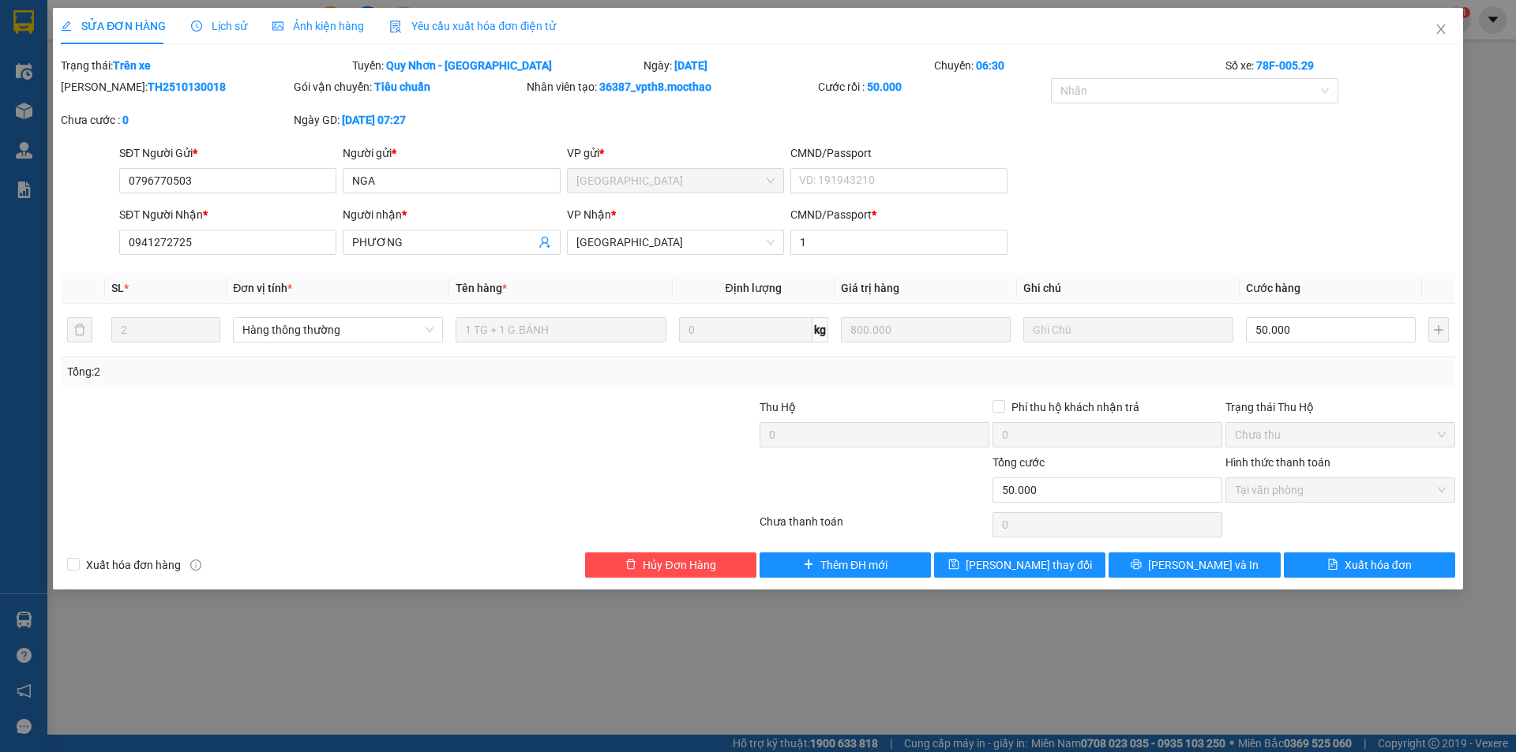
click at [463, 29] on span "Yêu cầu xuất hóa đơn điện tử" at bounding box center [472, 26] width 167 height 13
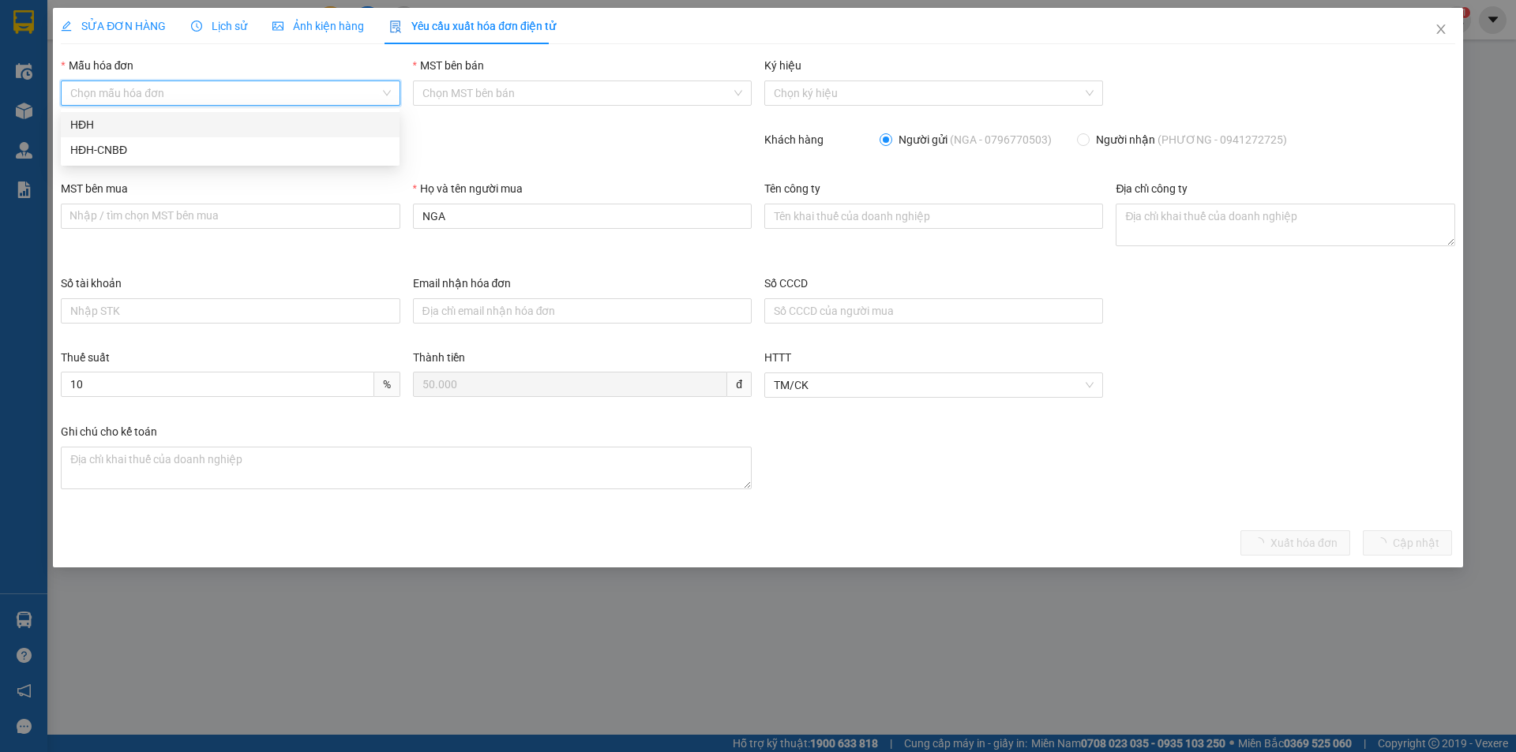
click at [280, 93] on input "Mẫu hóa đơn" at bounding box center [224, 93] width 309 height 24
click at [268, 123] on div "HĐH" at bounding box center [230, 124] width 320 height 17
type input "8"
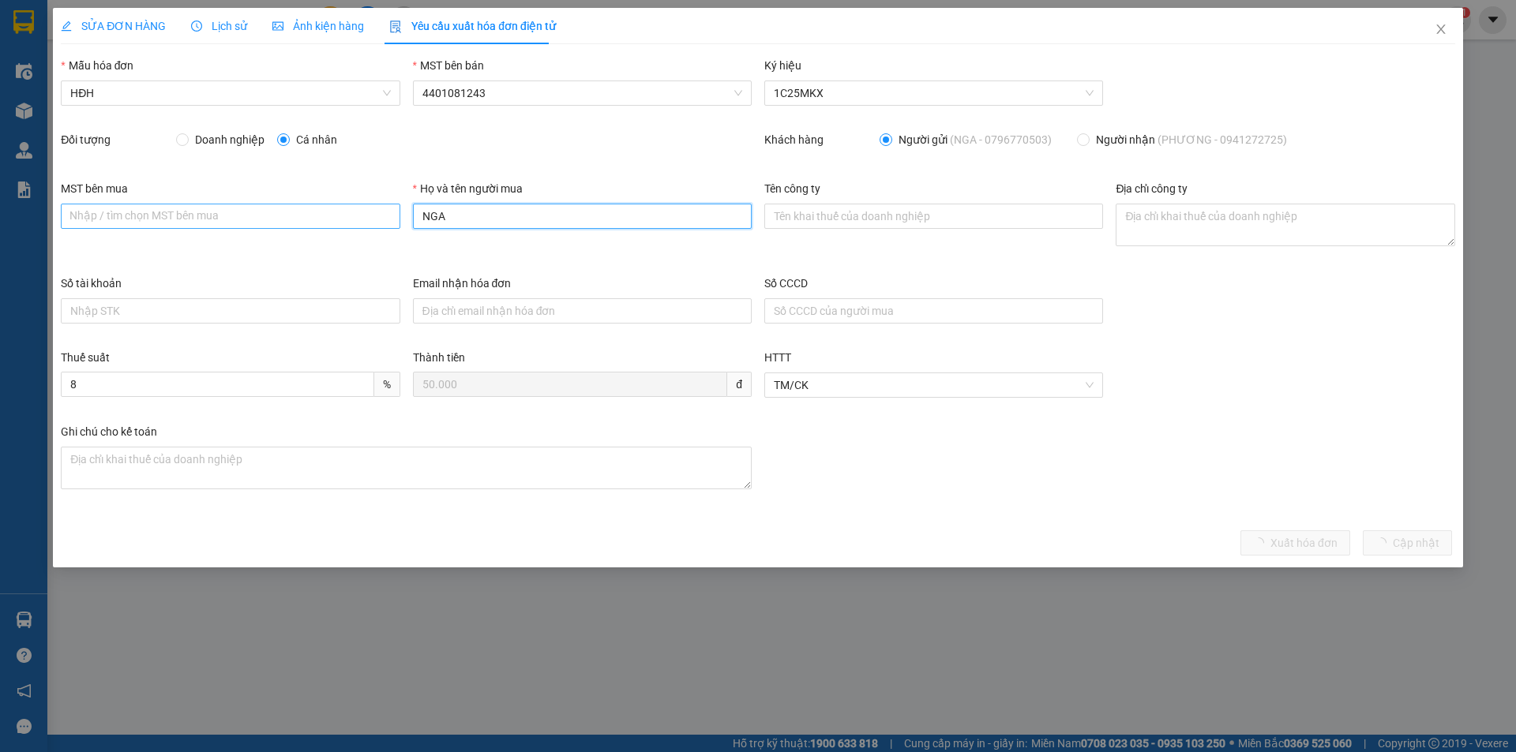
drag, startPoint x: 443, startPoint y: 229, endPoint x: 367, endPoint y: 227, distance: 75.8
click at [376, 231] on div "MST bên mua Nhập / tìm chọn MST bên mua Họ và tên người mua NGA Tên công ty Địa…" at bounding box center [757, 227] width 1407 height 95
drag, startPoint x: 501, startPoint y: 230, endPoint x: 451, endPoint y: 219, distance: 50.8
click at [451, 220] on div "Họ và tên người mua NGA" at bounding box center [582, 207] width 339 height 55
drag, startPoint x: 427, startPoint y: 214, endPoint x: 415, endPoint y: 214, distance: 12.6
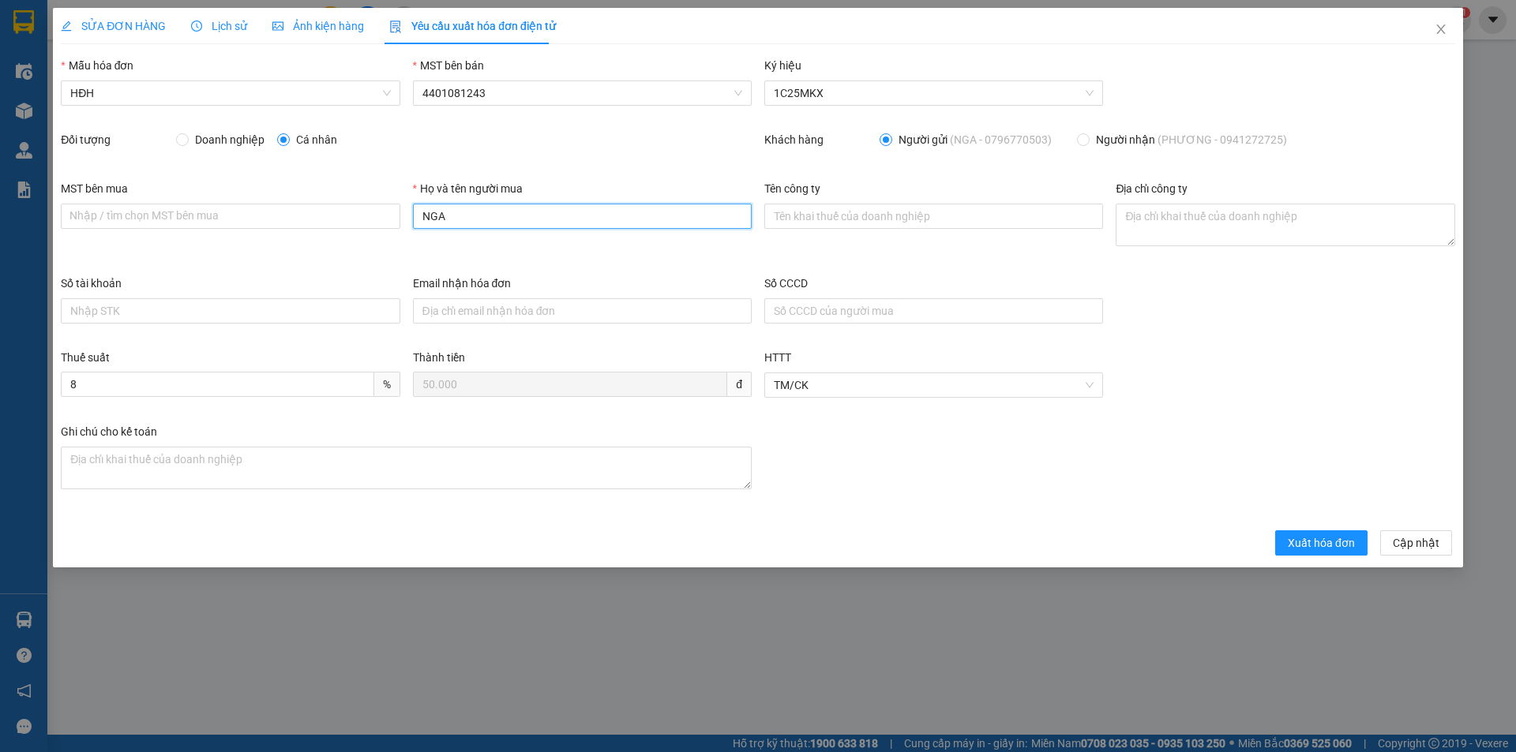
click at [415, 214] on input "NGA" at bounding box center [582, 216] width 339 height 25
type input "Người mua không lấy hóa đơn"
click at [1327, 541] on span "Xuất hóa đơn" at bounding box center [1321, 543] width 67 height 17
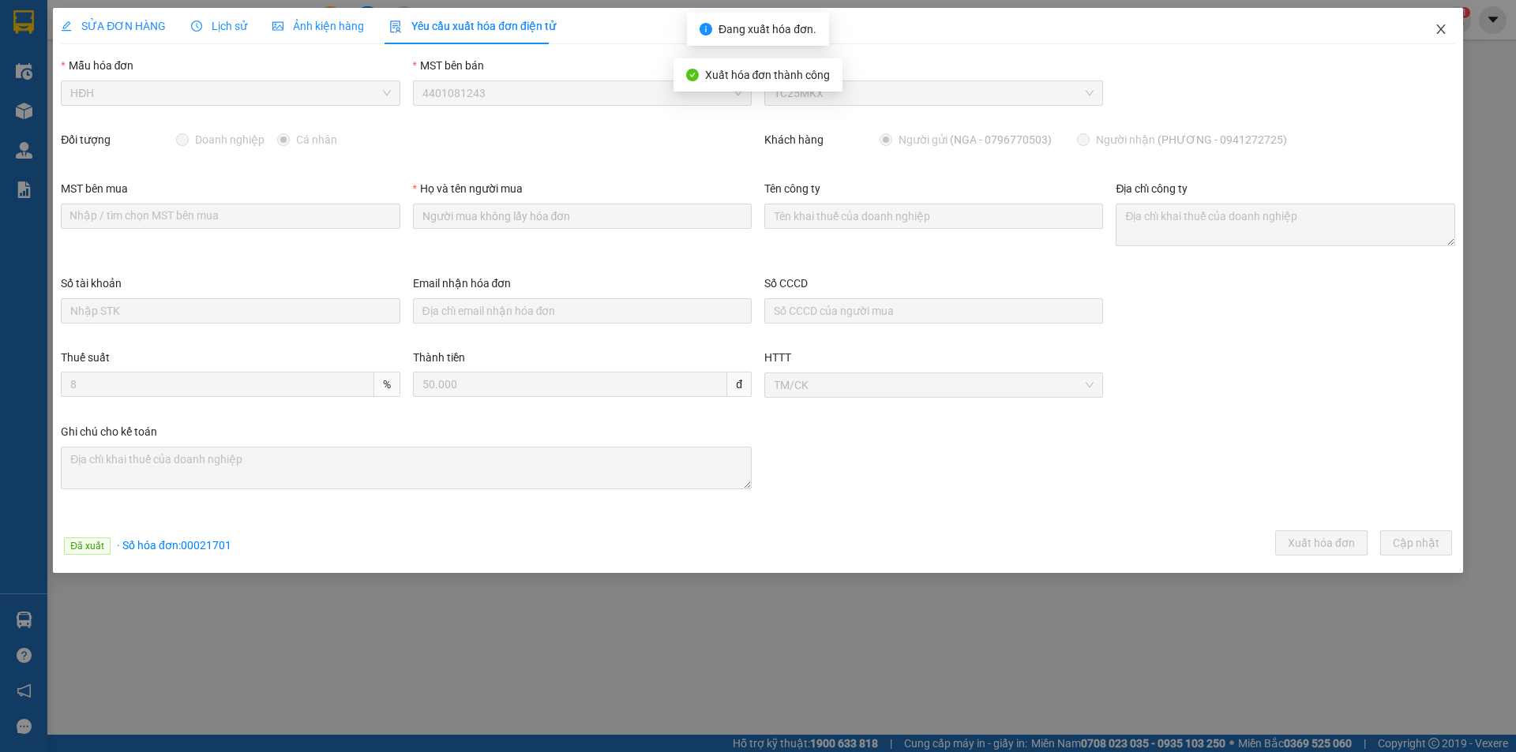
click at [1438, 24] on icon "close" at bounding box center [1441, 29] width 13 height 13
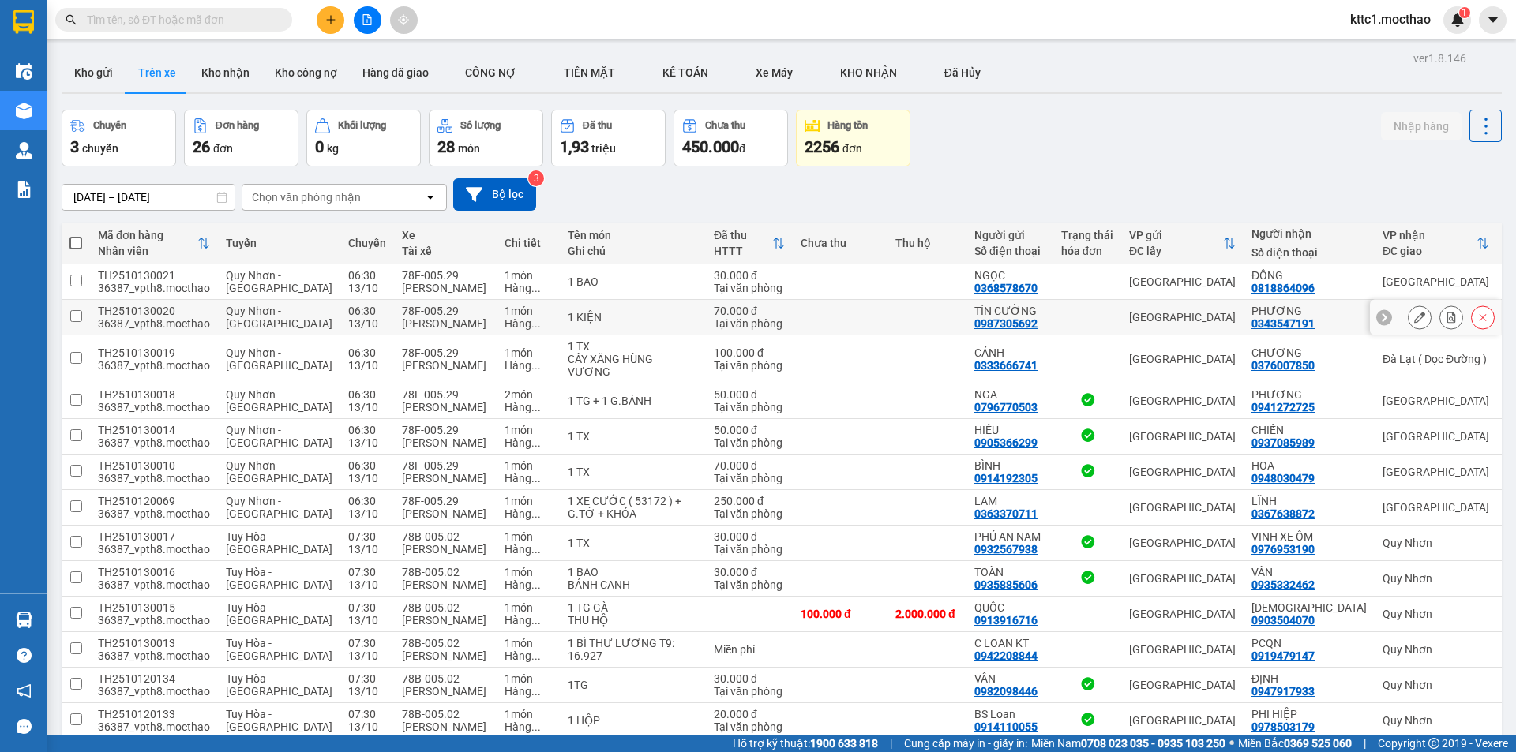
click at [1414, 315] on icon at bounding box center [1419, 317] width 11 height 11
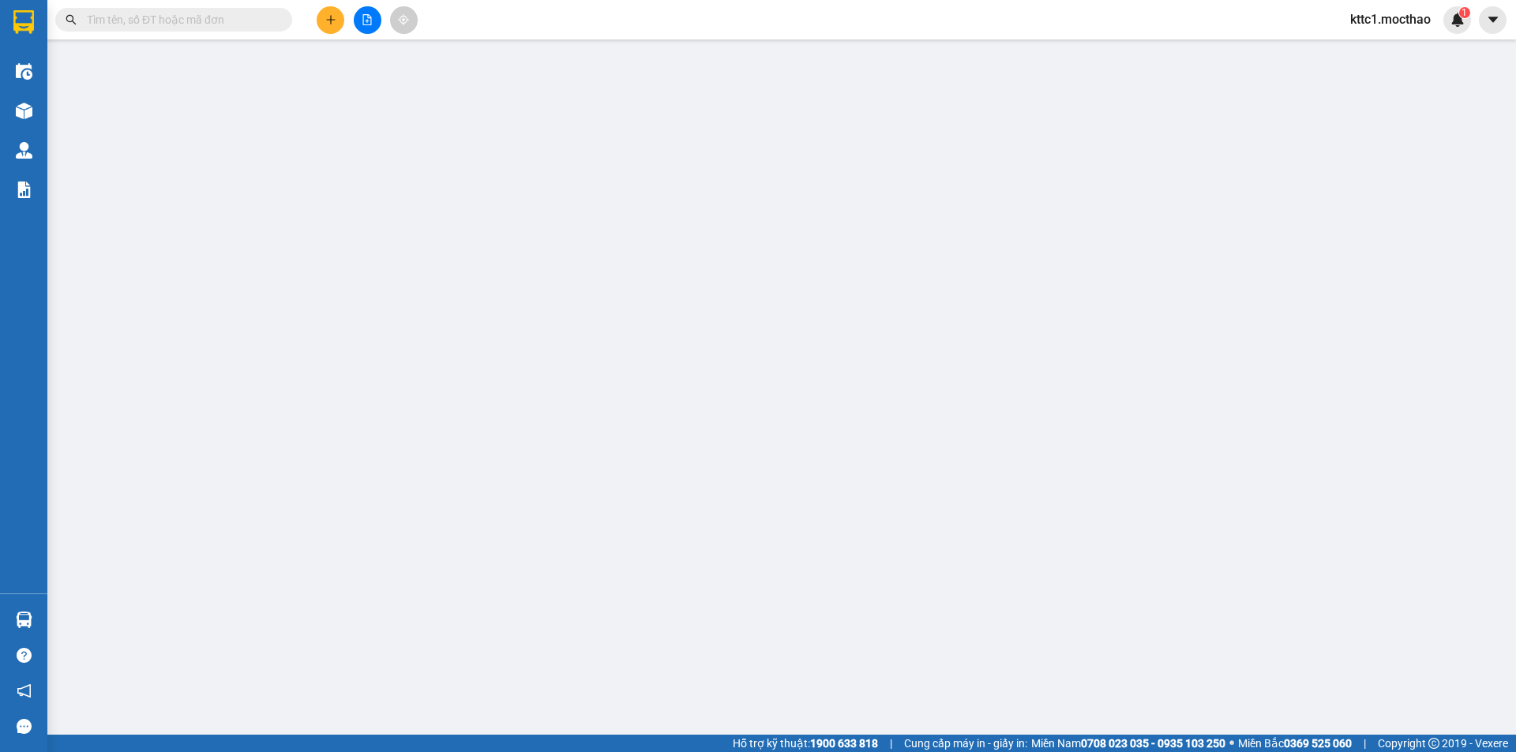
type input "0987305692"
type input "TÍN CƯỜNG"
type input "0343547191"
type input "PHƯƠNG"
type input "1"
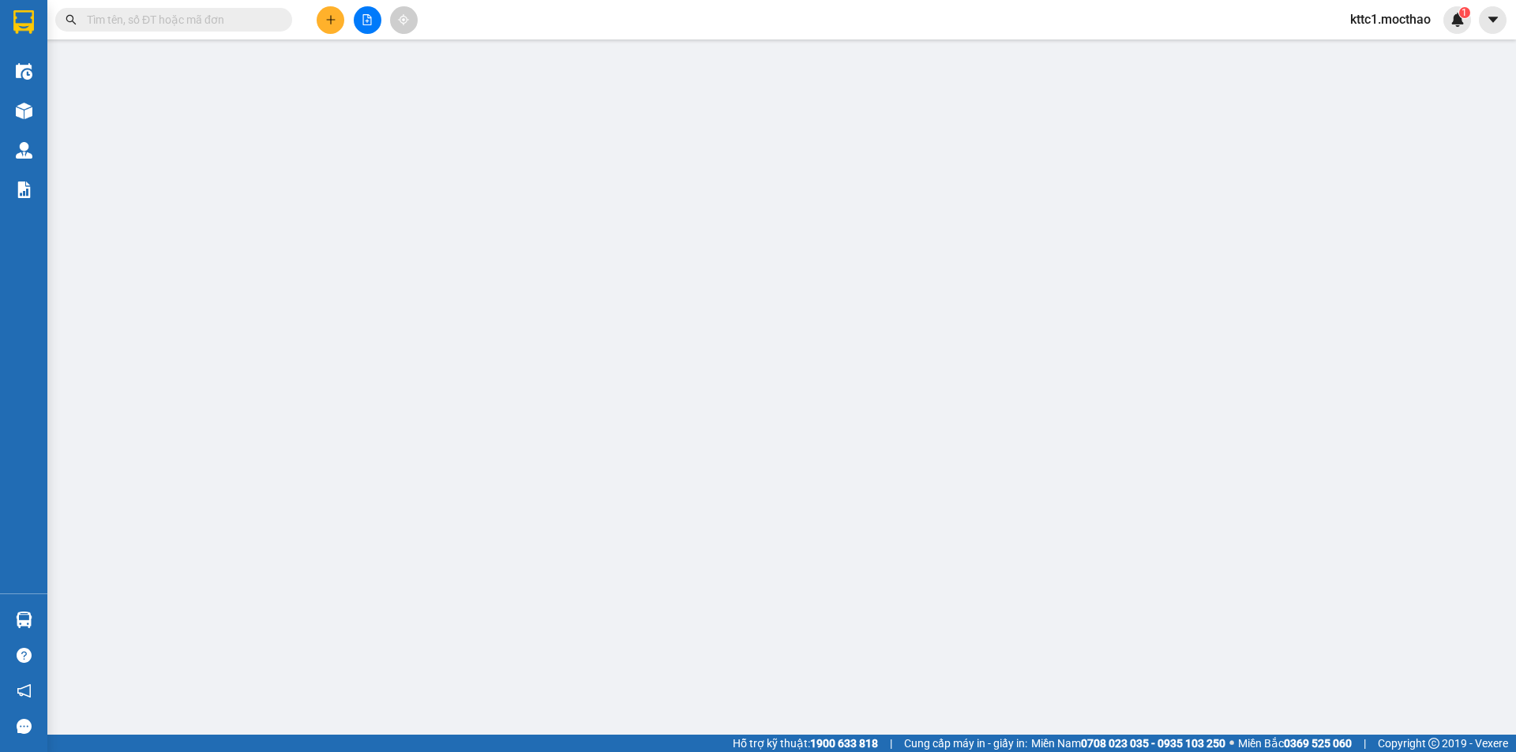
type input "0"
type input "70.000"
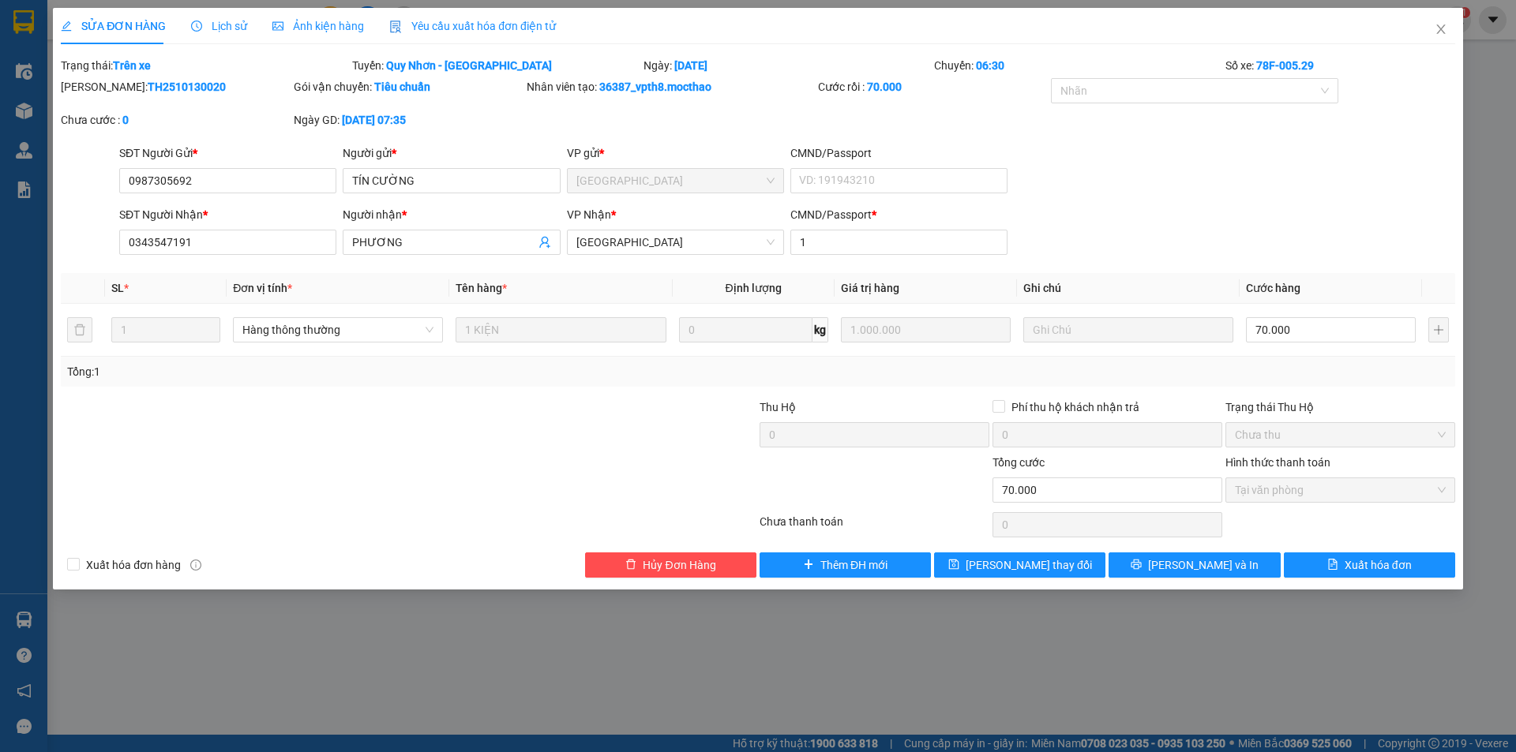
click at [472, 26] on span "Yêu cầu xuất hóa đơn điện tử" at bounding box center [472, 26] width 167 height 13
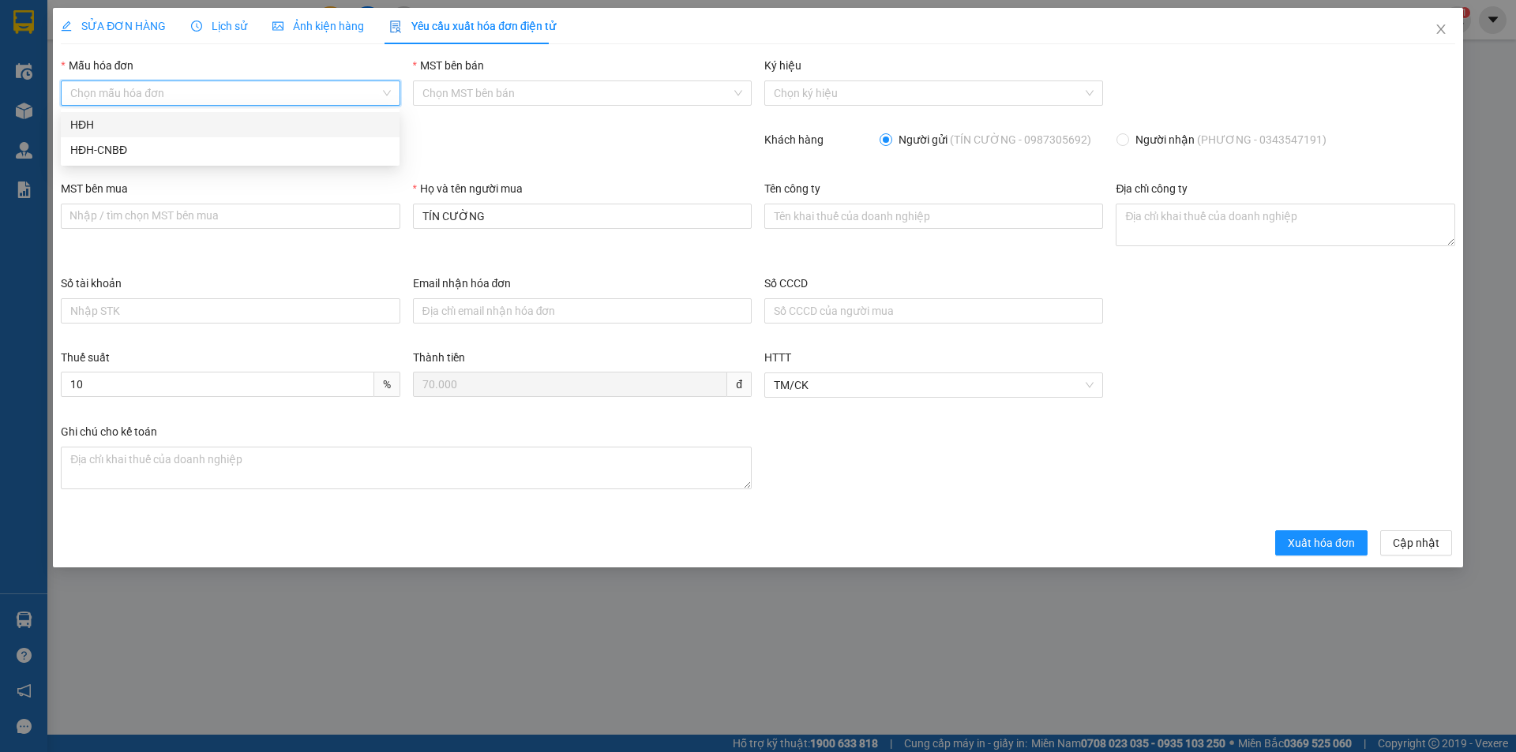
click at [180, 95] on input "Mẫu hóa đơn" at bounding box center [224, 93] width 309 height 24
click at [148, 120] on div "HĐH" at bounding box center [230, 124] width 320 height 17
type input "8"
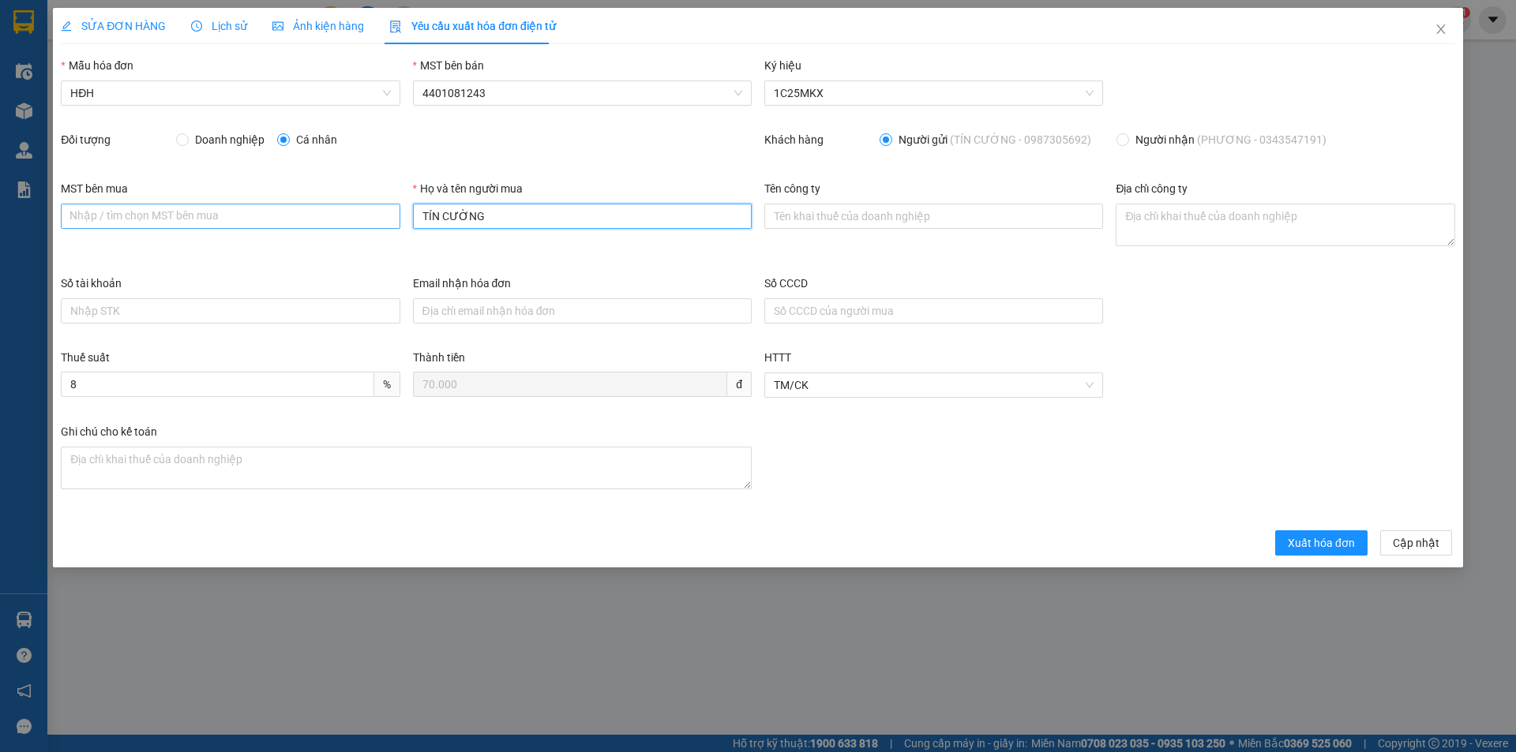
drag, startPoint x: 463, startPoint y: 216, endPoint x: 341, endPoint y: 218, distance: 122.4
click at [347, 219] on div "MST bên mua Nhập / tìm chọn MST bên mua Họ và tên người mua TÍN CƯỜNG Tên công …" at bounding box center [757, 227] width 1407 height 95
type input "Người mua không lấy hóa đơn"
click at [1326, 542] on span "Xuất hóa đơn" at bounding box center [1321, 543] width 67 height 17
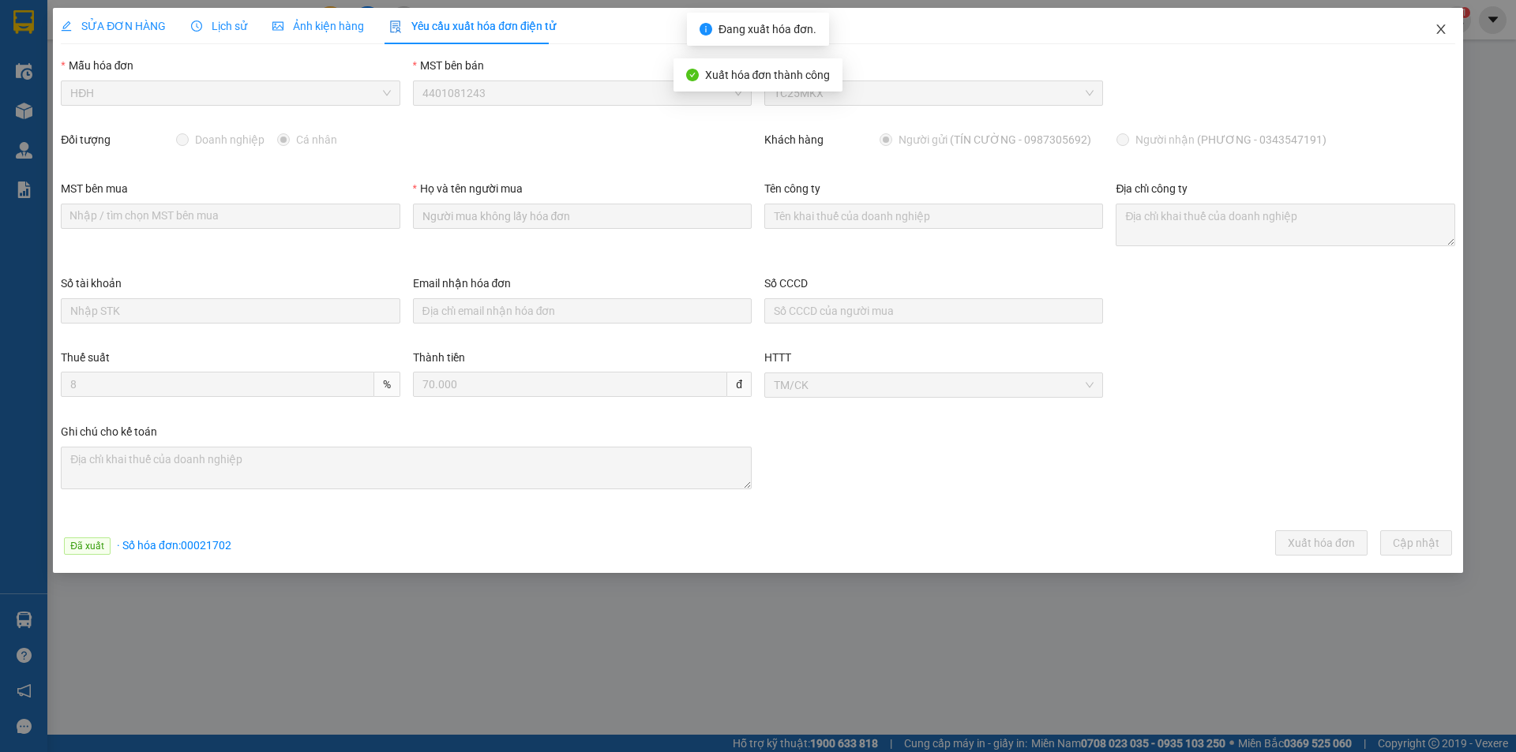
click at [1447, 31] on span "Close" at bounding box center [1441, 30] width 44 height 44
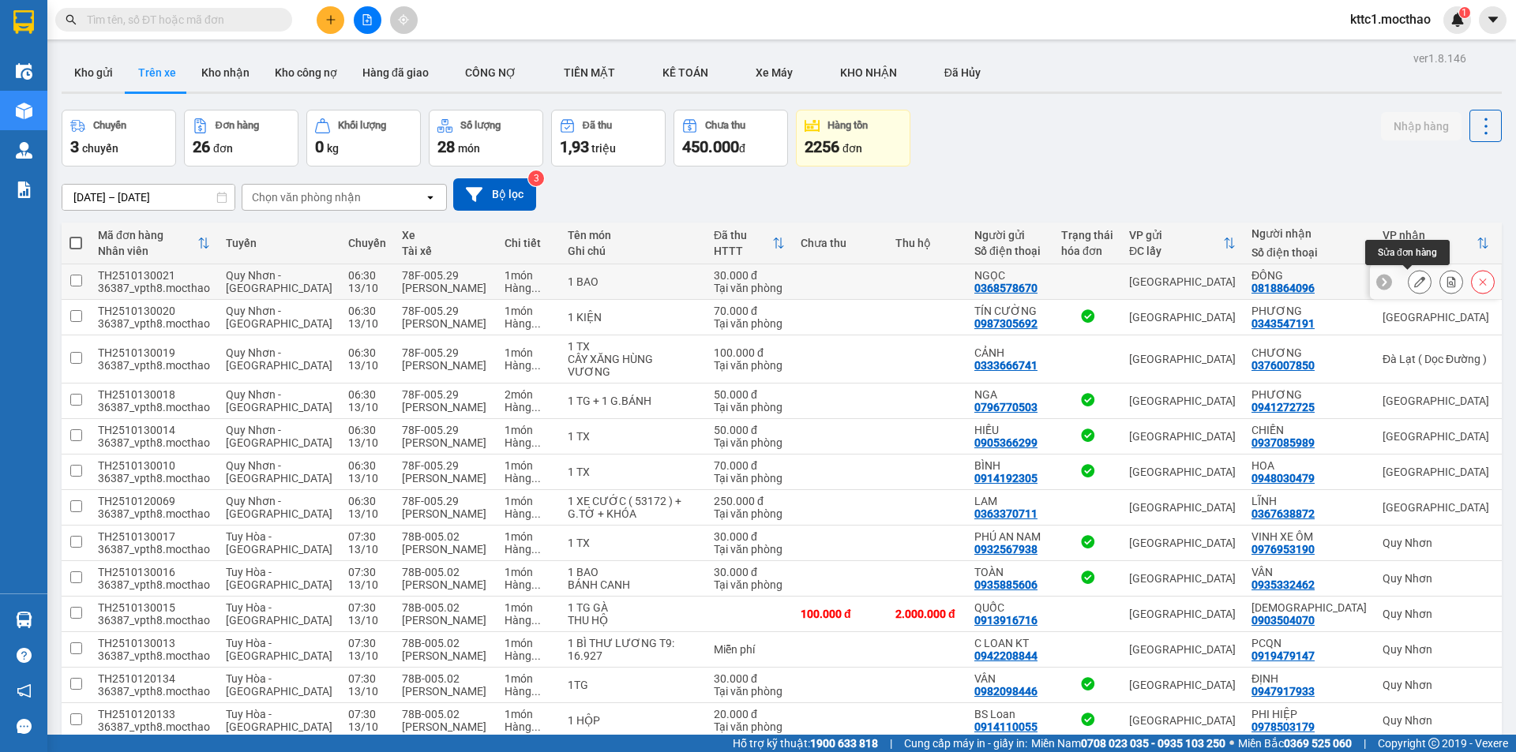
click at [1409, 276] on button at bounding box center [1420, 282] width 22 height 28
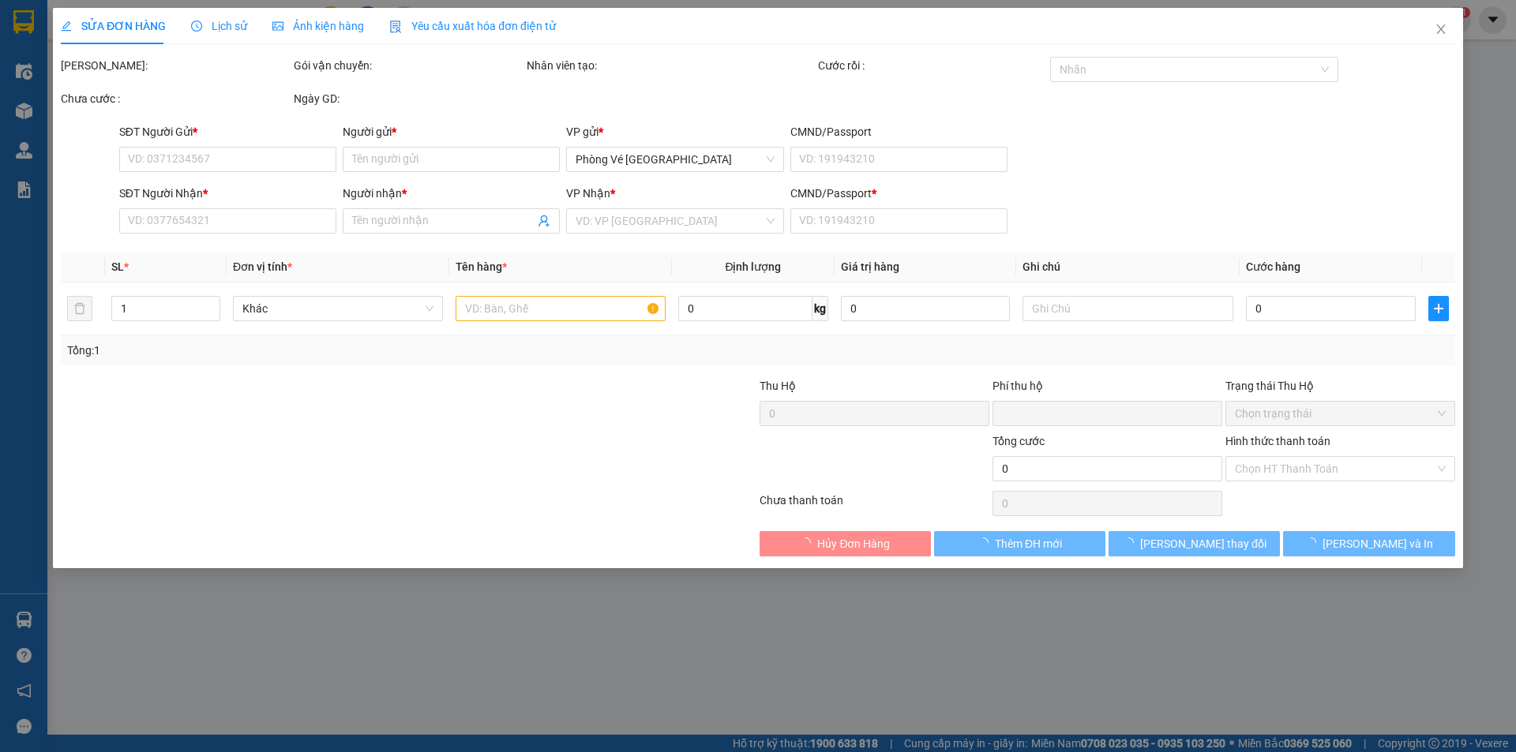
type input "0368578670"
type input "NGỌC"
type input "0818864096"
type input "ĐÔNG"
type input "0"
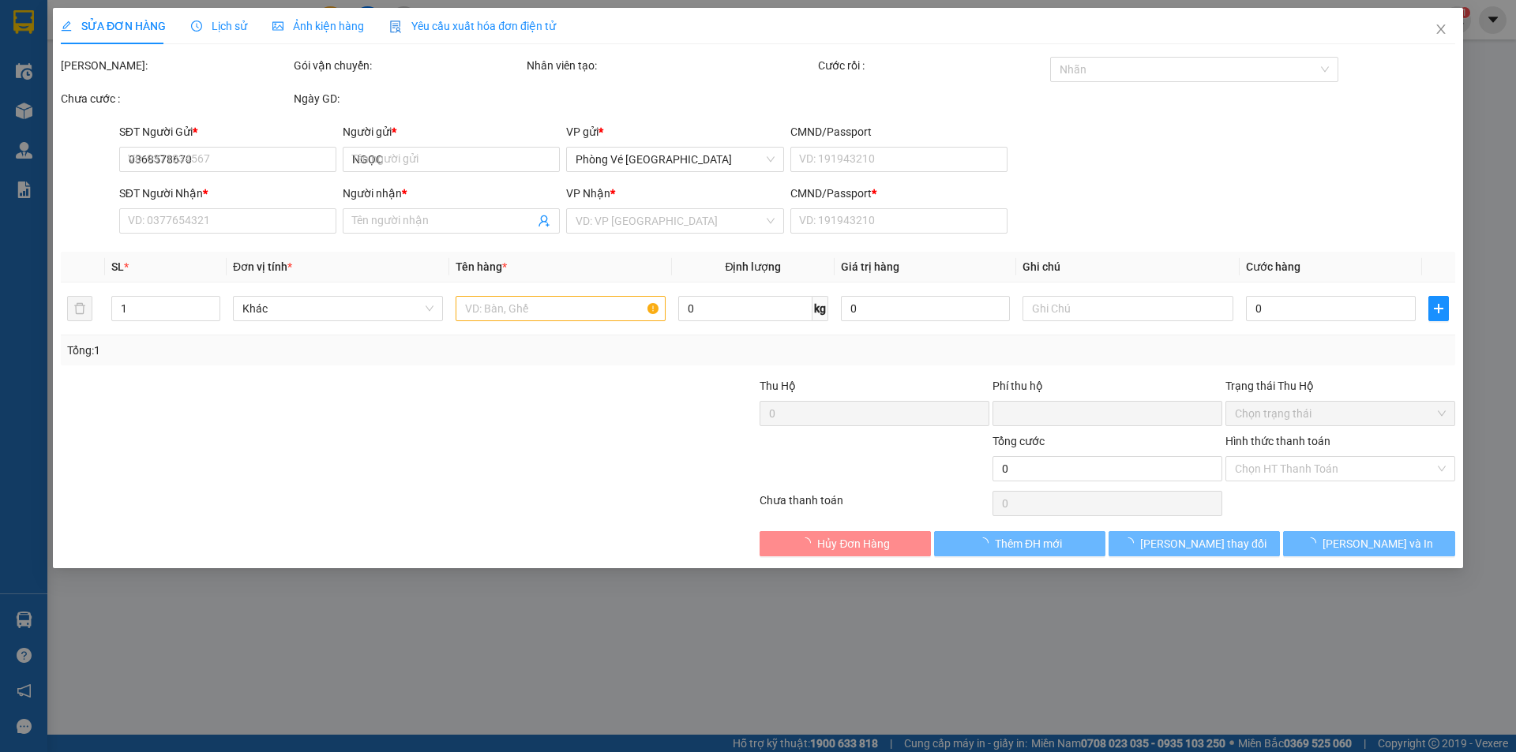
type input "0"
type input "30.000"
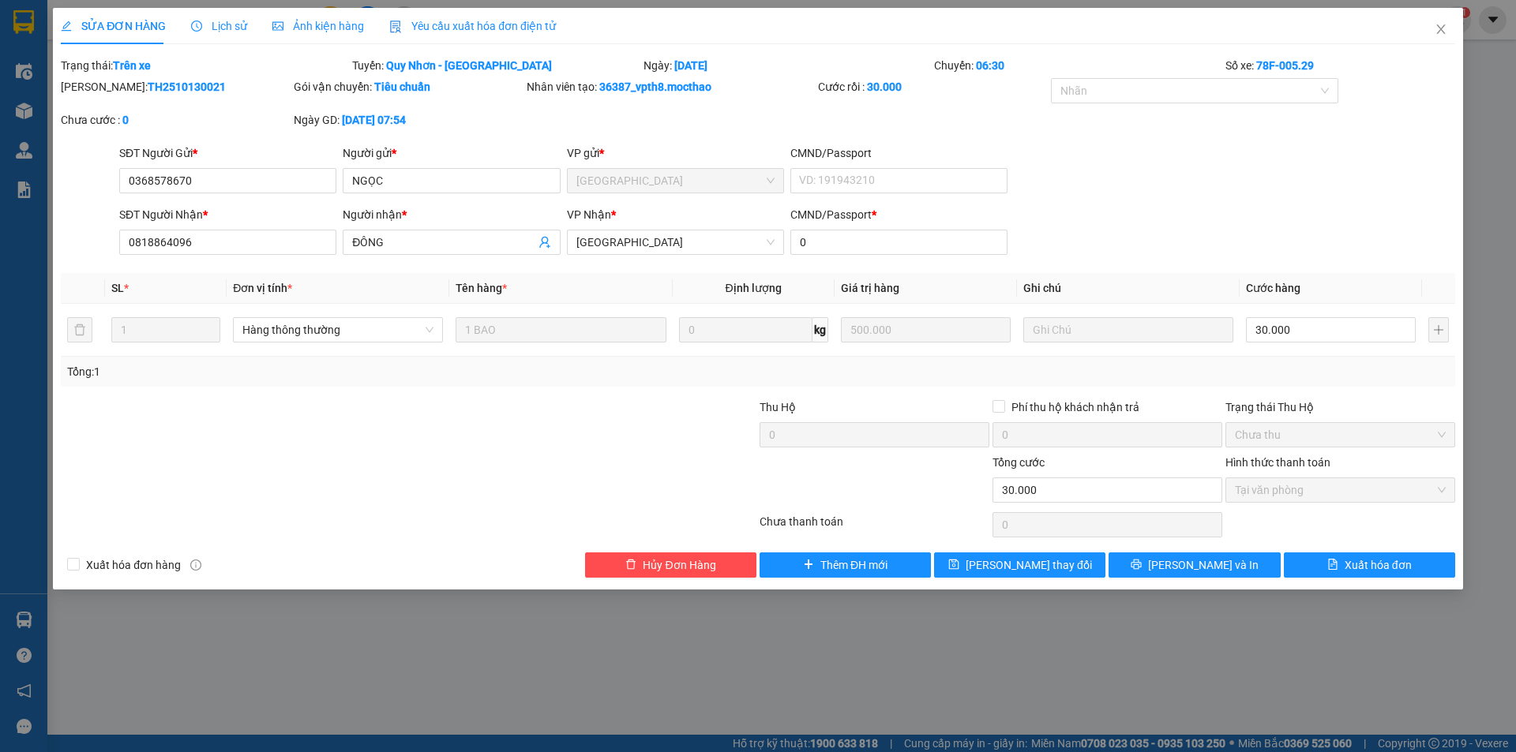
click at [498, 24] on span "Yêu cầu xuất hóa đơn điện tử" at bounding box center [472, 26] width 167 height 13
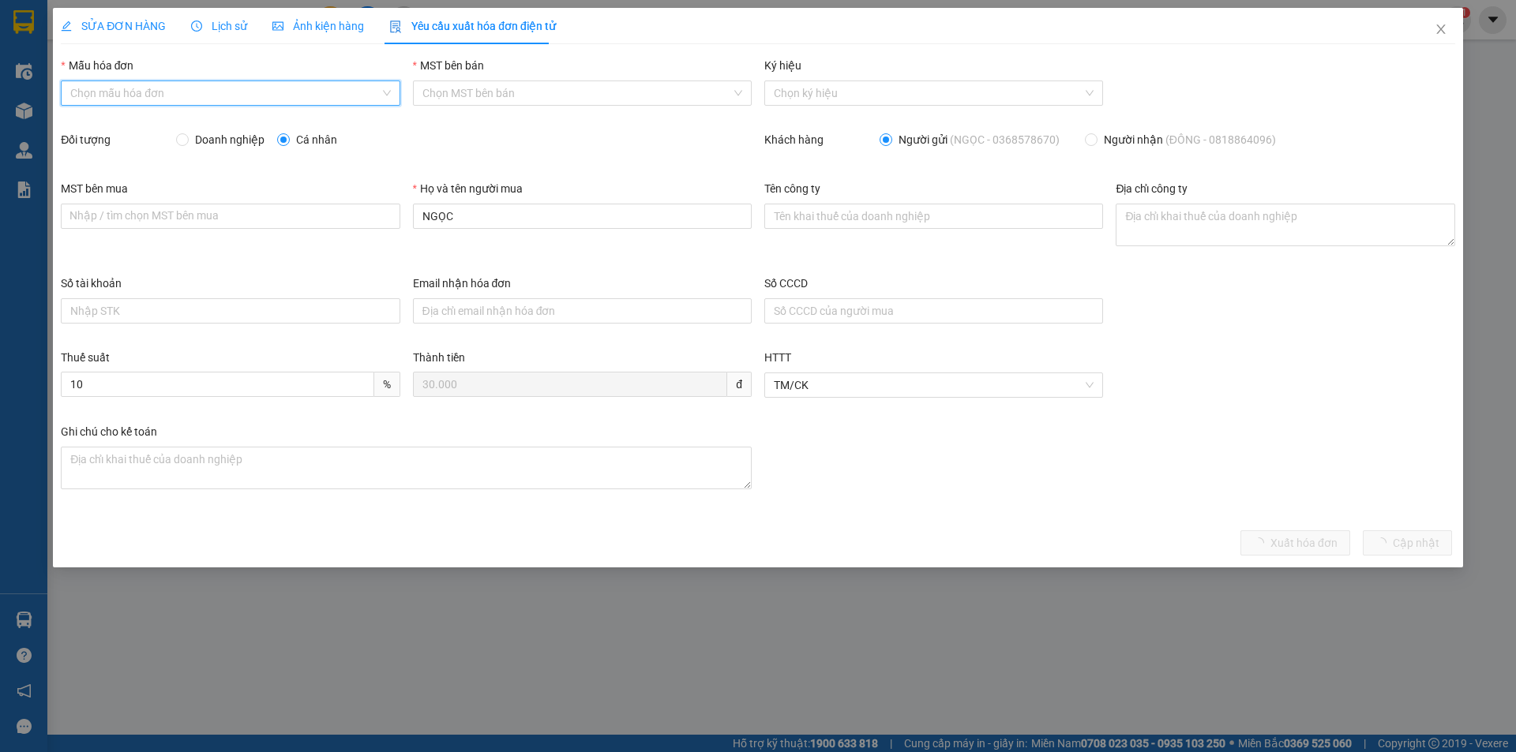
click at [262, 90] on input "Mẫu hóa đơn" at bounding box center [224, 93] width 309 height 24
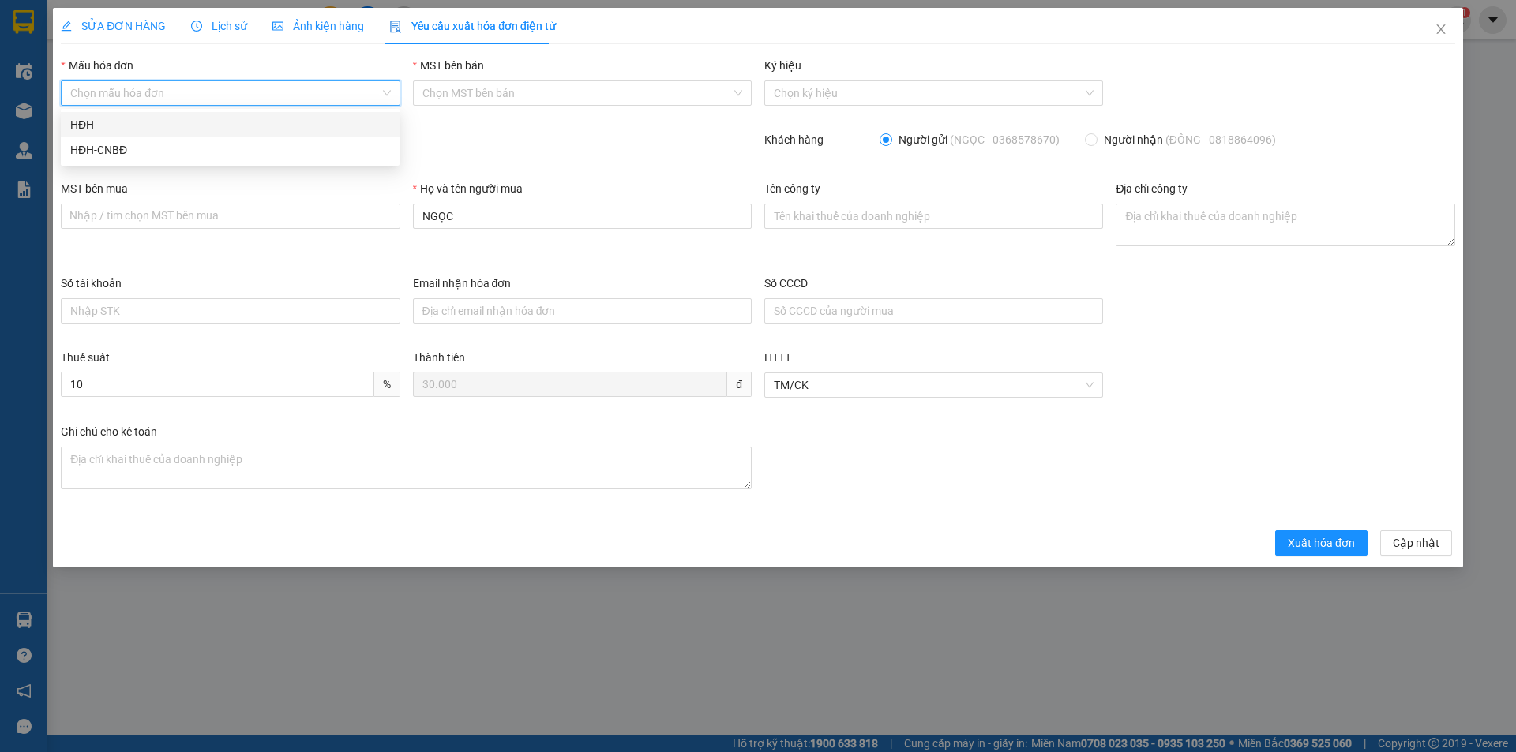
click at [236, 123] on div "HĐH" at bounding box center [230, 124] width 320 height 17
type input "8"
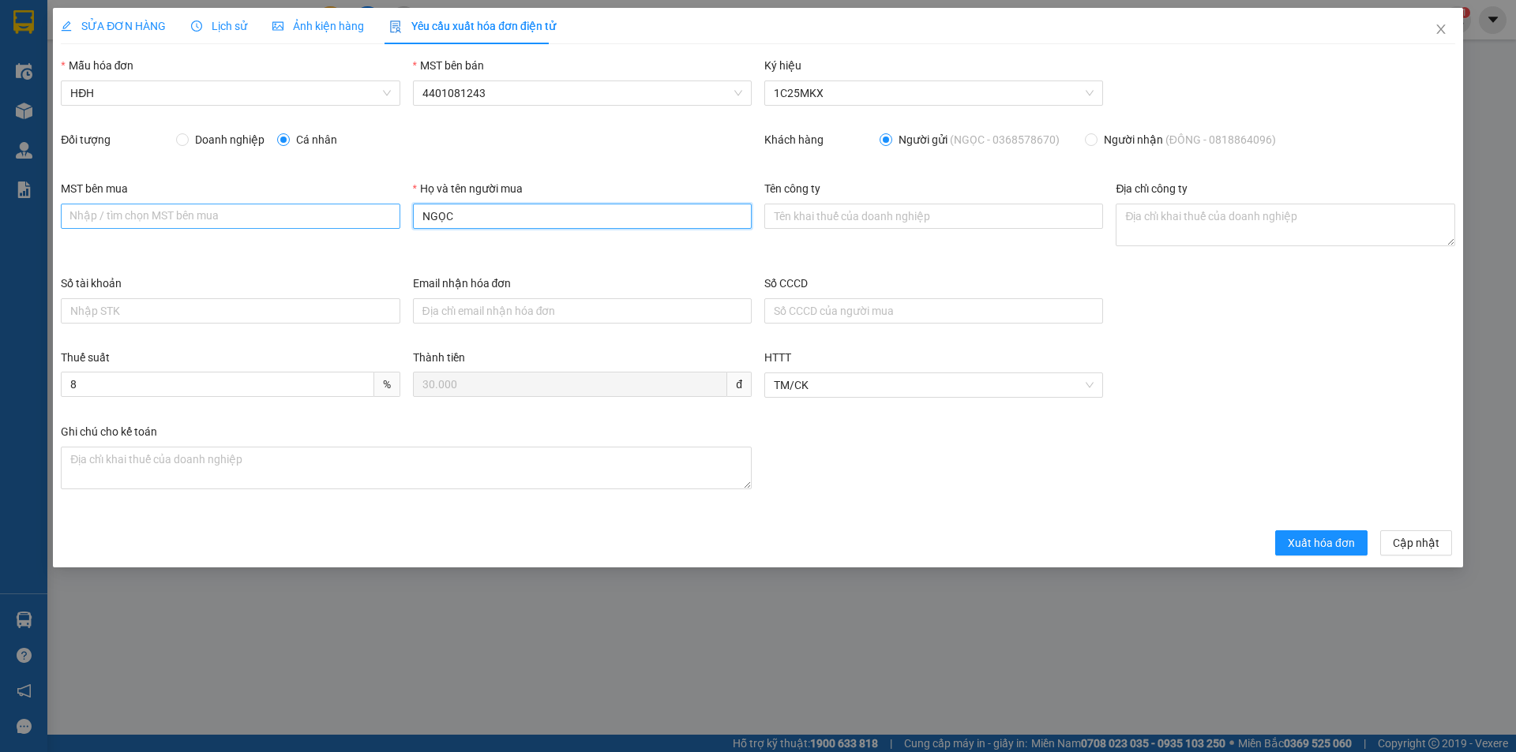
drag, startPoint x: 505, startPoint y: 220, endPoint x: 385, endPoint y: 216, distance: 119.3
click at [385, 216] on div "MST bên mua Nhập / tìm chọn MST bên mua Họ và tên người mua NGỌC Tên công ty Đị…" at bounding box center [757, 227] width 1407 height 95
type input "Người mua không lấy hóa đơn"
click at [1305, 539] on span "Xuất hóa đơn" at bounding box center [1321, 543] width 67 height 17
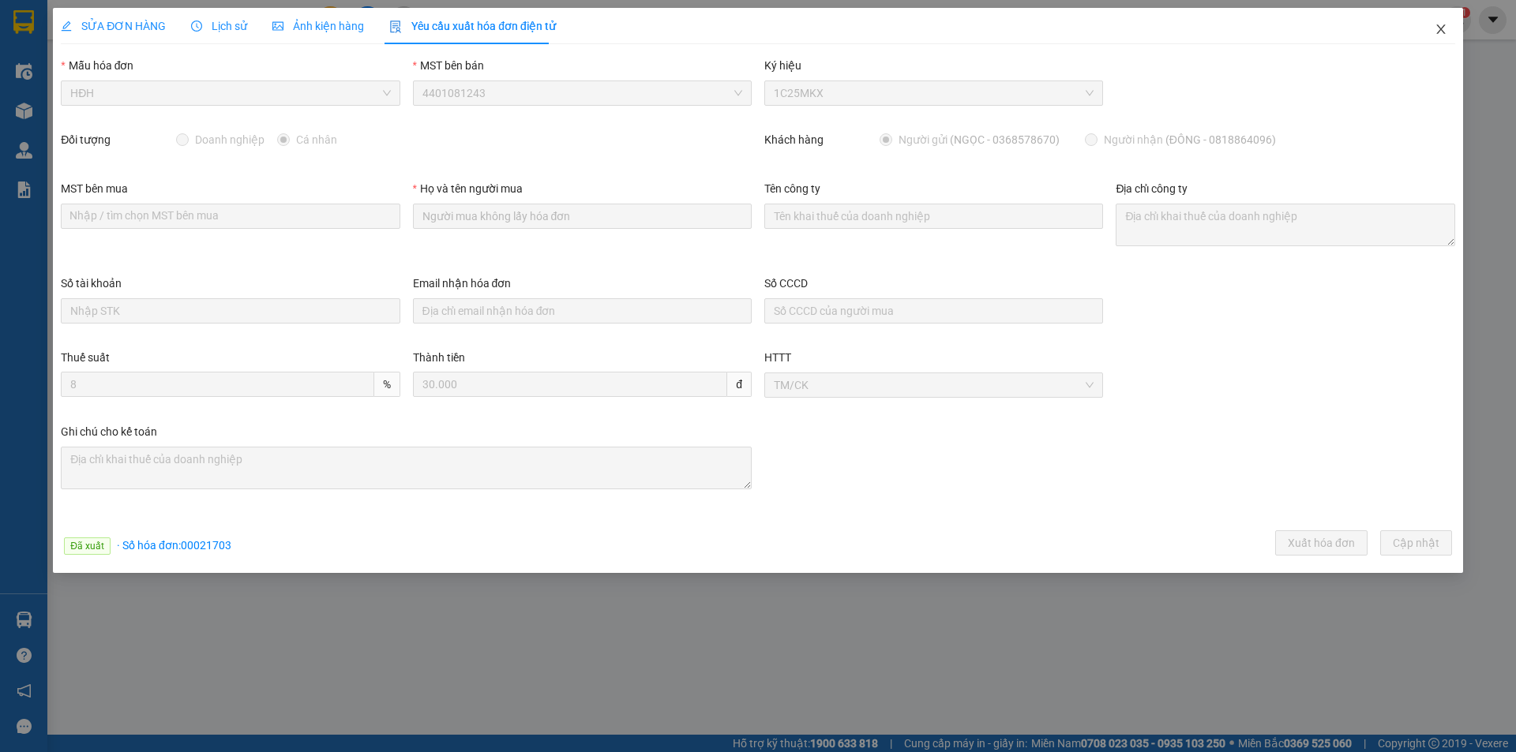
click at [1437, 28] on icon "close" at bounding box center [1441, 29] width 13 height 13
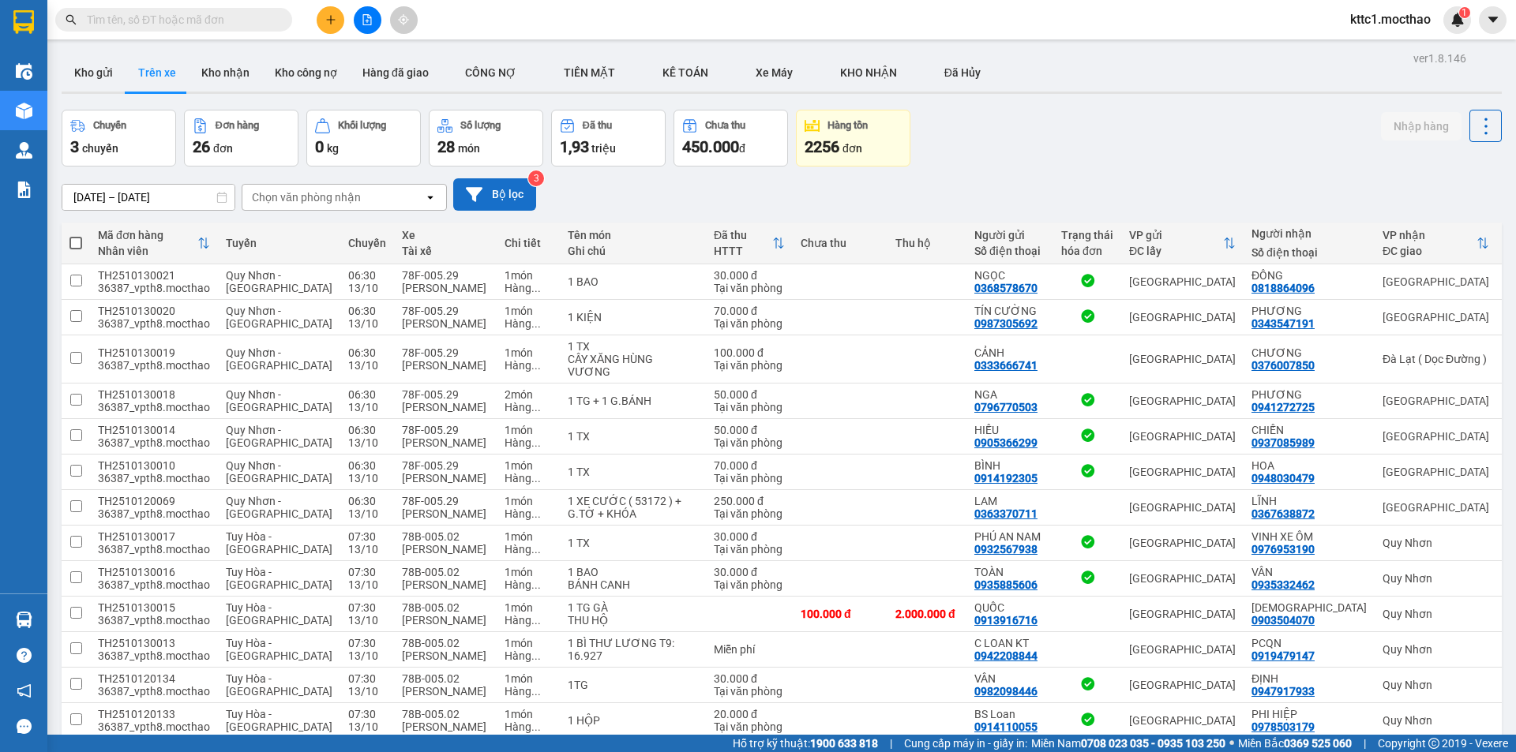
click at [470, 202] on icon at bounding box center [474, 194] width 17 height 17
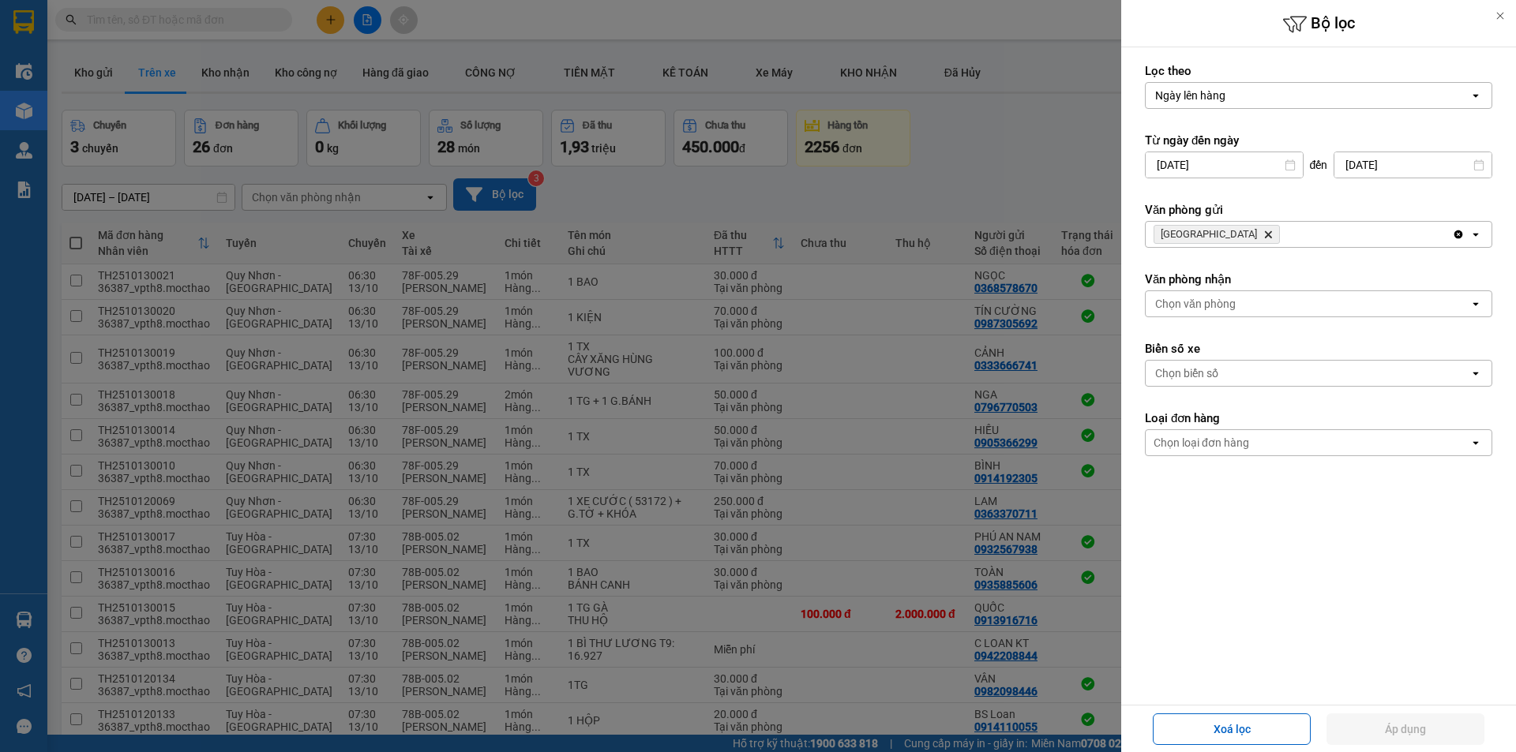
click at [1263, 232] on icon "Delete" at bounding box center [1267, 234] width 9 height 9
click at [1200, 232] on div "Chọn văn phòng" at bounding box center [1195, 235] width 81 height 16
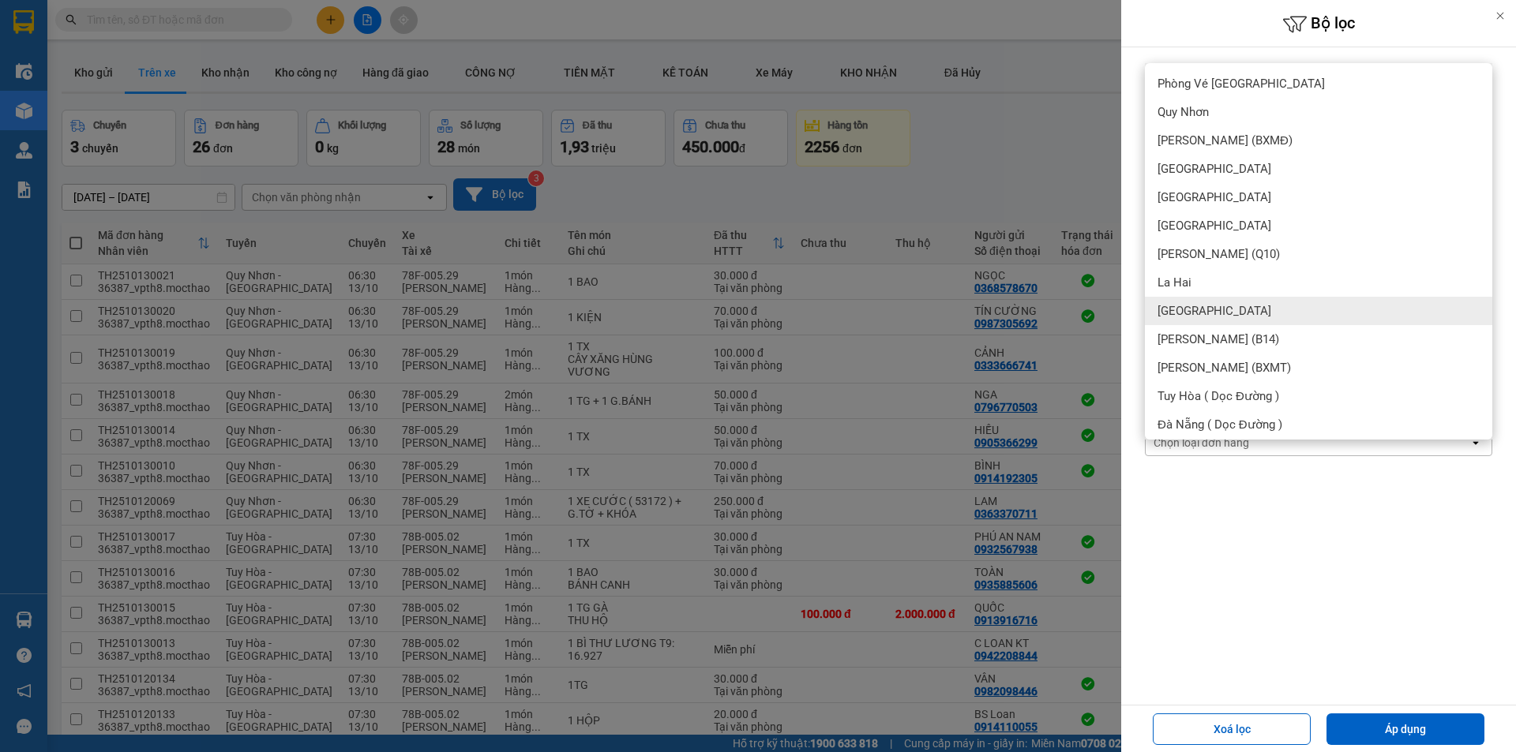
click at [1198, 307] on span "[GEOGRAPHIC_DATA]" at bounding box center [1214, 311] width 114 height 16
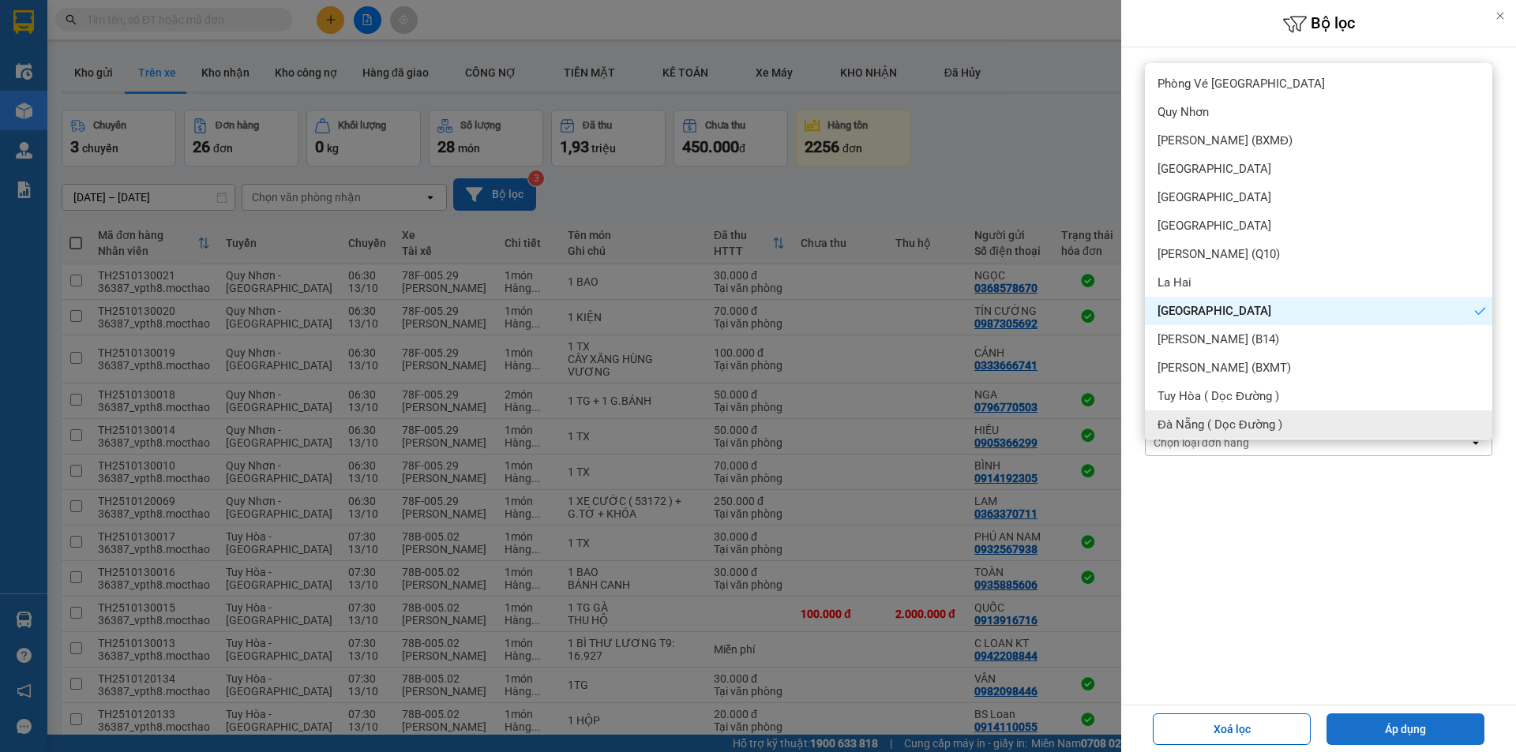
click at [1396, 724] on button "Áp dụng" at bounding box center [1405, 730] width 158 height 32
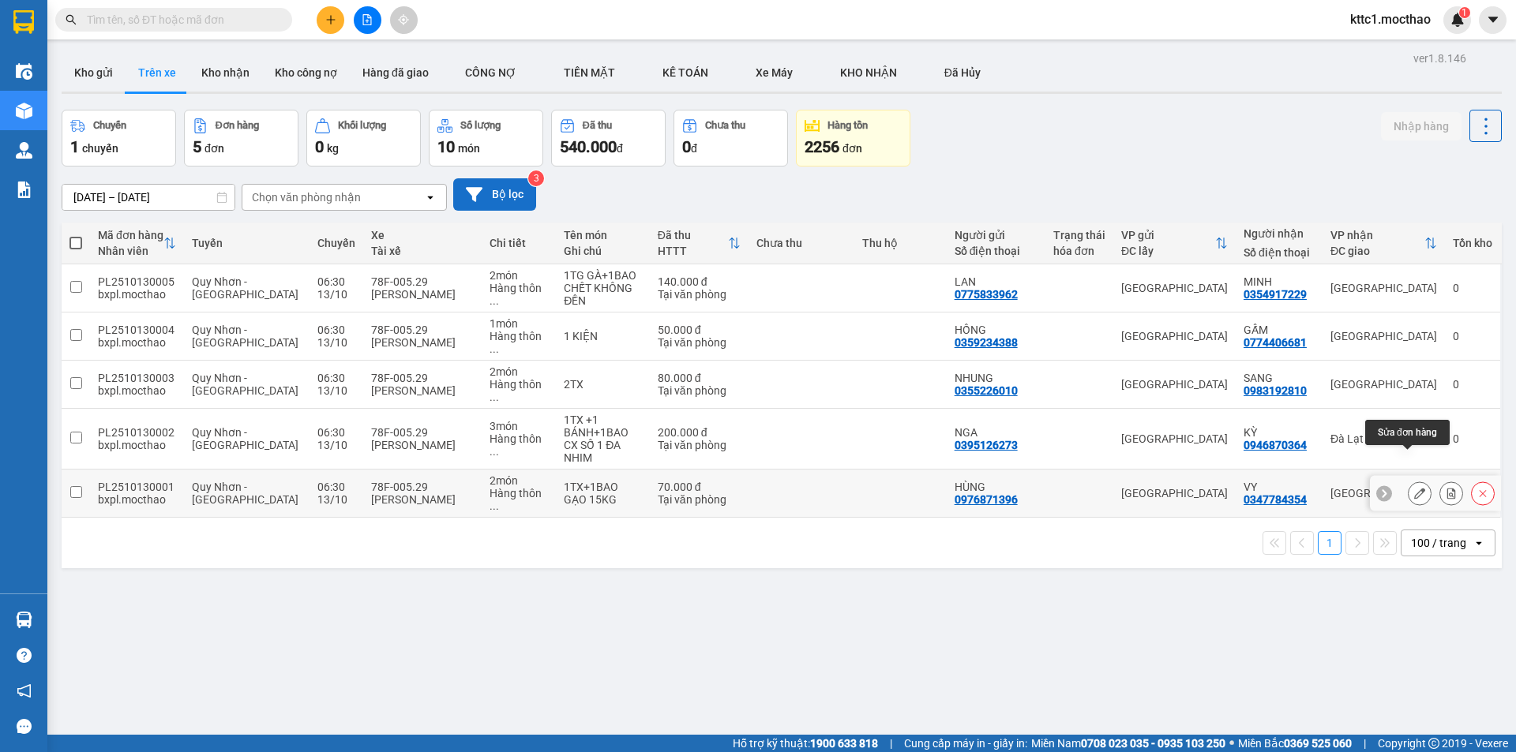
click at [1414, 488] on icon at bounding box center [1419, 493] width 11 height 11
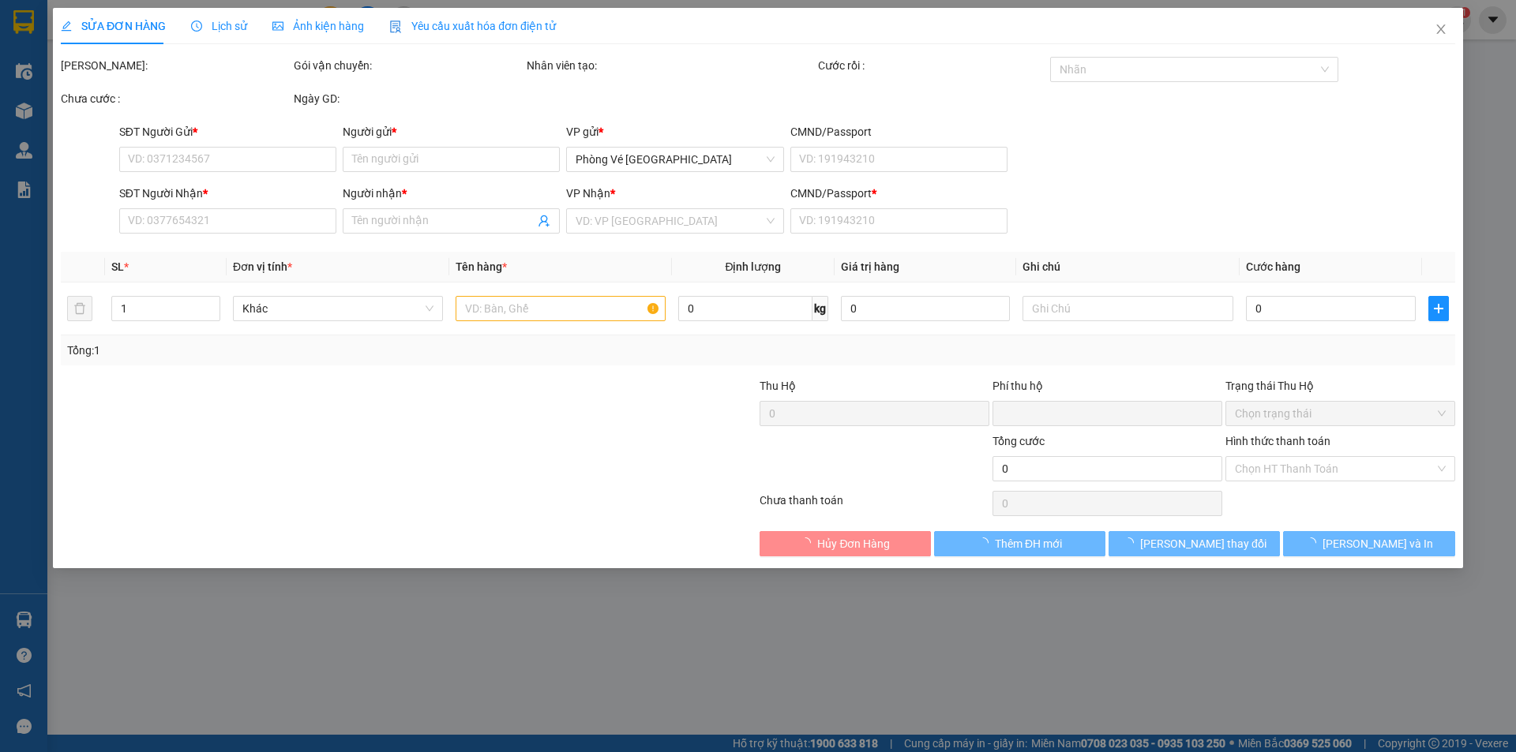
type input "0976871396"
type input "HÙNG"
type input "0347784354"
type input "VY"
type input "0347784354"
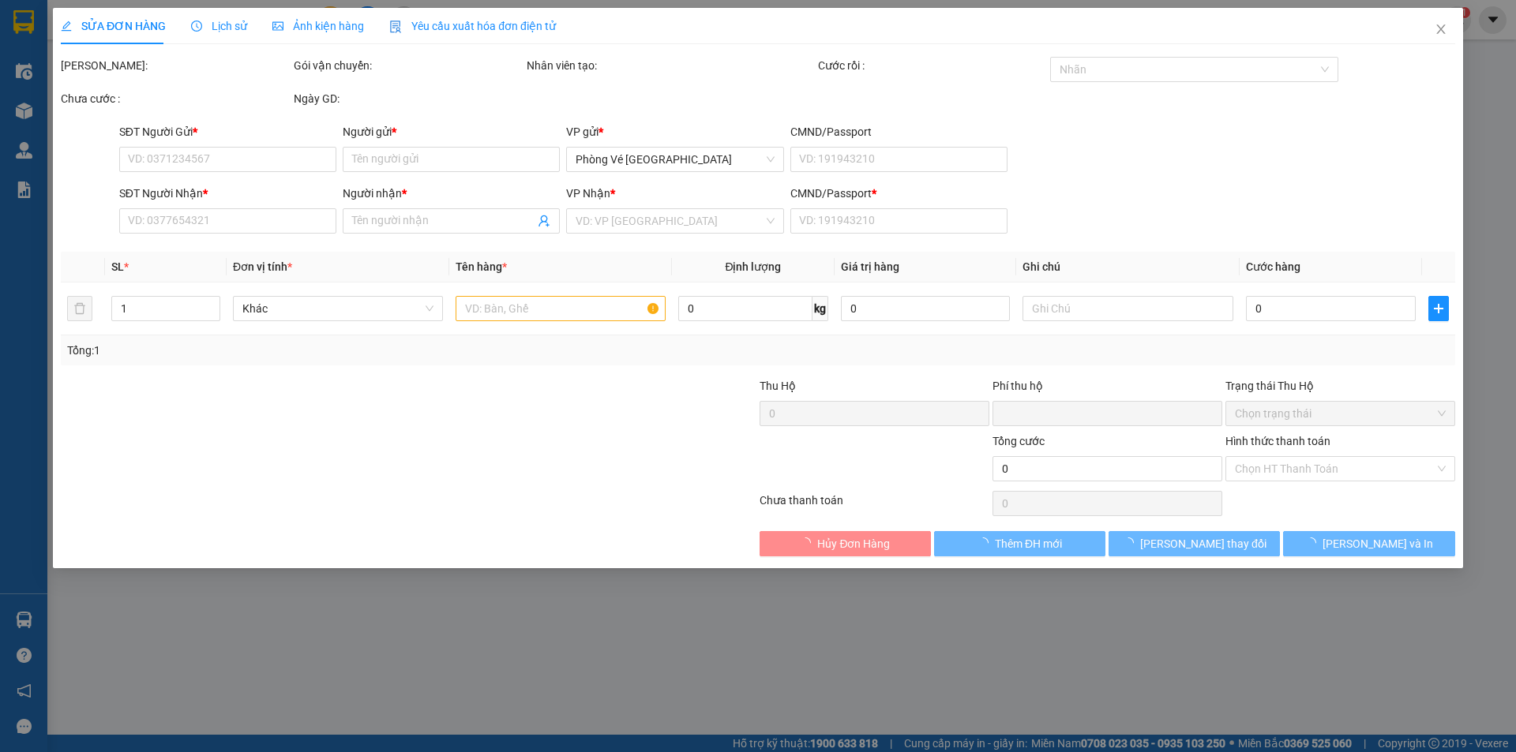
type input "0"
type input "70.000"
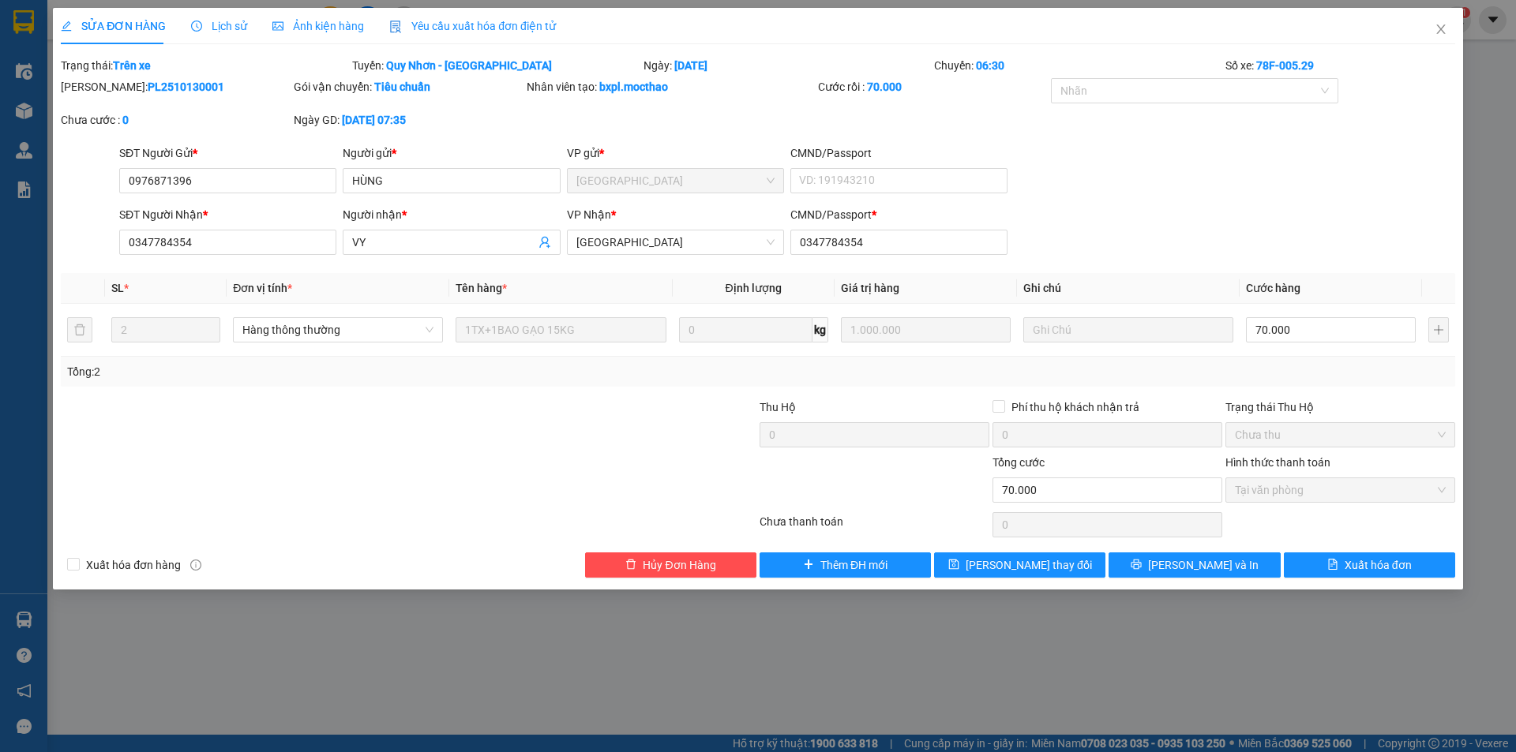
click at [478, 13] on div "Yêu cầu xuất hóa đơn điện tử" at bounding box center [472, 26] width 167 height 36
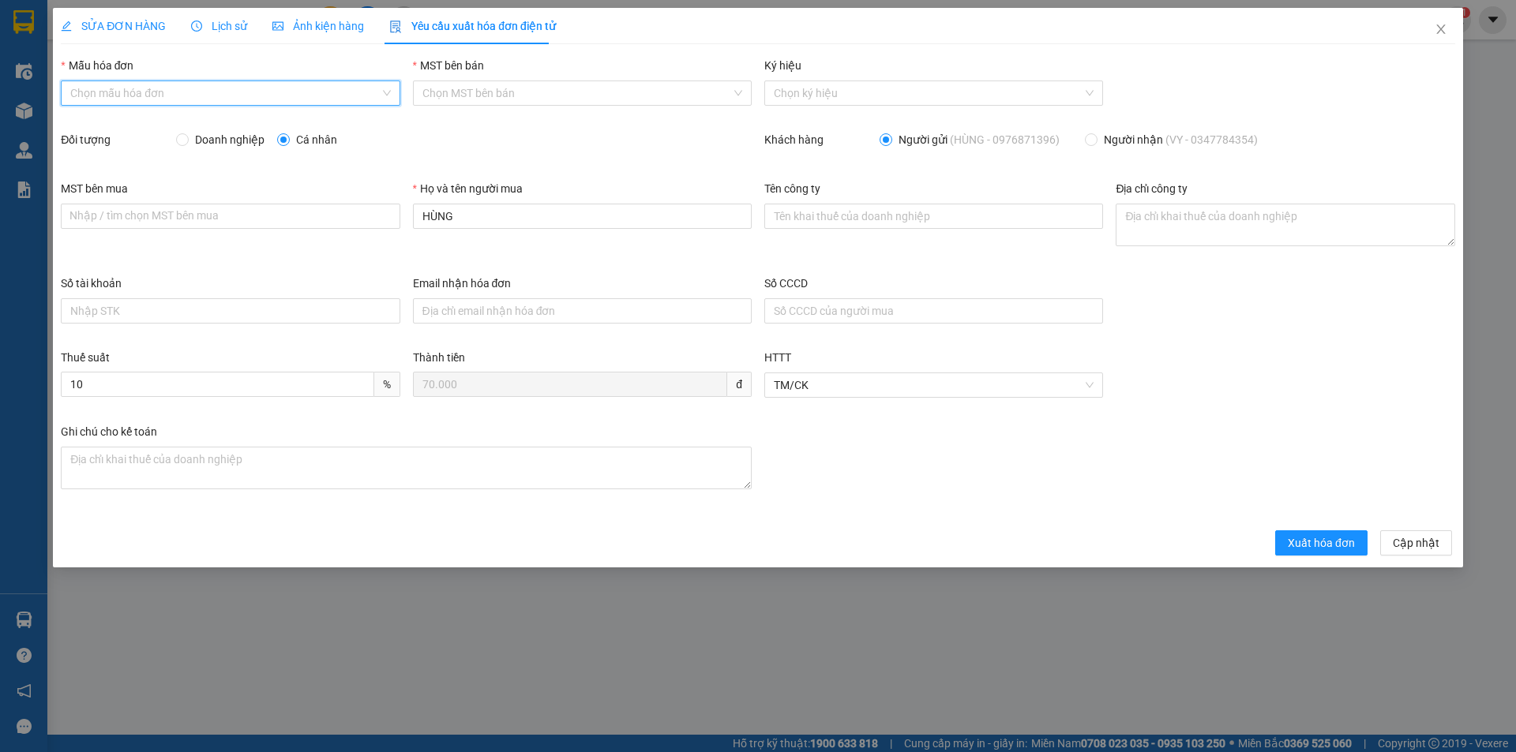
click at [166, 88] on input "Mẫu hóa đơn" at bounding box center [224, 93] width 309 height 24
click at [120, 123] on div "HĐH" at bounding box center [230, 124] width 320 height 17
type input "8"
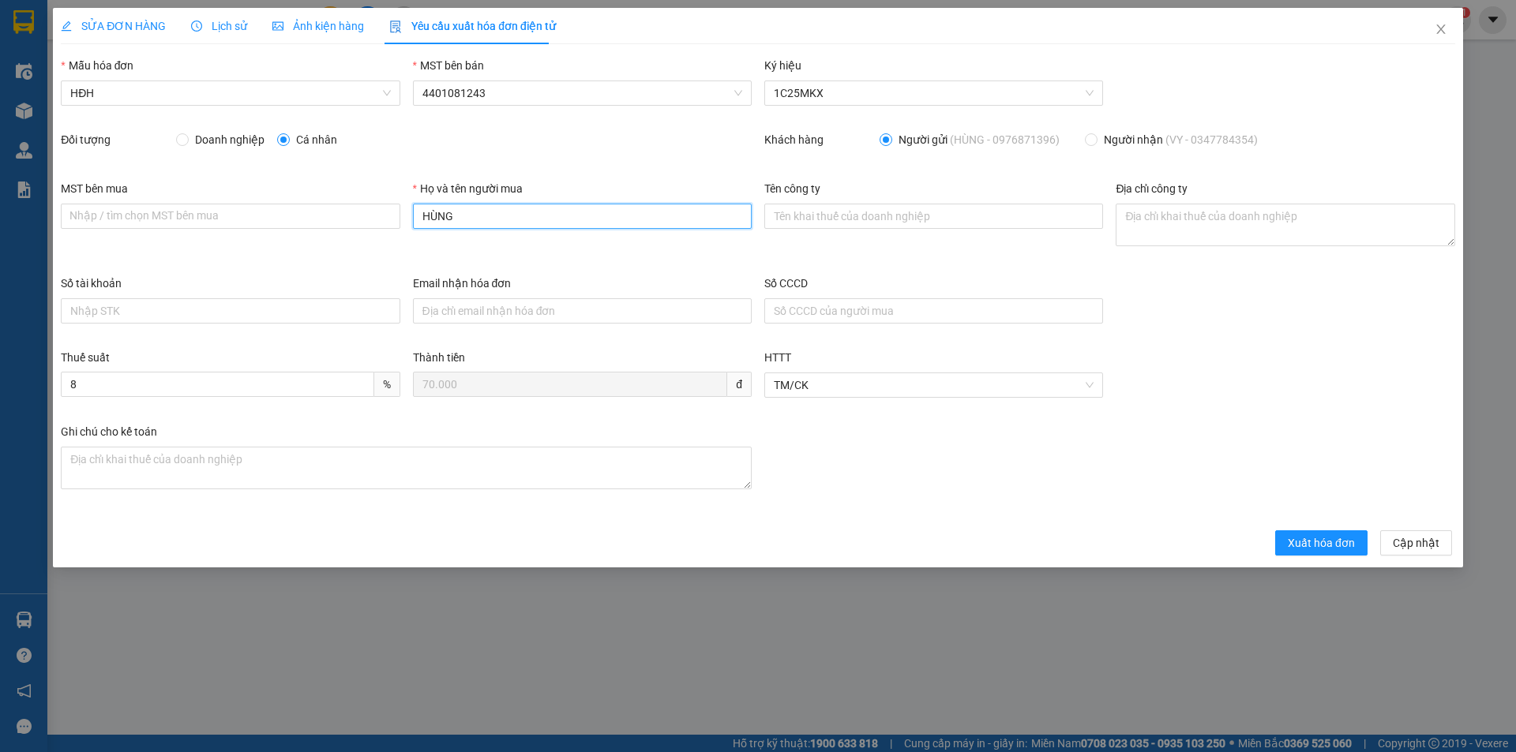
drag, startPoint x: 474, startPoint y: 209, endPoint x: 421, endPoint y: 220, distance: 54.0
click at [421, 220] on input "HÙNG" at bounding box center [582, 216] width 339 height 25
type input "Người mua không lấy hóa đơn"
click at [1337, 548] on span "Xuất hóa đơn" at bounding box center [1321, 543] width 67 height 17
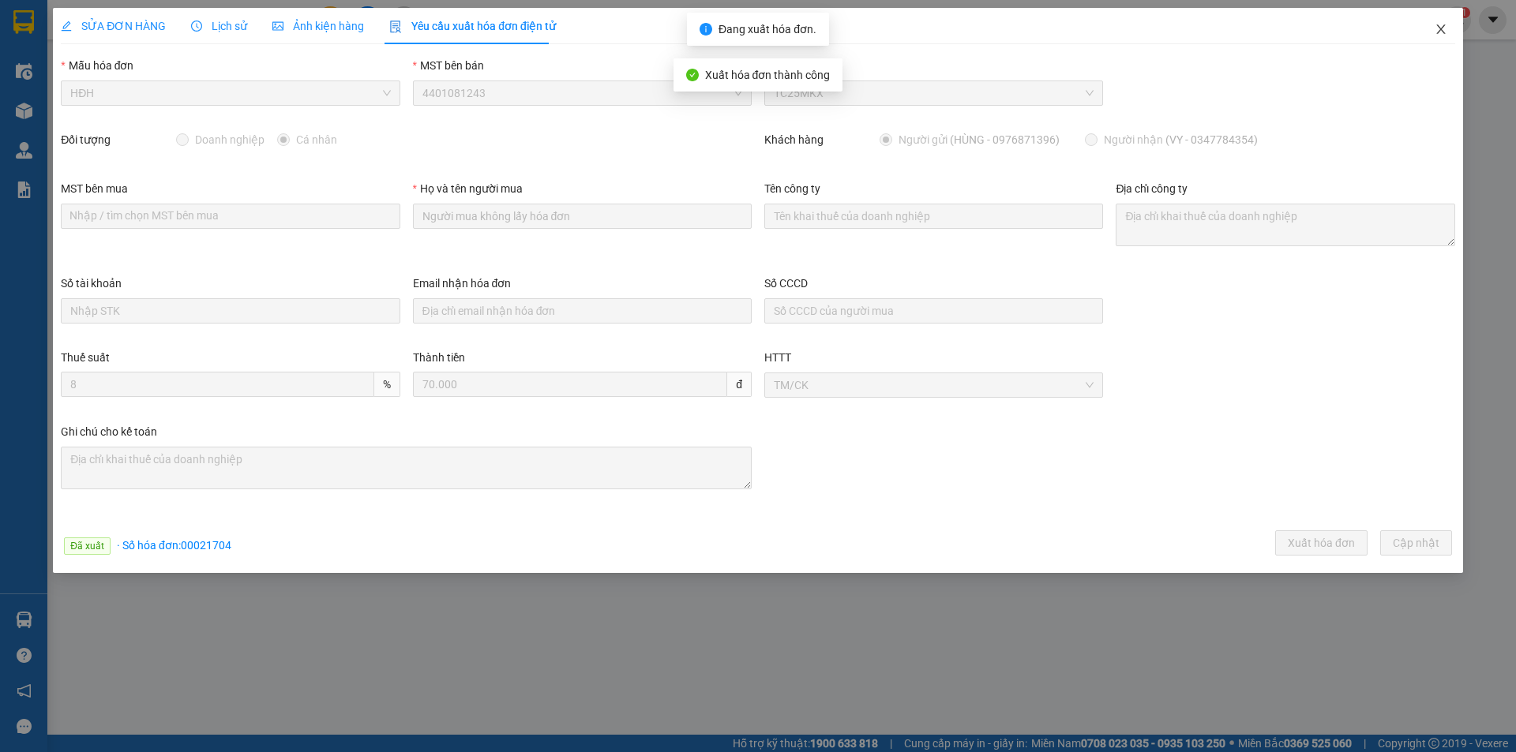
click at [1436, 32] on icon "close" at bounding box center [1441, 29] width 13 height 13
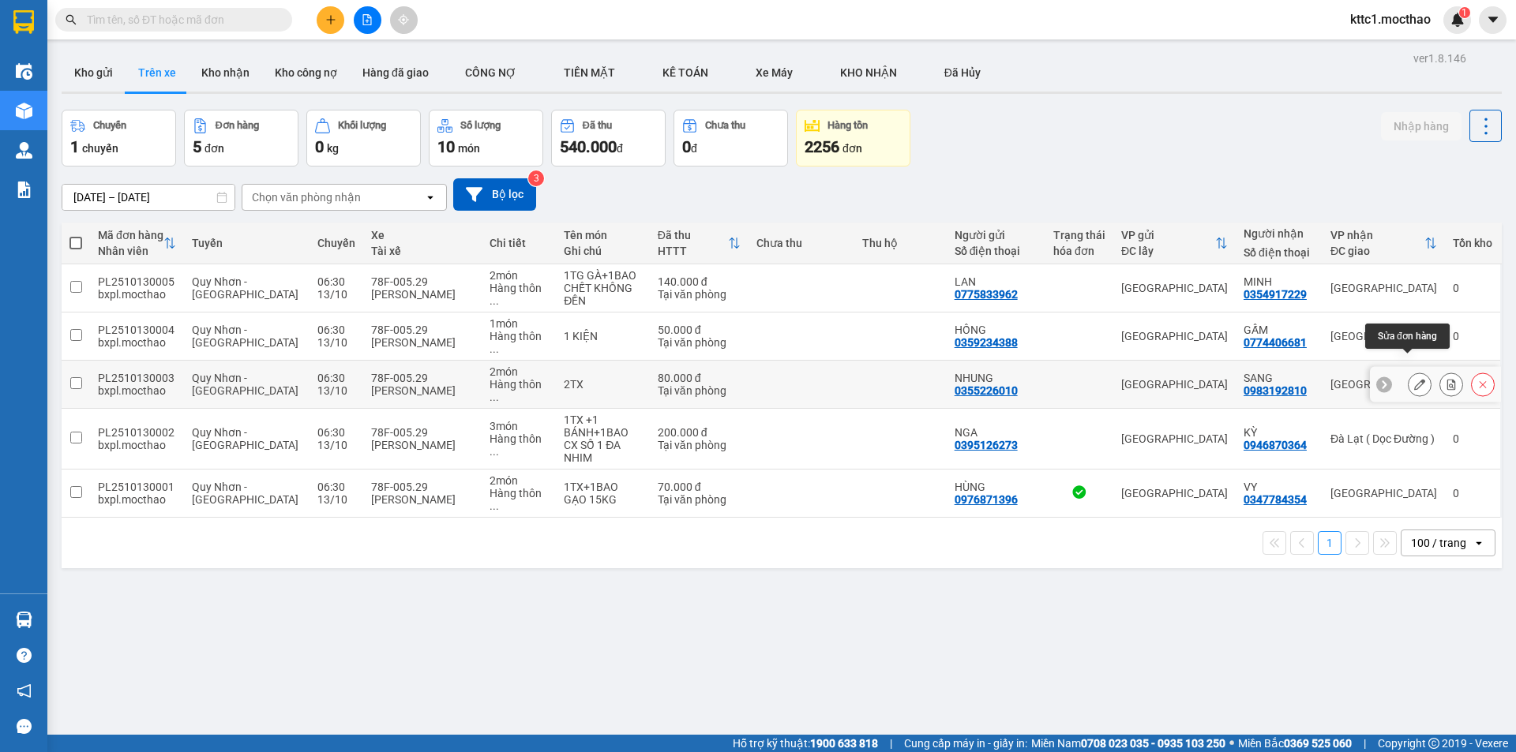
click at [1414, 379] on icon at bounding box center [1419, 384] width 11 height 11
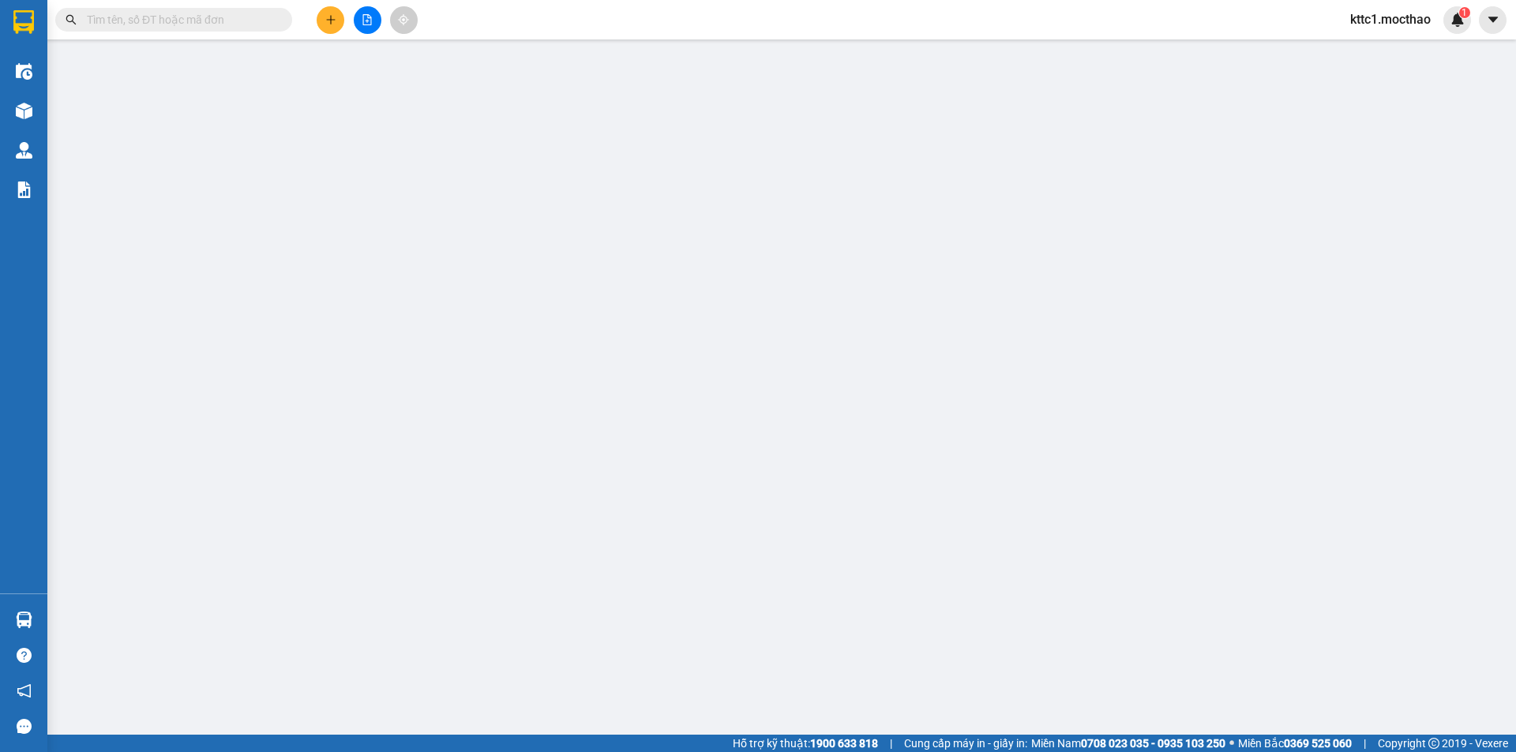
type input "0355226010"
type input "NHUNG"
type input "0983192810"
type input "SANG"
type input "0983192810"
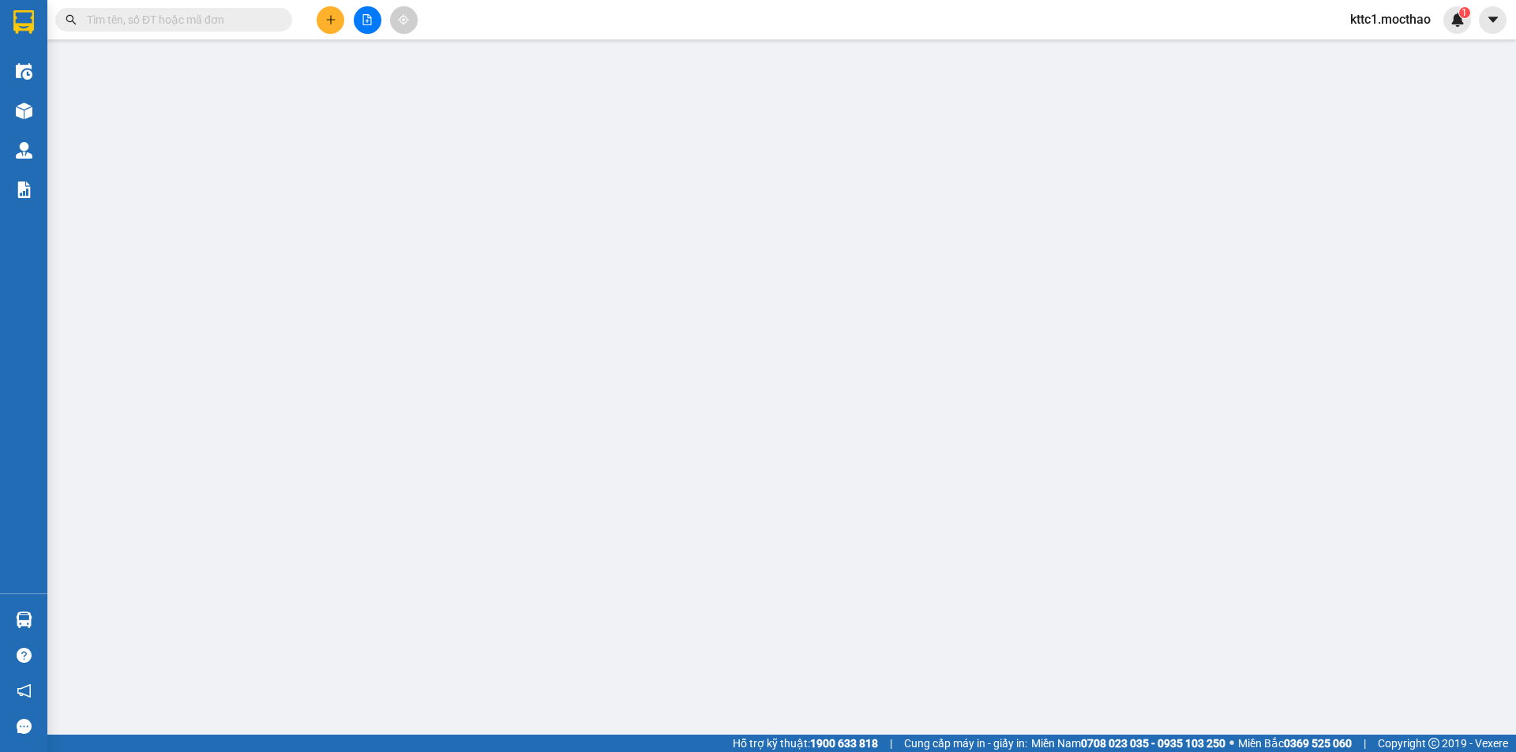
type input "0"
type input "80.000"
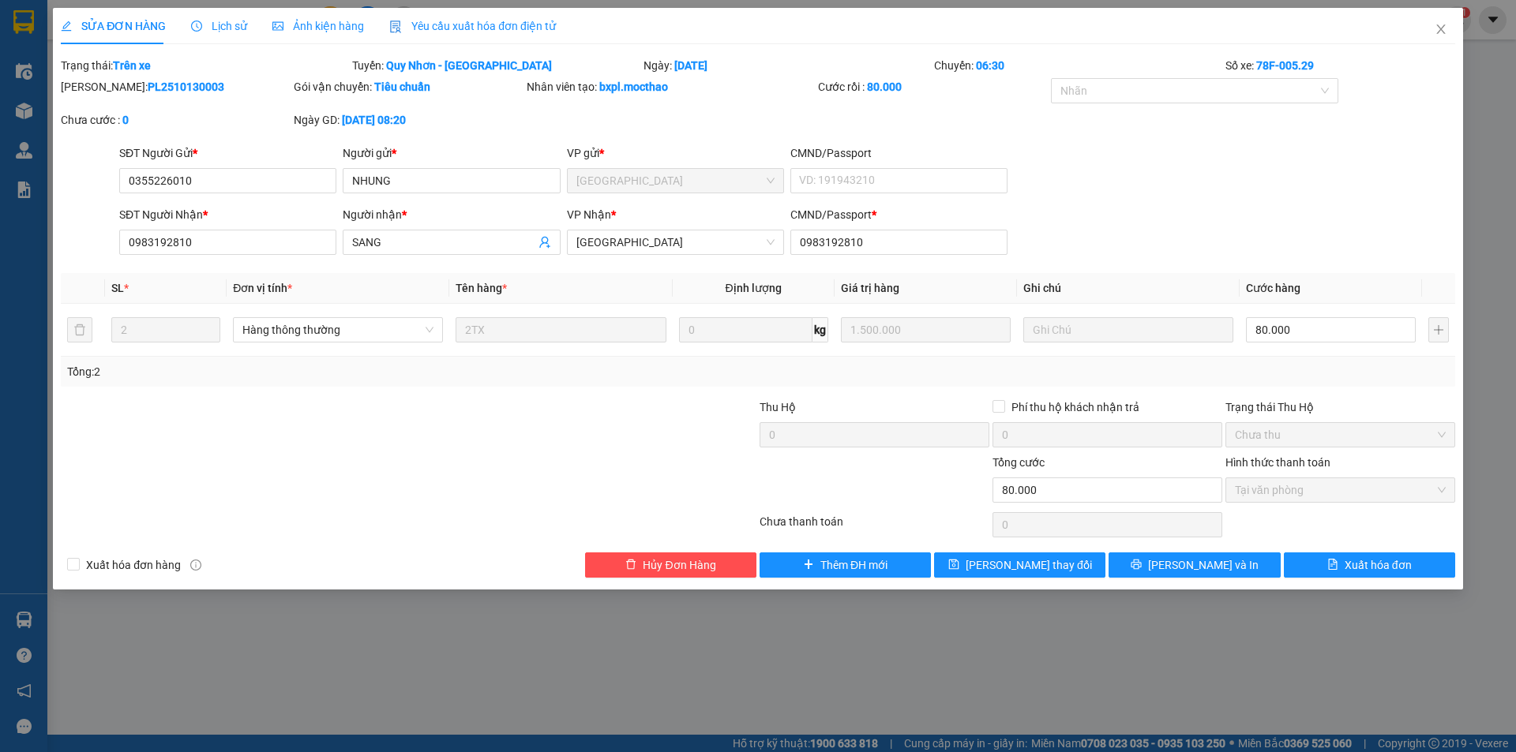
click at [440, 29] on span "Yêu cầu xuất hóa đơn điện tử" at bounding box center [472, 26] width 167 height 13
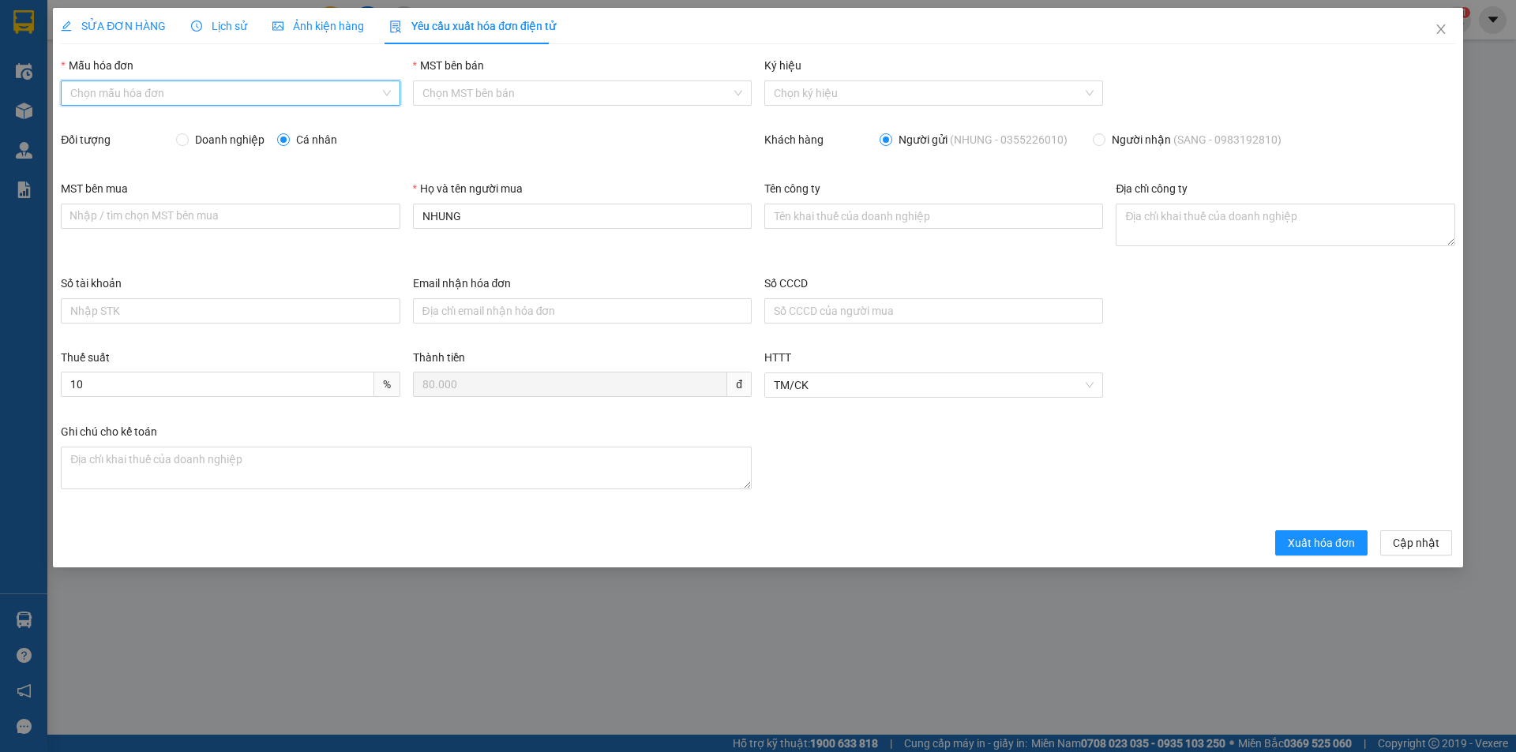
click at [296, 95] on input "Mẫu hóa đơn" at bounding box center [224, 93] width 309 height 24
click at [253, 126] on div "HĐH" at bounding box center [230, 124] width 320 height 17
type input "8"
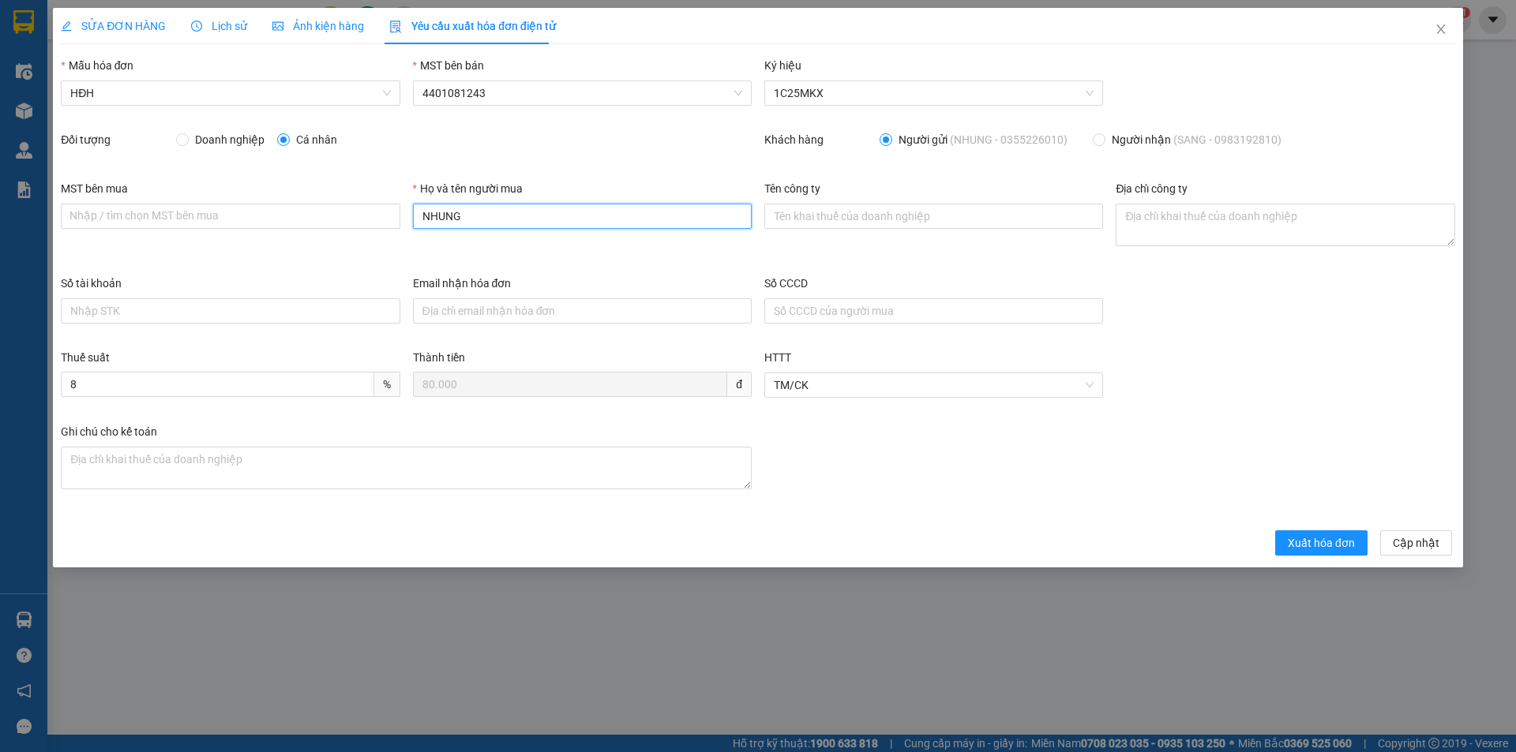
drag, startPoint x: 461, startPoint y: 214, endPoint x: 415, endPoint y: 211, distance: 45.9
click at [415, 212] on input "NHUNG" at bounding box center [582, 216] width 339 height 25
type input "Người mua không lấy hóa đơn"
click at [1328, 535] on span "Xuất hóa đơn" at bounding box center [1321, 543] width 67 height 17
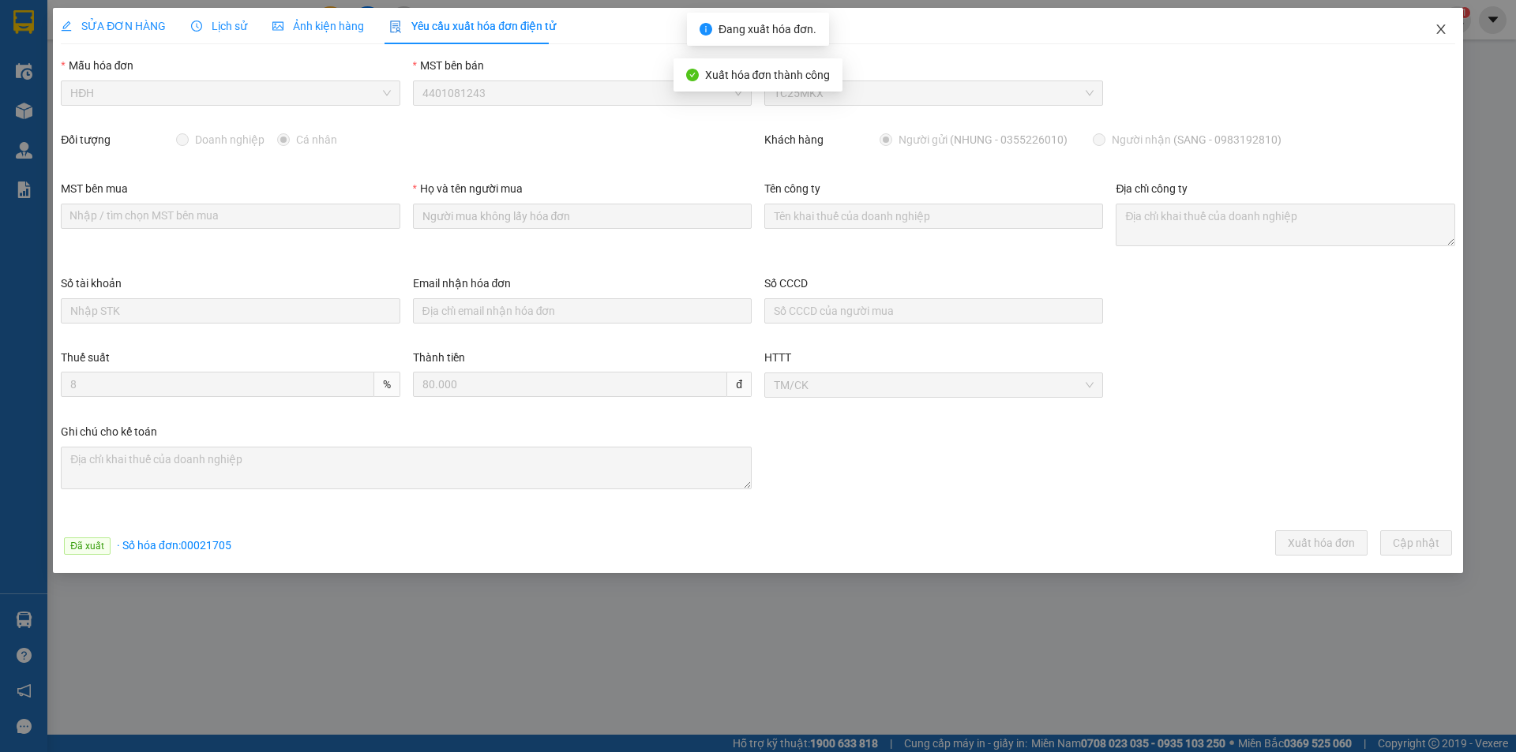
click at [1439, 29] on icon "close" at bounding box center [1441, 29] width 13 height 13
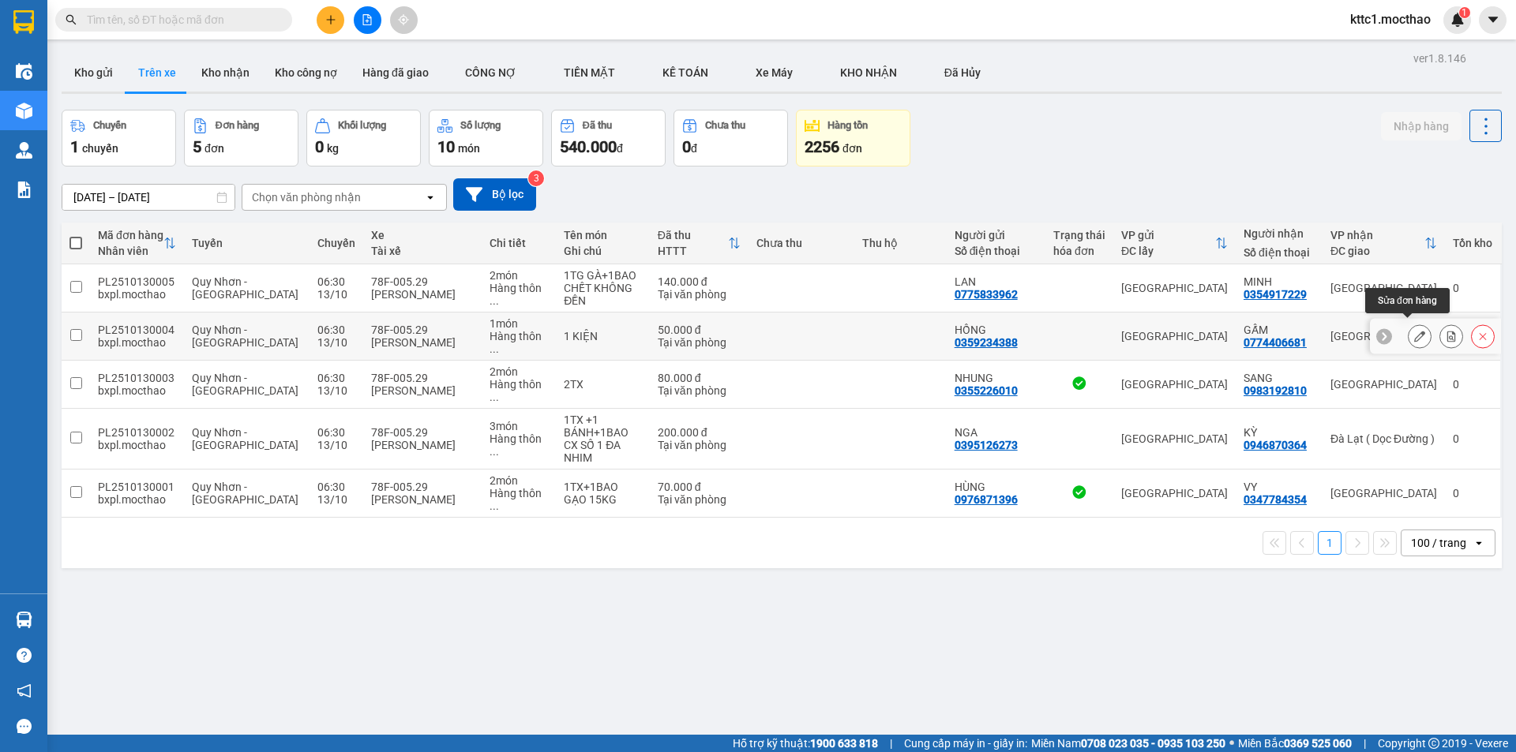
click at [1414, 331] on icon at bounding box center [1419, 336] width 11 height 11
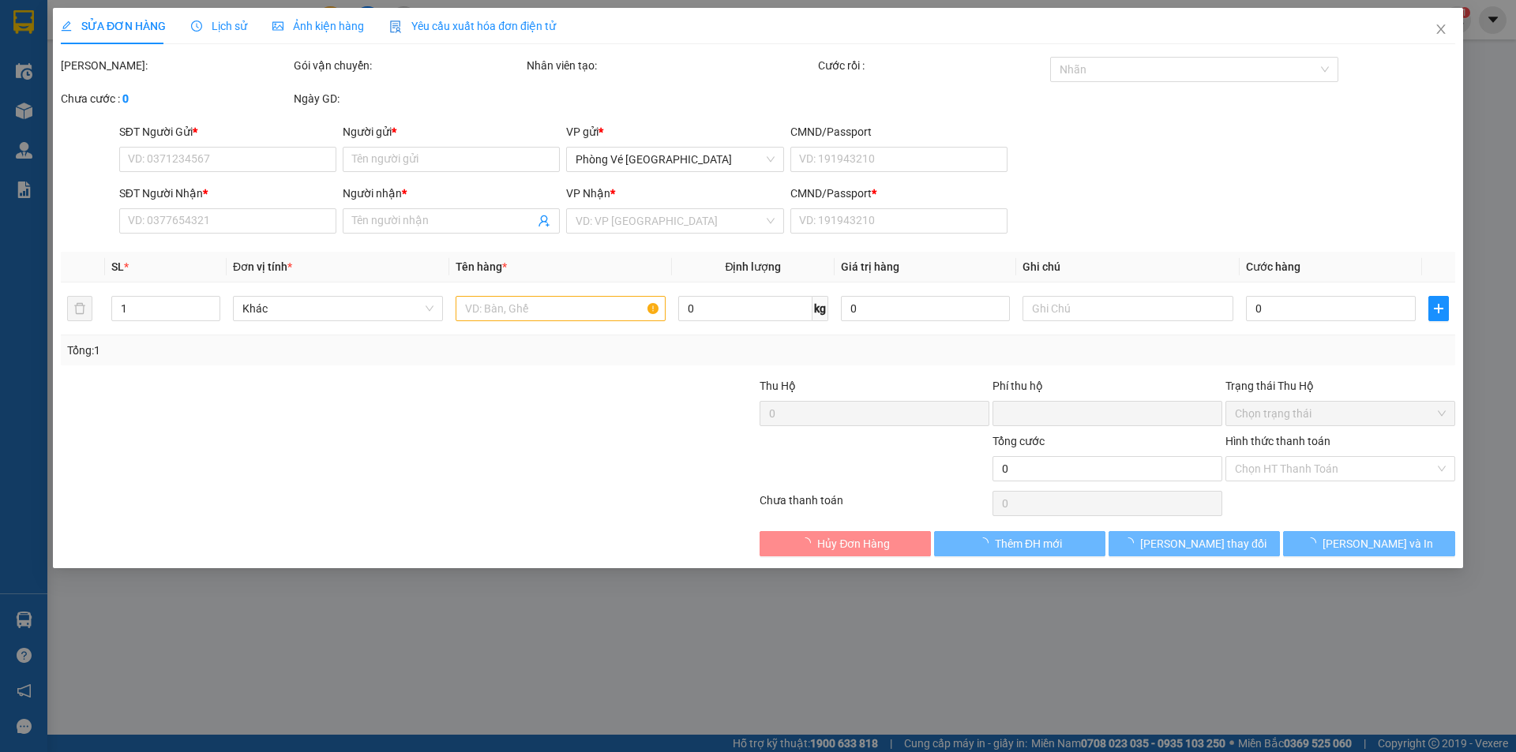
type input "0359234388"
type input "HỒNG"
type input "0774406681"
type input "GẤM"
type input "1"
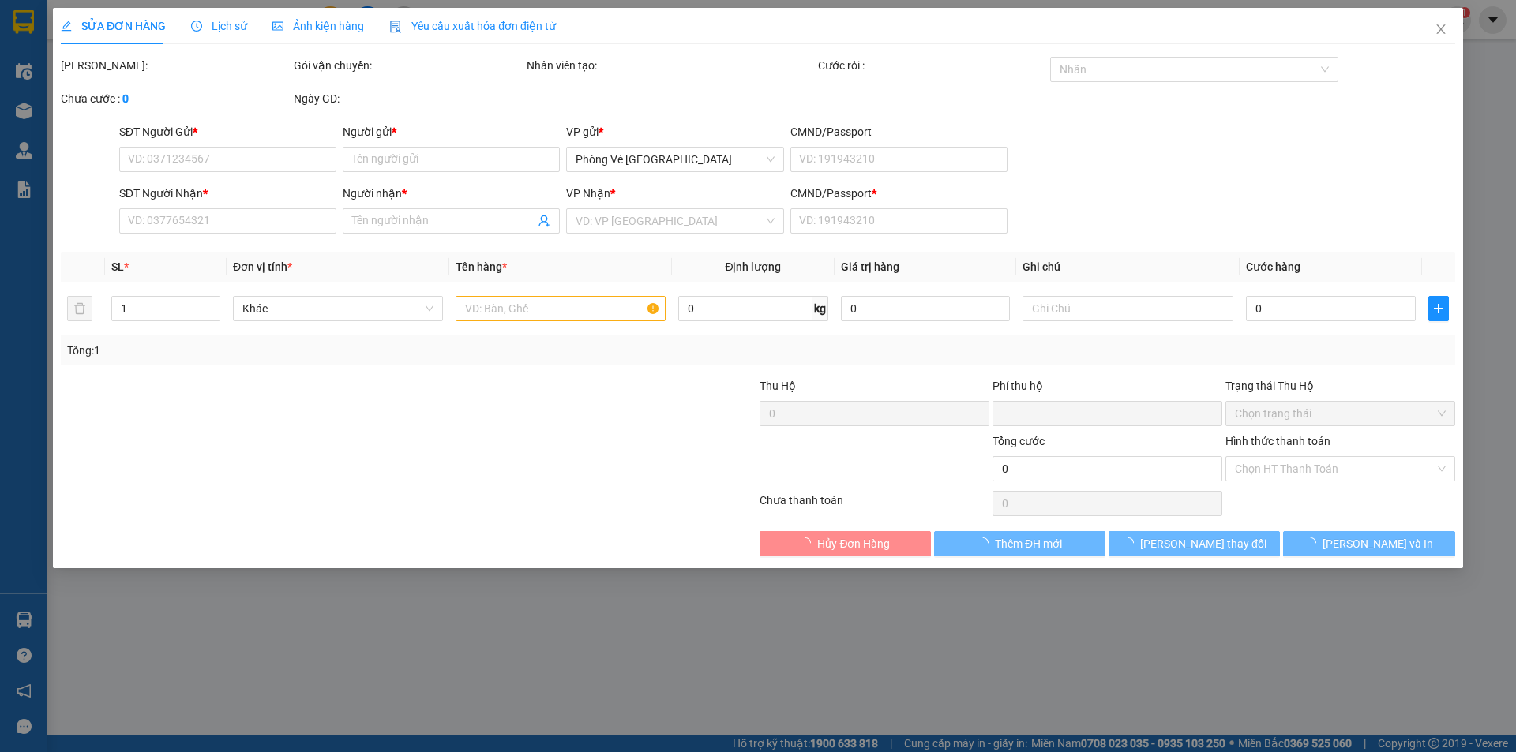
type input "0"
type input "50.000"
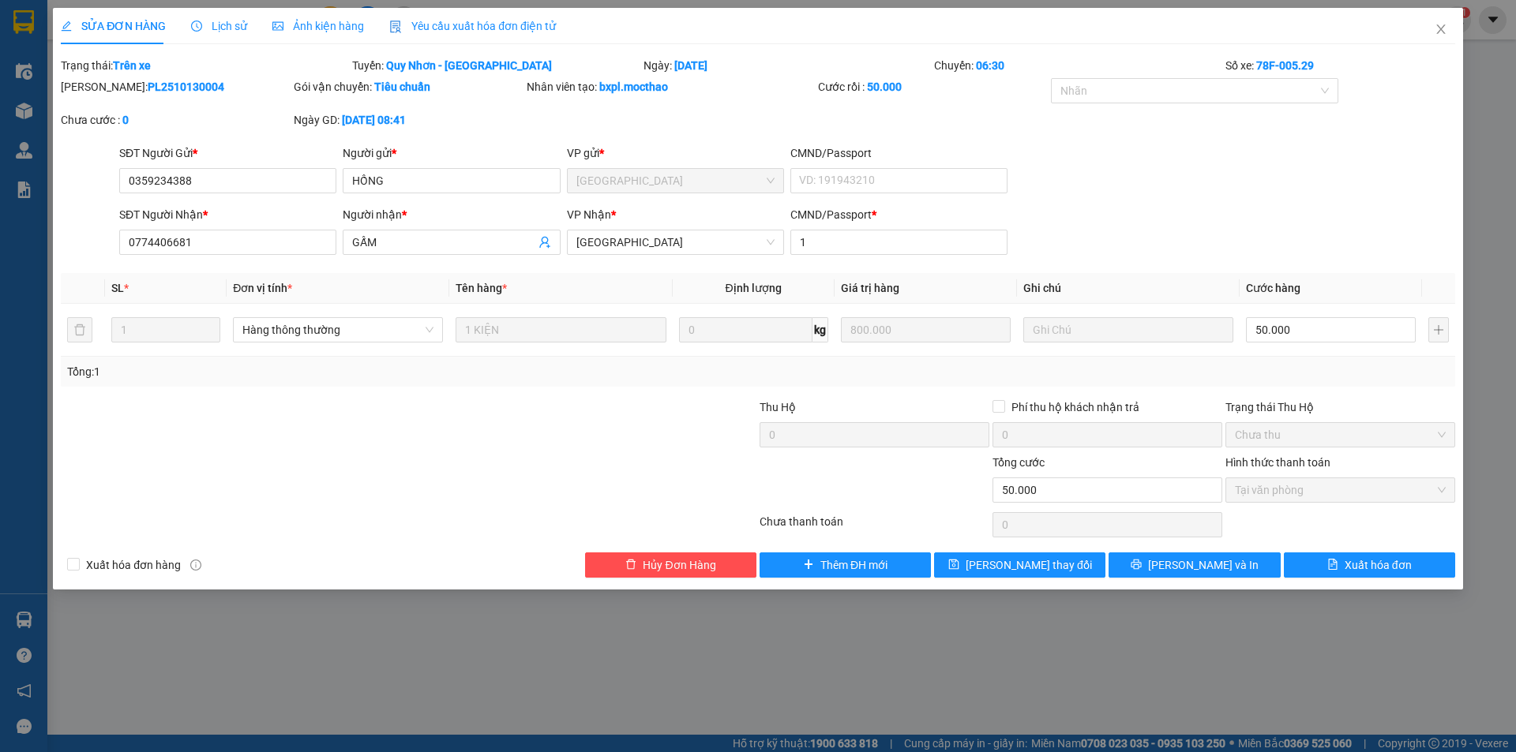
click at [483, 29] on span "Yêu cầu xuất hóa đơn điện tử" at bounding box center [472, 26] width 167 height 13
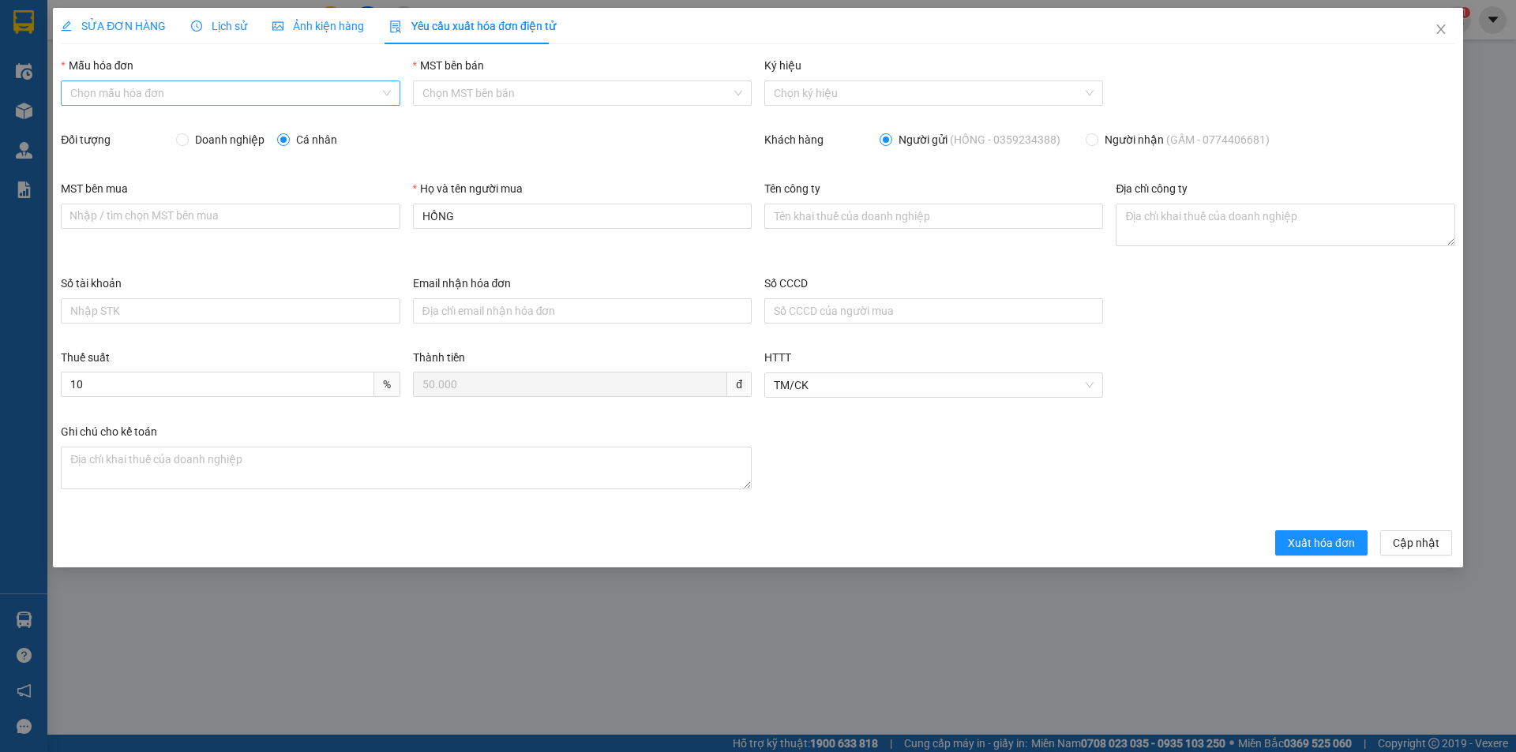
click at [276, 92] on input "Mẫu hóa đơn" at bounding box center [224, 93] width 309 height 24
click at [207, 123] on div "HĐH" at bounding box center [230, 124] width 320 height 17
type input "8"
drag, startPoint x: 460, startPoint y: 220, endPoint x: 400, endPoint y: 219, distance: 60.0
click at [400, 219] on div "MST bên mua Nhập / tìm chọn MST bên mua Họ và tên người mua HỒNG Tên công ty Đị…" at bounding box center [757, 227] width 1407 height 95
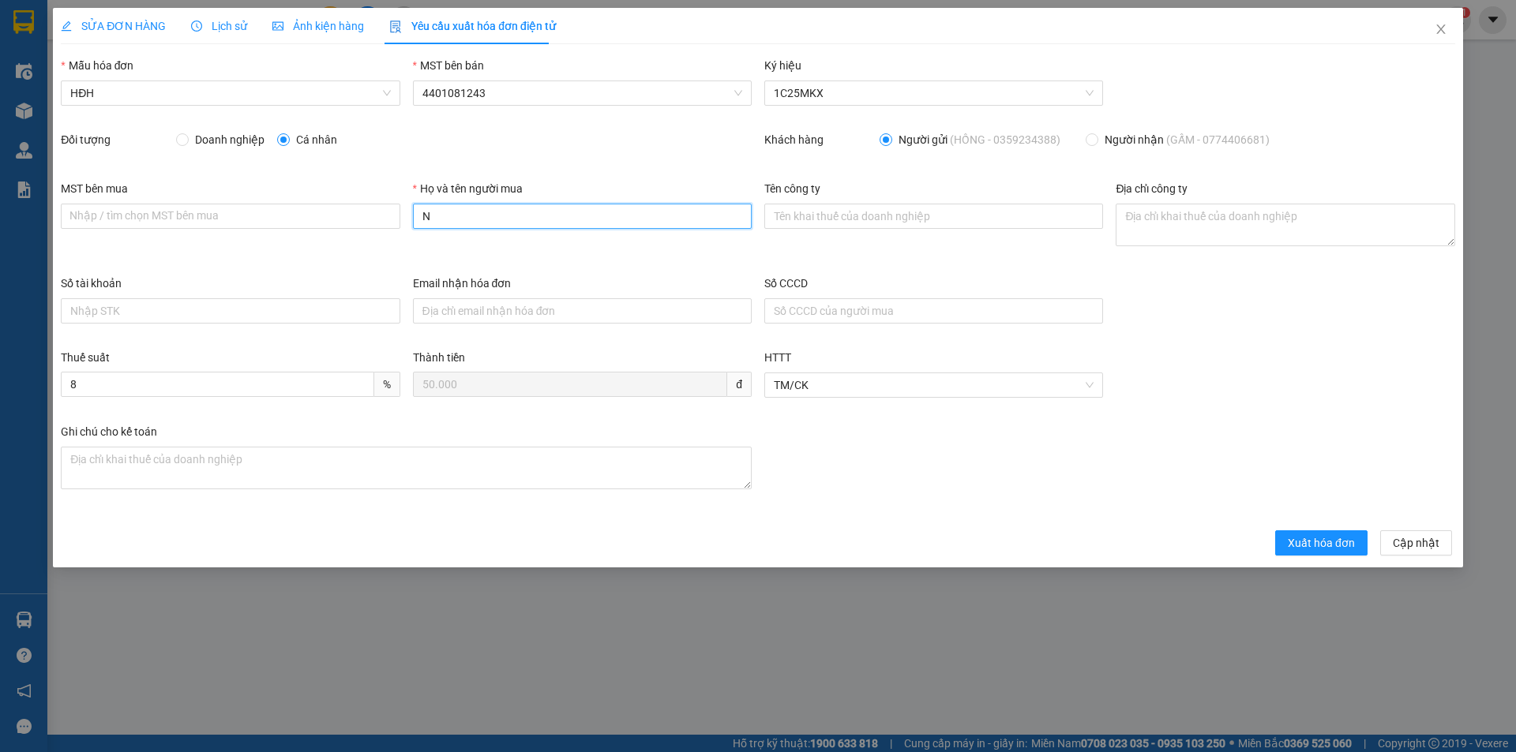
type input "Người mua không lấy hóa đơn"
click at [1321, 542] on span "Xuất hóa đơn" at bounding box center [1321, 543] width 67 height 17
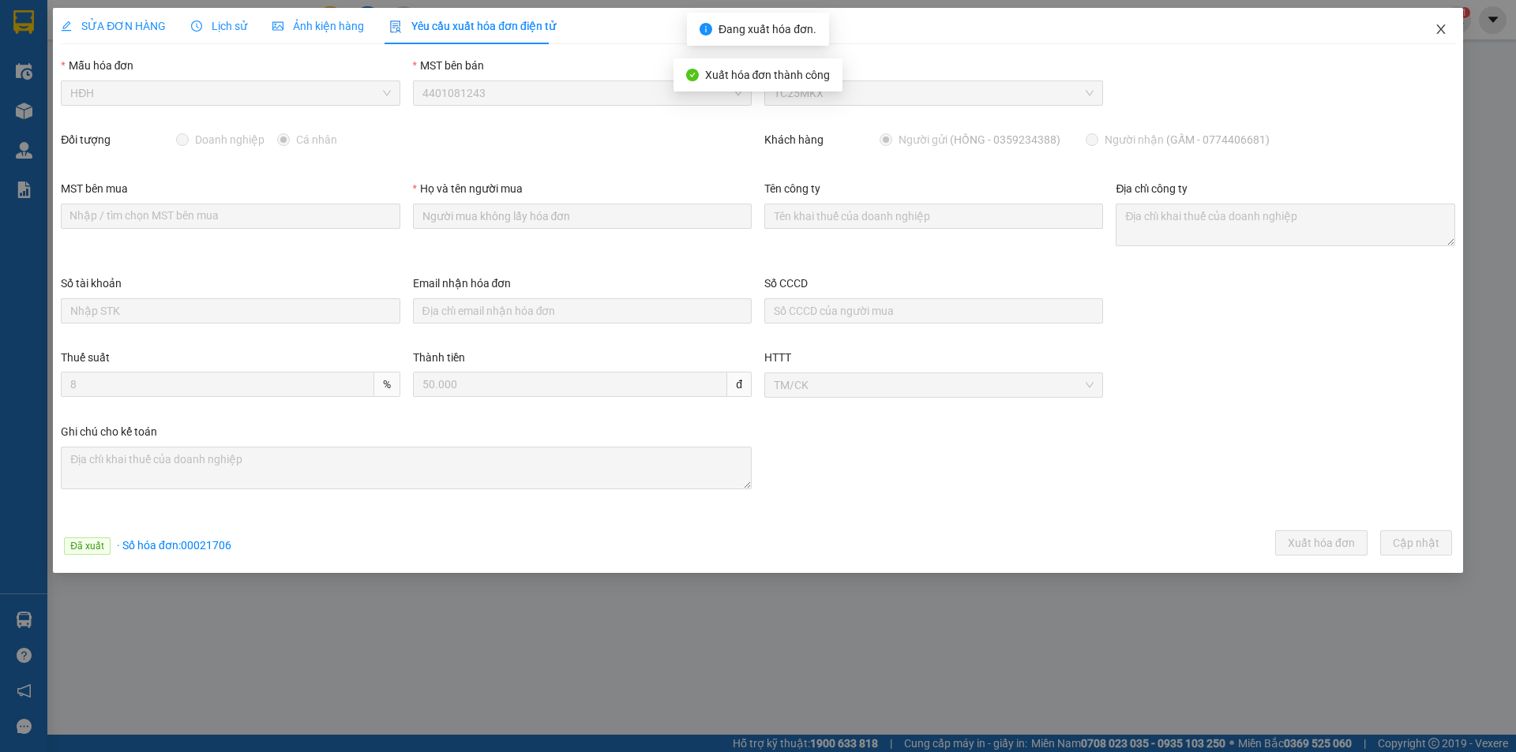
click at [1442, 36] on span "Close" at bounding box center [1441, 30] width 44 height 44
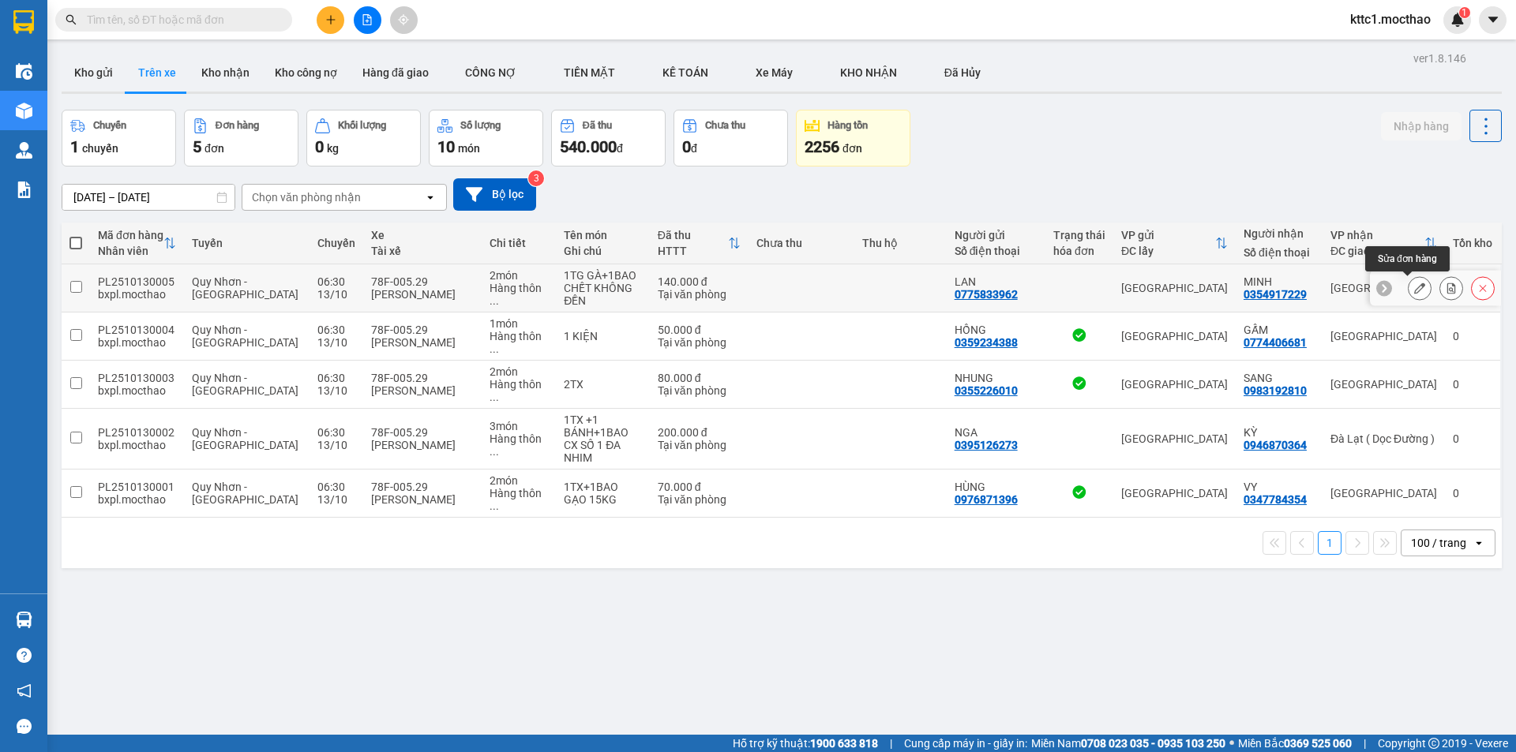
click at [1414, 288] on icon at bounding box center [1419, 288] width 11 height 11
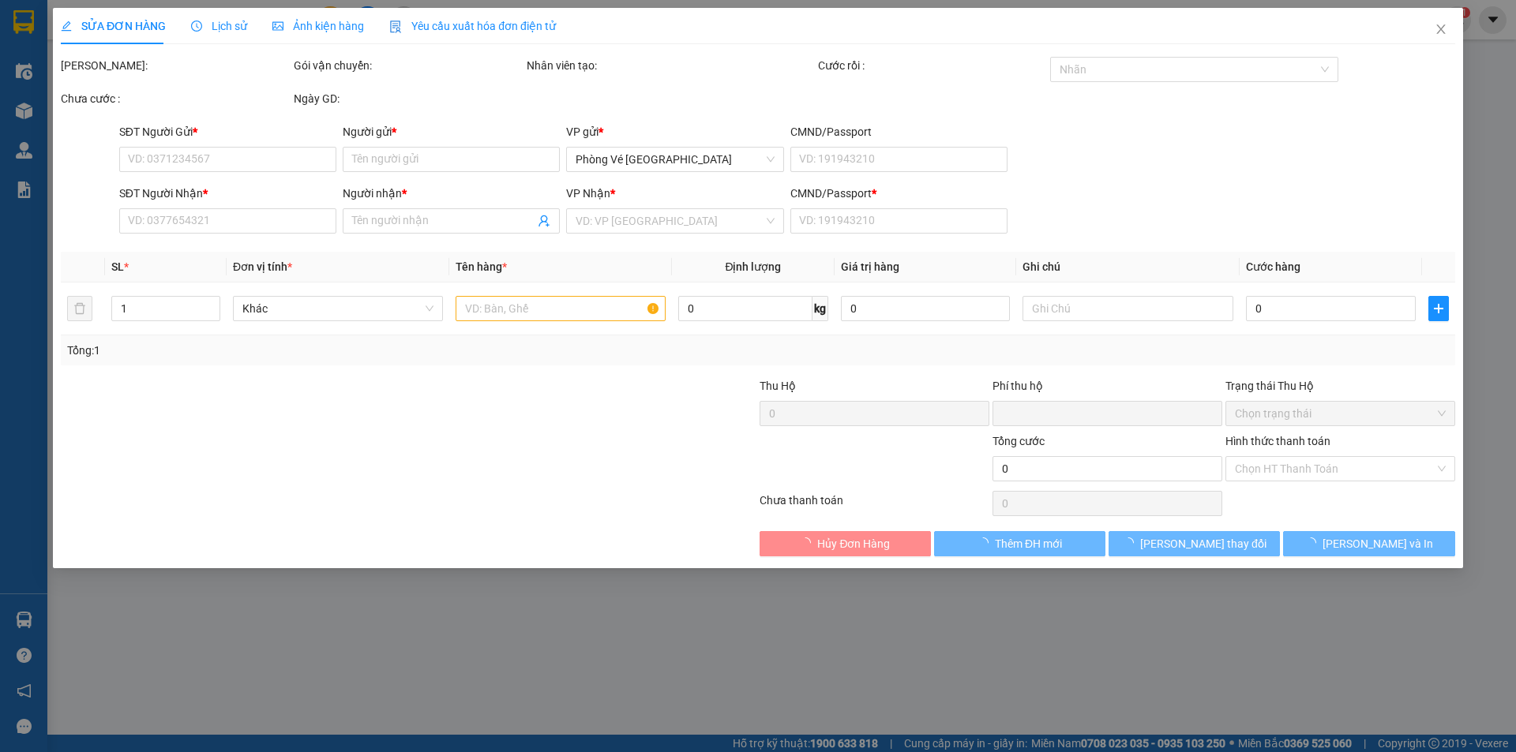
type input "0775833962"
type input "LAN"
type input "0354917229"
type input "MINH"
type input "1"
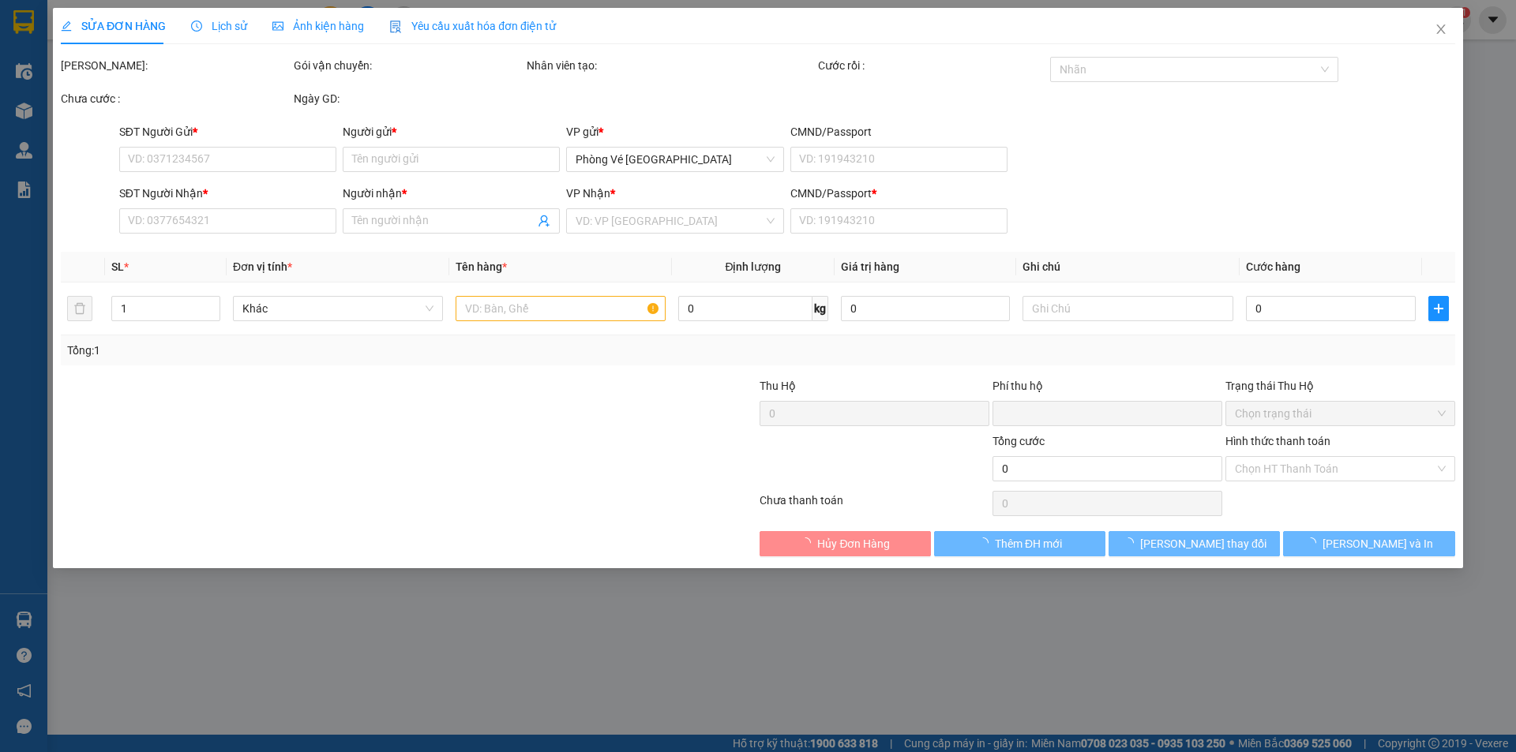
type input "0"
type input "140.000"
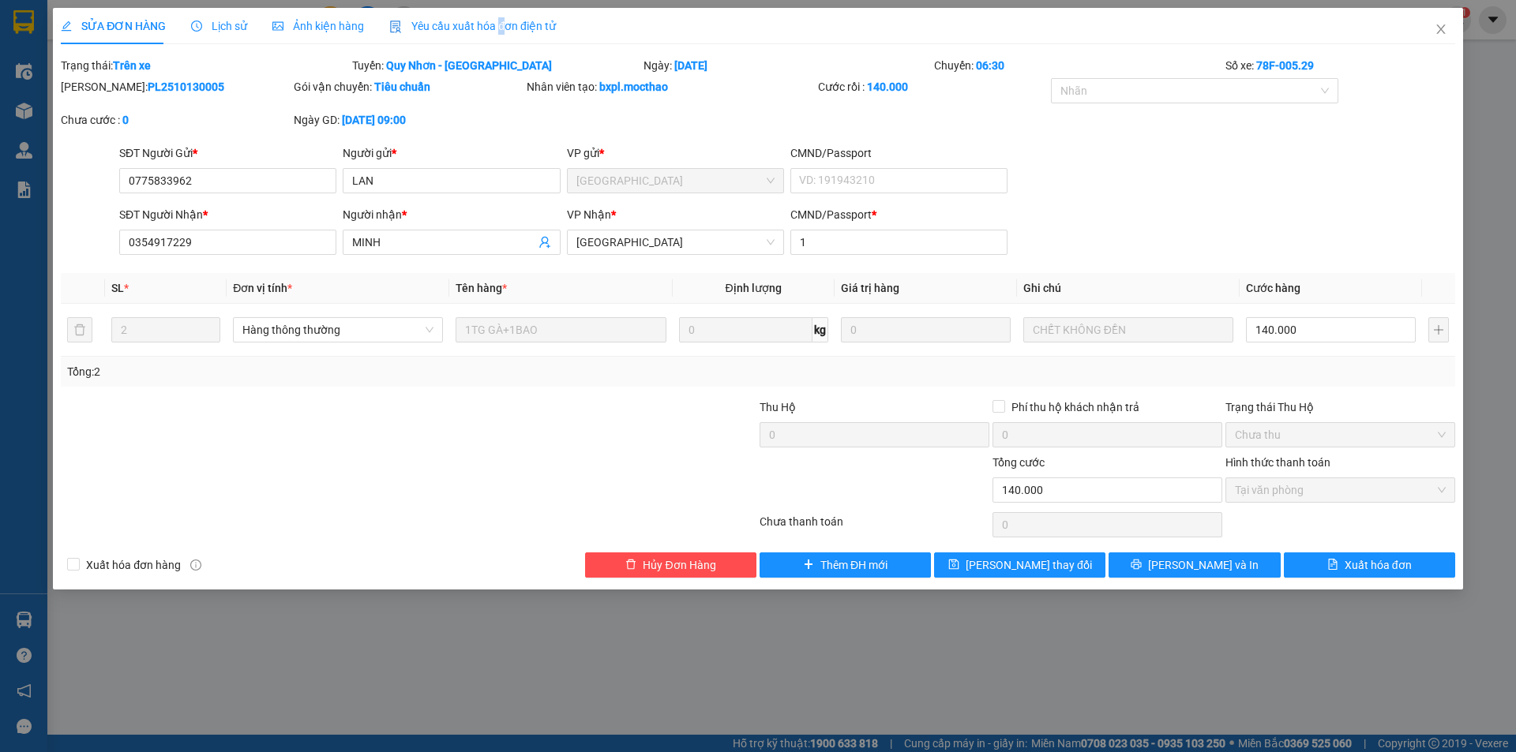
drag, startPoint x: 496, startPoint y: 23, endPoint x: 501, endPoint y: 29, distance: 8.4
click at [495, 22] on span "Yêu cầu xuất hóa đơn điện tử" at bounding box center [472, 26] width 167 height 13
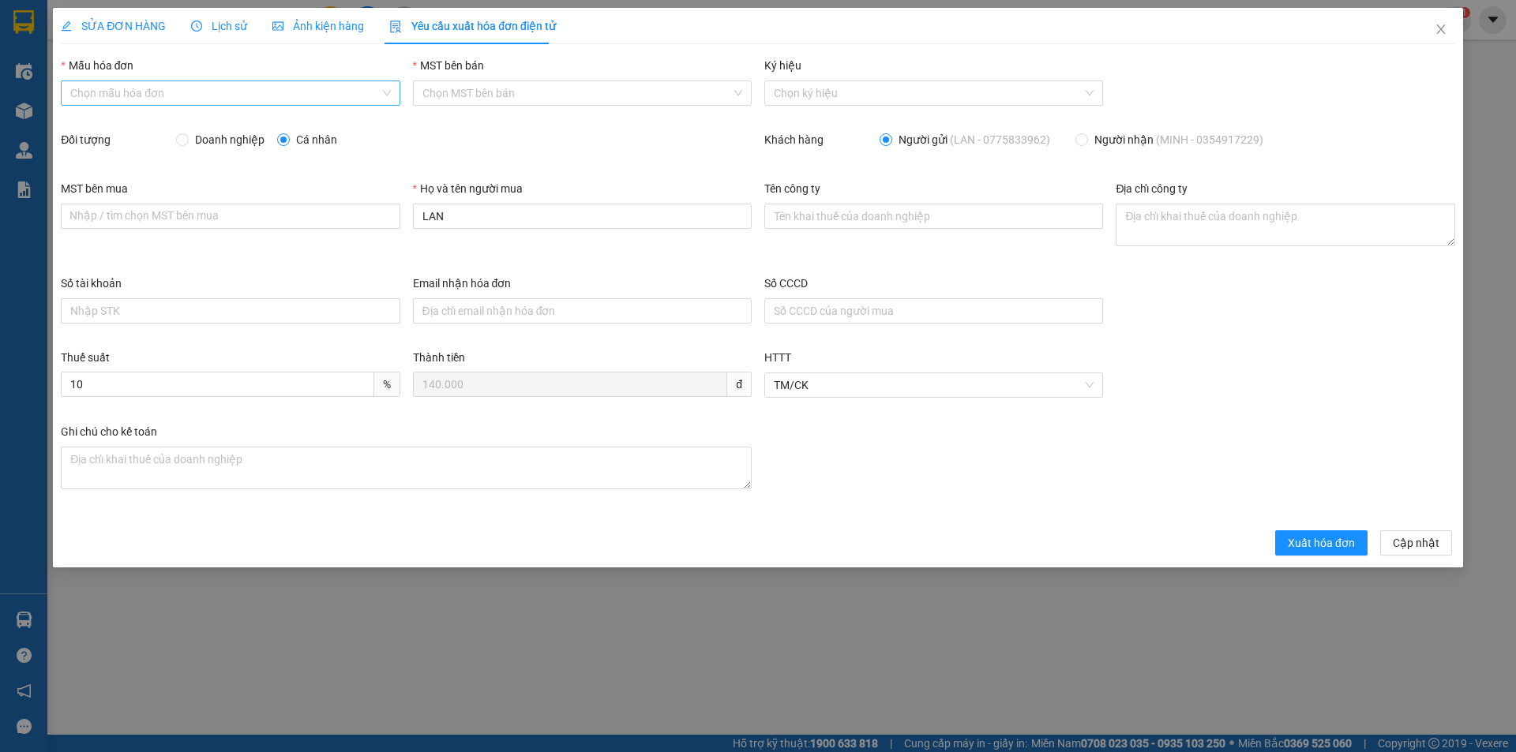
click at [222, 92] on input "Mẫu hóa đơn" at bounding box center [224, 93] width 309 height 24
click at [204, 120] on div "HĐH" at bounding box center [230, 124] width 320 height 17
type input "8"
drag, startPoint x: 486, startPoint y: 212, endPoint x: 390, endPoint y: 219, distance: 96.6
click at [390, 219] on div "MST bên mua Nhập / tìm chọn MST bên mua Họ và tên người mua LAN Tên công ty Địa…" at bounding box center [757, 227] width 1407 height 95
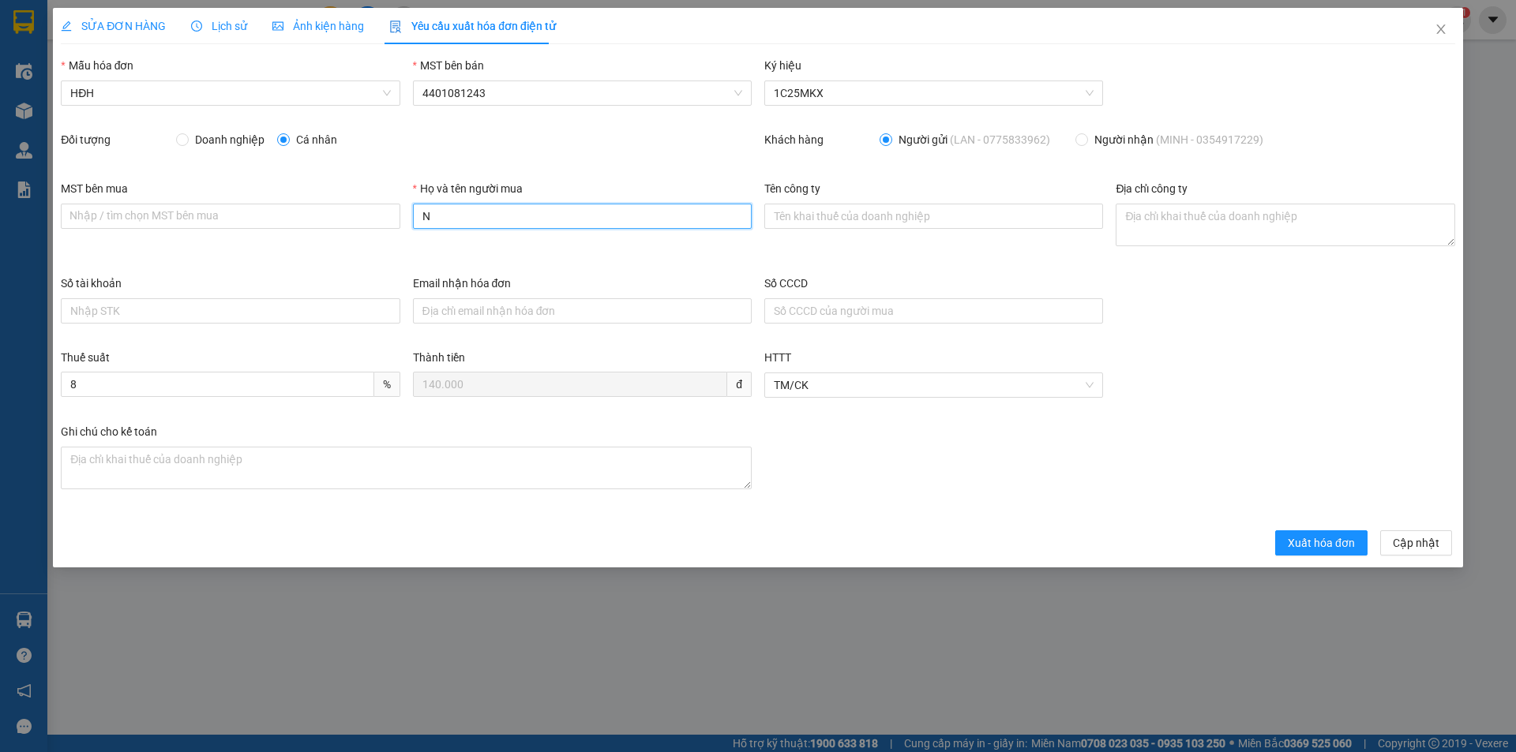
type input "Người mua không lấy hóa đơn"
click at [1324, 548] on span "Xuất hóa đơn" at bounding box center [1321, 543] width 67 height 17
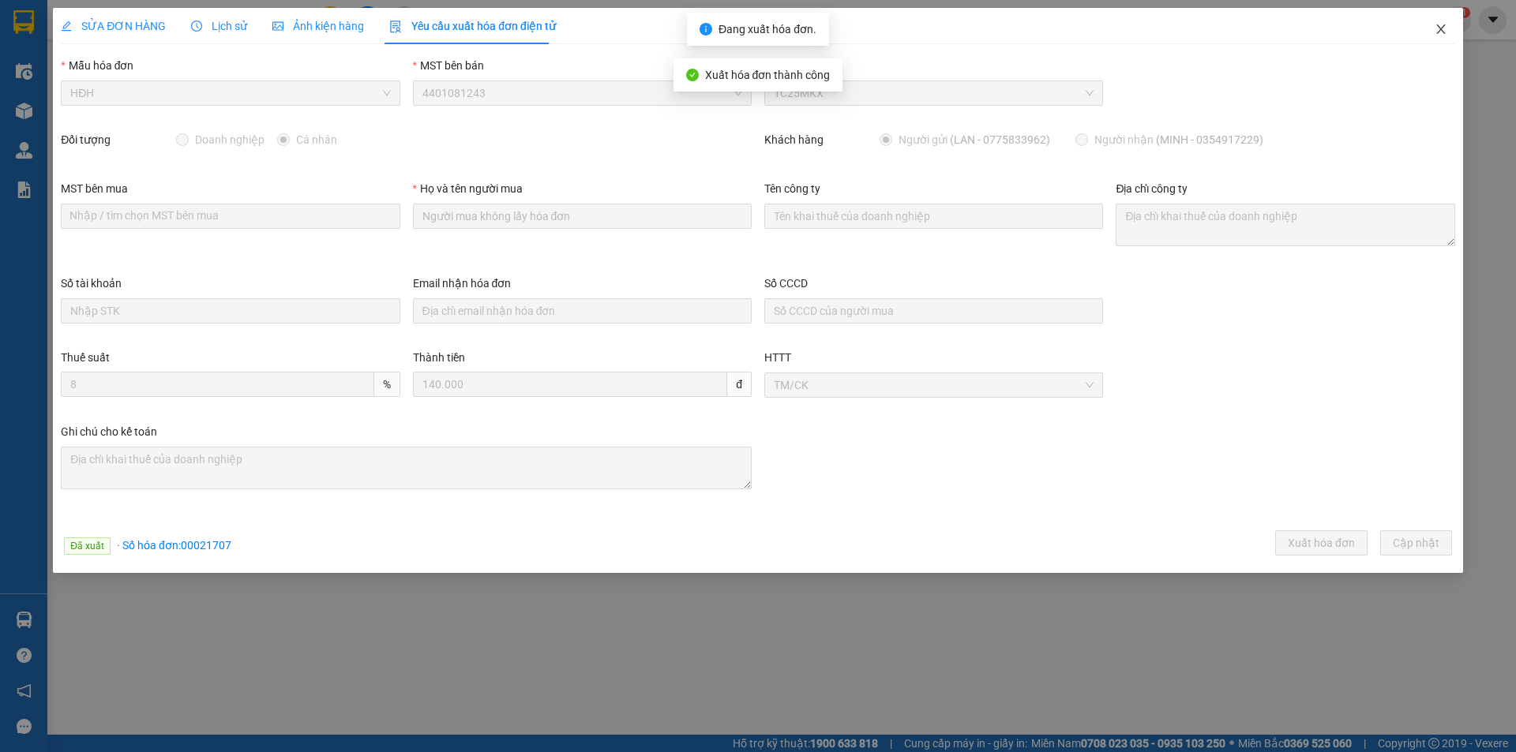
click at [1442, 26] on icon "close" at bounding box center [1441, 29] width 13 height 13
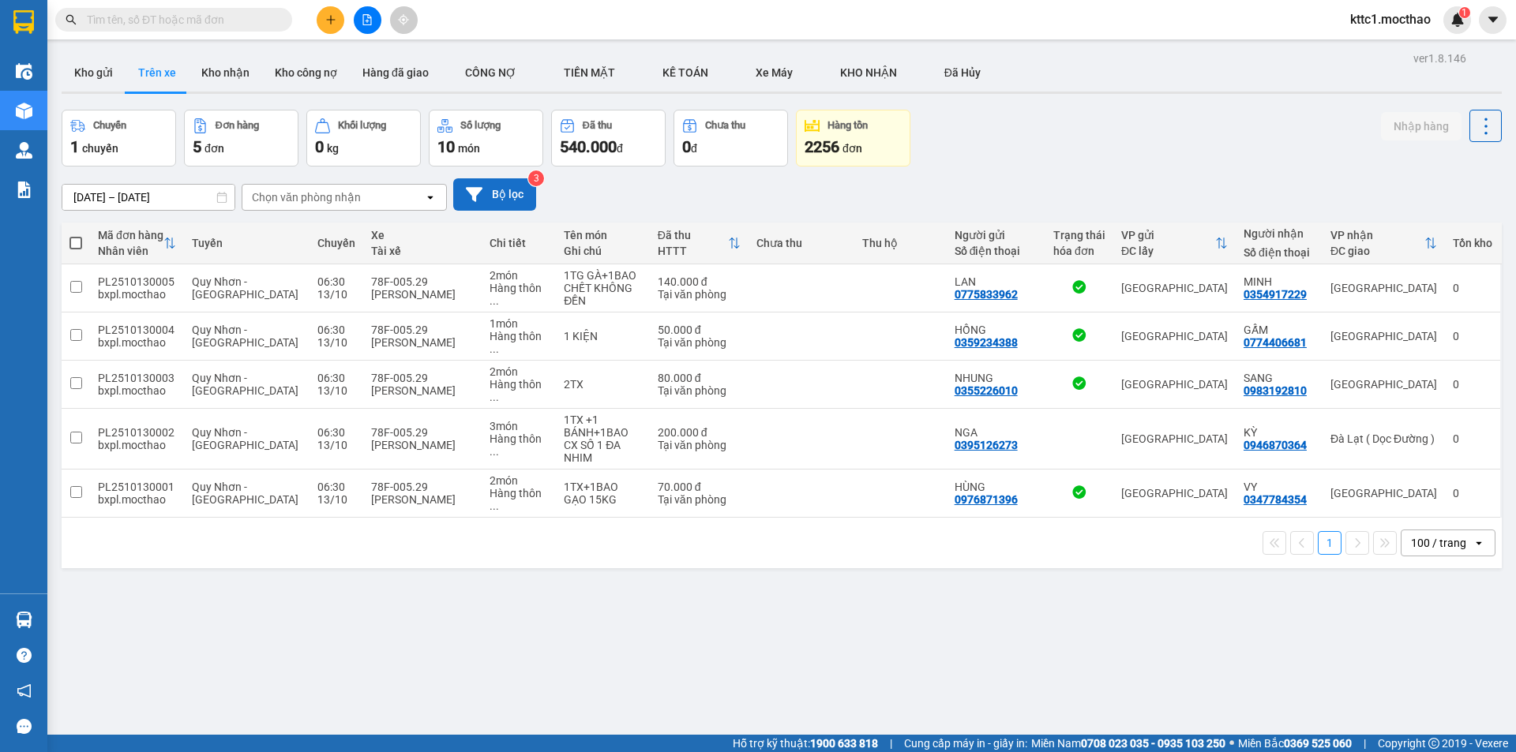
click at [510, 197] on button "Bộ lọc" at bounding box center [494, 194] width 83 height 32
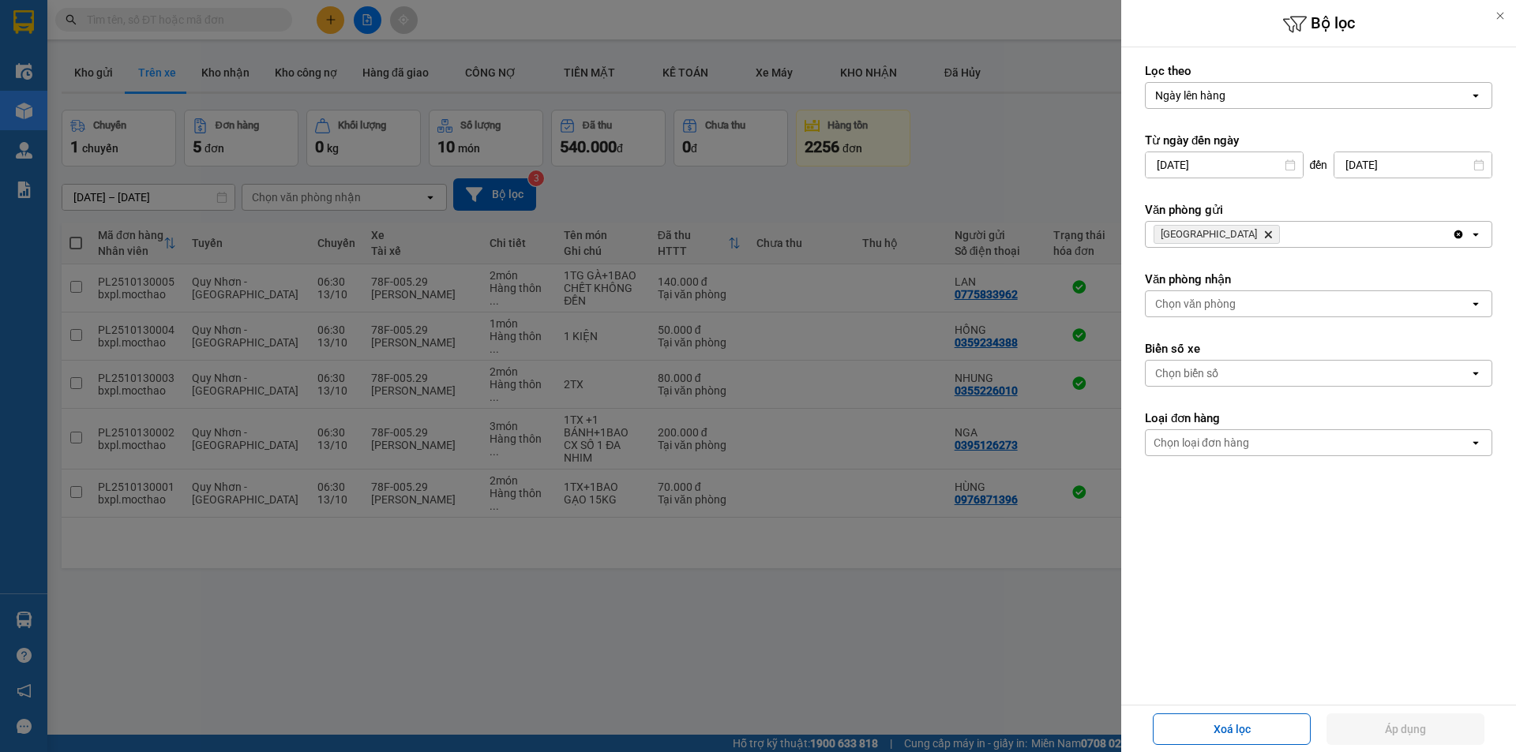
click at [1265, 233] on icon "Phú Lâm, close by backspace" at bounding box center [1268, 234] width 7 height 7
click at [1210, 231] on div "Chọn văn phòng" at bounding box center [1195, 235] width 81 height 16
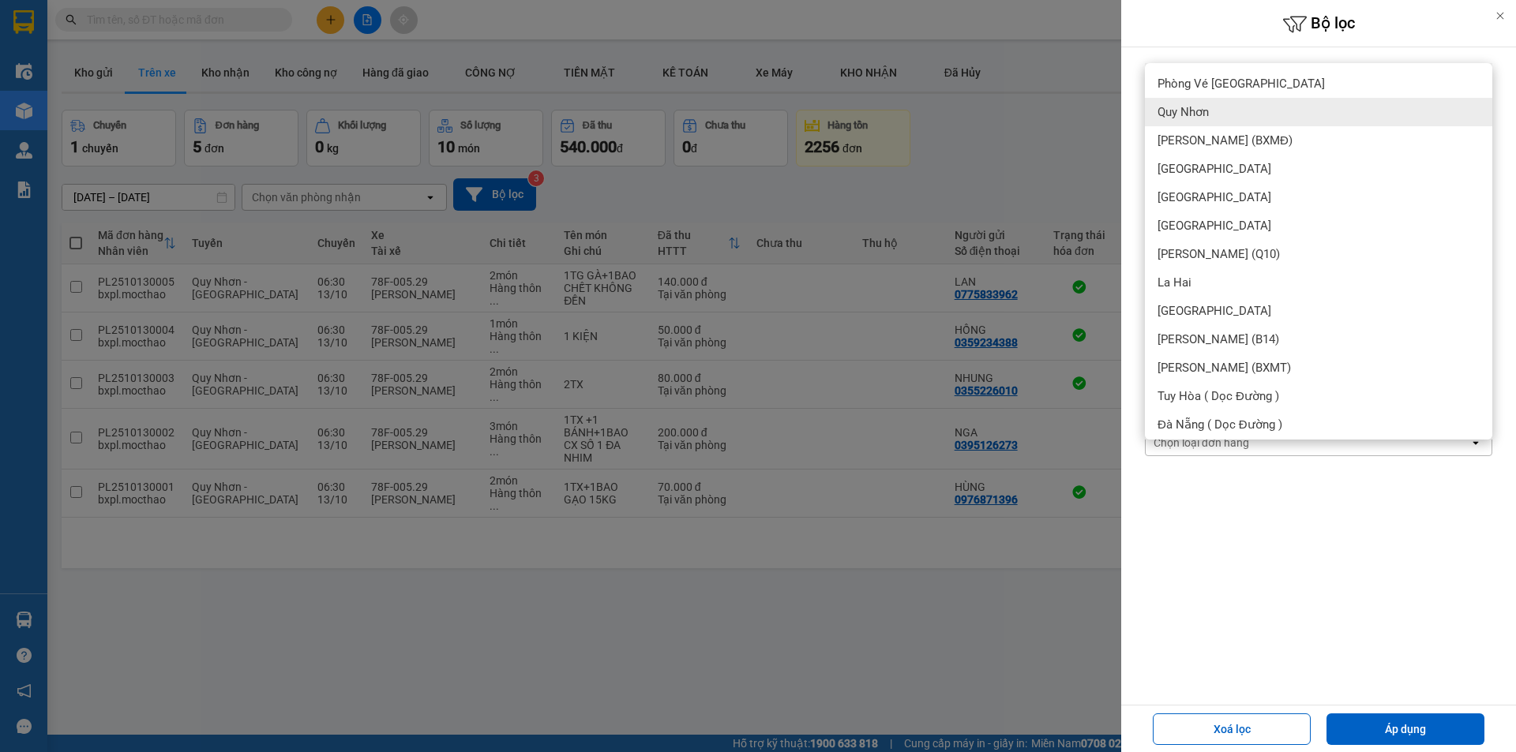
click at [1192, 110] on span "Quy Nhơn" at bounding box center [1182, 112] width 51 height 16
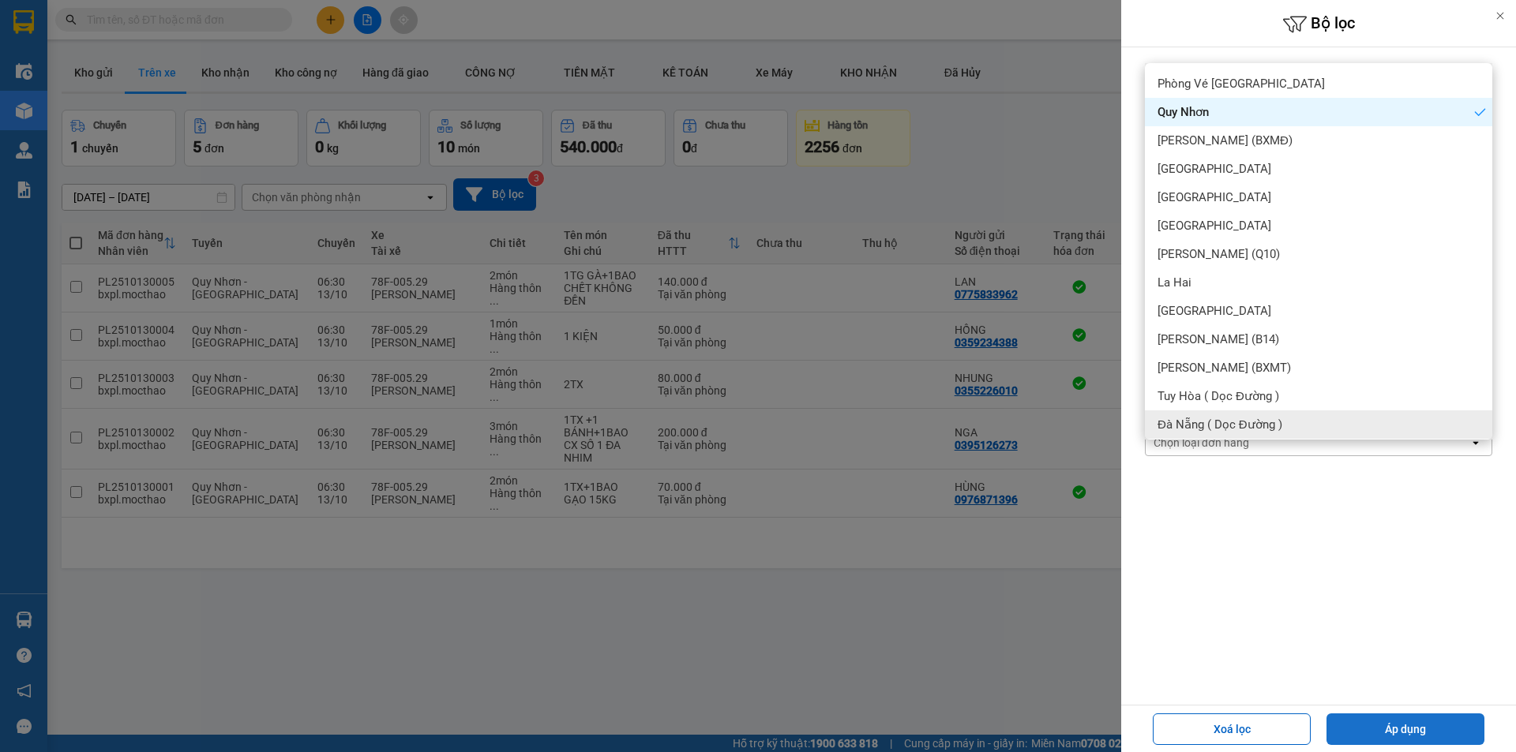
click at [1366, 721] on button "Áp dụng" at bounding box center [1405, 730] width 158 height 32
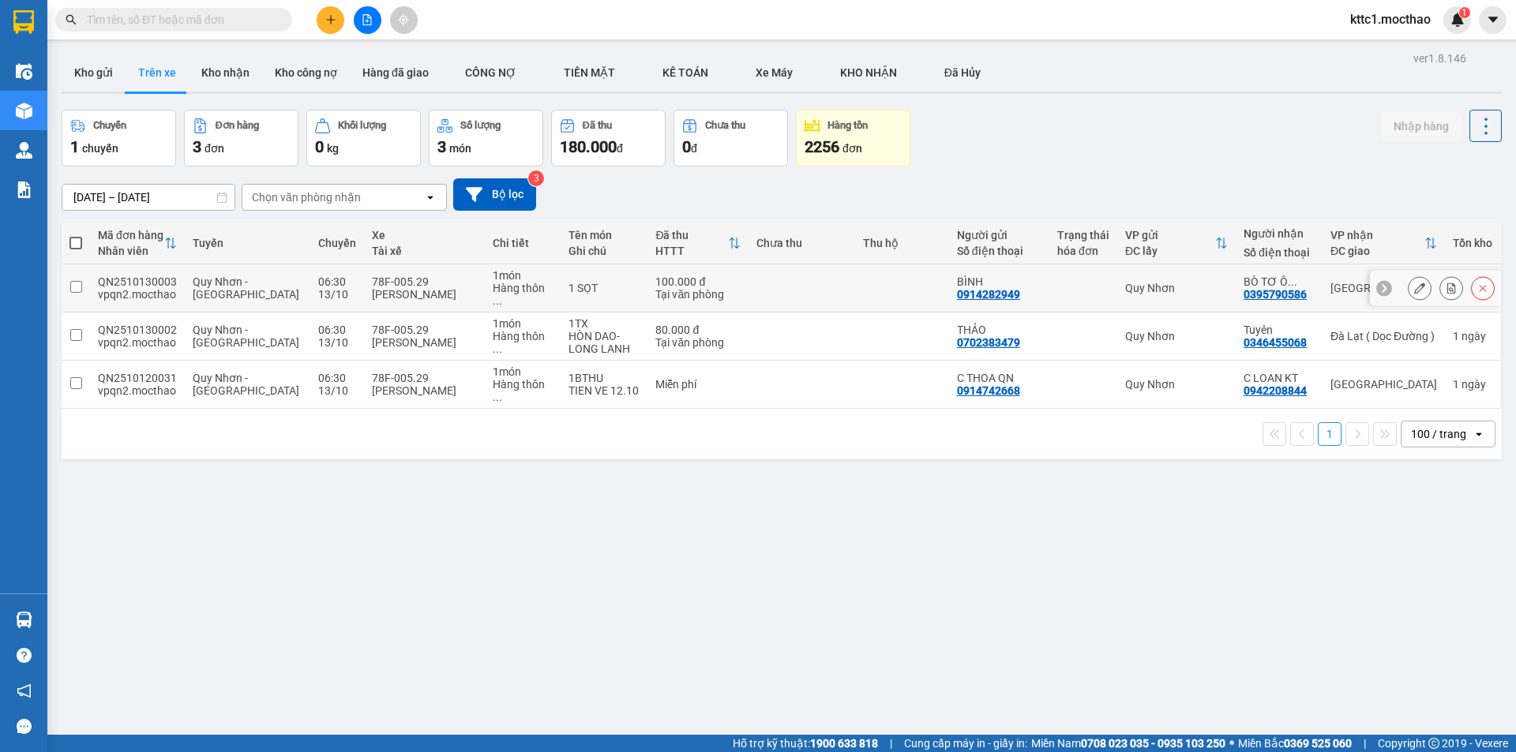
click at [1414, 283] on icon at bounding box center [1419, 288] width 11 height 11
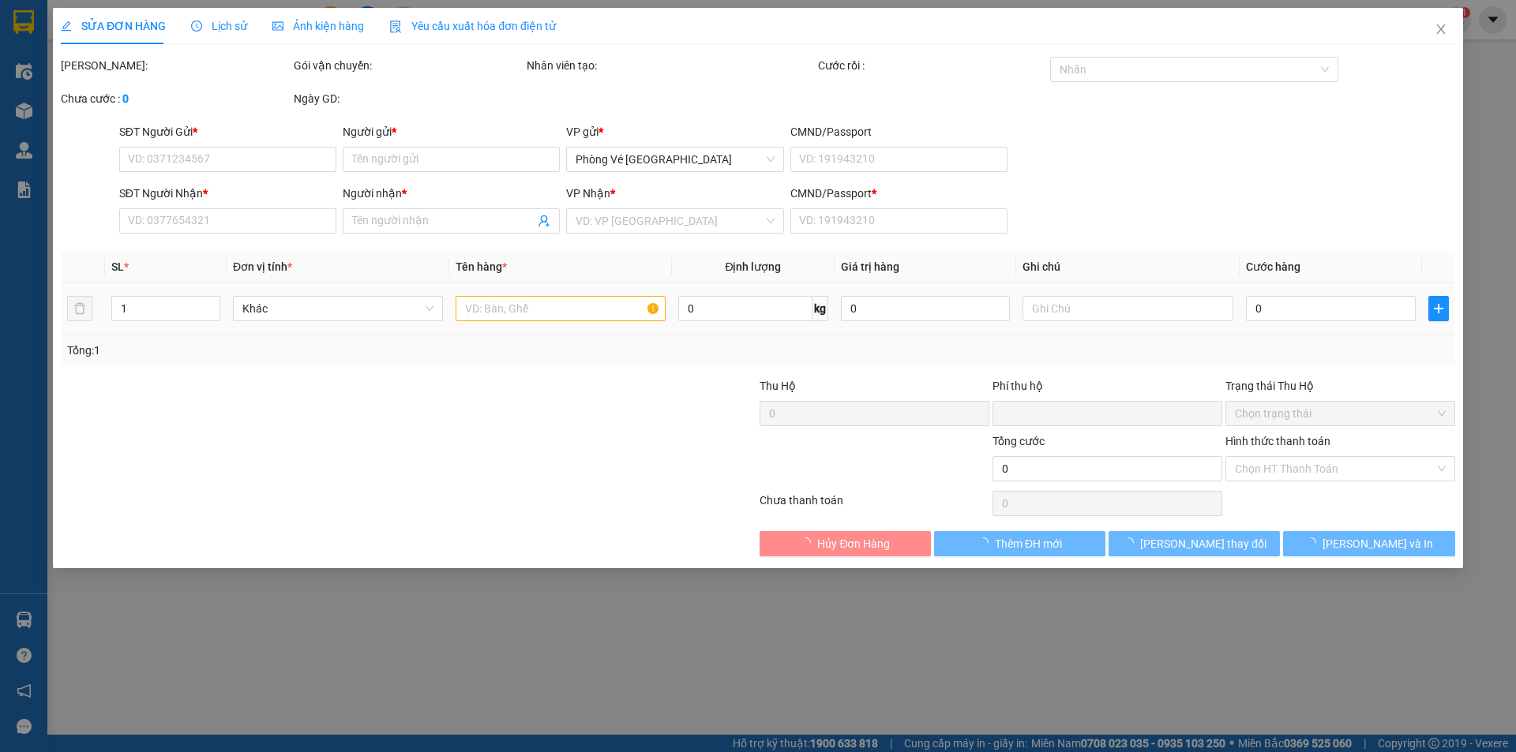
type input "0914282949"
type input "BÌNH"
type input "0395790586"
type input "BÒ TƠ Ô MINH"
type input "A"
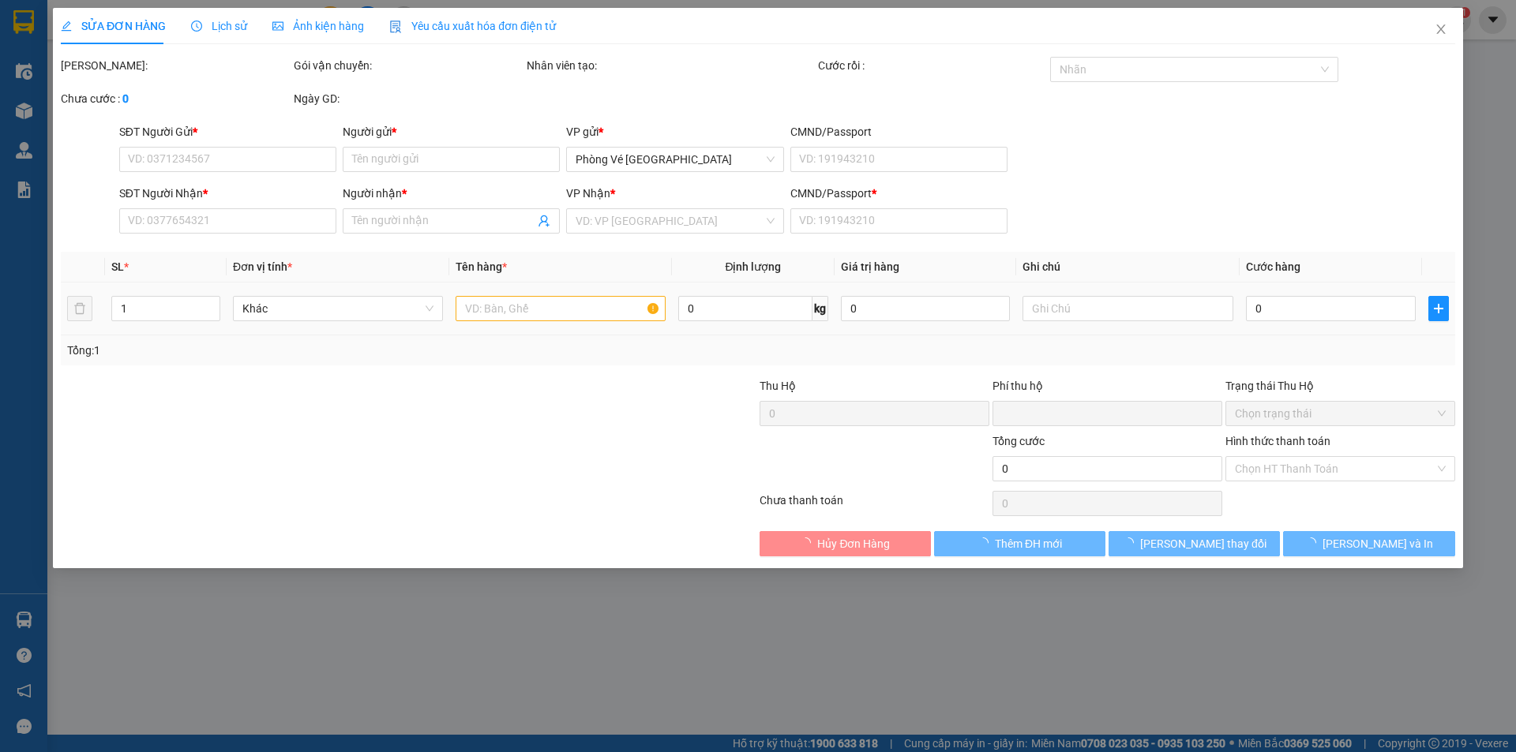
type input "0"
type input "100.000"
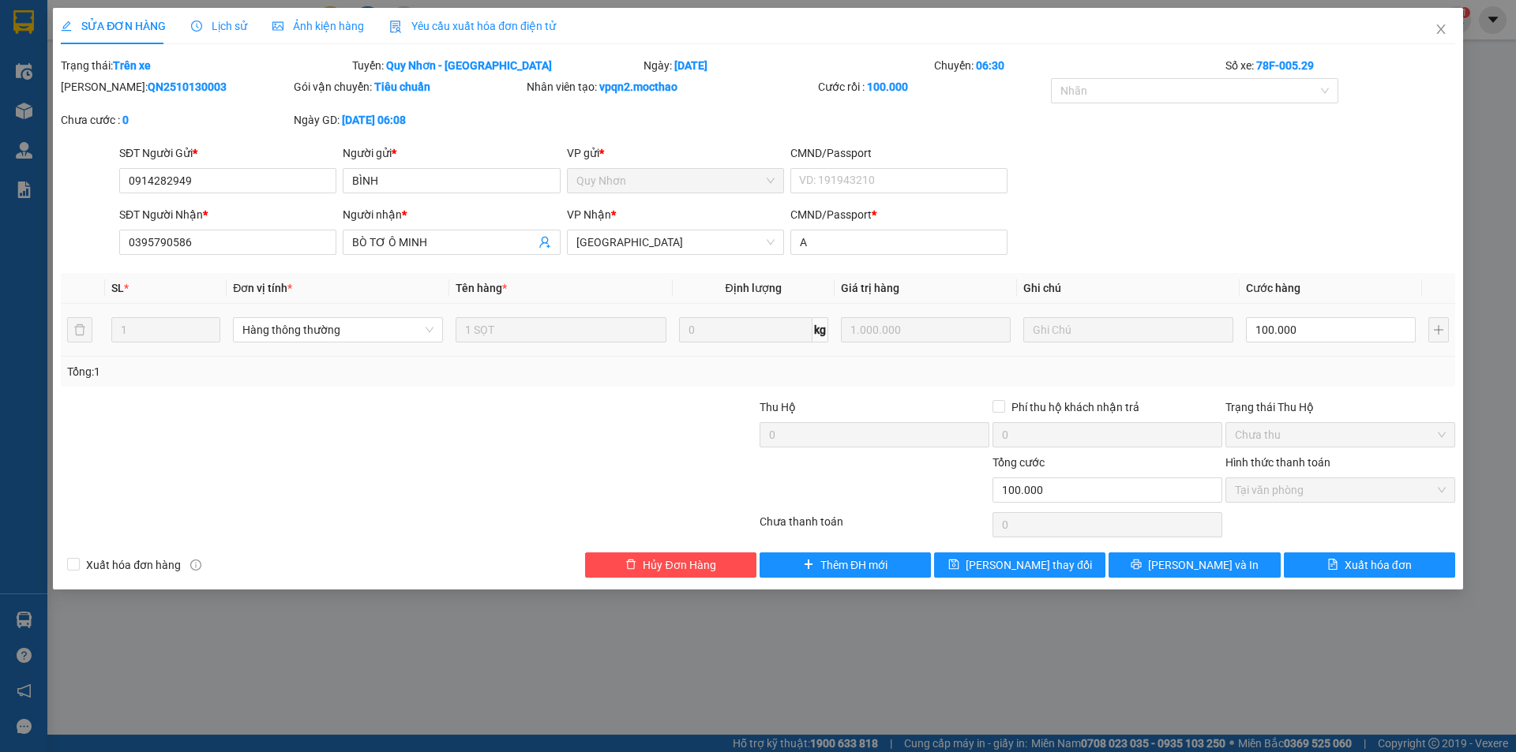
click at [486, 15] on div "Yêu cầu xuất hóa đơn điện tử" at bounding box center [472, 26] width 167 height 36
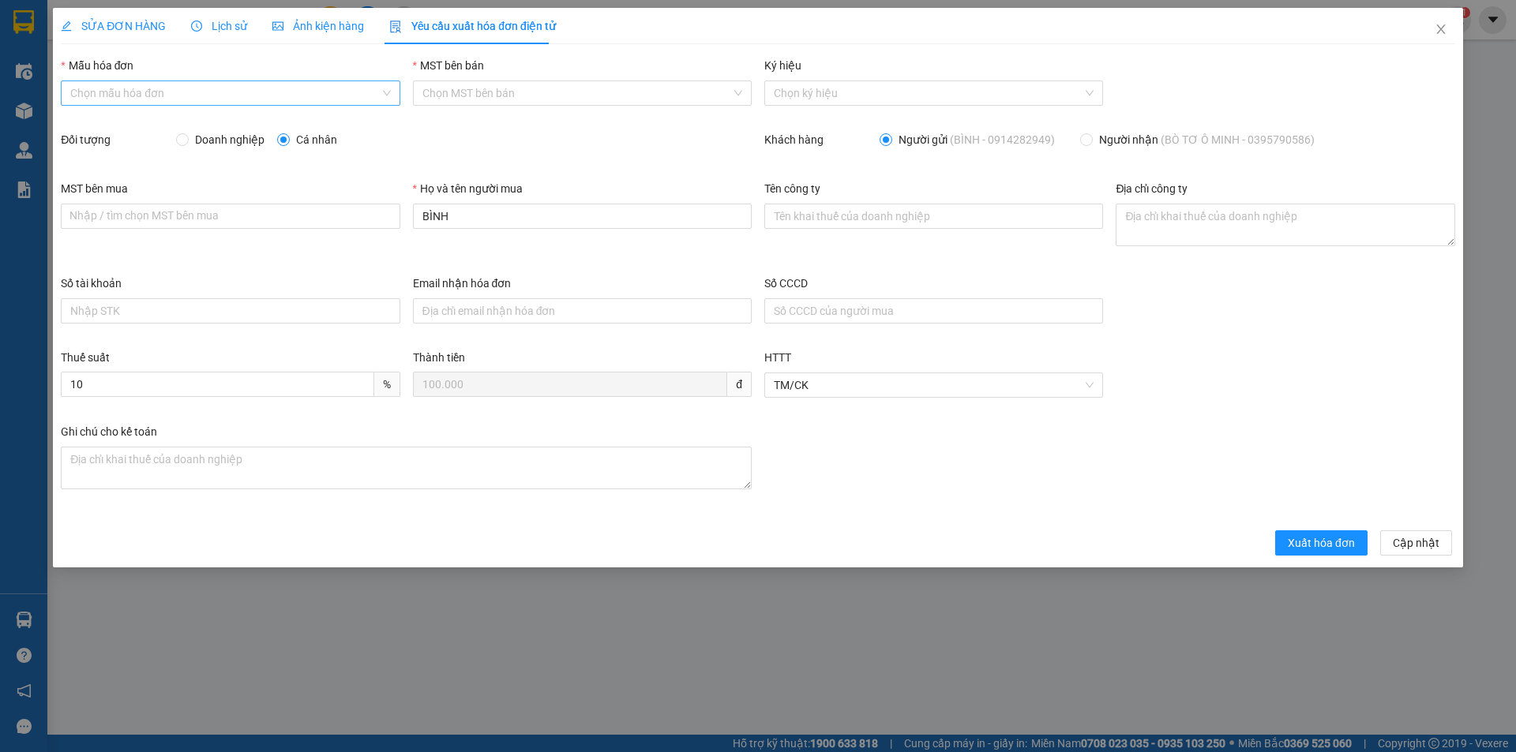
click at [290, 96] on input "Mẫu hóa đơn" at bounding box center [224, 93] width 309 height 24
click at [253, 151] on div "HĐH-CNBĐ" at bounding box center [230, 149] width 320 height 17
type input "8"
click at [375, 204] on input "MST bên mua" at bounding box center [230, 216] width 339 height 25
drag, startPoint x: 464, startPoint y: 216, endPoint x: 367, endPoint y: 208, distance: 97.4
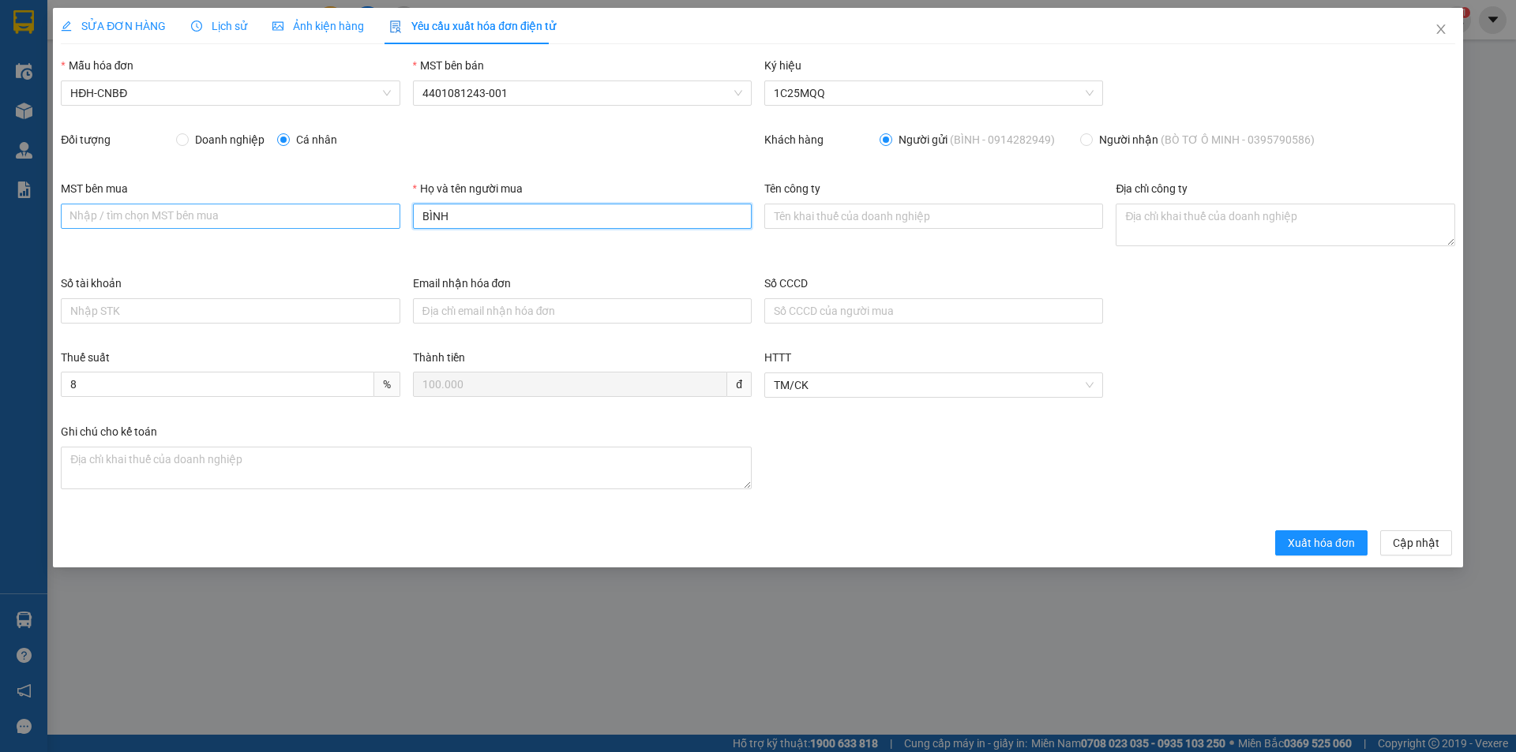
click at [368, 208] on div "MST bên mua Nhập / tìm chọn MST bên mua Họ và tên người mua BÌNH Tên công ty Đị…" at bounding box center [757, 227] width 1407 height 95
type input "Người mua không lấy hóa đơn"
click at [1329, 550] on span "Xuất hóa đơn" at bounding box center [1321, 543] width 67 height 17
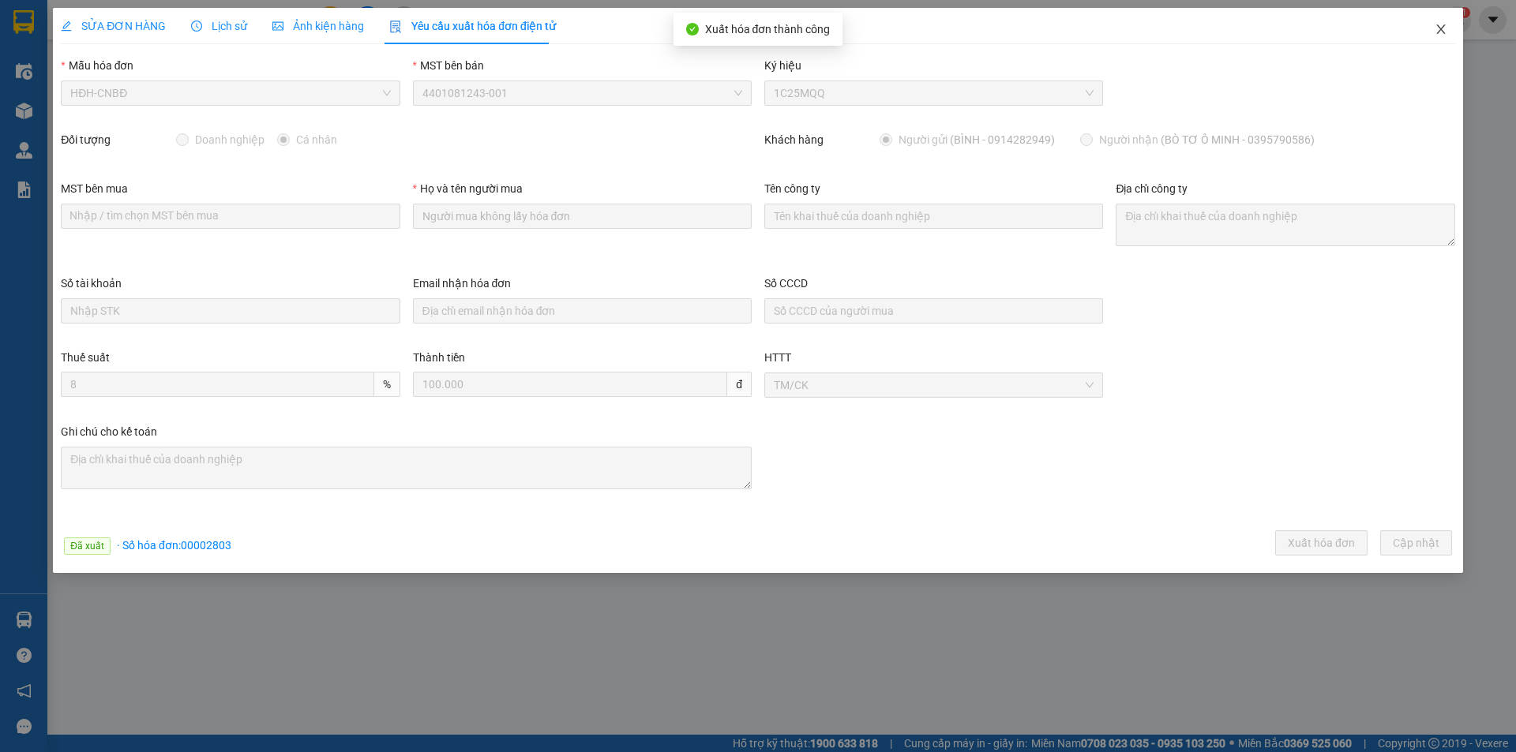
click at [1443, 32] on icon "close" at bounding box center [1440, 28] width 9 height 9
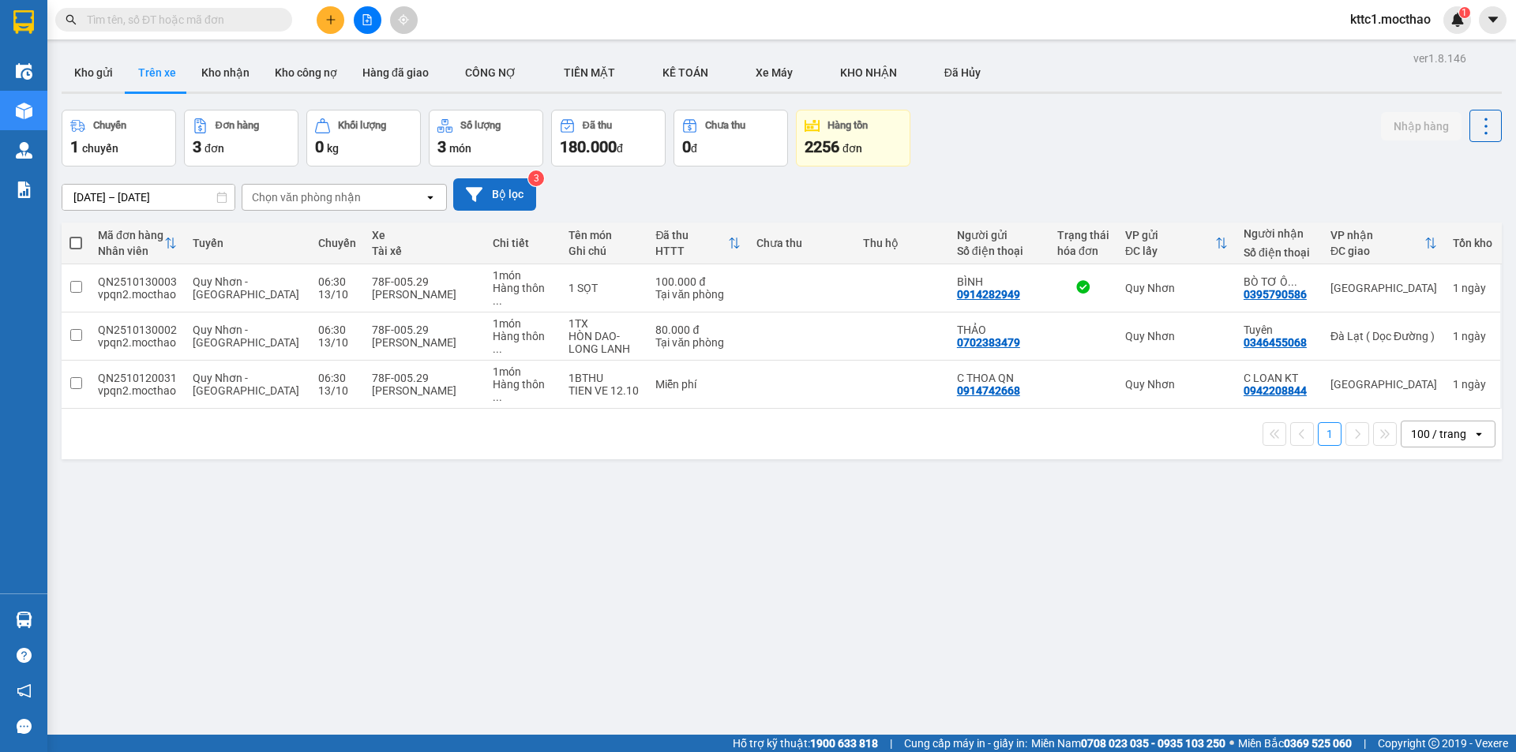
click at [469, 197] on icon at bounding box center [474, 194] width 17 height 17
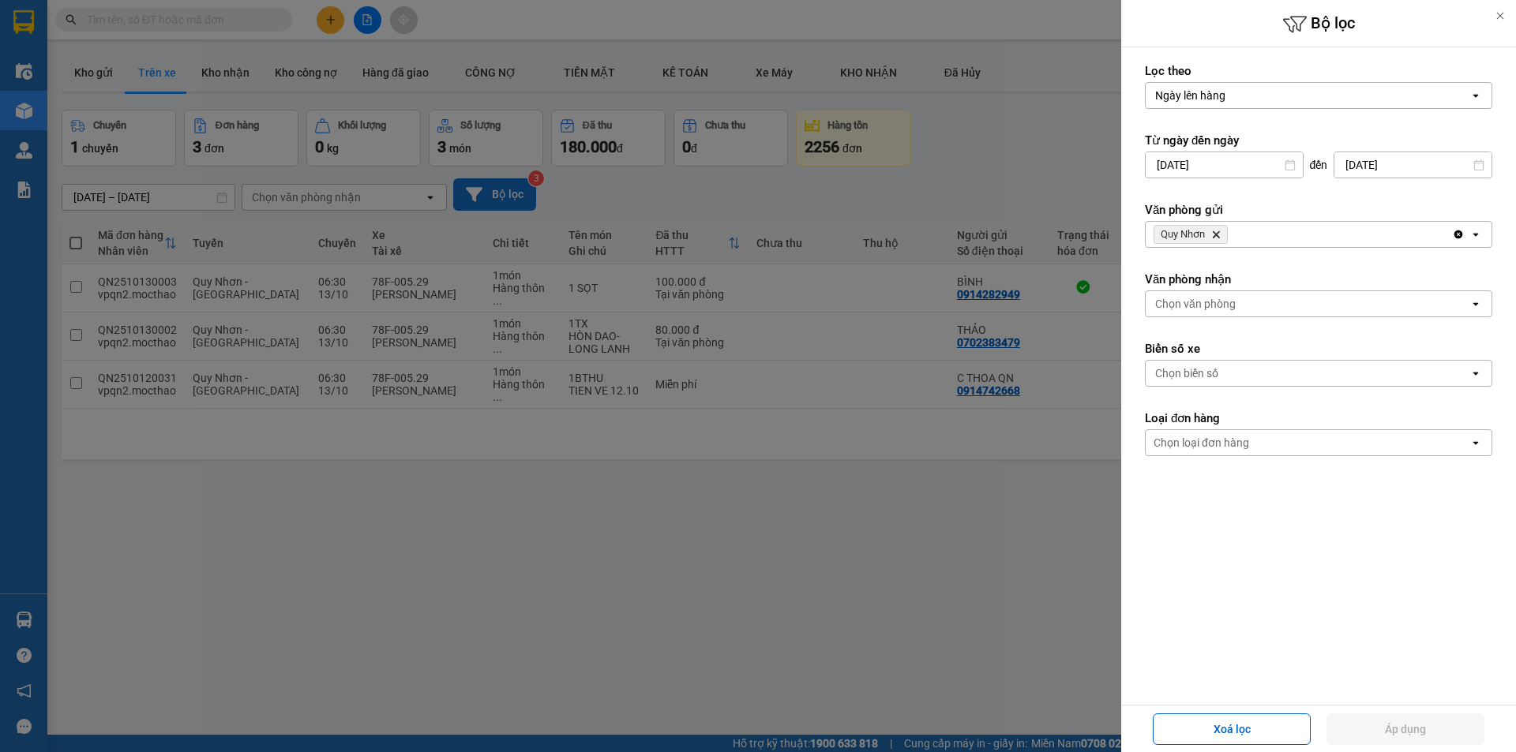
click at [1216, 233] on icon "Delete" at bounding box center [1215, 234] width 9 height 9
click at [1210, 233] on div "Chọn văn phòng" at bounding box center [1195, 235] width 81 height 16
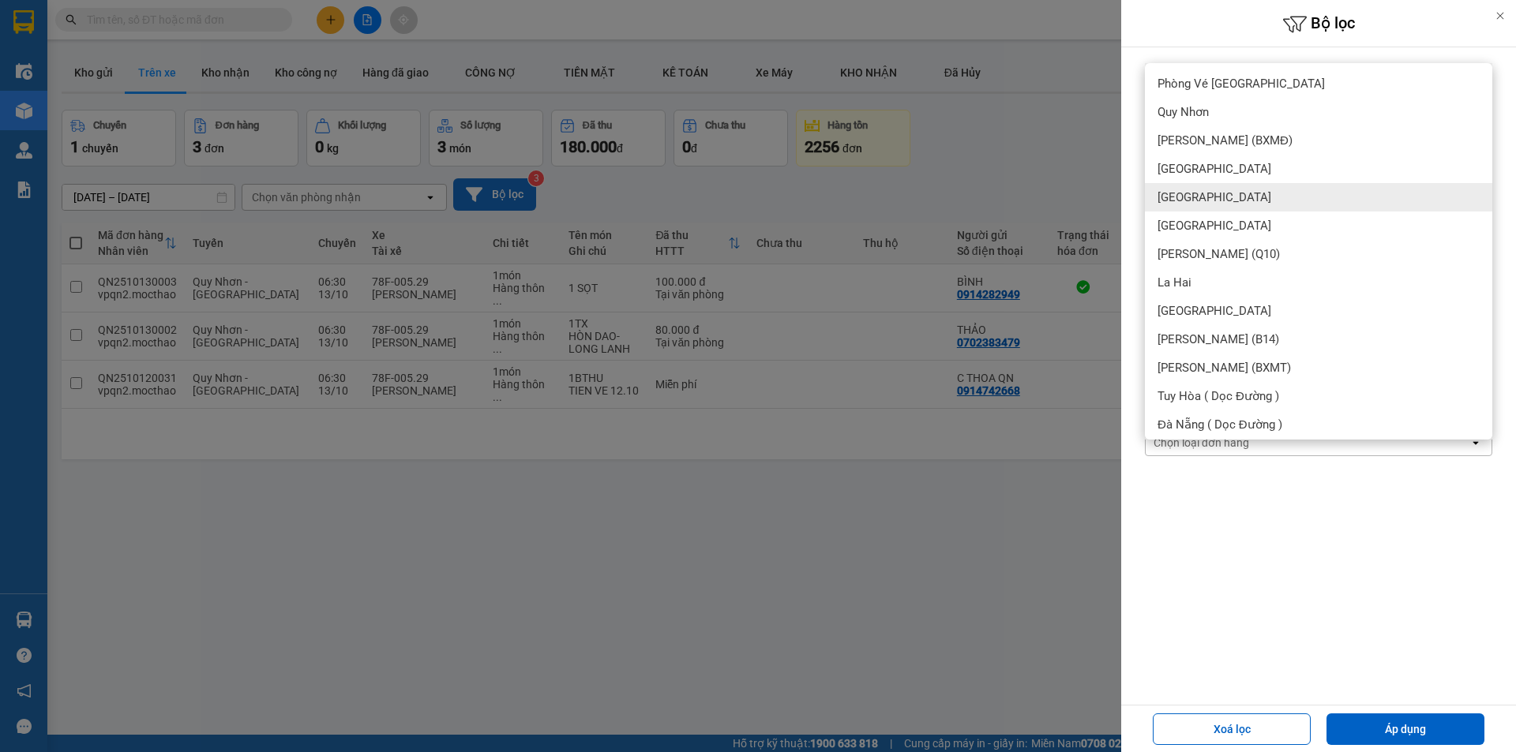
click at [1190, 203] on span "[GEOGRAPHIC_DATA]" at bounding box center [1214, 197] width 114 height 16
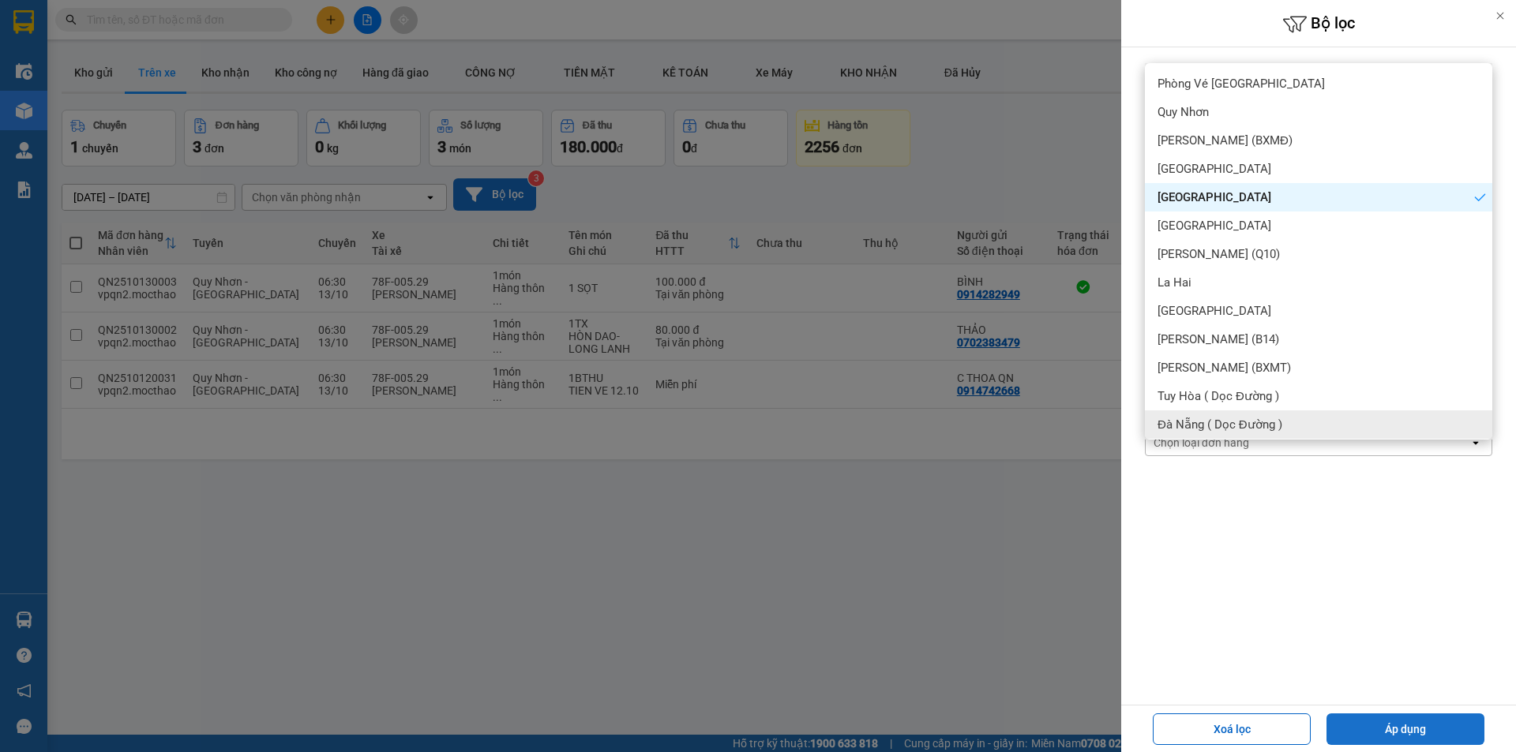
click at [1383, 722] on button "Áp dụng" at bounding box center [1405, 730] width 158 height 32
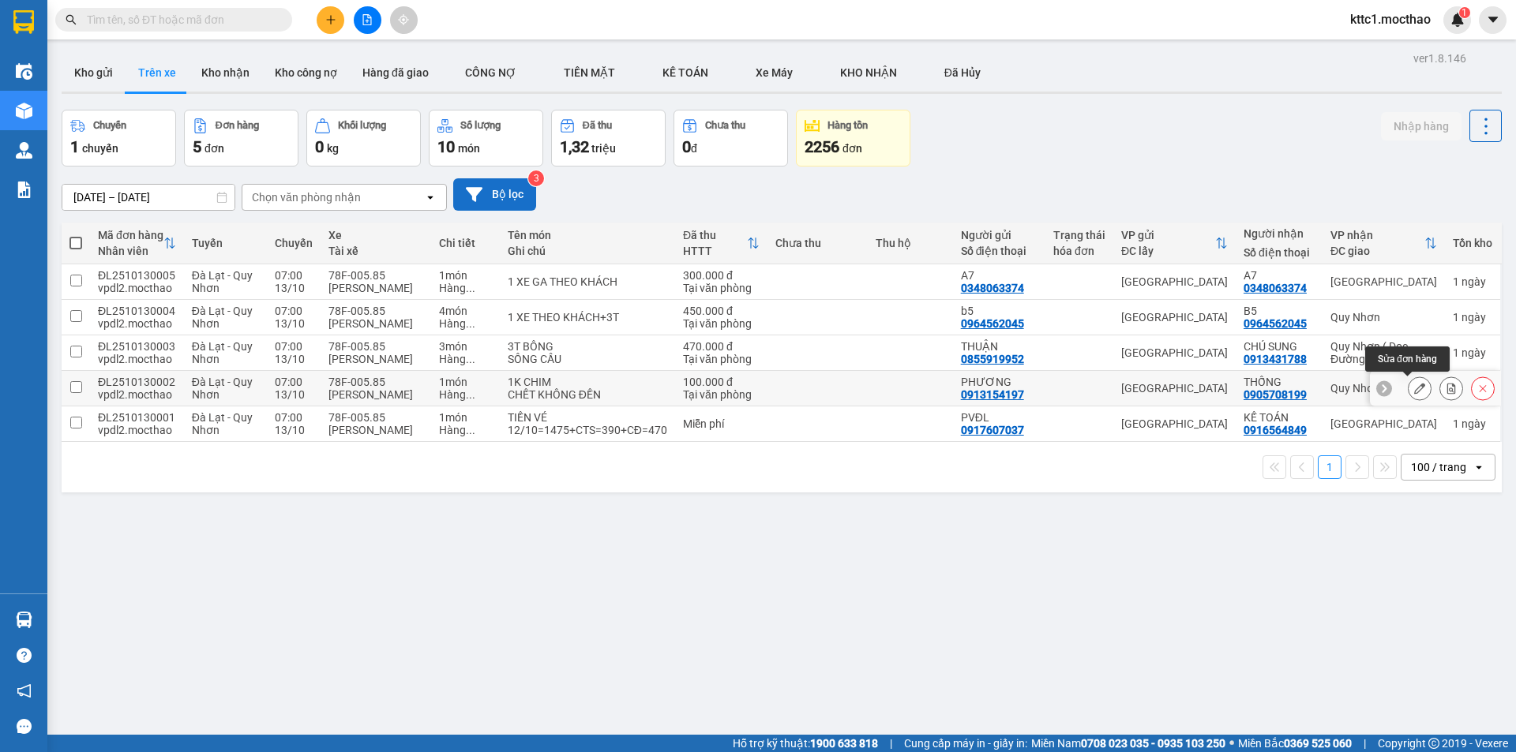
click at [1414, 390] on icon at bounding box center [1419, 388] width 11 height 11
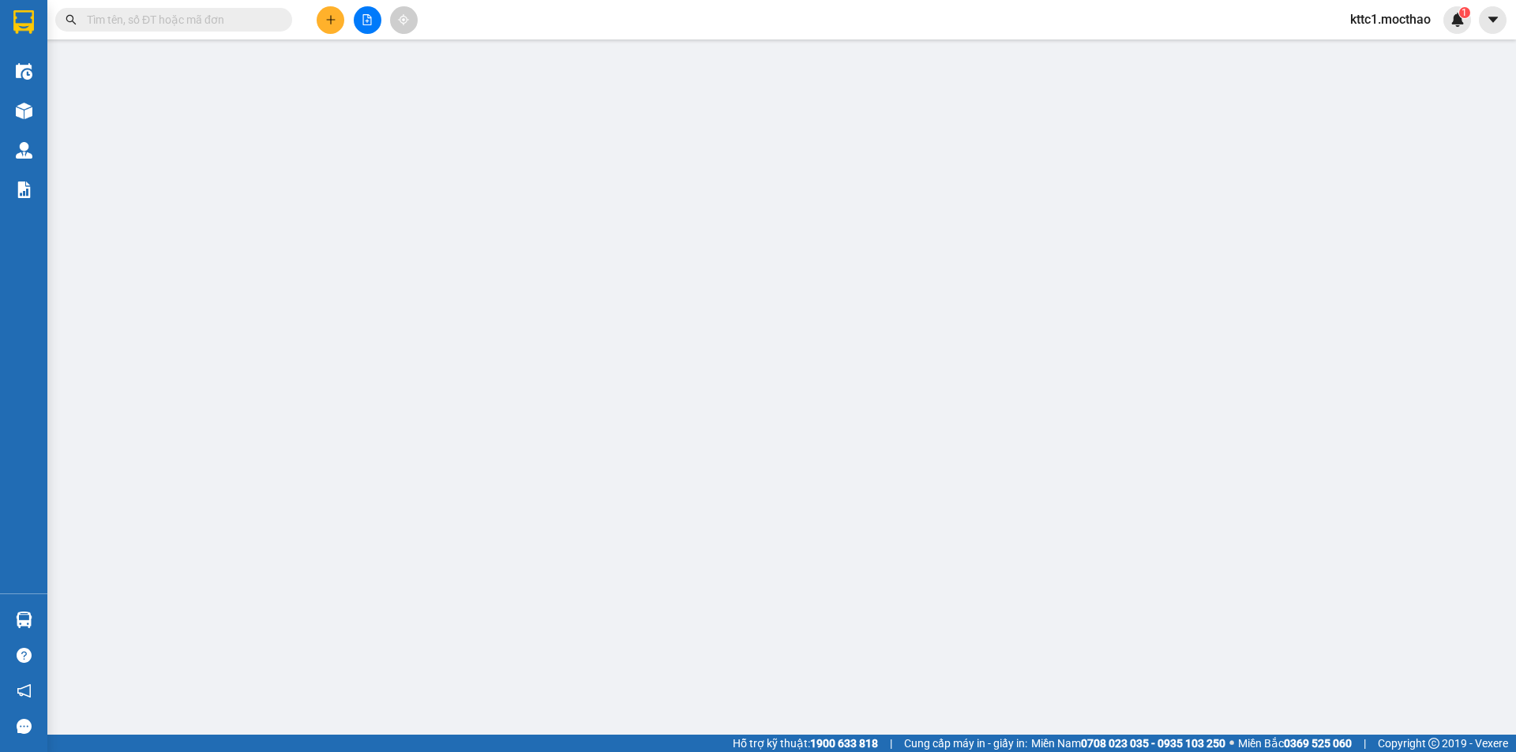
type input "0913154197"
type input "PHƯƠNG"
type input "0905708199"
type input "THỐNG"
type input "A"
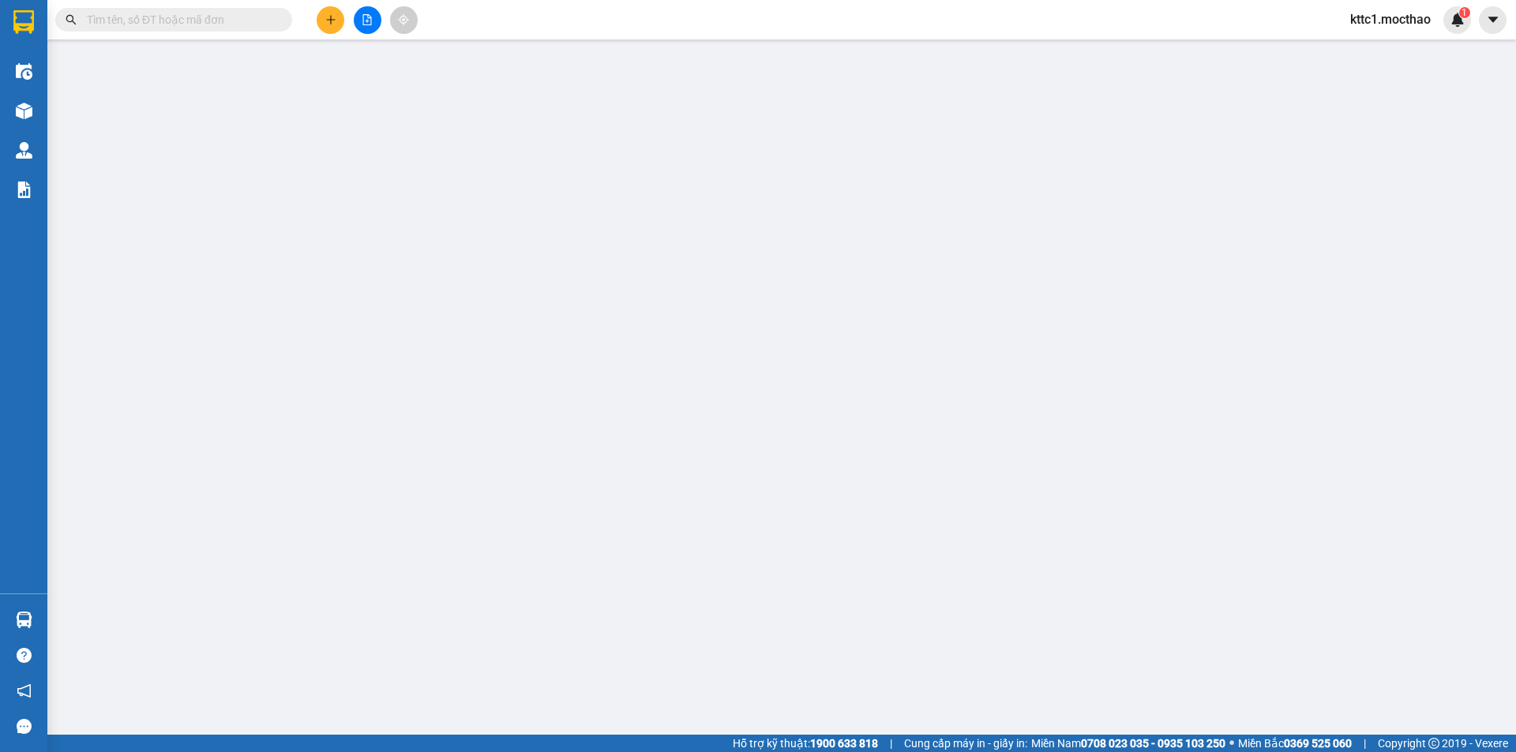
type input "0"
type input "100.000"
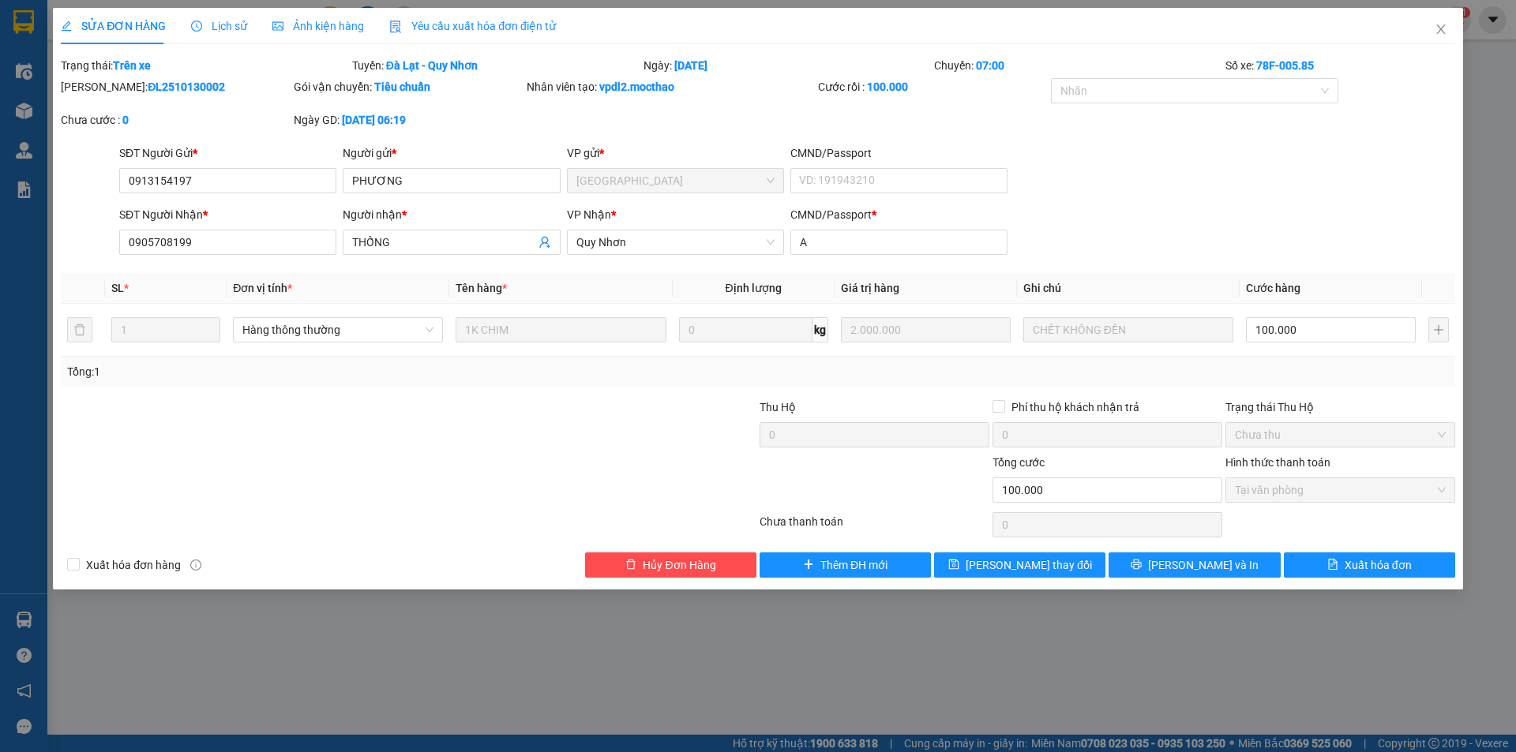
click at [523, 23] on span "Yêu cầu xuất hóa đơn điện tử" at bounding box center [472, 26] width 167 height 13
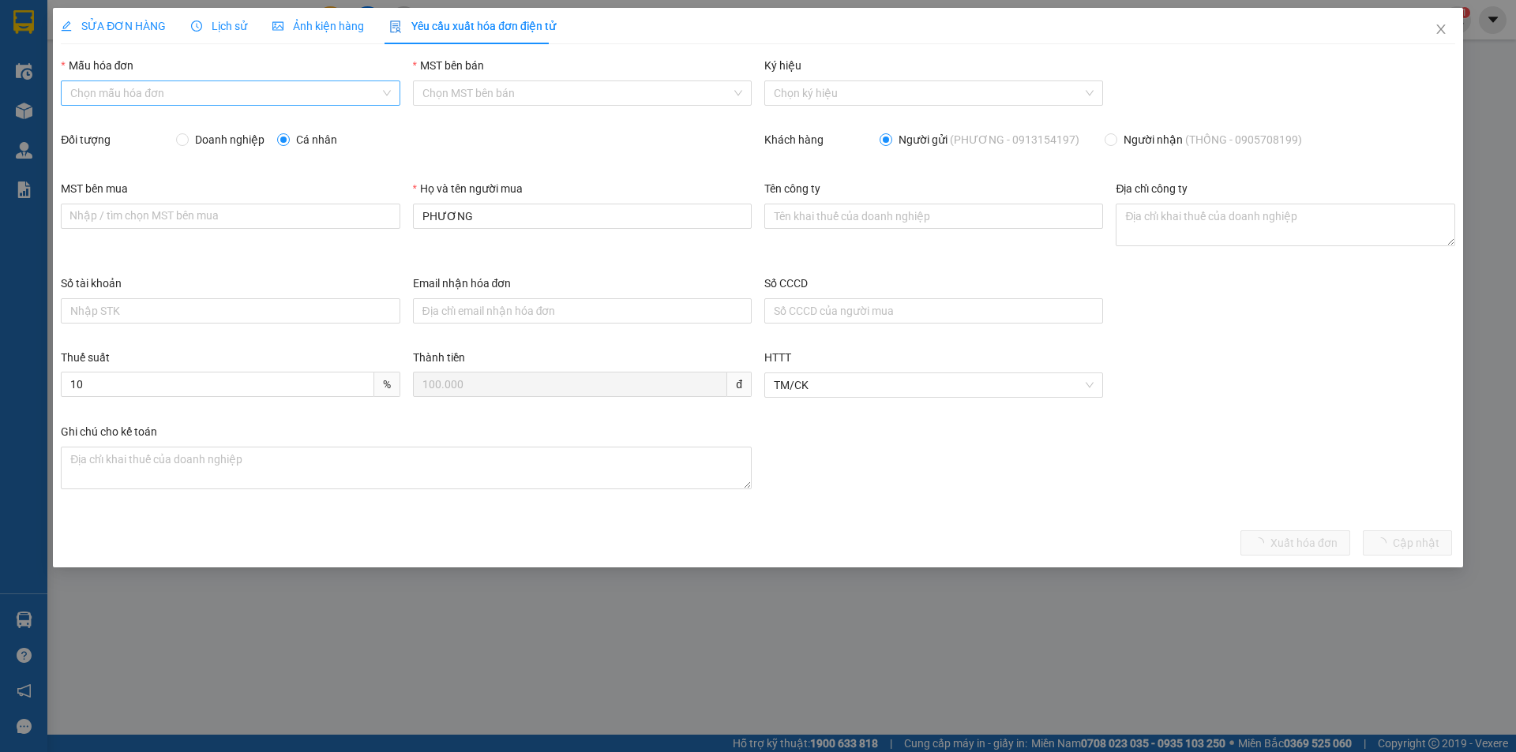
click at [208, 92] on input "Mẫu hóa đơn" at bounding box center [224, 93] width 309 height 24
click at [185, 145] on div "HĐH-CNBĐ" at bounding box center [230, 149] width 320 height 17
type input "8"
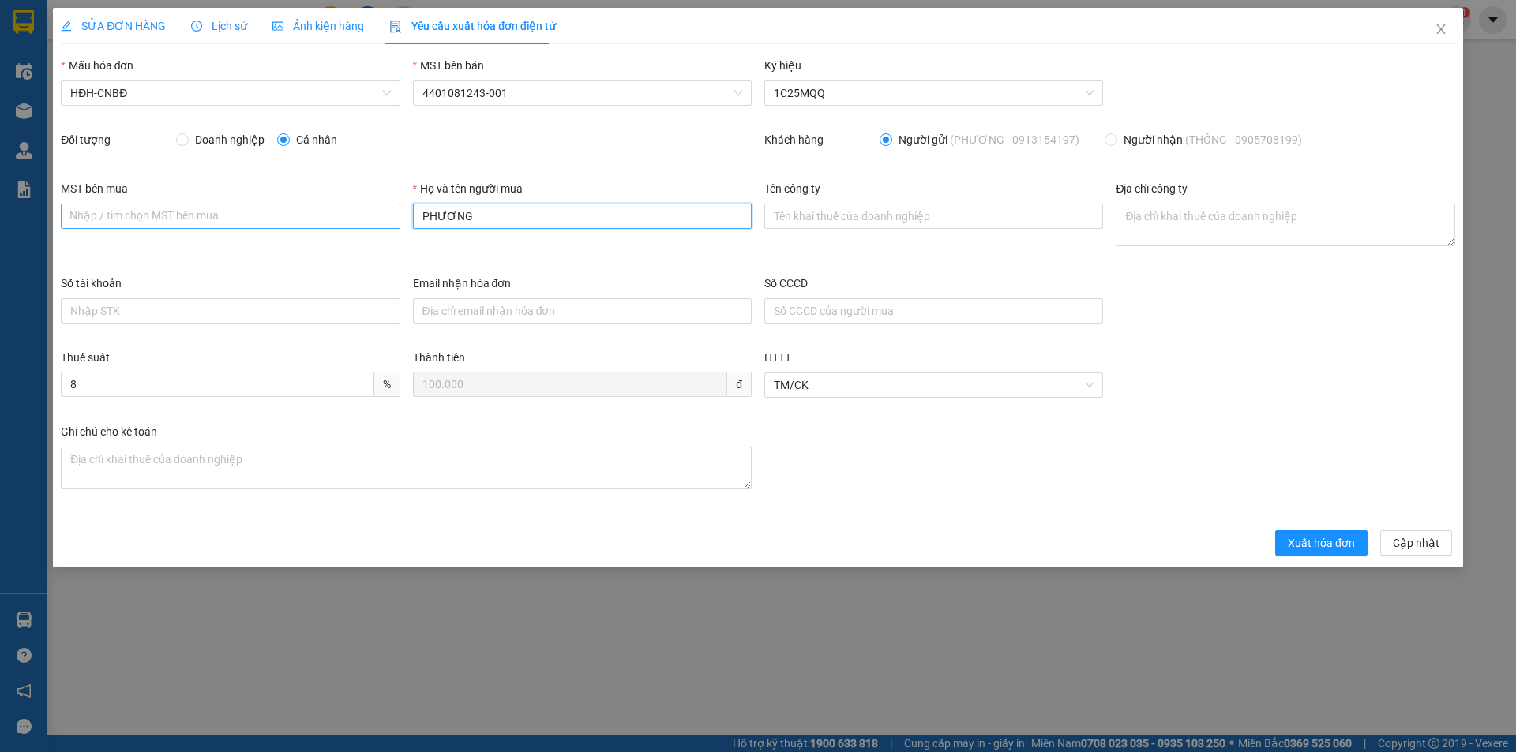
drag, startPoint x: 489, startPoint y: 214, endPoint x: 372, endPoint y: 214, distance: 116.9
click at [378, 218] on div "MST bên mua Nhập / tìm chọn MST bên mua Họ và tên người mua PHƯƠNG Tên công ty …" at bounding box center [757, 227] width 1407 height 95
type input "Người mua không lấy hóa đơn"
click at [1306, 539] on span "Xuất hóa đơn" at bounding box center [1321, 543] width 67 height 17
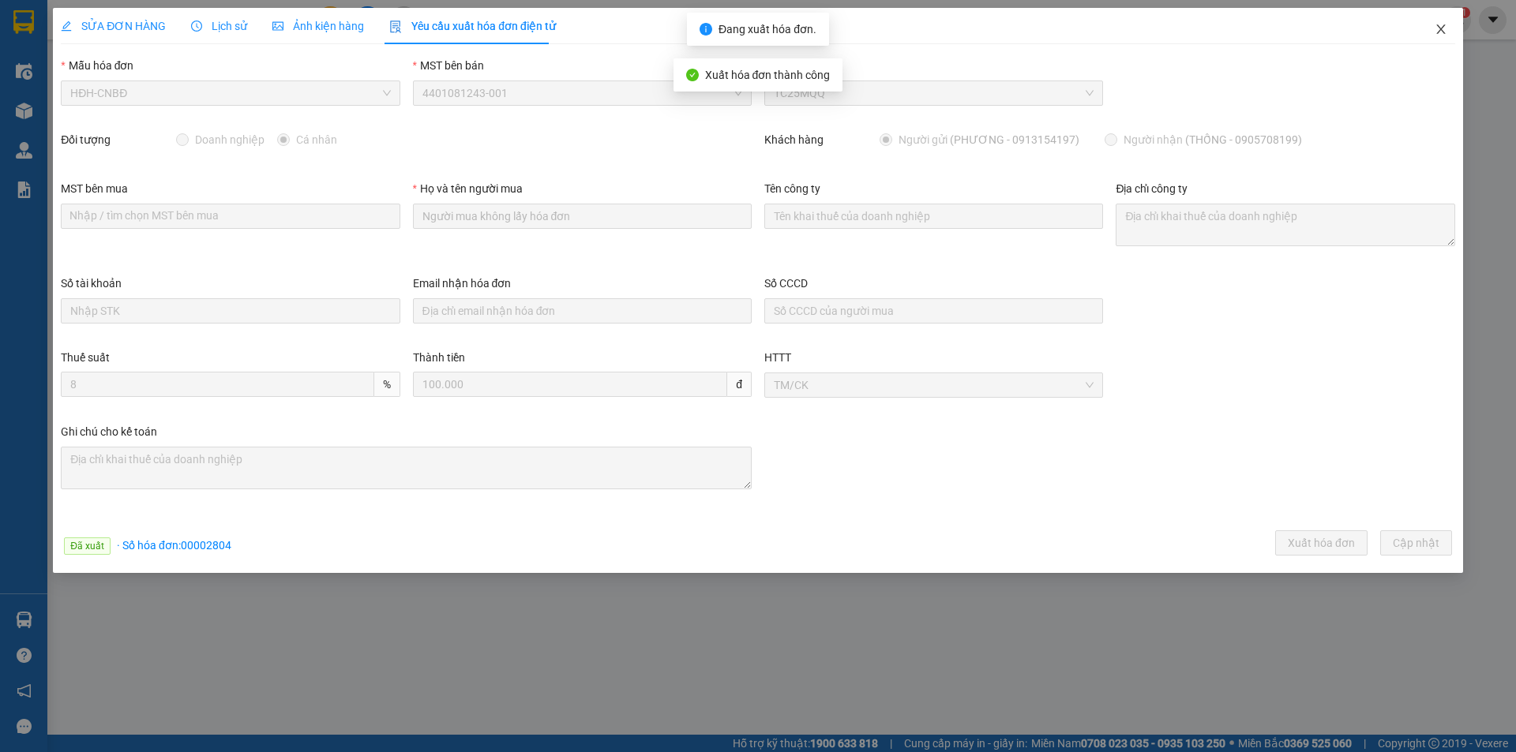
click at [1437, 30] on icon "close" at bounding box center [1441, 29] width 13 height 13
